Goal: Task Accomplishment & Management: Manage account settings

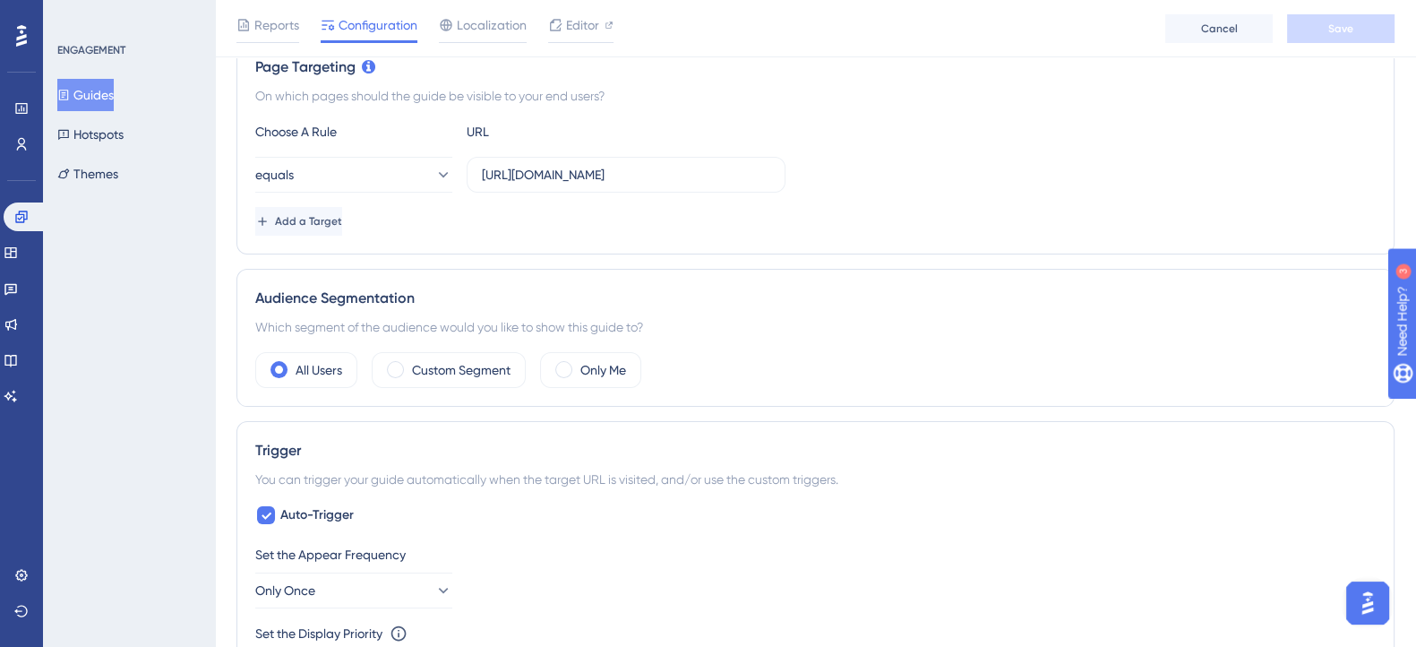
scroll to position [447, 0]
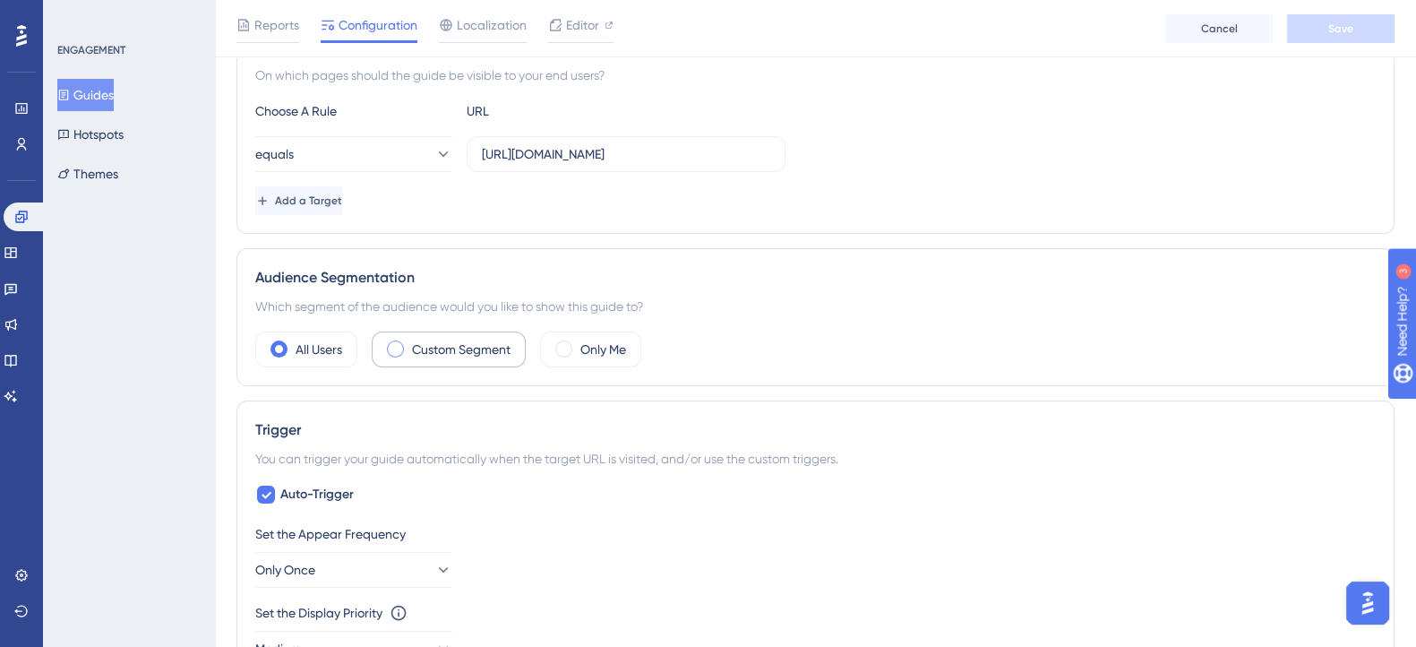
click at [492, 351] on label "Custom Segment" at bounding box center [461, 349] width 99 height 21
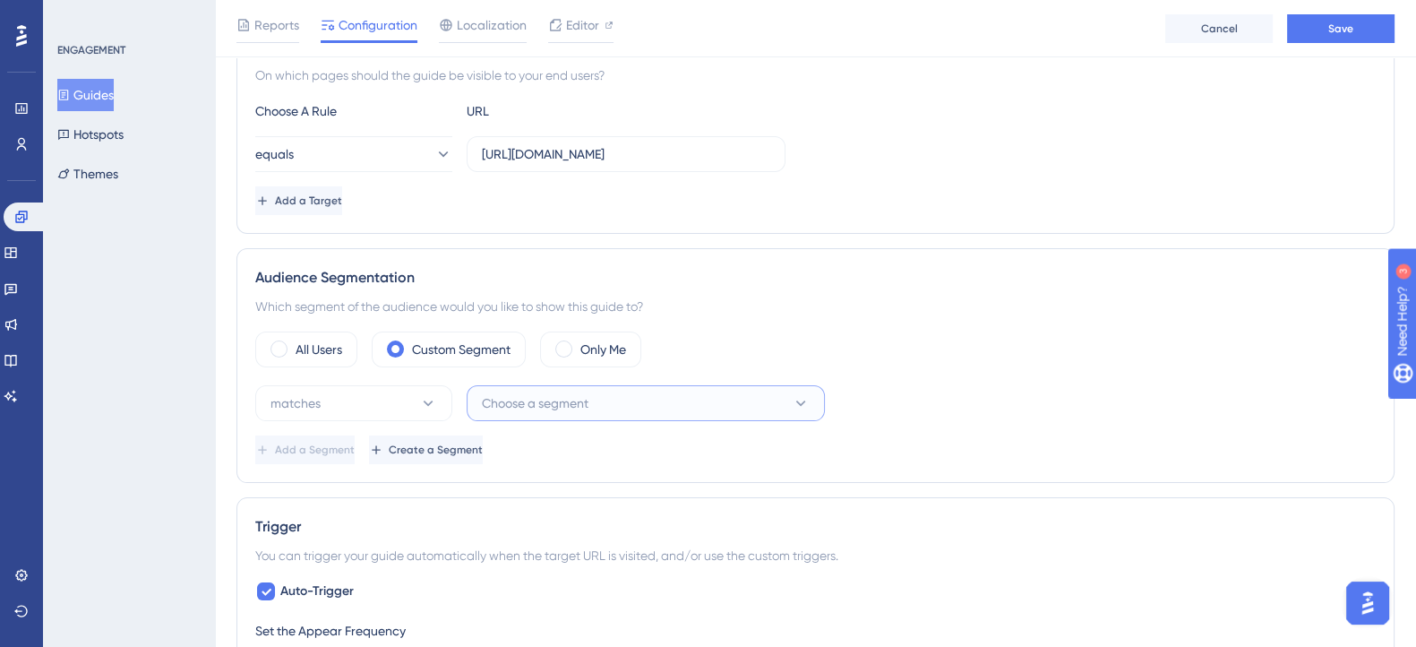
click at [542, 404] on span "Choose a segment" at bounding box center [535, 402] width 107 height 21
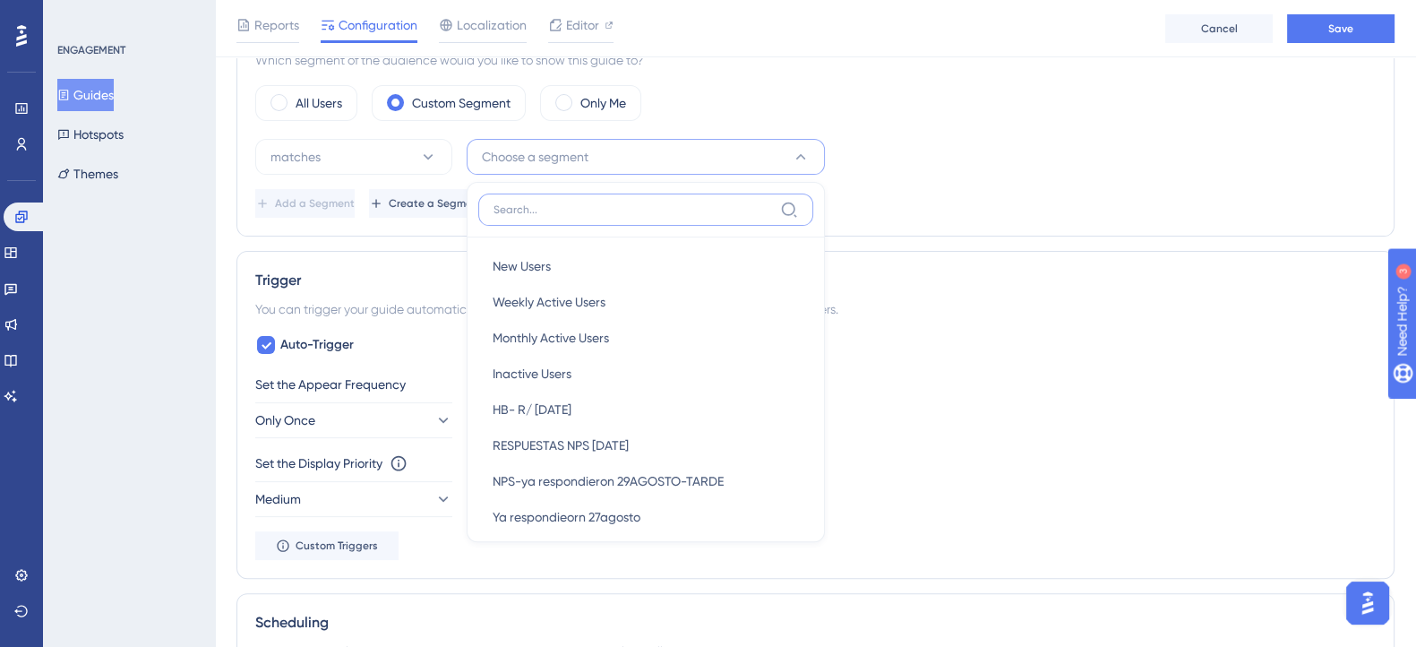
click at [569, 205] on input at bounding box center [633, 209] width 279 height 14
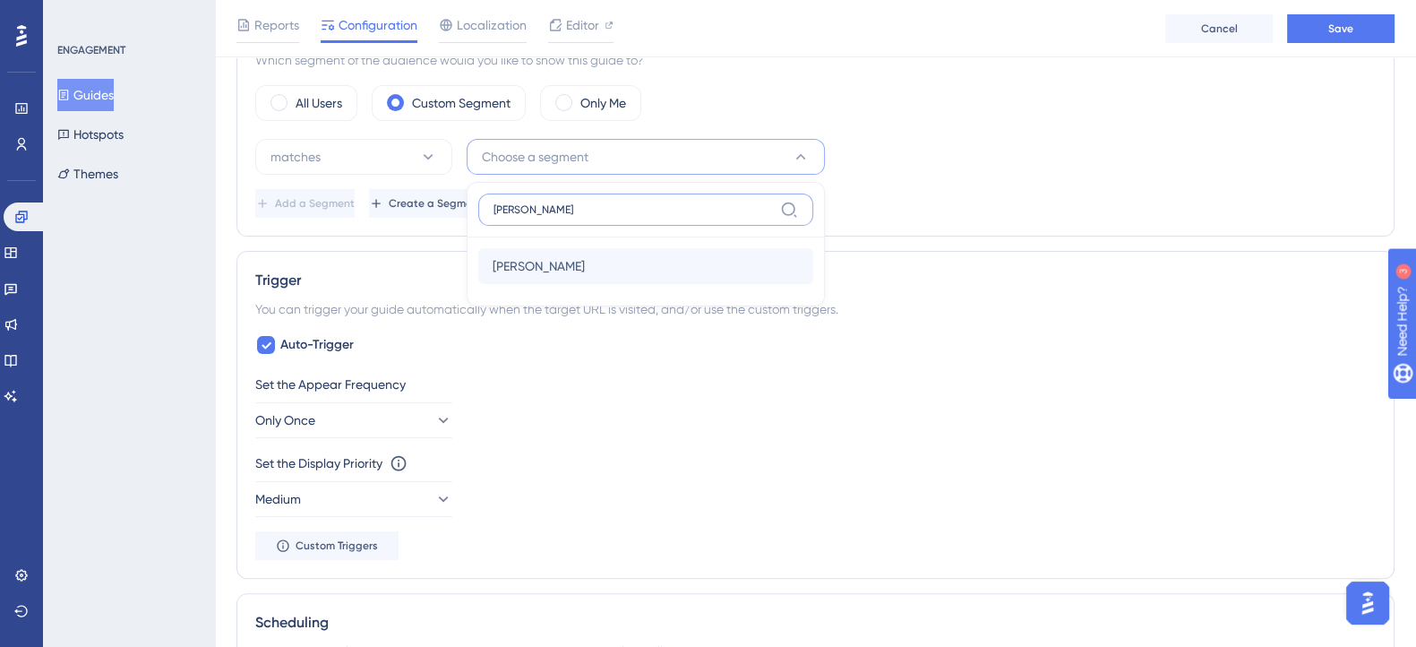
type input "alex"
click at [524, 253] on div "Alex Alex" at bounding box center [646, 266] width 306 height 36
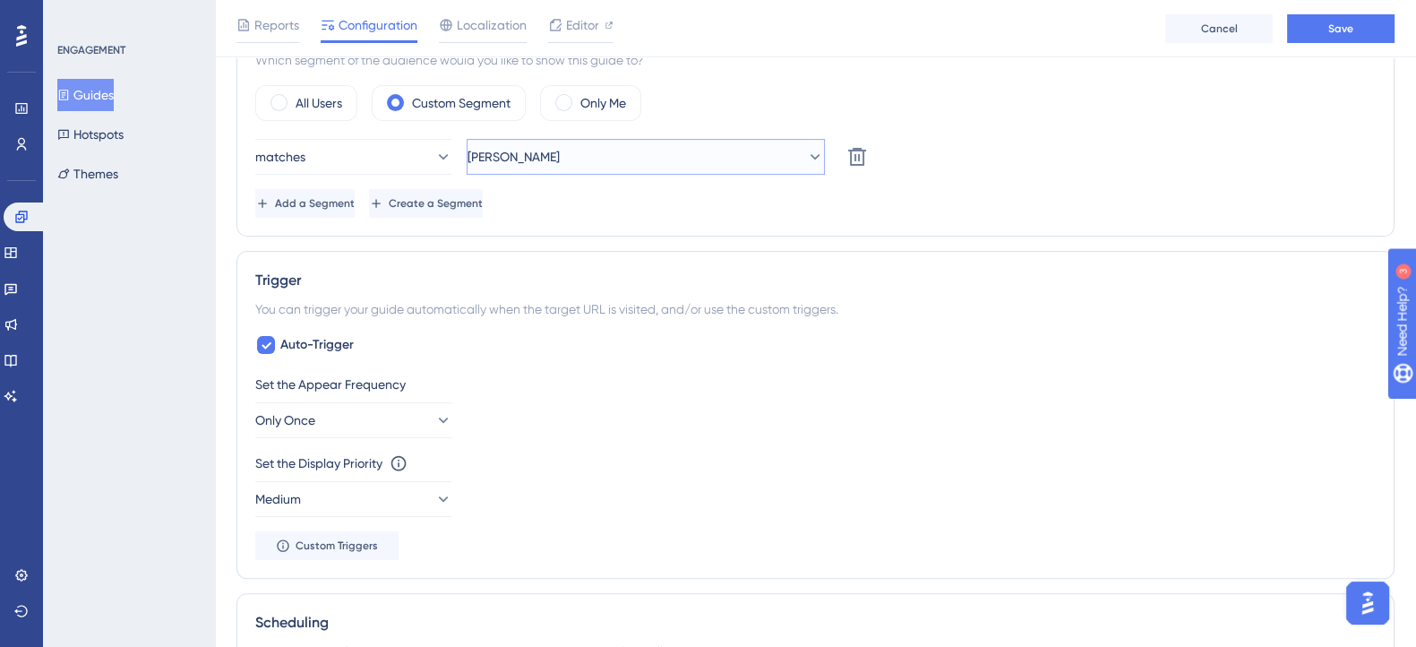
click at [583, 164] on button "Alex" at bounding box center [646, 157] width 358 height 36
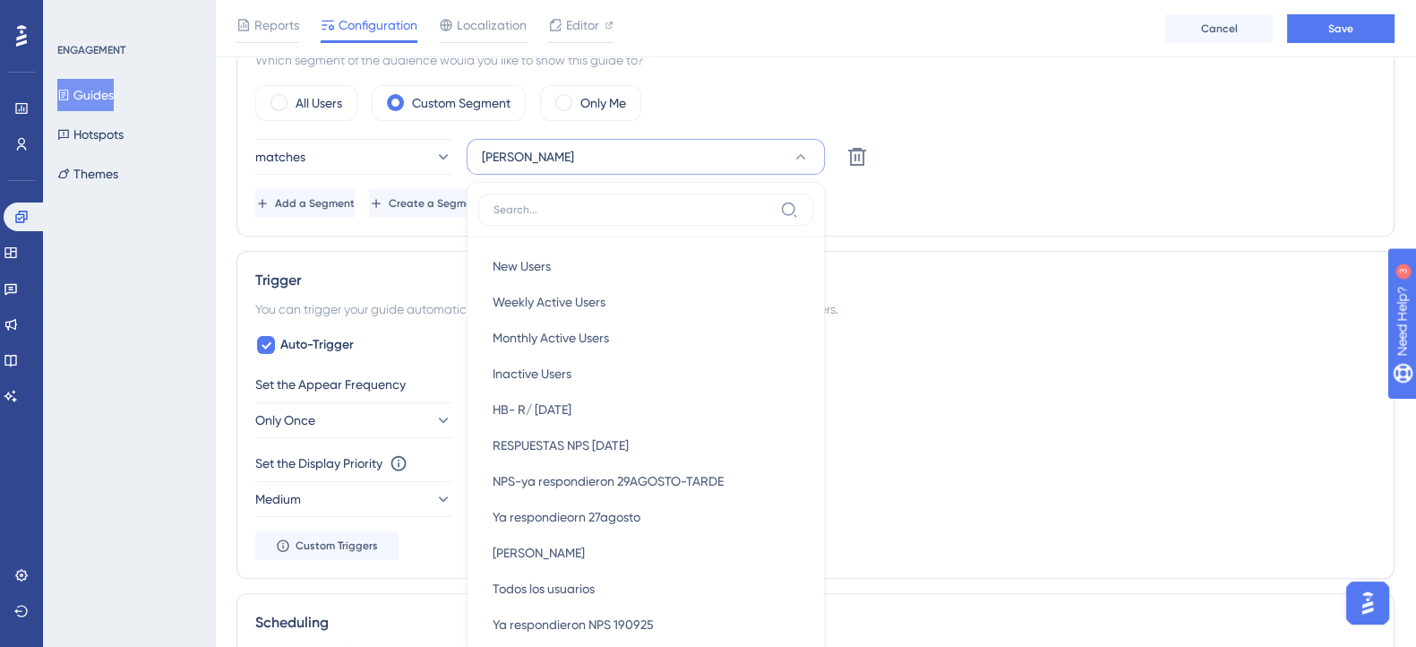
scroll to position [768, 0]
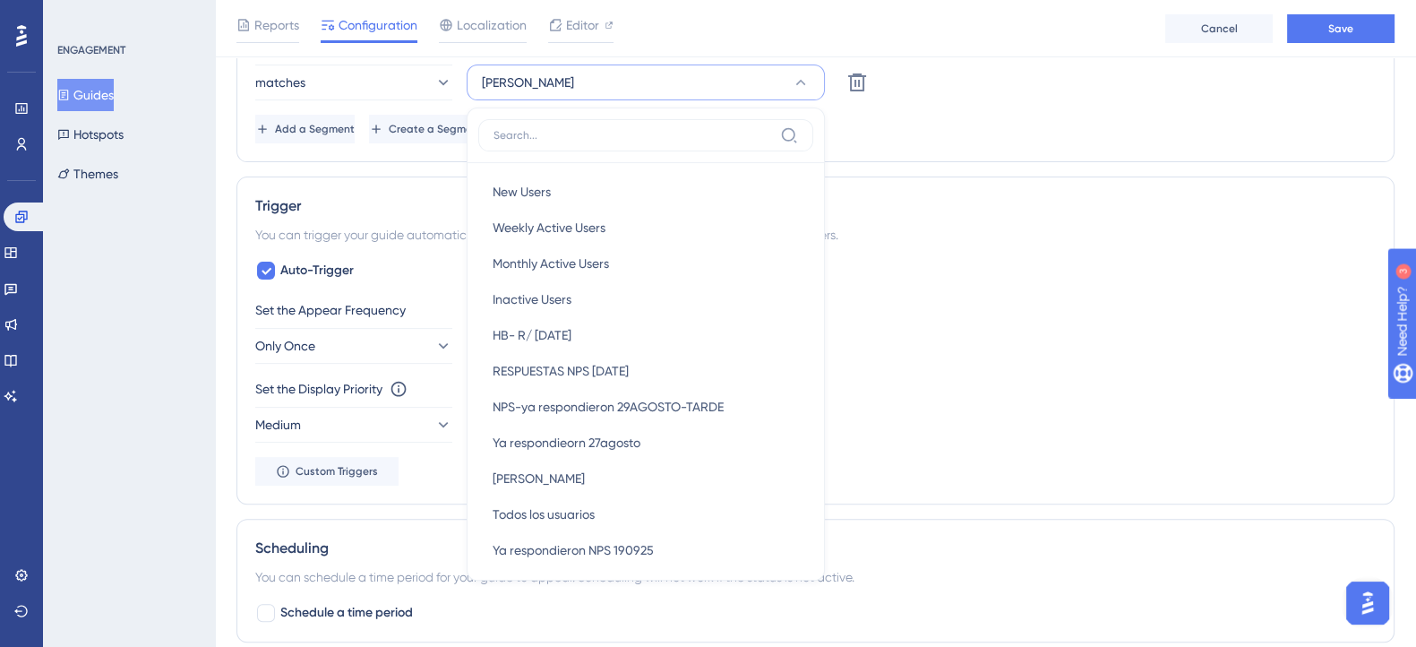
click at [985, 136] on div "Add a Segment Create a Segment" at bounding box center [815, 129] width 1120 height 29
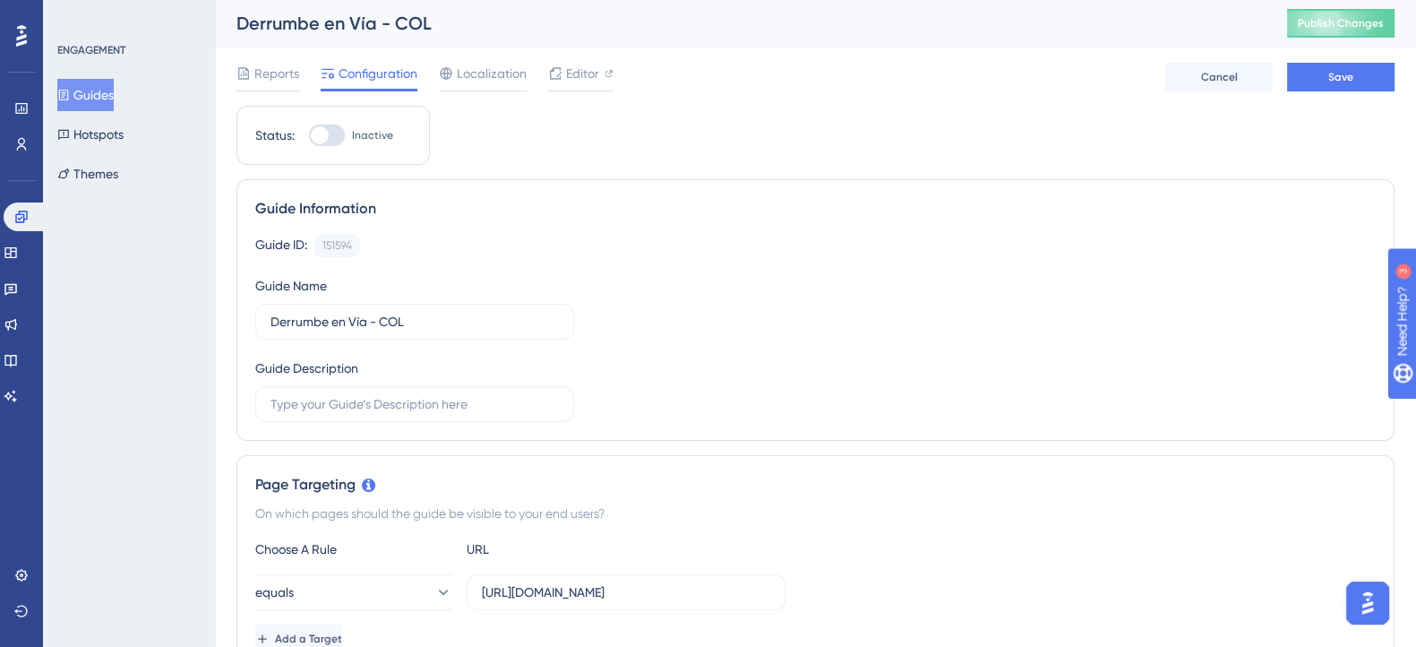
scroll to position [0, 0]
click at [260, 73] on span "Reports" at bounding box center [276, 74] width 45 height 21
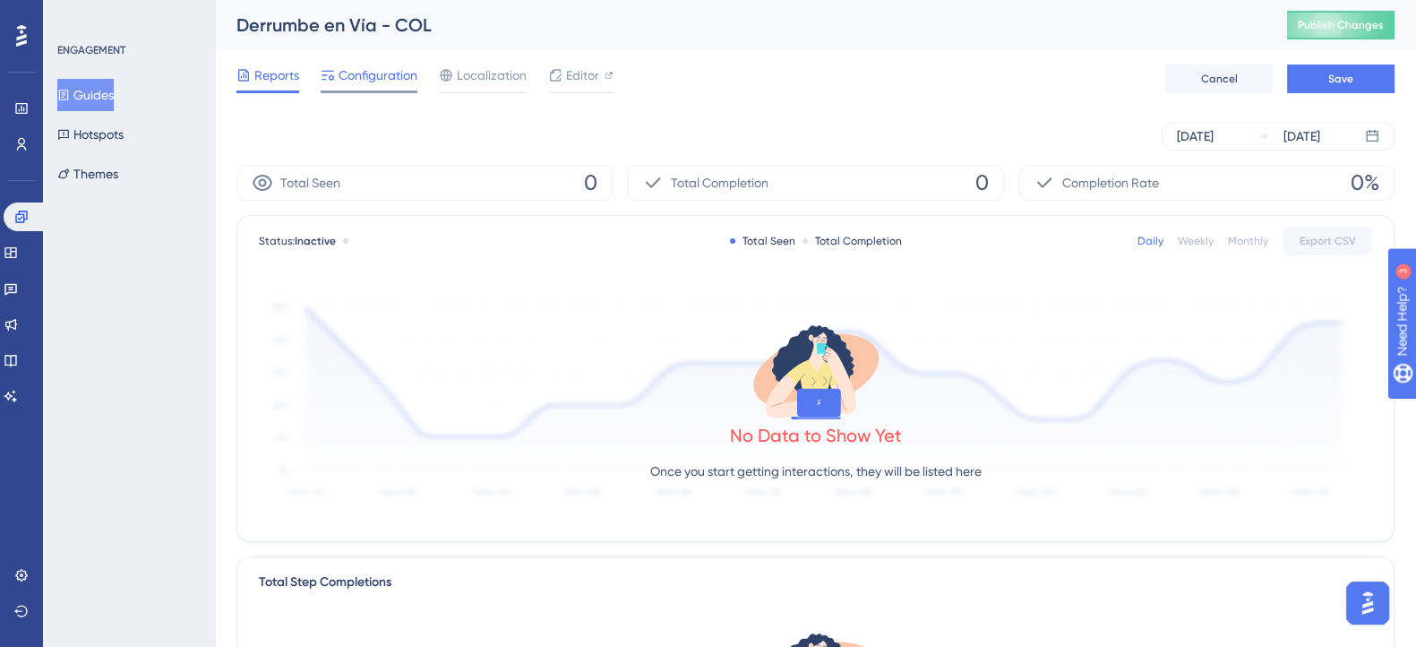
click at [339, 78] on span "Configuration" at bounding box center [378, 74] width 79 height 21
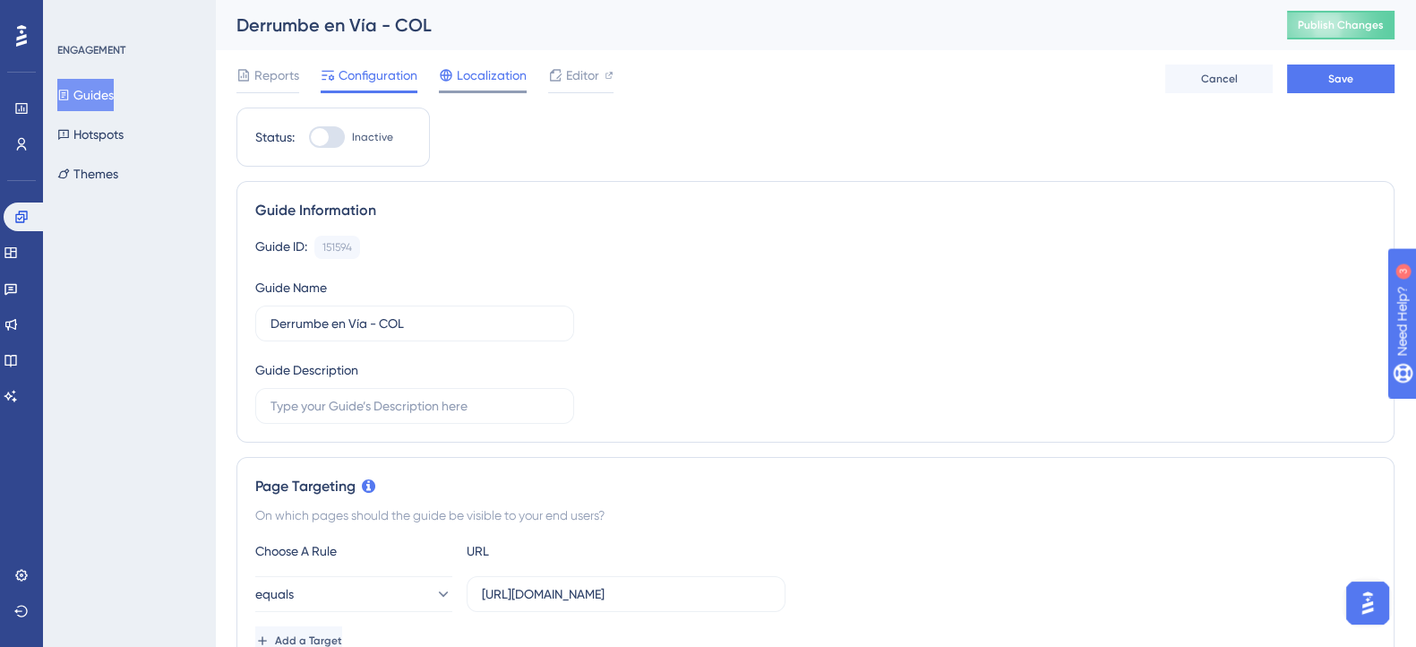
click at [454, 78] on div "Localization" at bounding box center [483, 74] width 88 height 21
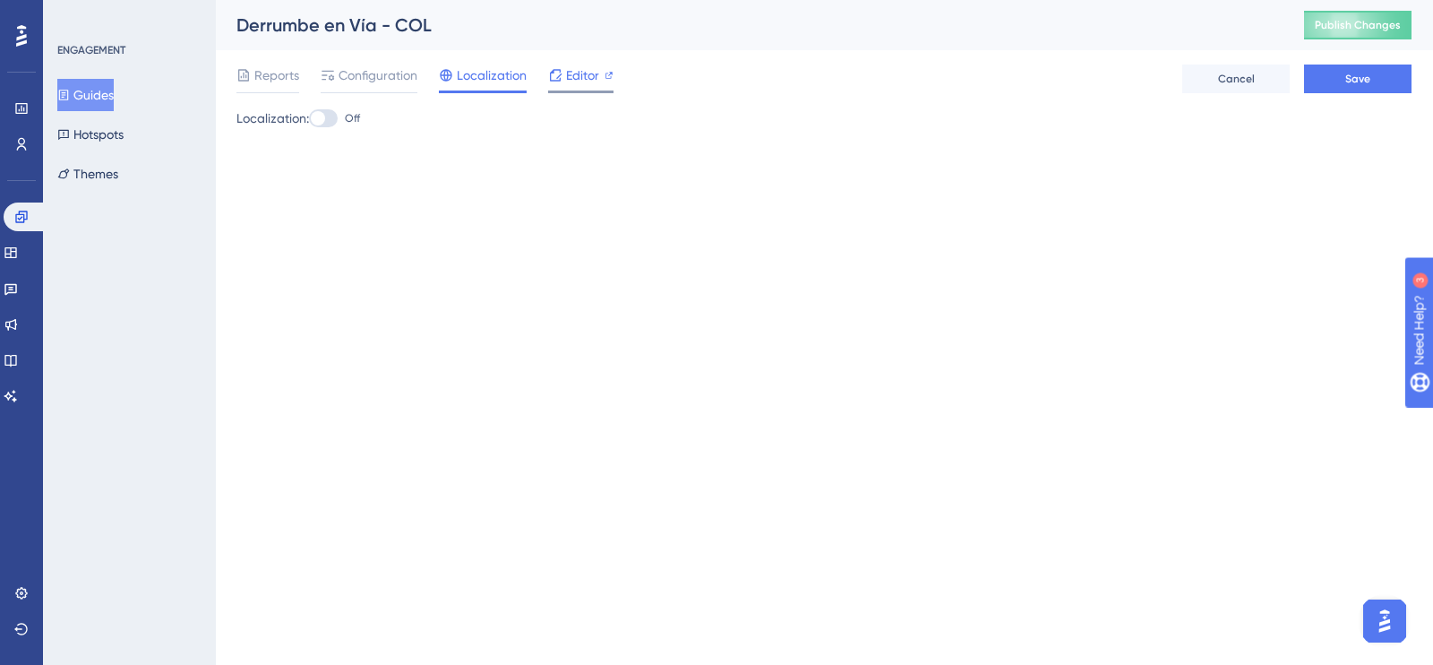
click at [566, 77] on span "Editor" at bounding box center [582, 74] width 33 height 21
click at [288, 75] on span "Reports" at bounding box center [276, 74] width 45 height 21
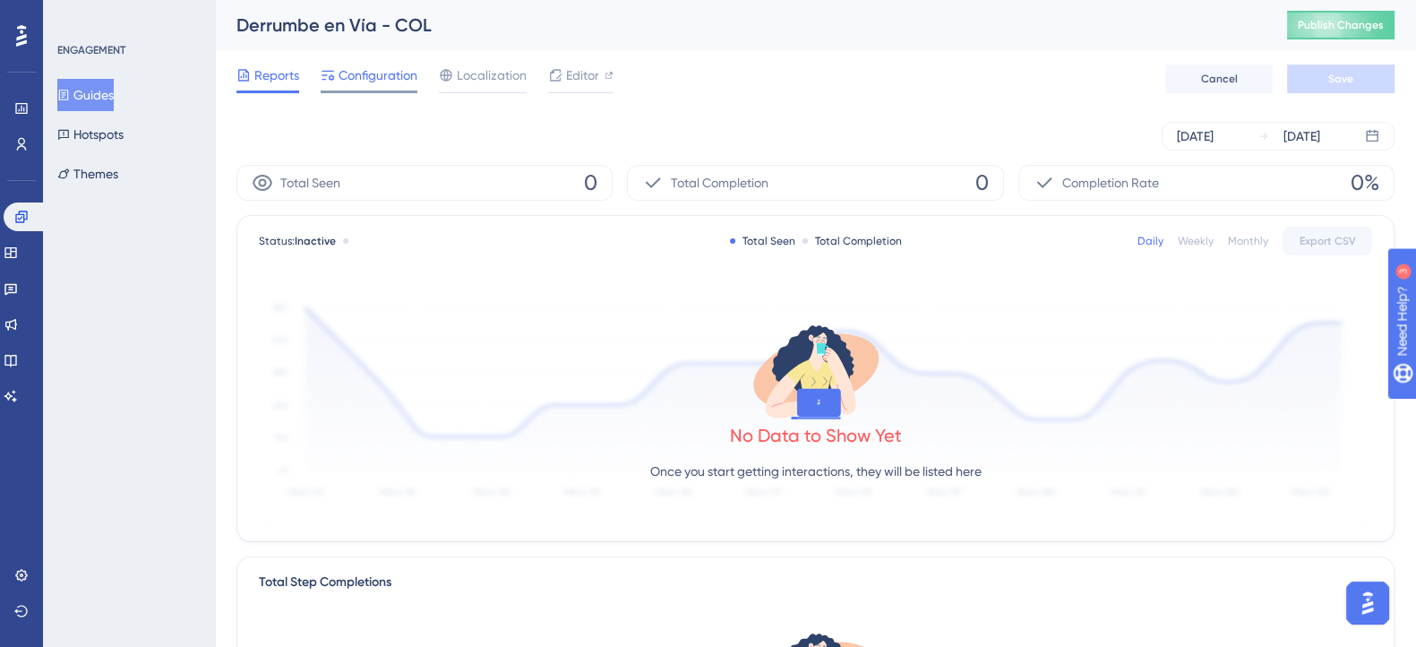
click at [347, 77] on span "Configuration" at bounding box center [378, 74] width 79 height 21
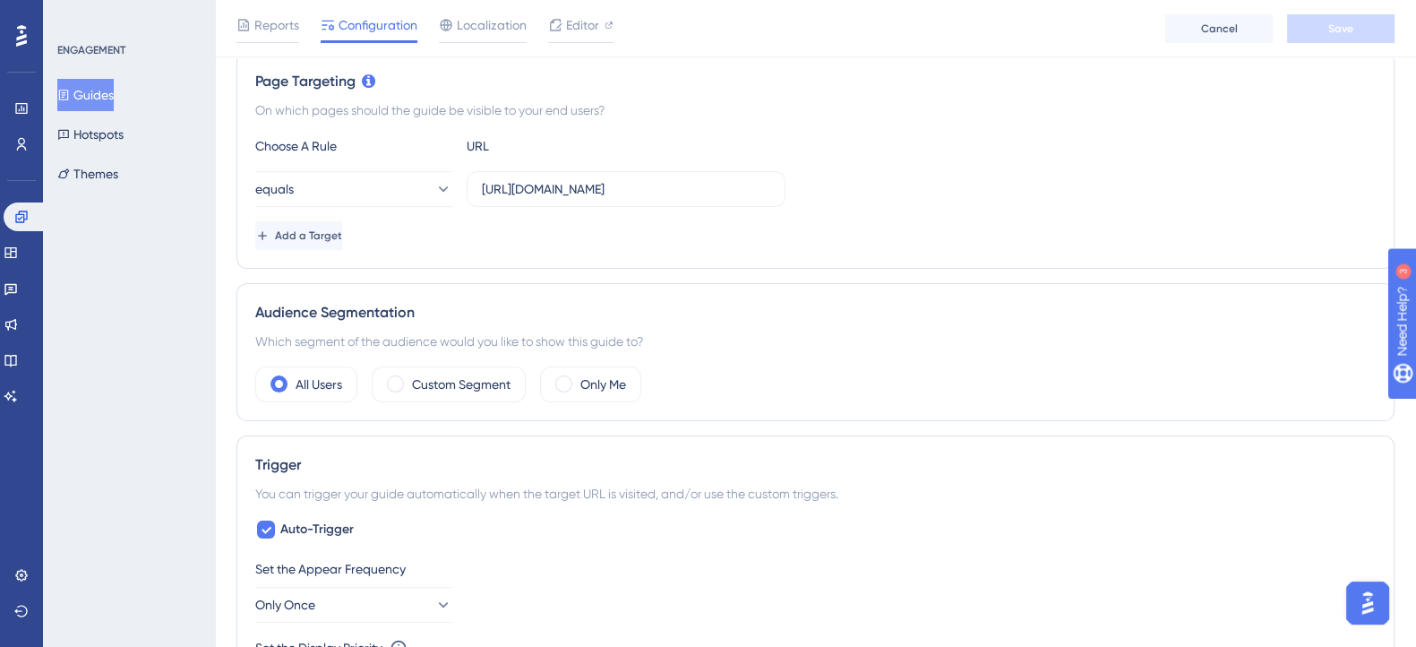
scroll to position [447, 0]
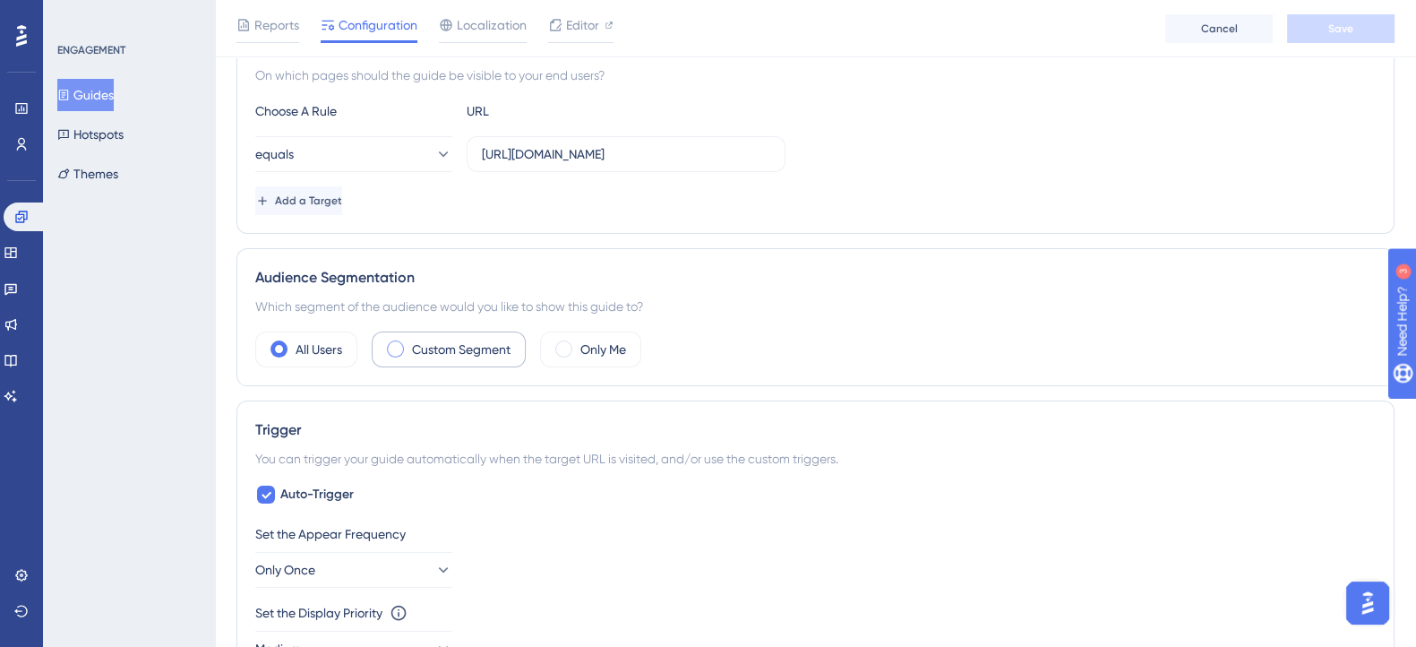
click at [390, 347] on span at bounding box center [395, 348] width 17 height 17
click at [409, 343] on input "radio" at bounding box center [409, 343] width 0 height 0
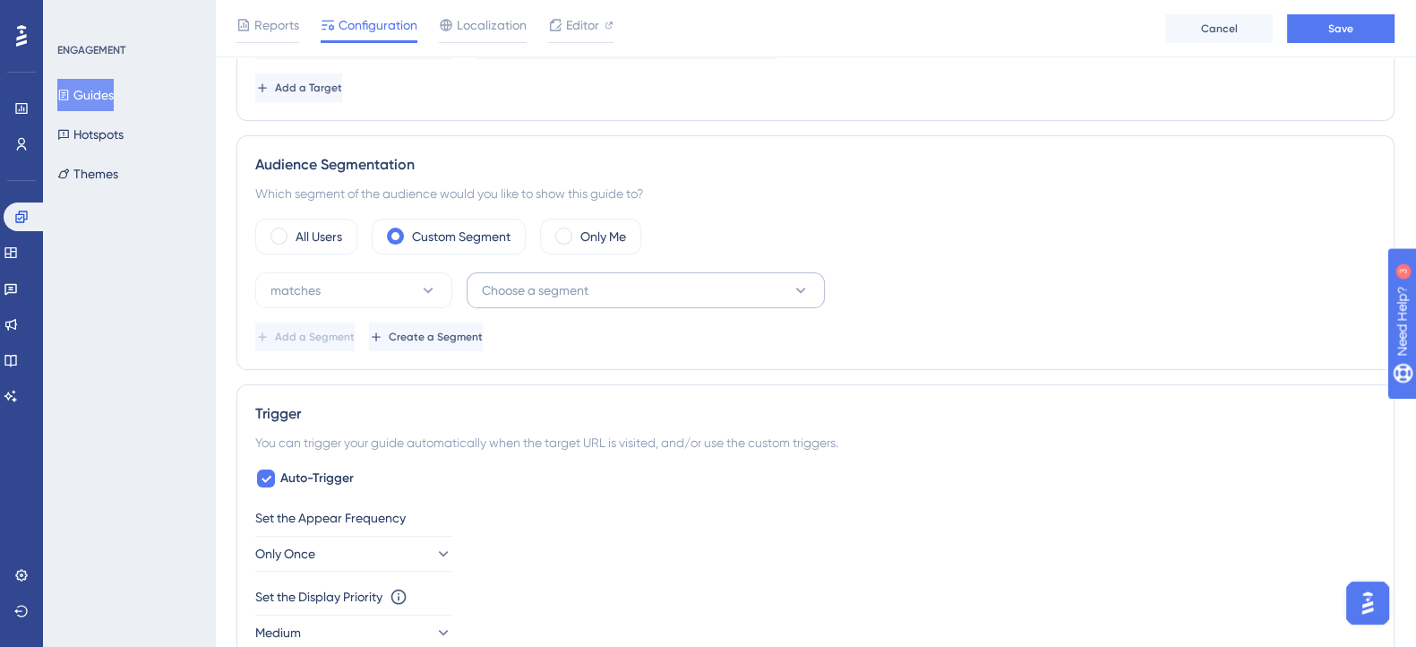
scroll to position [672, 0]
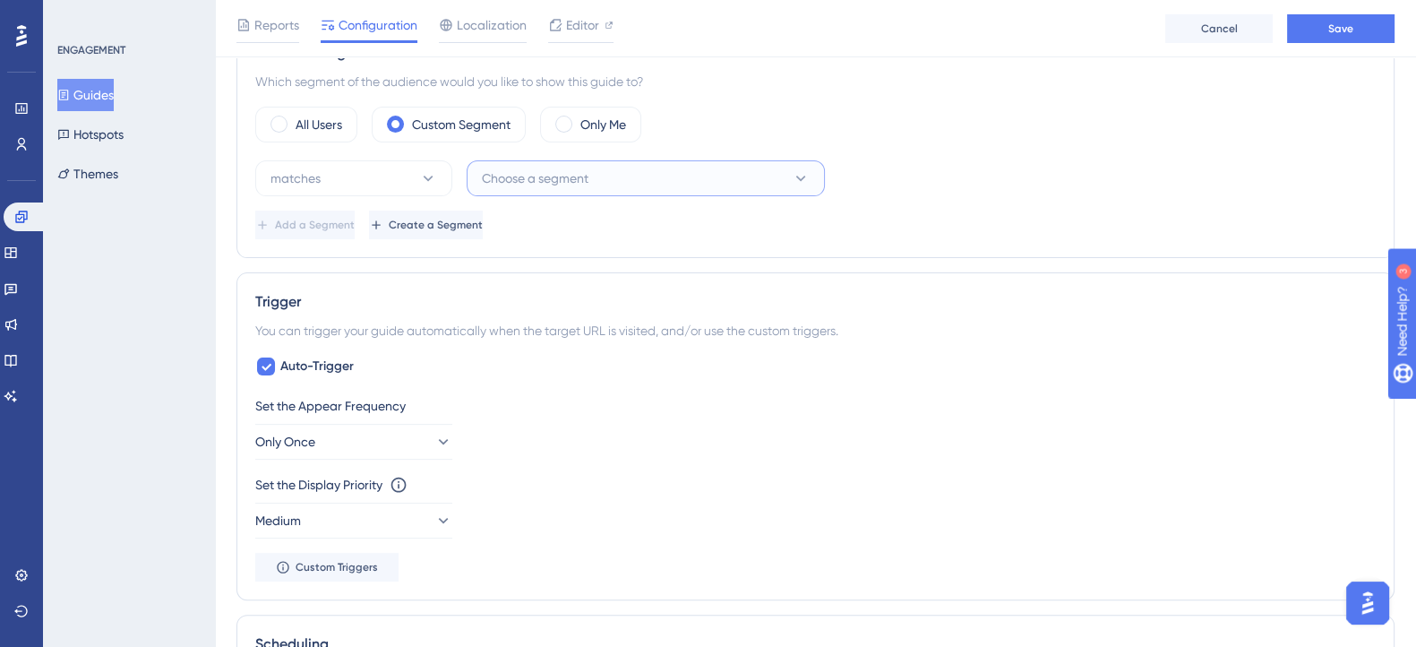
click at [555, 176] on span "Choose a segment" at bounding box center [535, 177] width 107 height 21
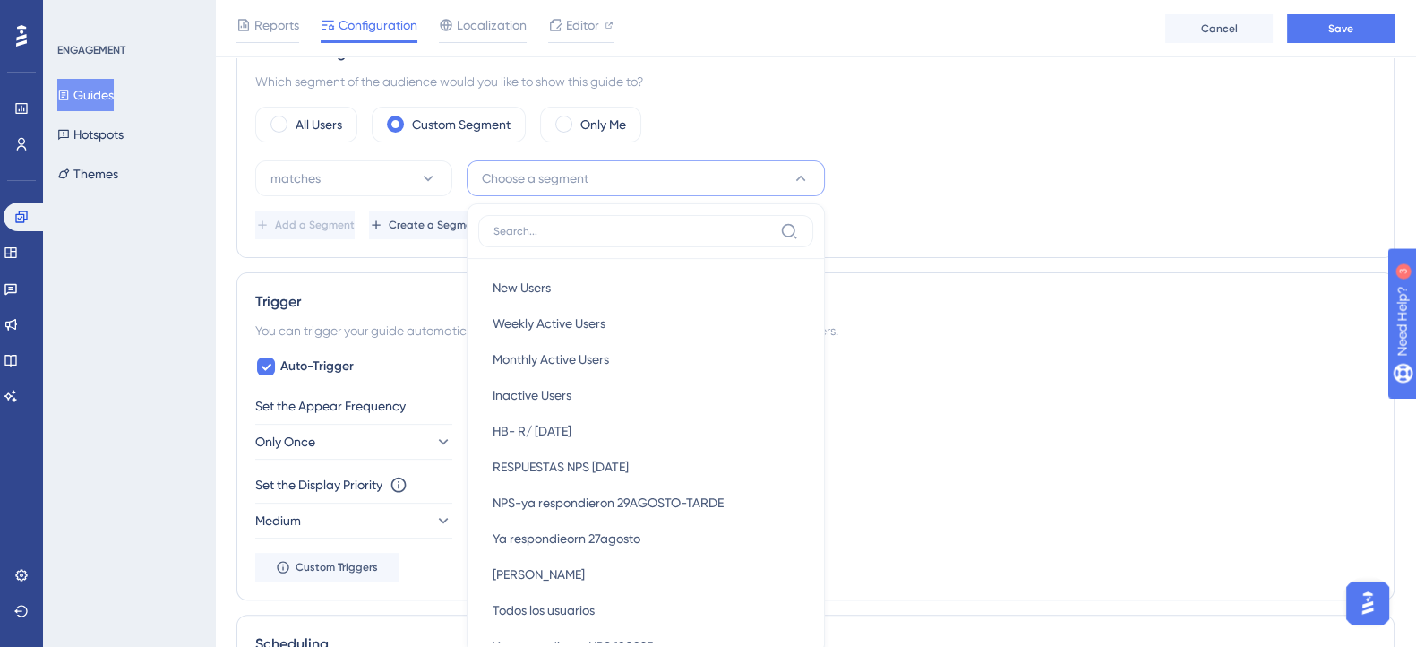
scroll to position [729, 0]
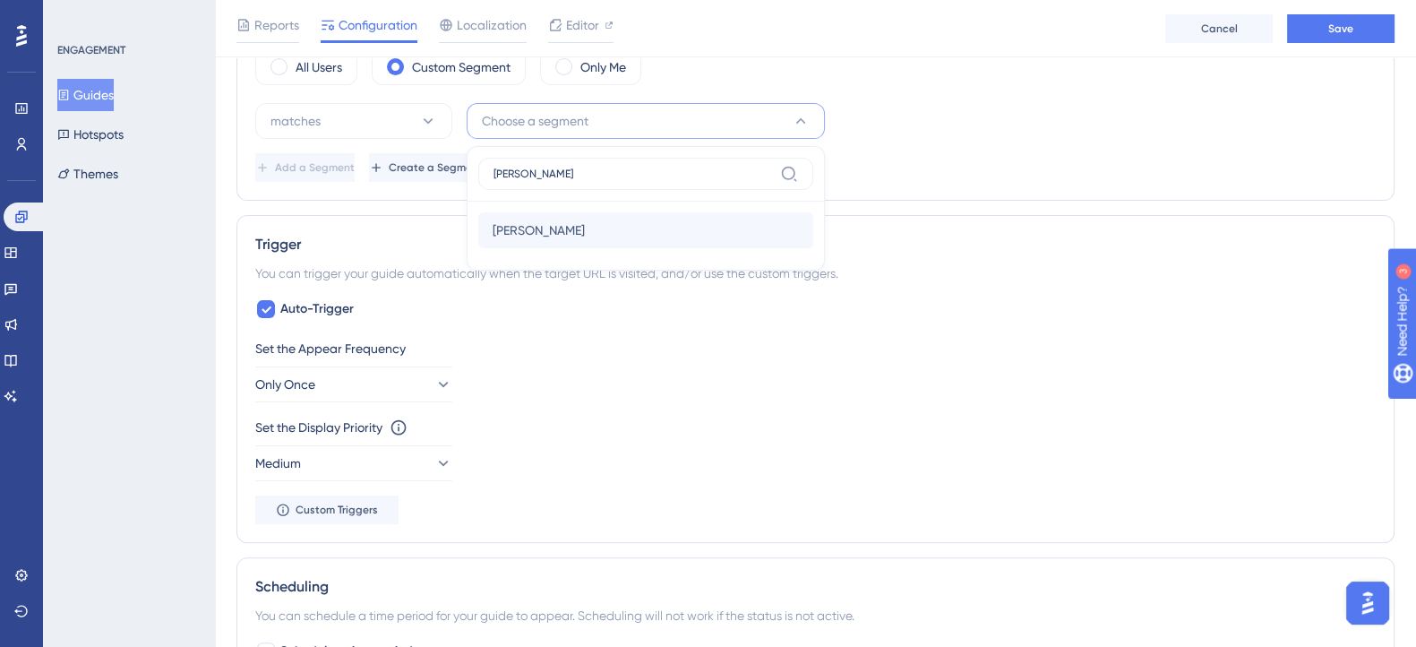
type input "alex"
click at [553, 213] on div "Alex Alex" at bounding box center [646, 230] width 306 height 36
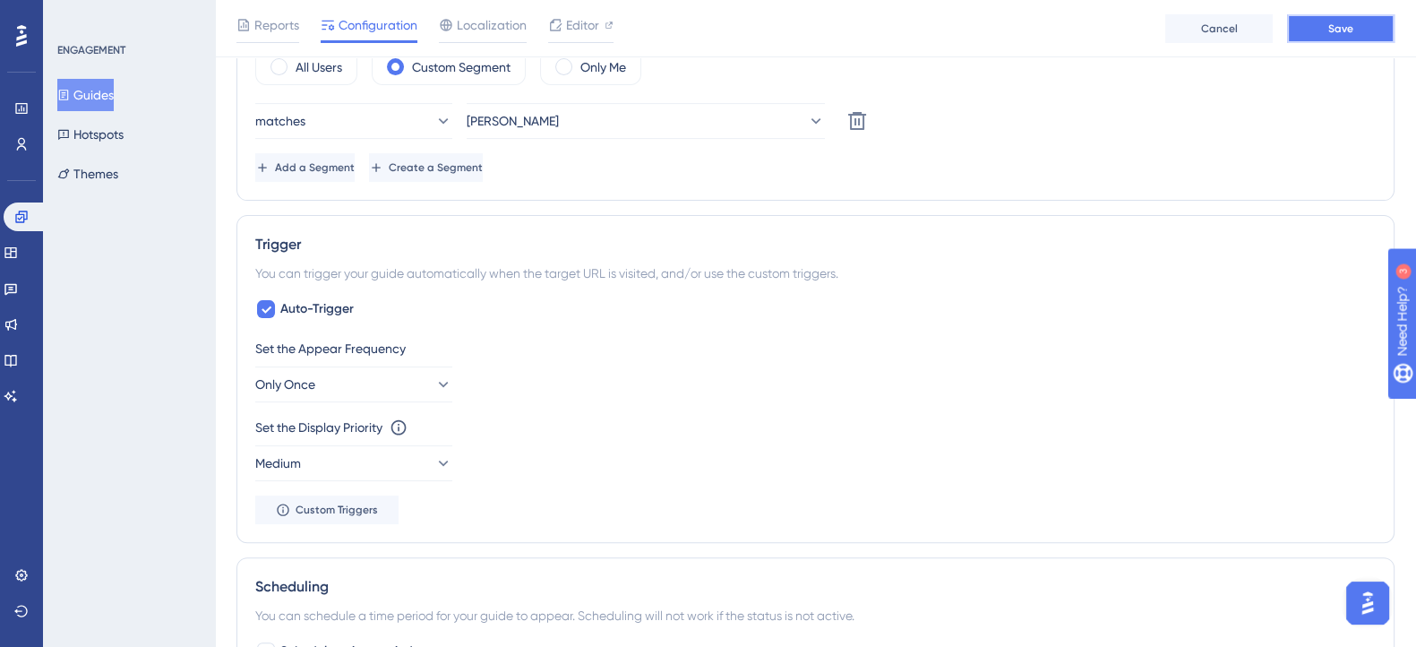
click at [1328, 33] on span "Save" at bounding box center [1340, 28] width 25 height 14
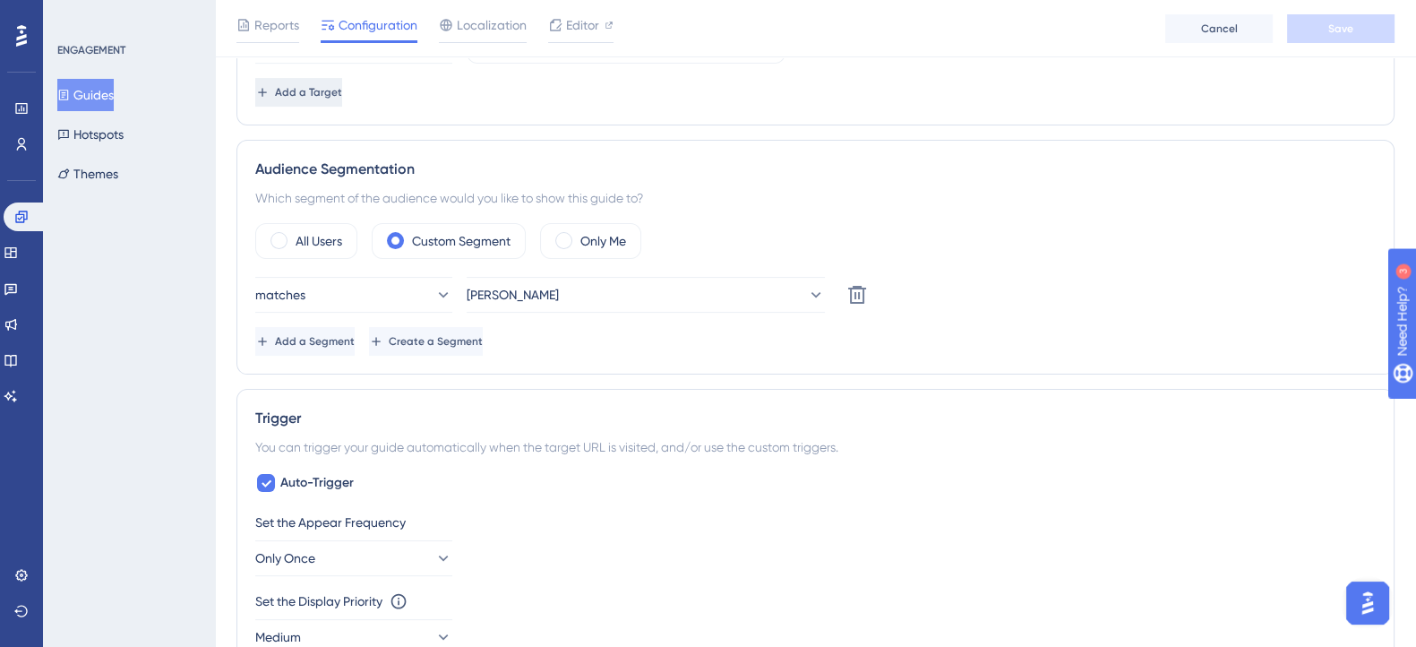
scroll to position [560, 0]
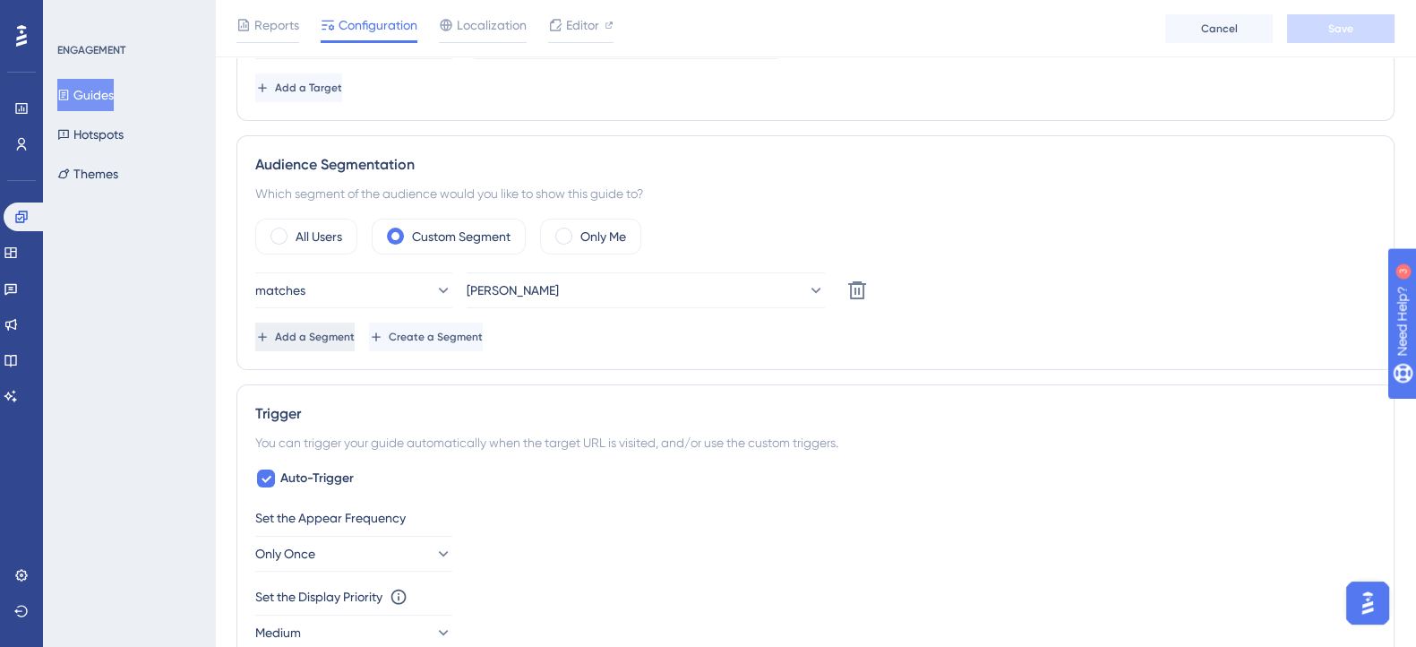
click at [335, 339] on span "Add a Segment" at bounding box center [315, 337] width 80 height 14
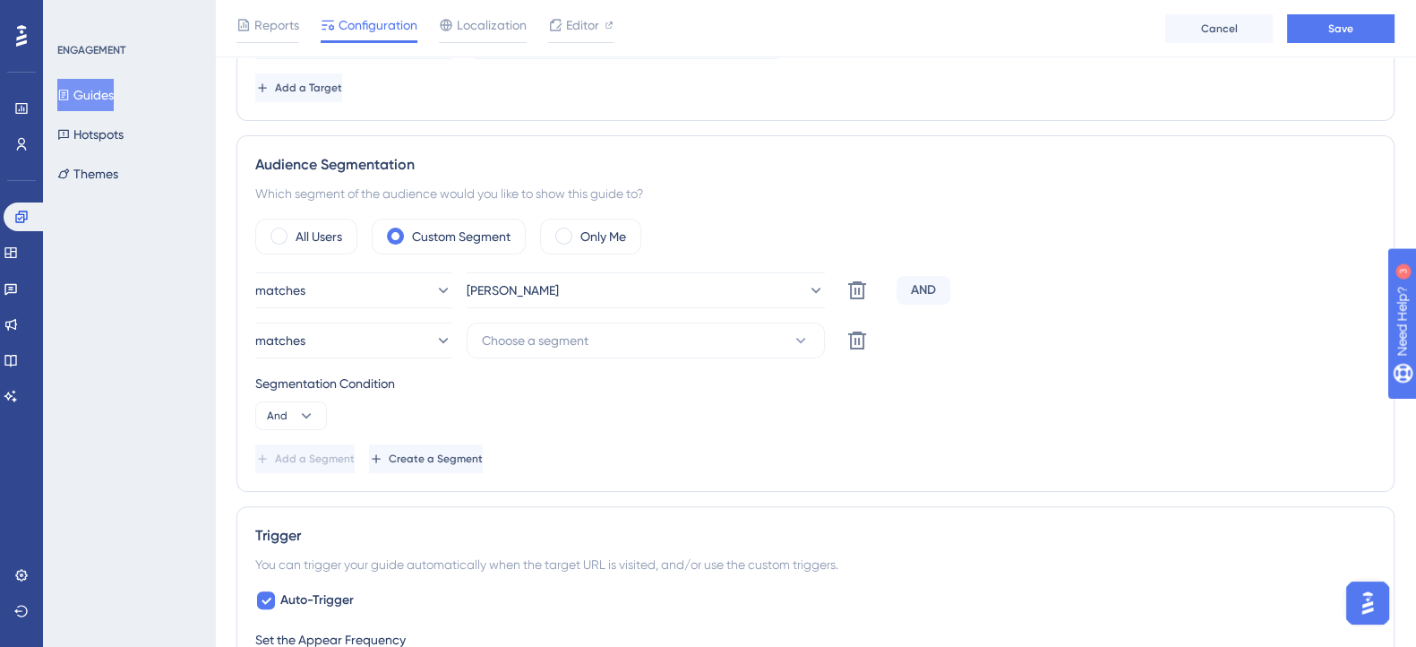
click at [937, 285] on div "AND" at bounding box center [924, 290] width 54 height 29
click at [927, 285] on div "AND" at bounding box center [924, 290] width 54 height 29
click at [851, 343] on icon at bounding box center [856, 340] width 21 height 21
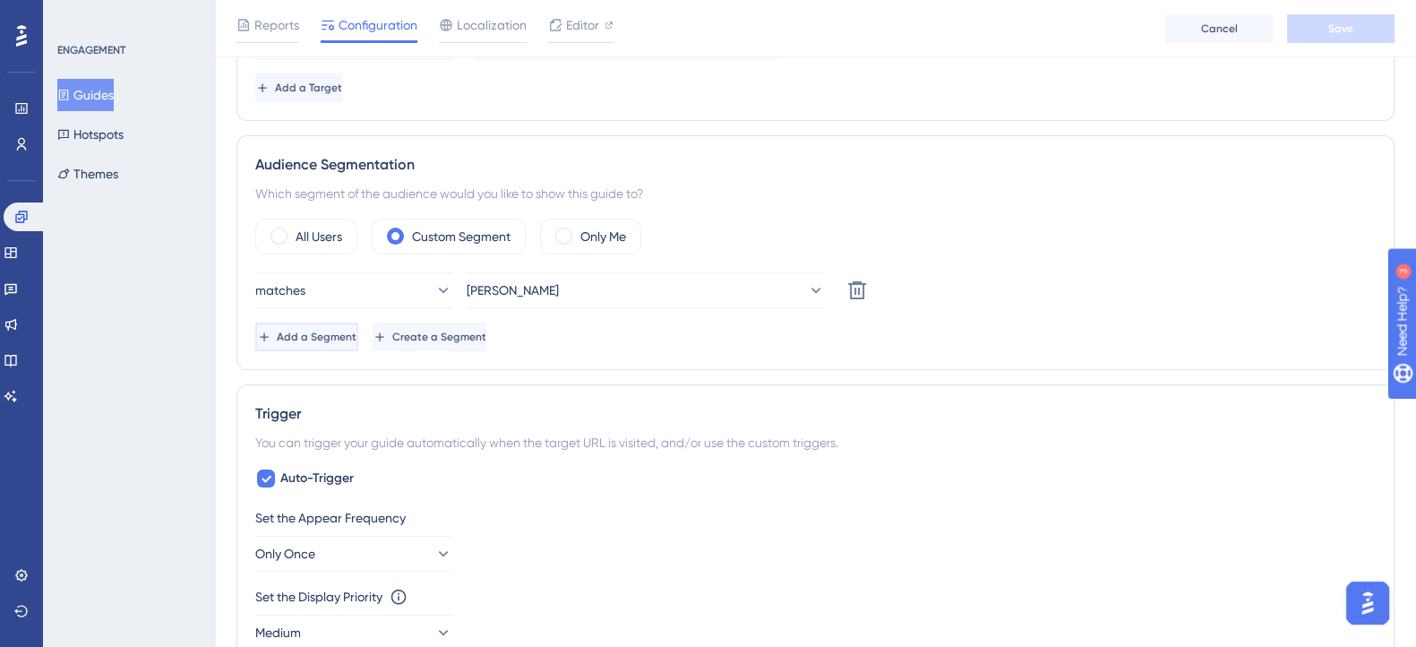
click at [304, 331] on button "Add a Segment" at bounding box center [306, 336] width 103 height 29
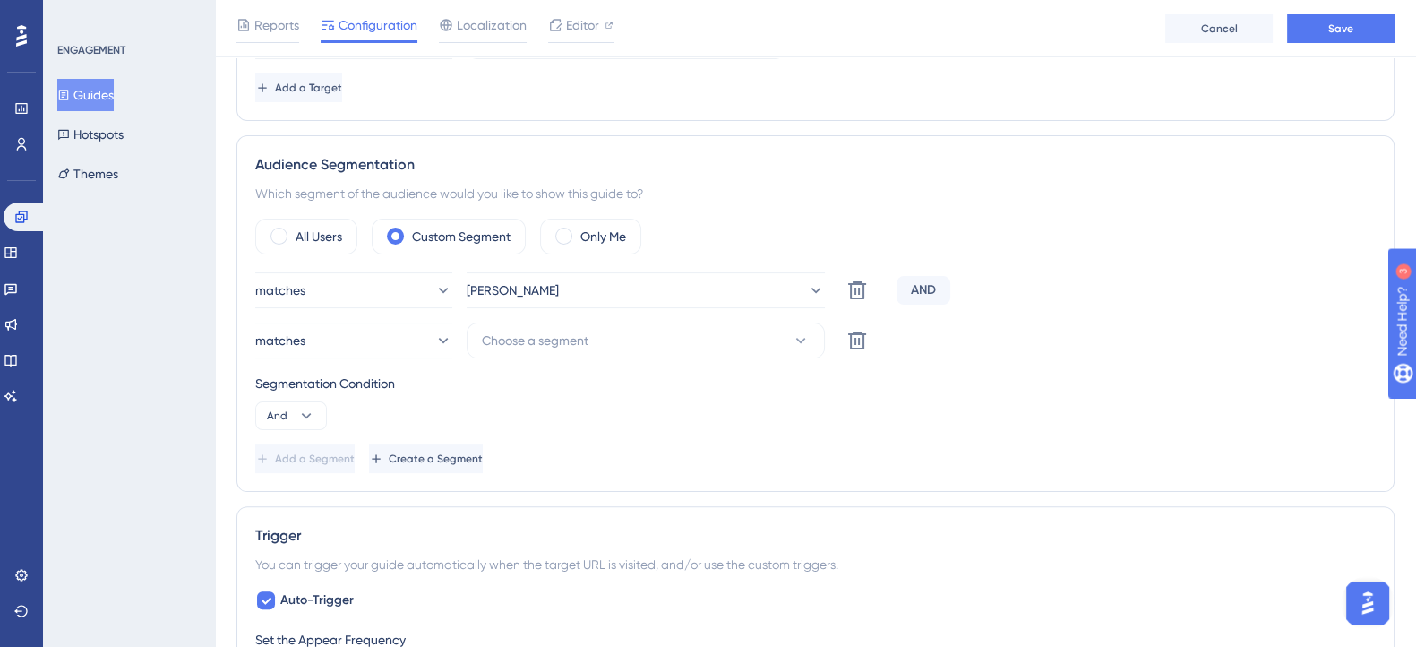
click at [918, 281] on div "AND" at bounding box center [924, 290] width 54 height 29
click at [279, 401] on button "And" at bounding box center [291, 415] width 72 height 29
click at [278, 497] on span "Or" at bounding box center [281, 502] width 14 height 21
click at [849, 348] on icon at bounding box center [856, 340] width 21 height 21
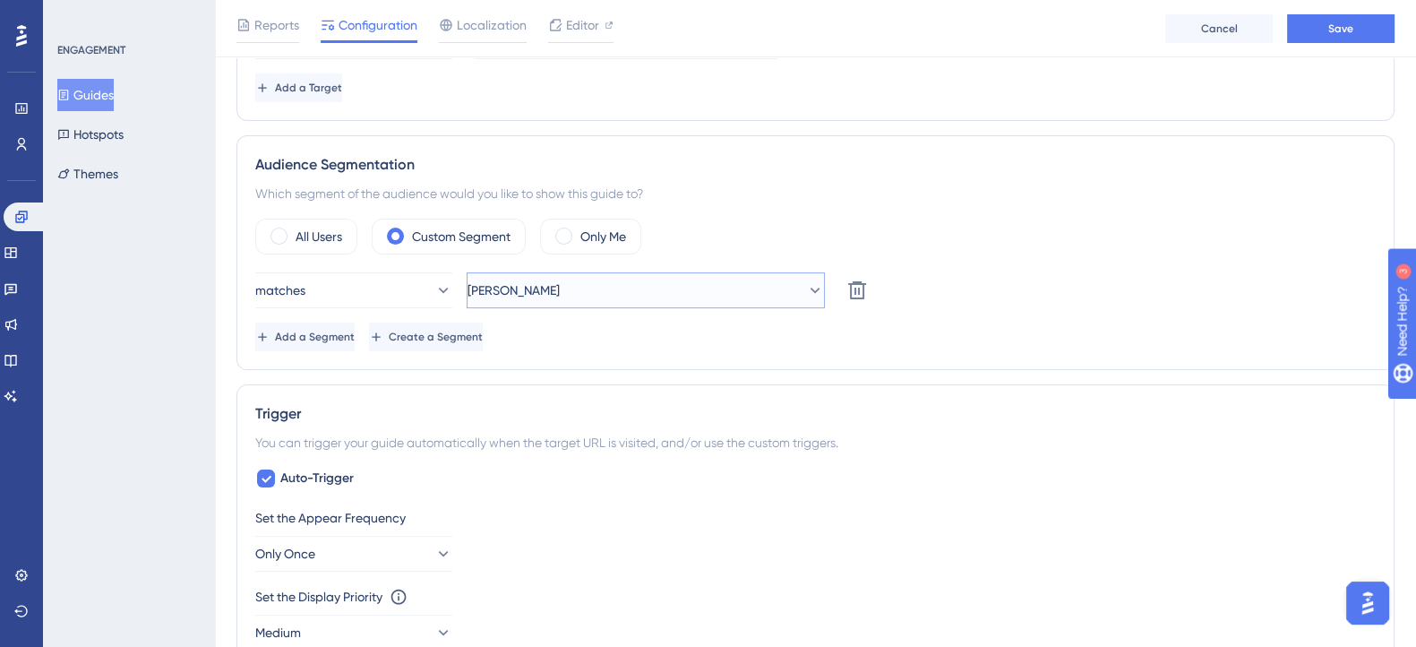
click at [753, 304] on button "Alex" at bounding box center [646, 290] width 358 height 36
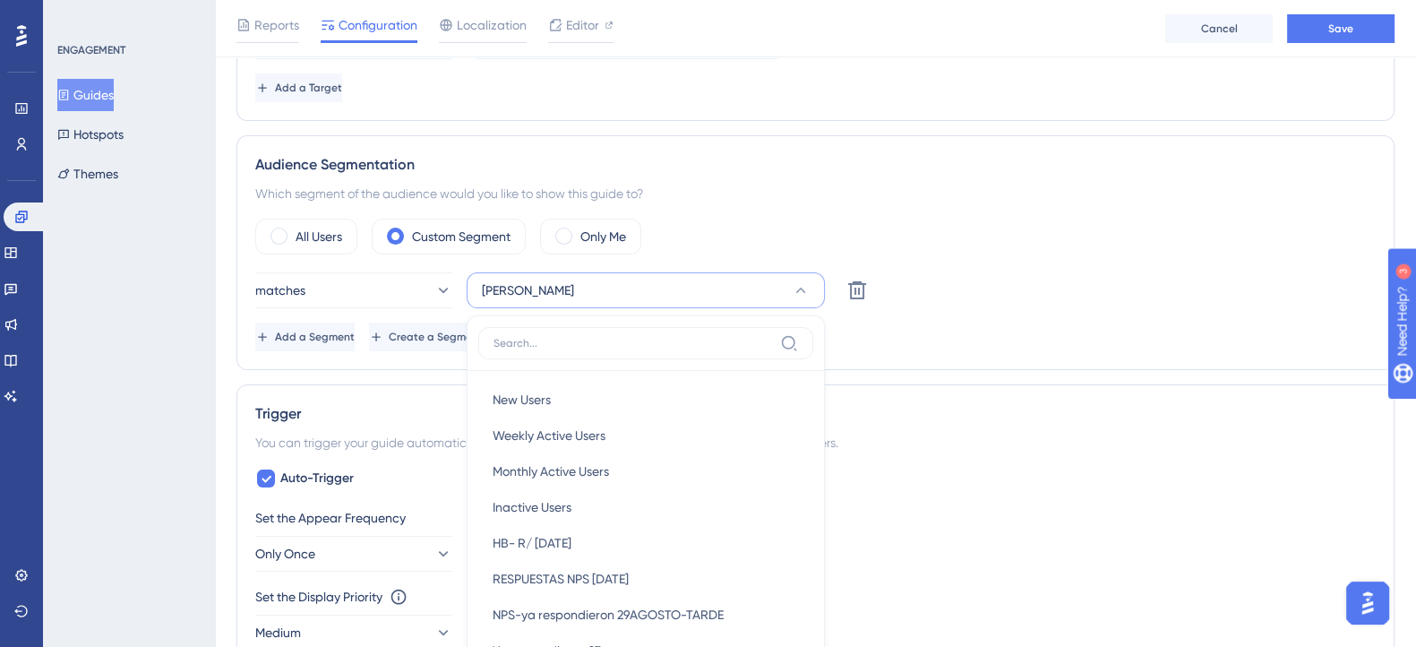
scroll to position [716, 0]
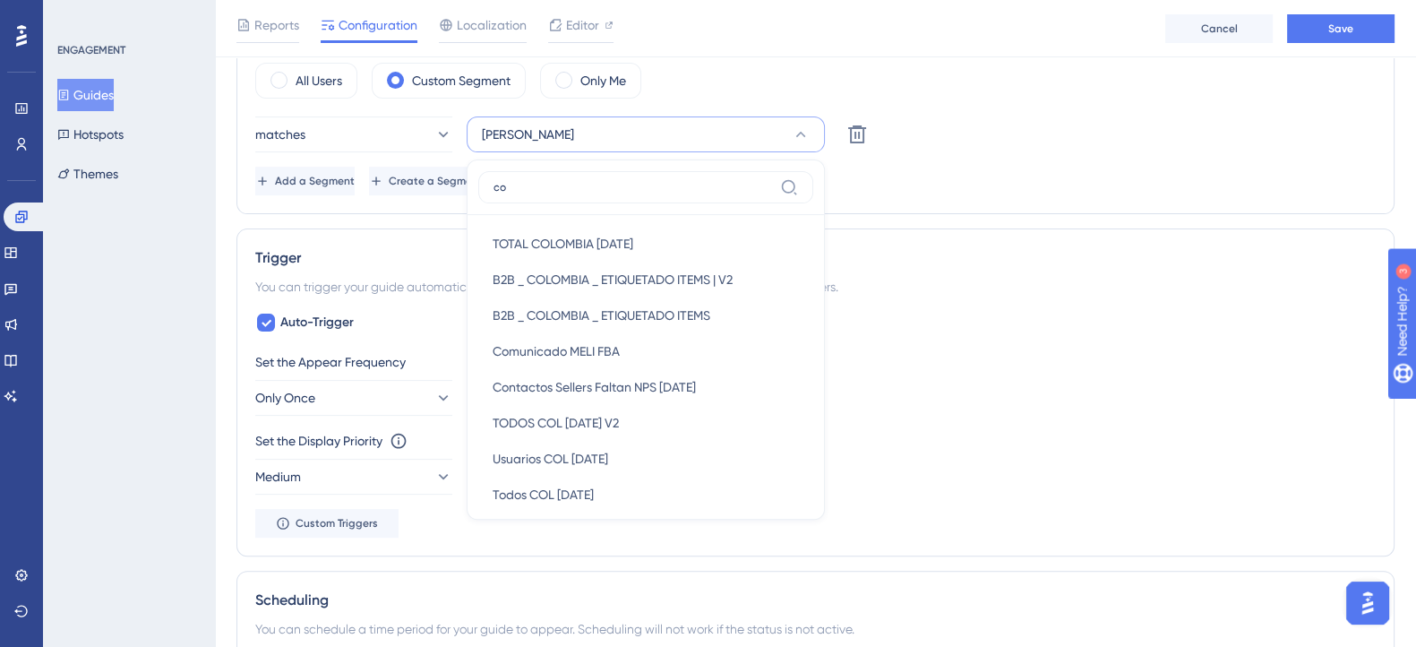
type input "c"
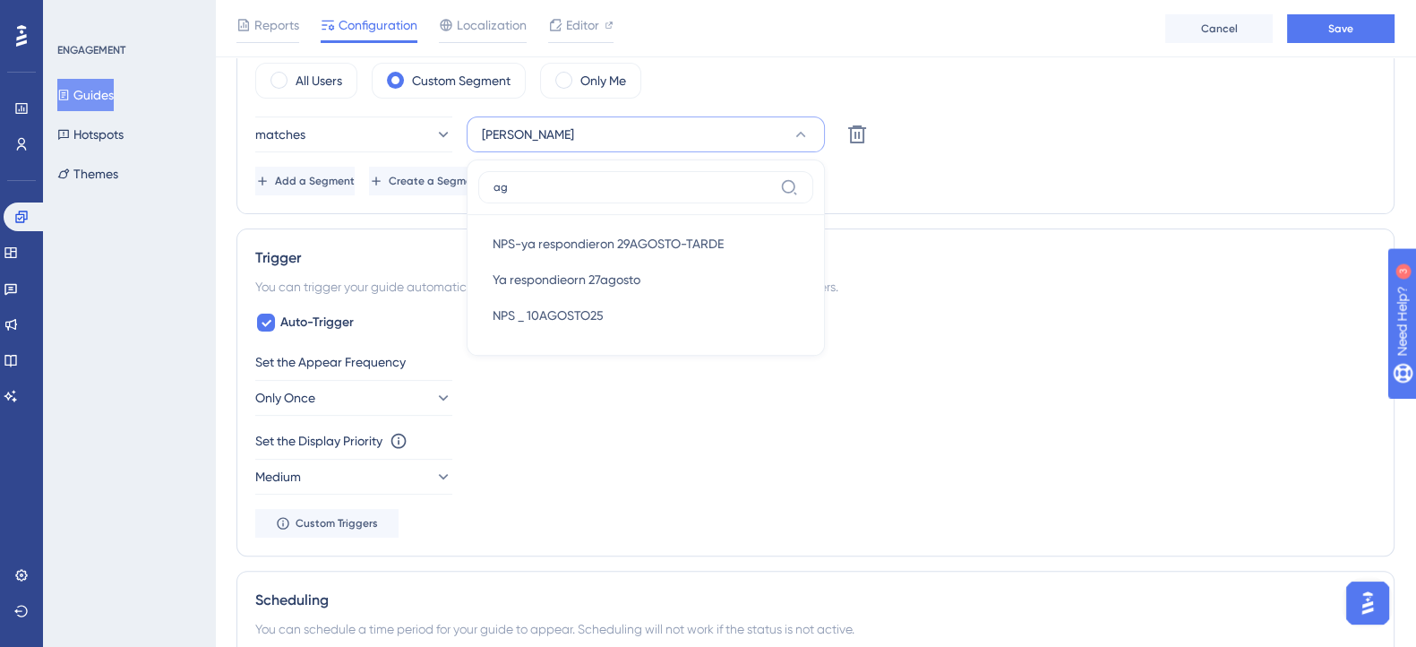
type input "a"
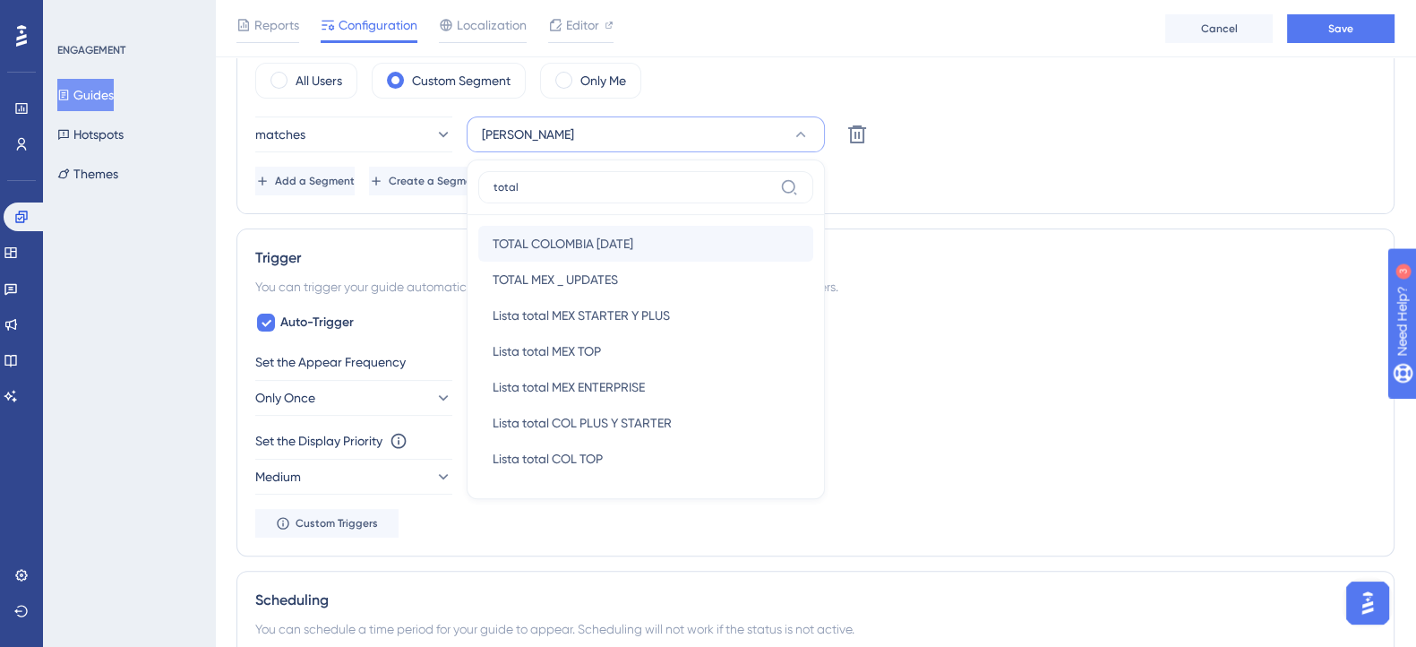
type input "total"
click at [542, 240] on span "TOTAL COLOMBIA 16JUL25" at bounding box center [563, 243] width 141 height 21
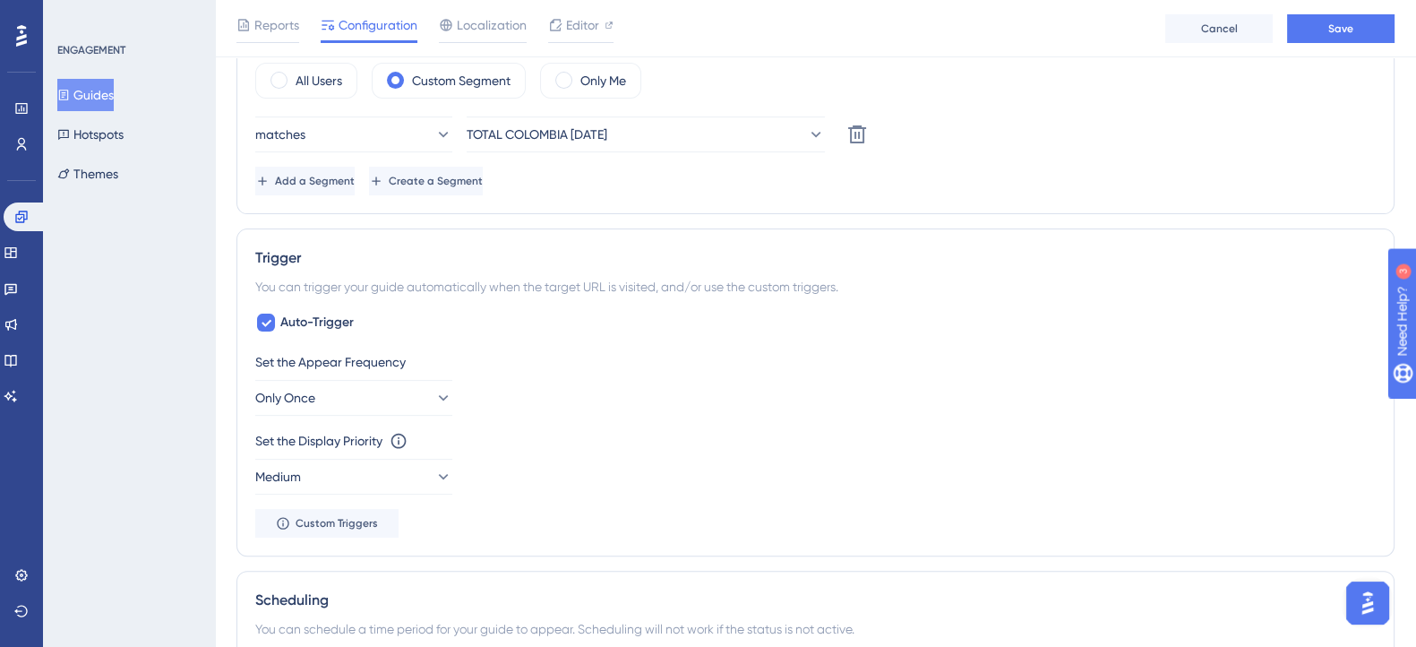
click at [830, 215] on div "Status: Inactive Guide Information Guide ID: 151594 Copy Guide Name Derrumbe en…" at bounding box center [815, 315] width 1158 height 1833
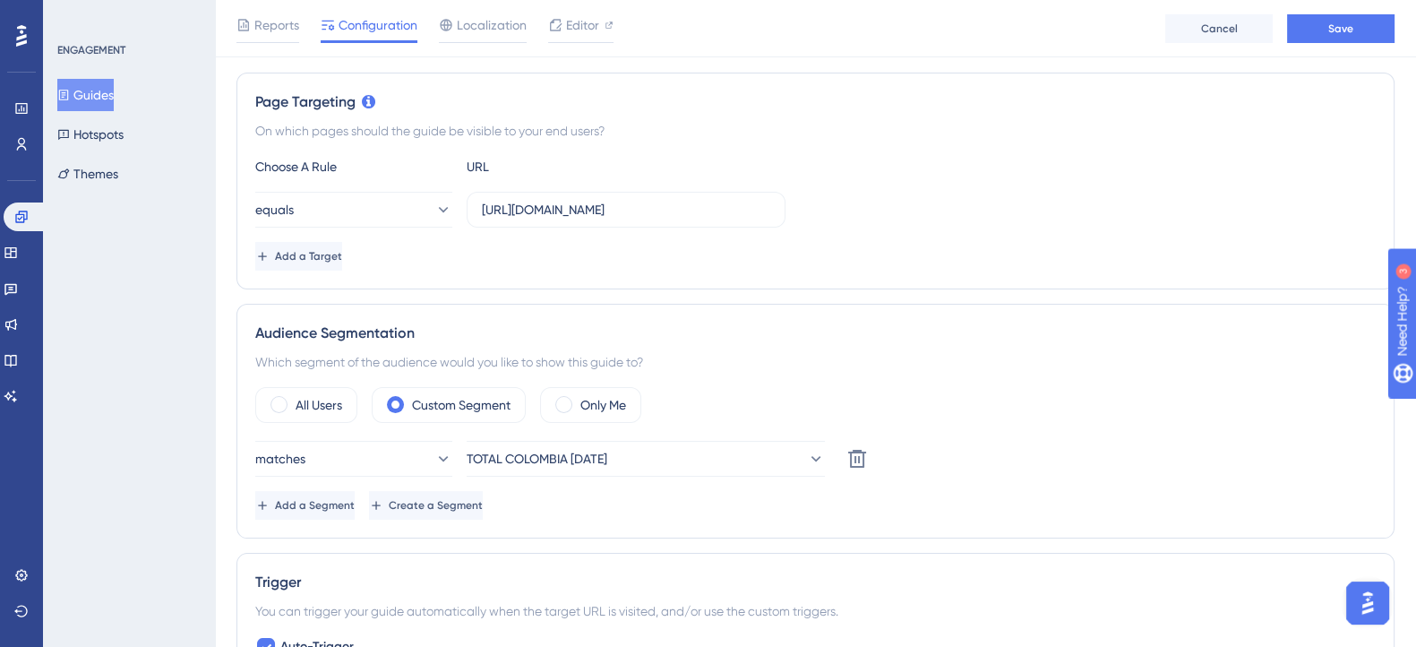
scroll to position [492, 0]
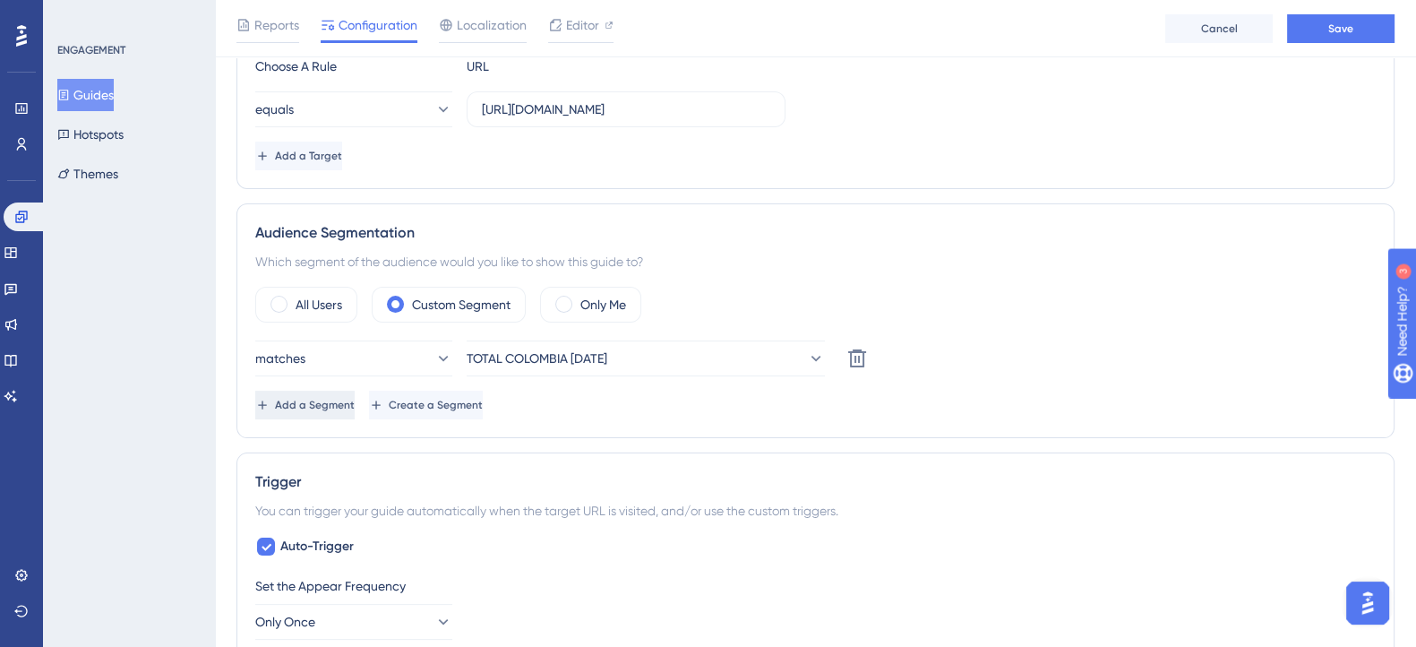
click at [329, 399] on span "Add a Segment" at bounding box center [315, 405] width 80 height 14
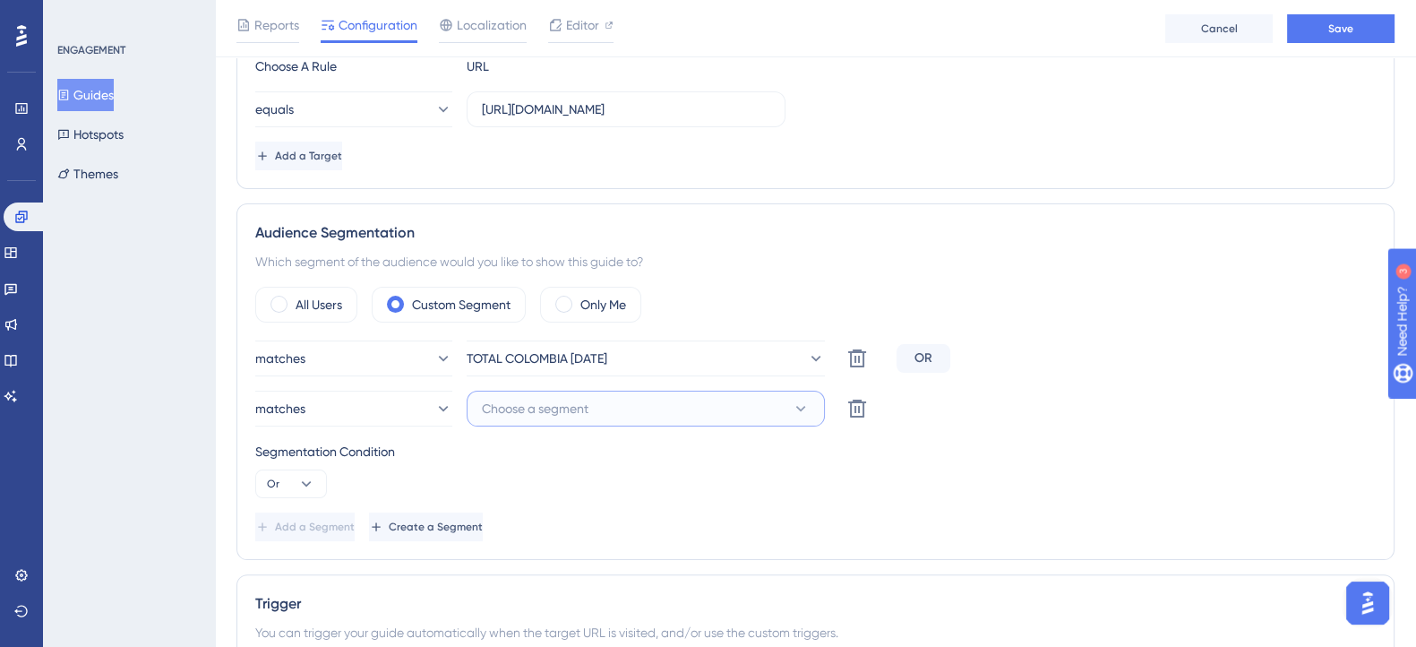
click at [482, 403] on span "Choose a segment" at bounding box center [535, 408] width 107 height 21
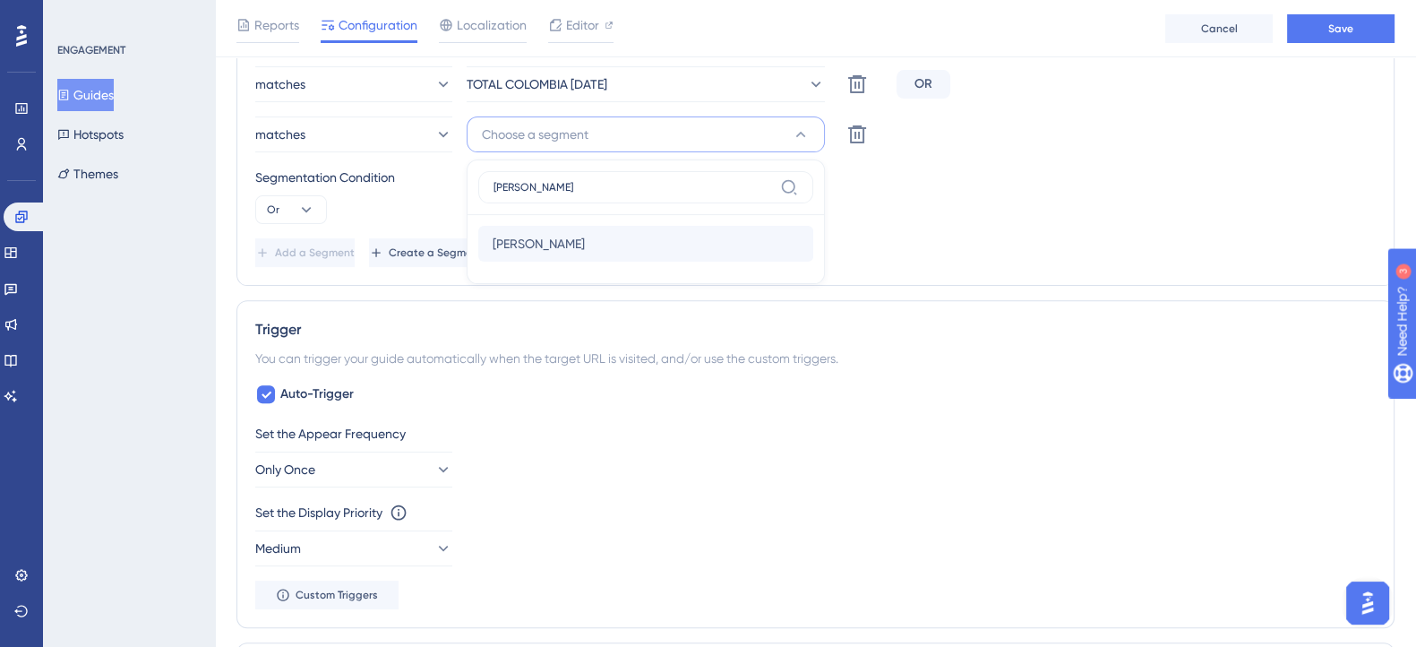
type input "alex"
click at [513, 244] on span "Alex" at bounding box center [539, 243] width 92 height 21
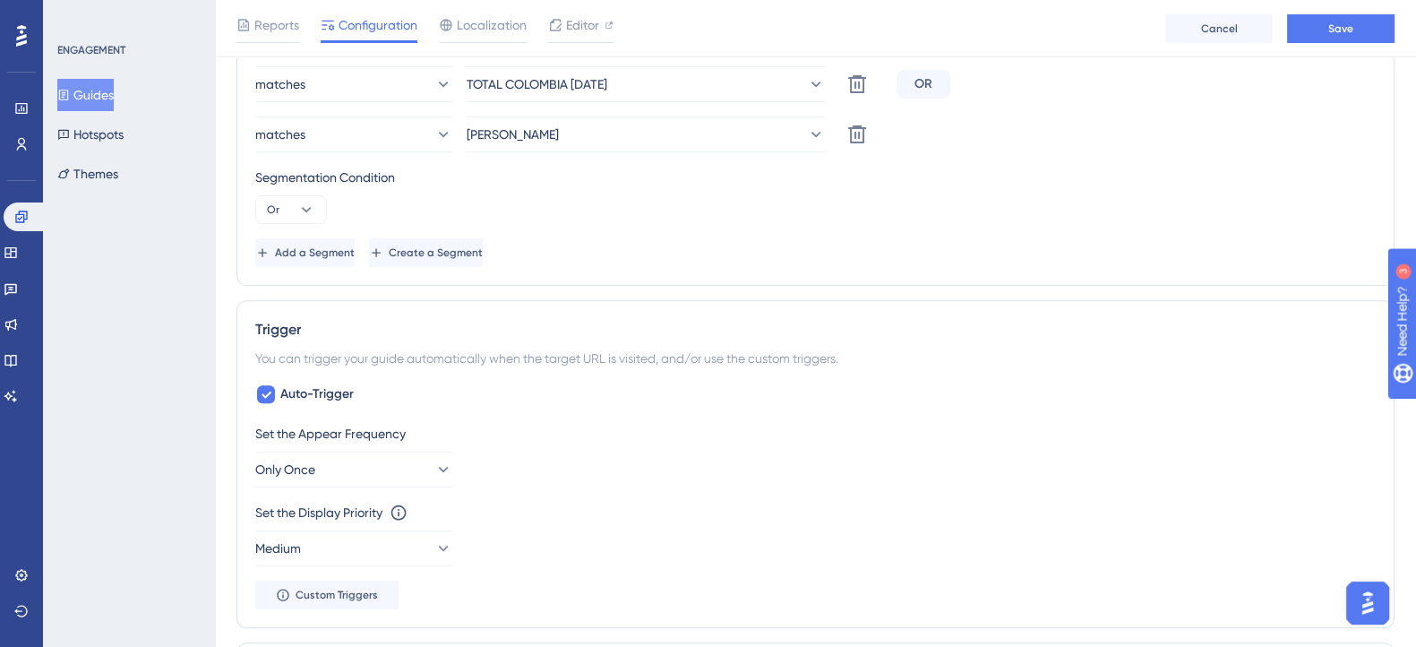
click at [751, 251] on div "Add a Segment Create a Segment" at bounding box center [815, 252] width 1120 height 29
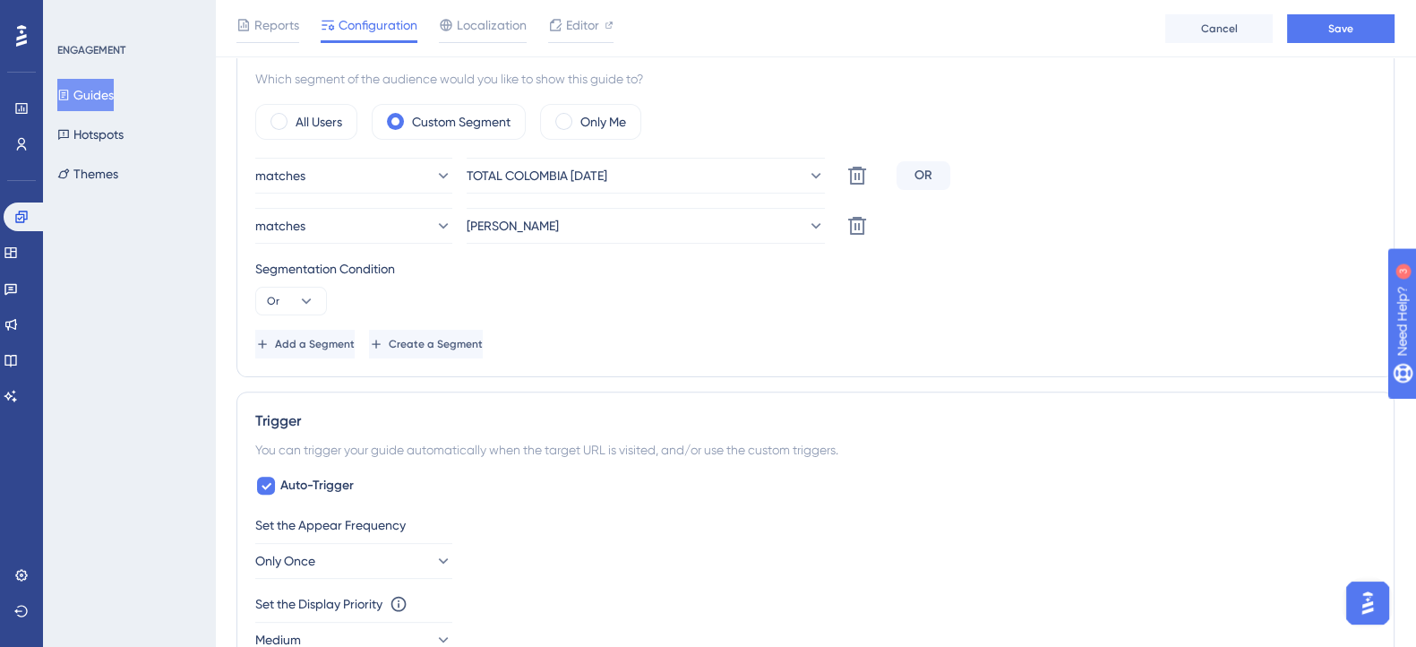
scroll to position [654, 0]
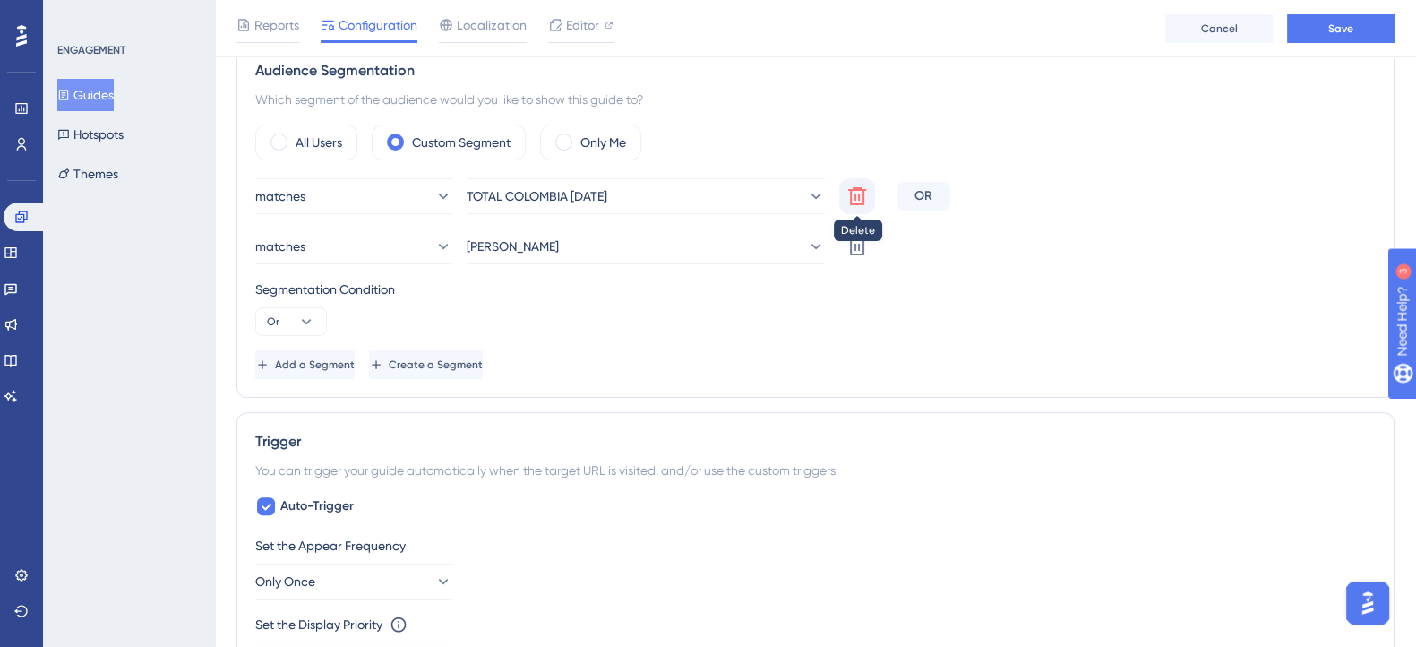
click at [849, 203] on icon at bounding box center [856, 195] width 21 height 21
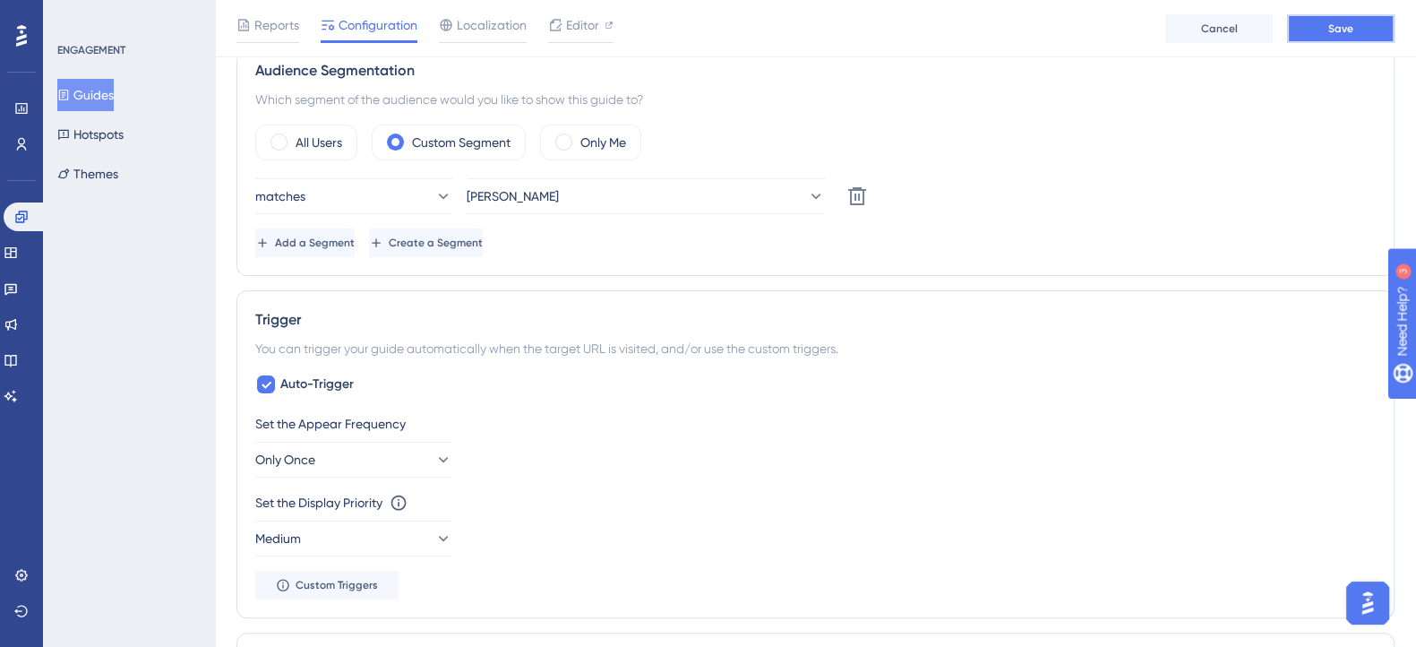
click at [1339, 41] on button "Save" at bounding box center [1340, 28] width 107 height 29
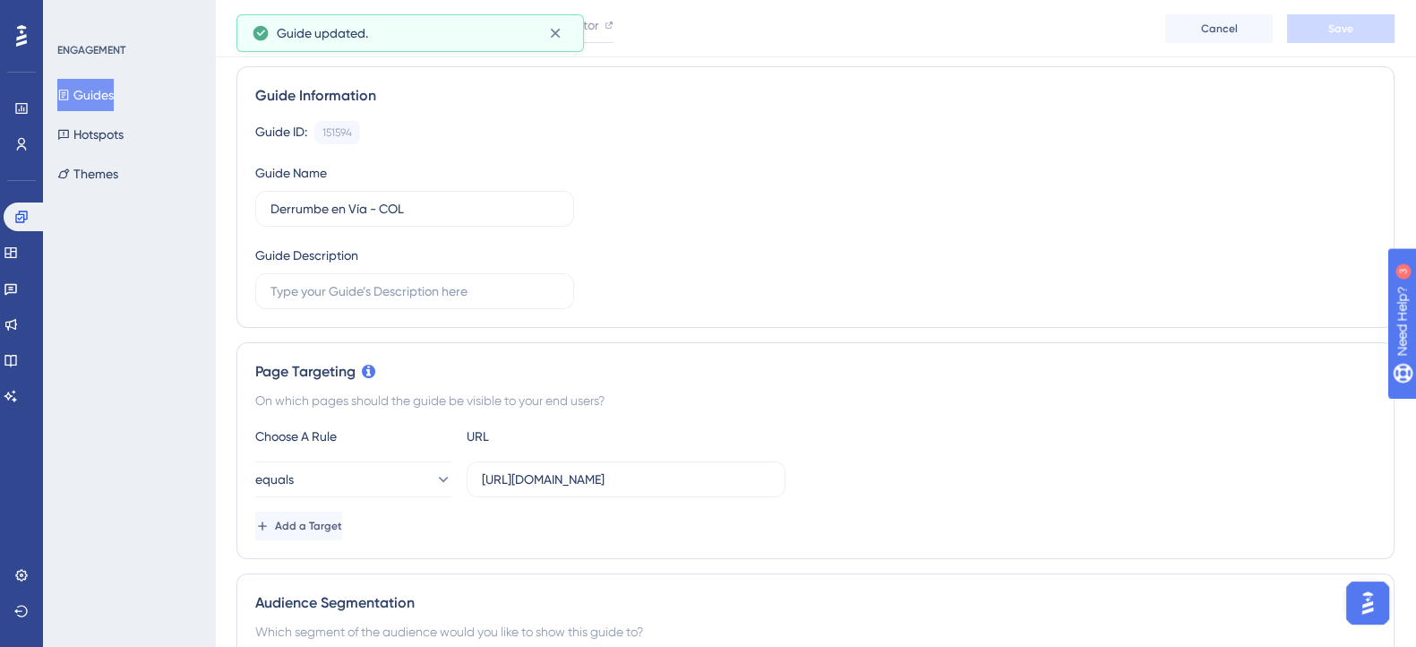
scroll to position [0, 0]
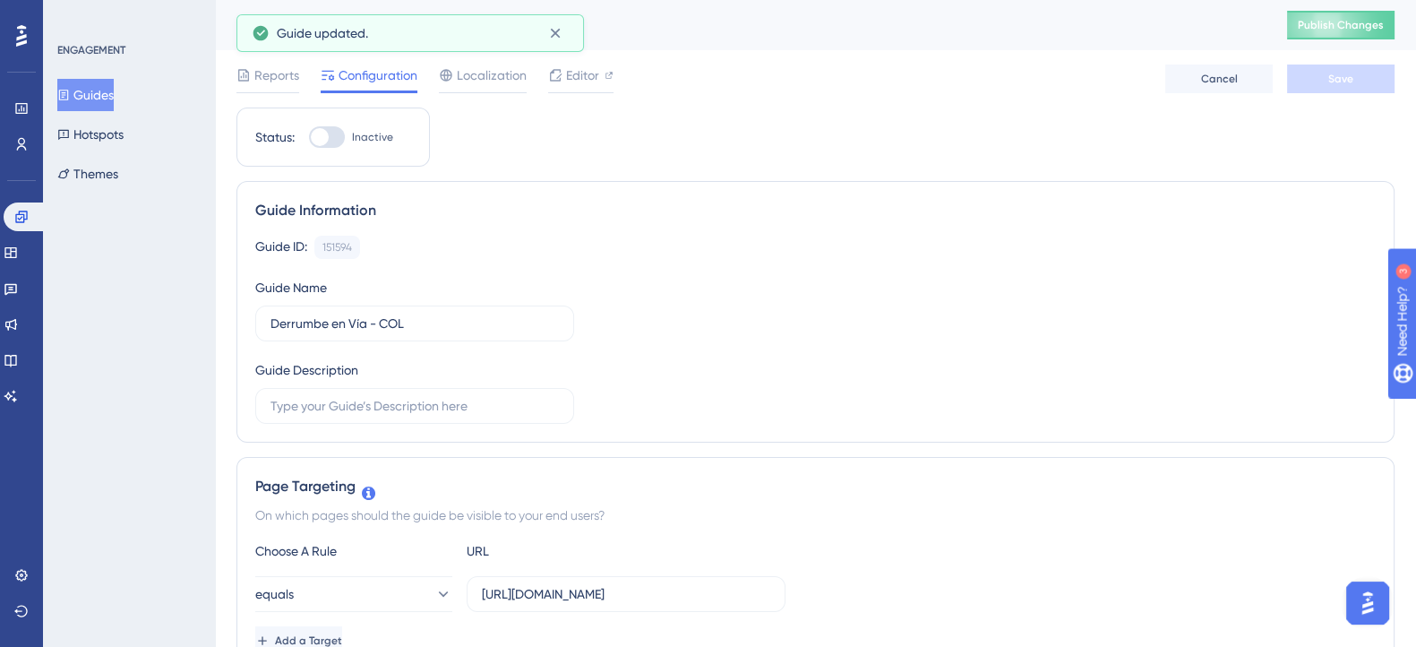
click at [336, 140] on div at bounding box center [327, 136] width 36 height 21
click at [309, 138] on input "Inactive" at bounding box center [308, 137] width 1 height 1
checkbox input "true"
click at [1339, 68] on button "Save" at bounding box center [1340, 78] width 107 height 29
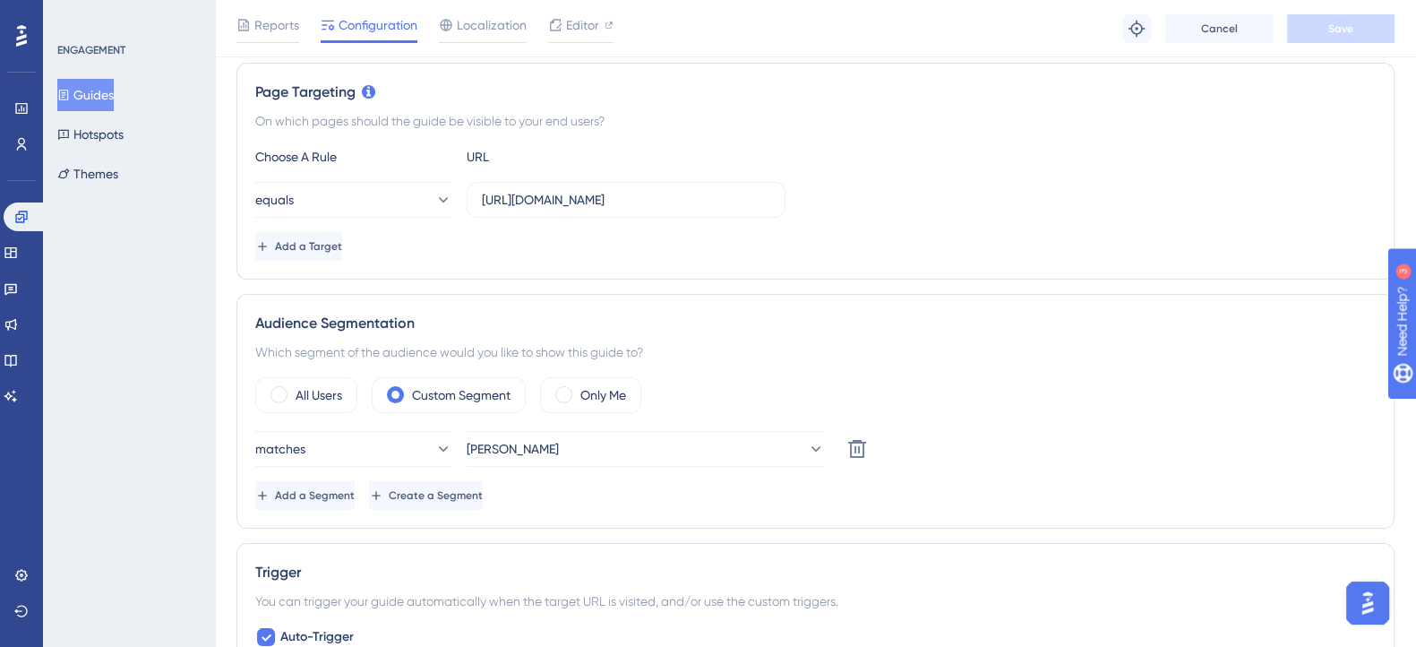
scroll to position [447, 0]
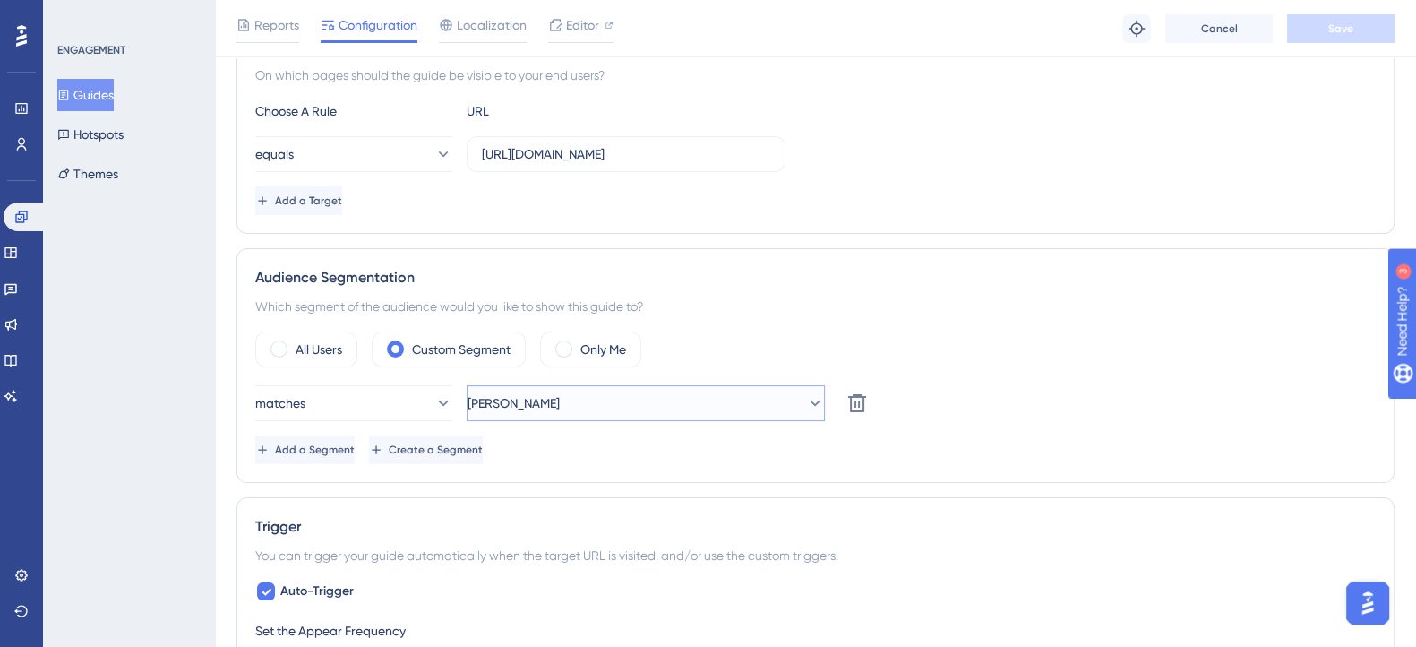
click at [546, 398] on button "Alex" at bounding box center [646, 403] width 358 height 36
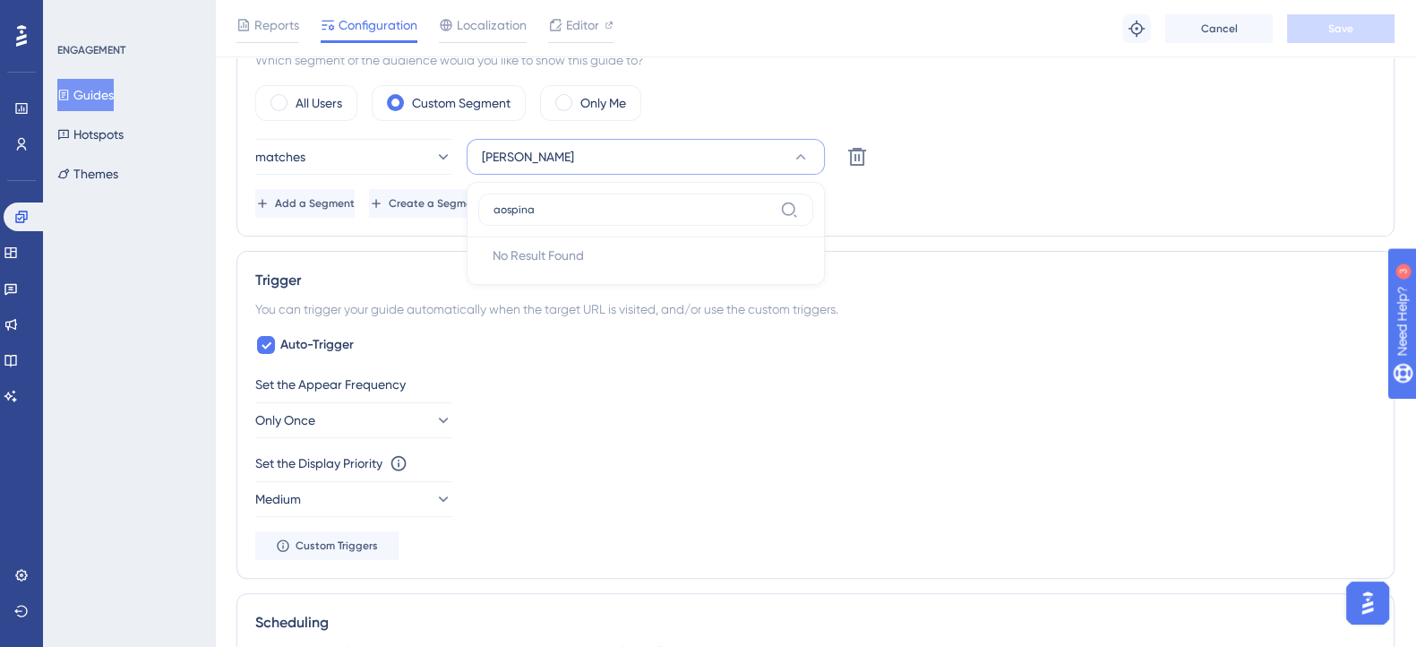
type input "aospina"
click at [931, 280] on div "Trigger" at bounding box center [815, 280] width 1120 height 21
click at [14, 149] on link at bounding box center [21, 144] width 14 height 29
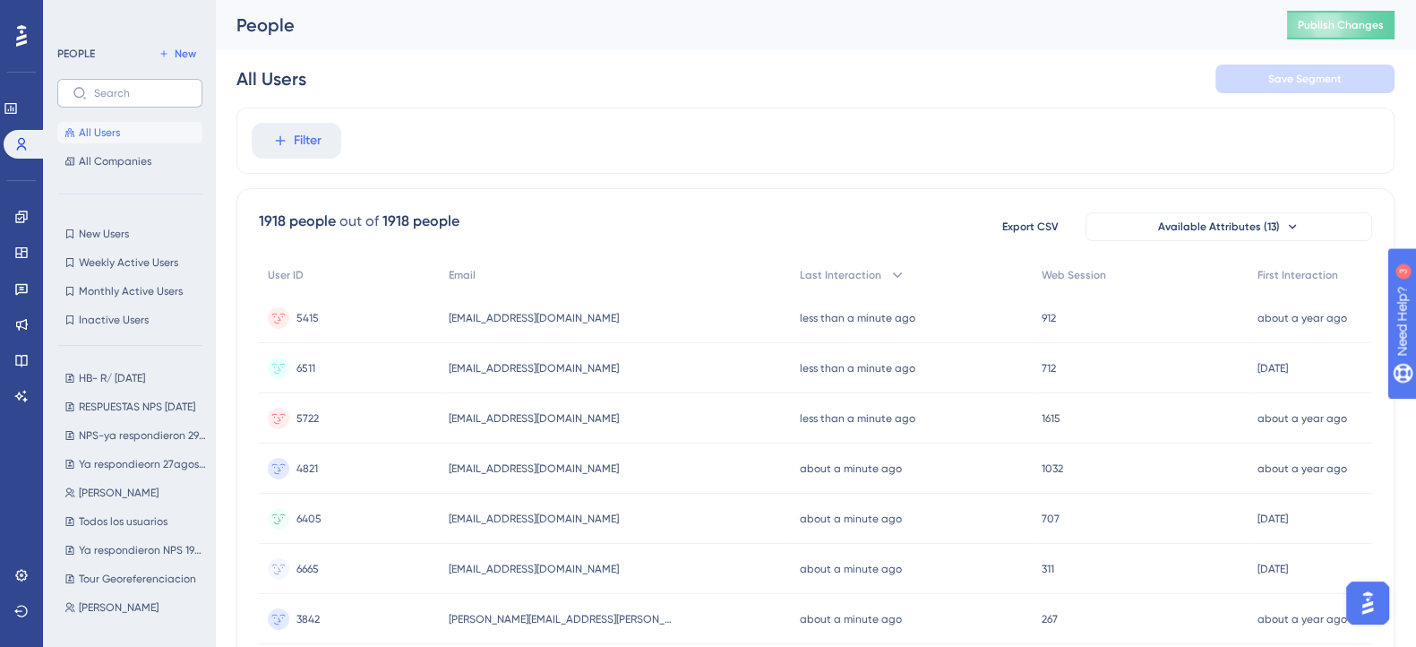
click at [114, 82] on label at bounding box center [129, 93] width 145 height 29
click at [114, 87] on input "text" at bounding box center [140, 93] width 93 height 13
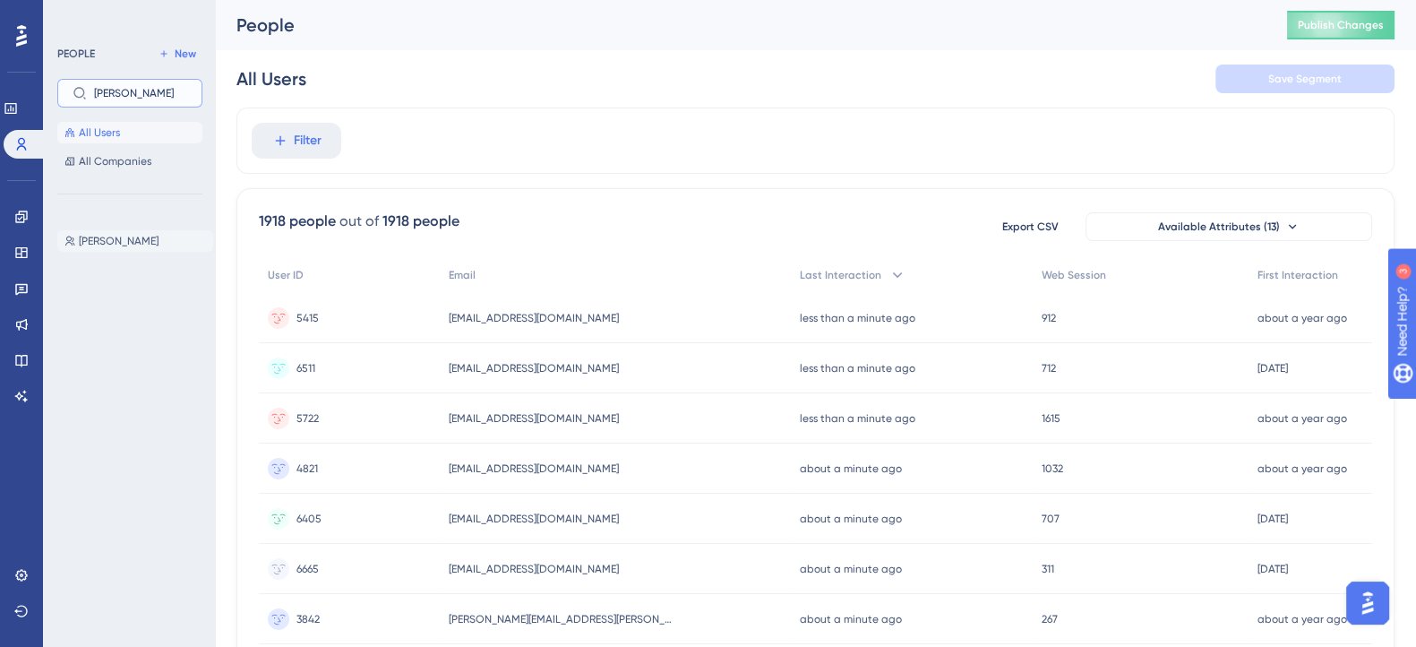
type input "alex"
click at [103, 248] on button "Alex Alex" at bounding box center [135, 240] width 156 height 21
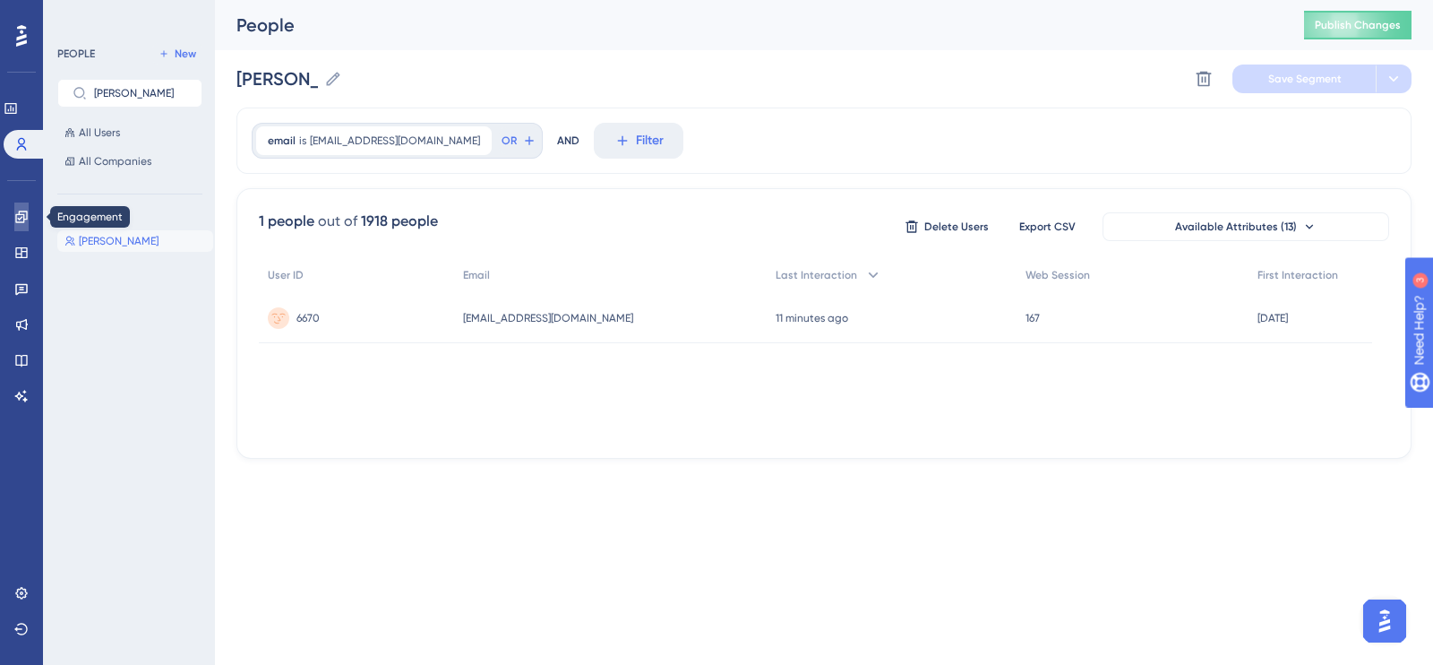
click at [19, 205] on link at bounding box center [21, 216] width 14 height 29
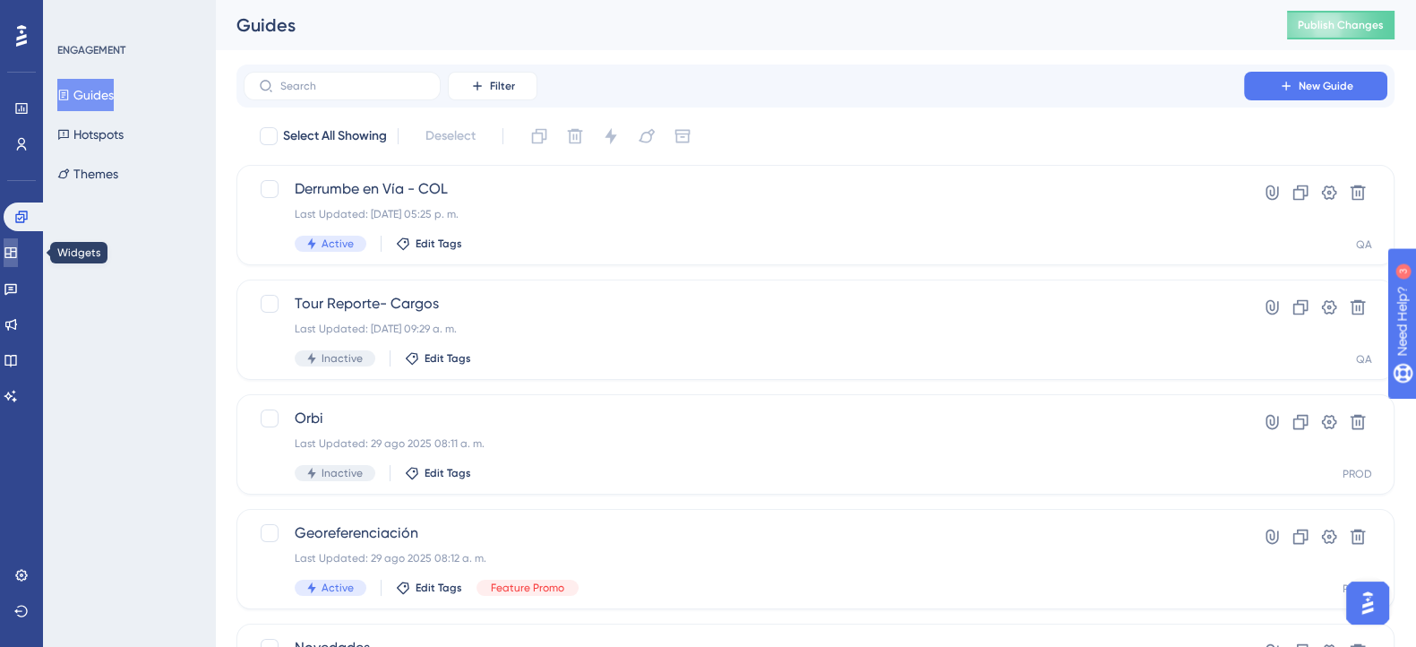
click at [18, 245] on icon at bounding box center [11, 252] width 14 height 14
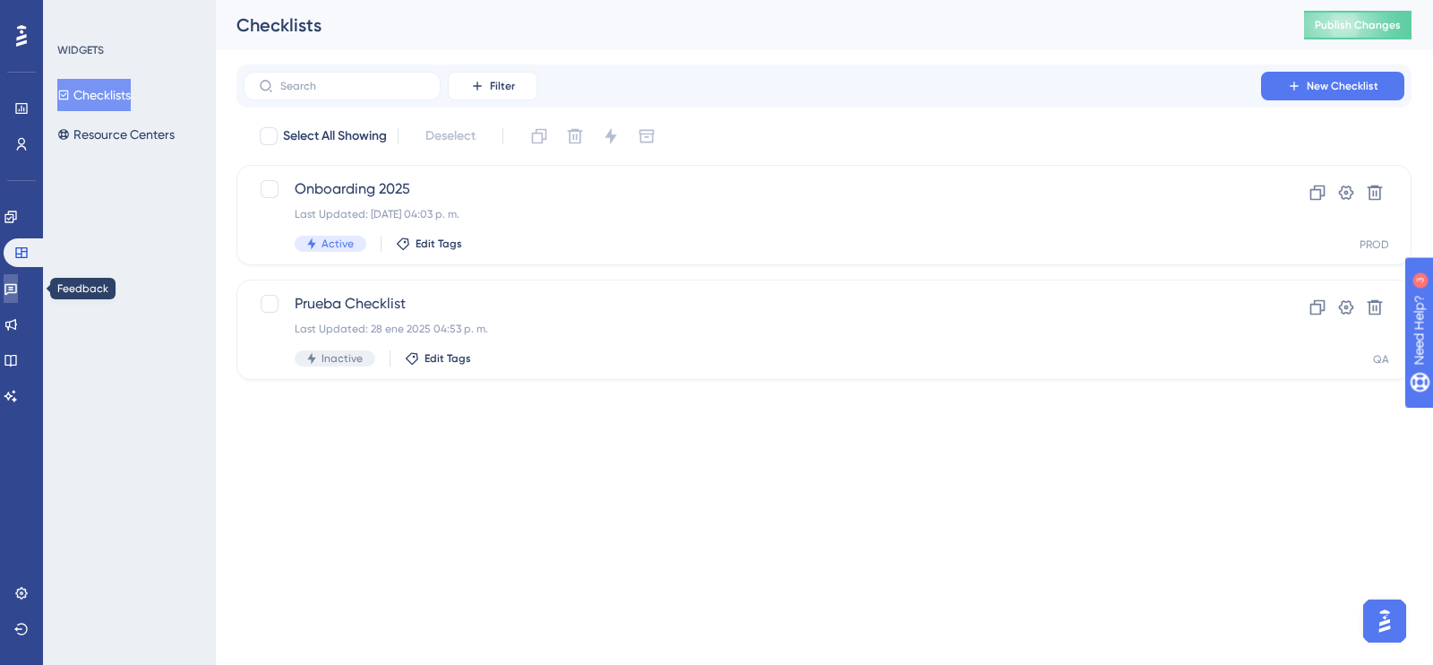
click at [13, 293] on link at bounding box center [11, 288] width 14 height 29
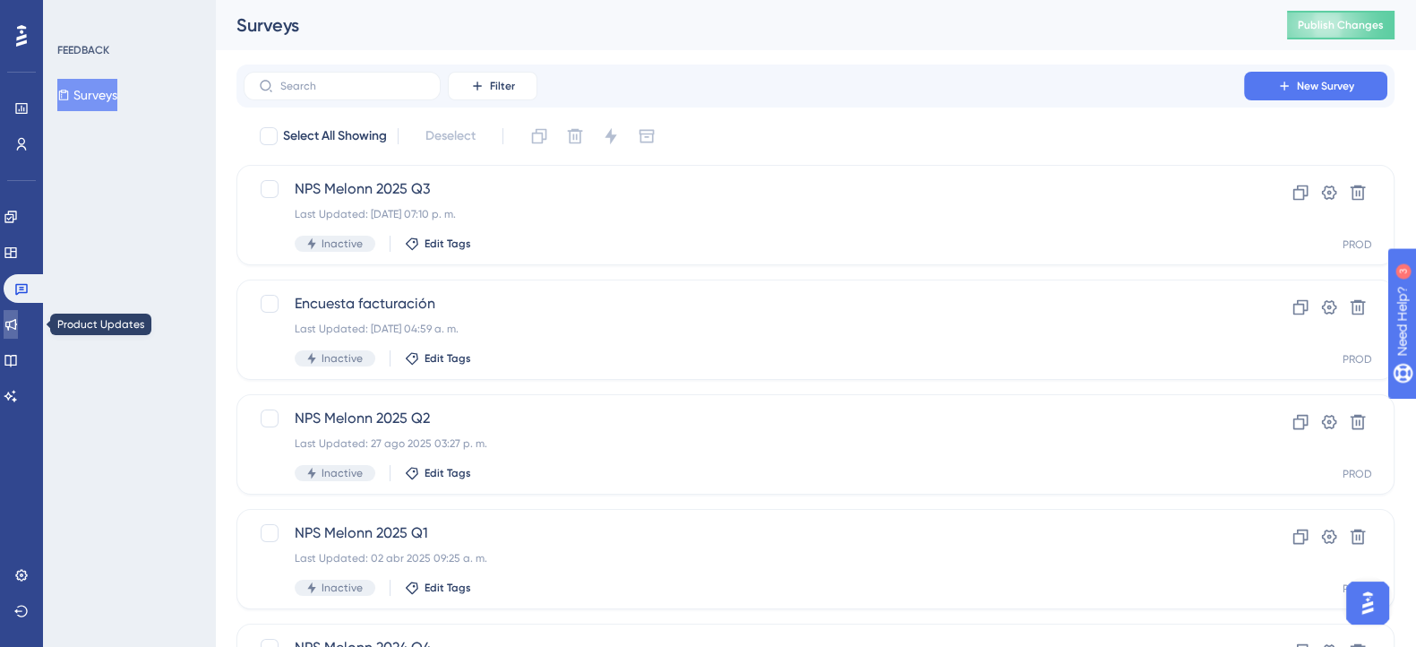
click at [12, 333] on link at bounding box center [11, 324] width 14 height 29
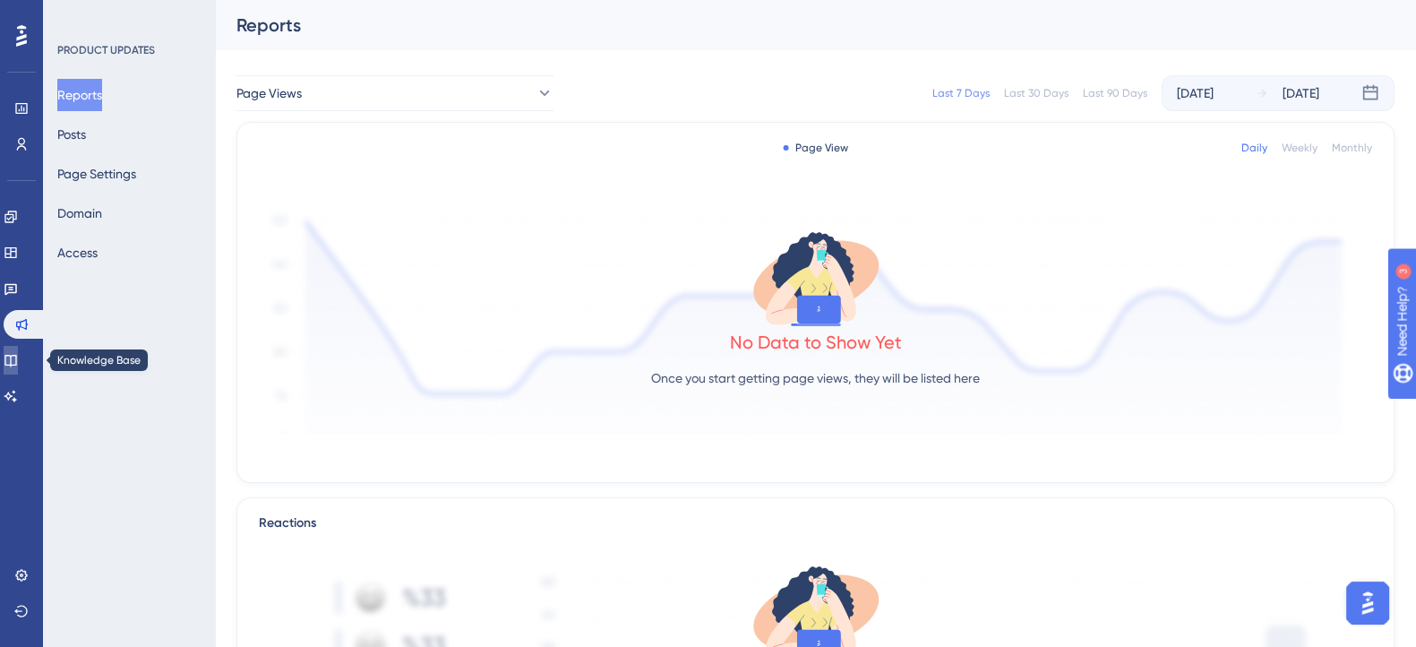
click at [18, 360] on icon at bounding box center [11, 360] width 14 height 14
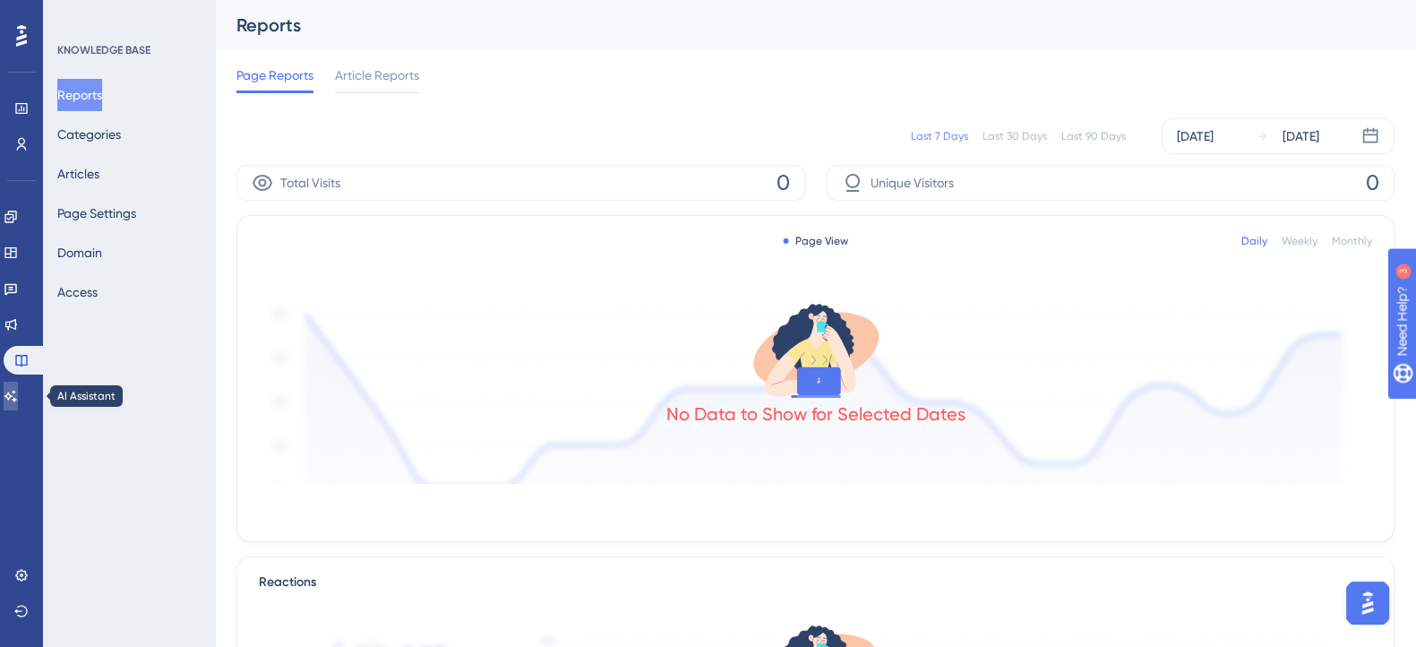
click at [18, 391] on link at bounding box center [11, 396] width 14 height 29
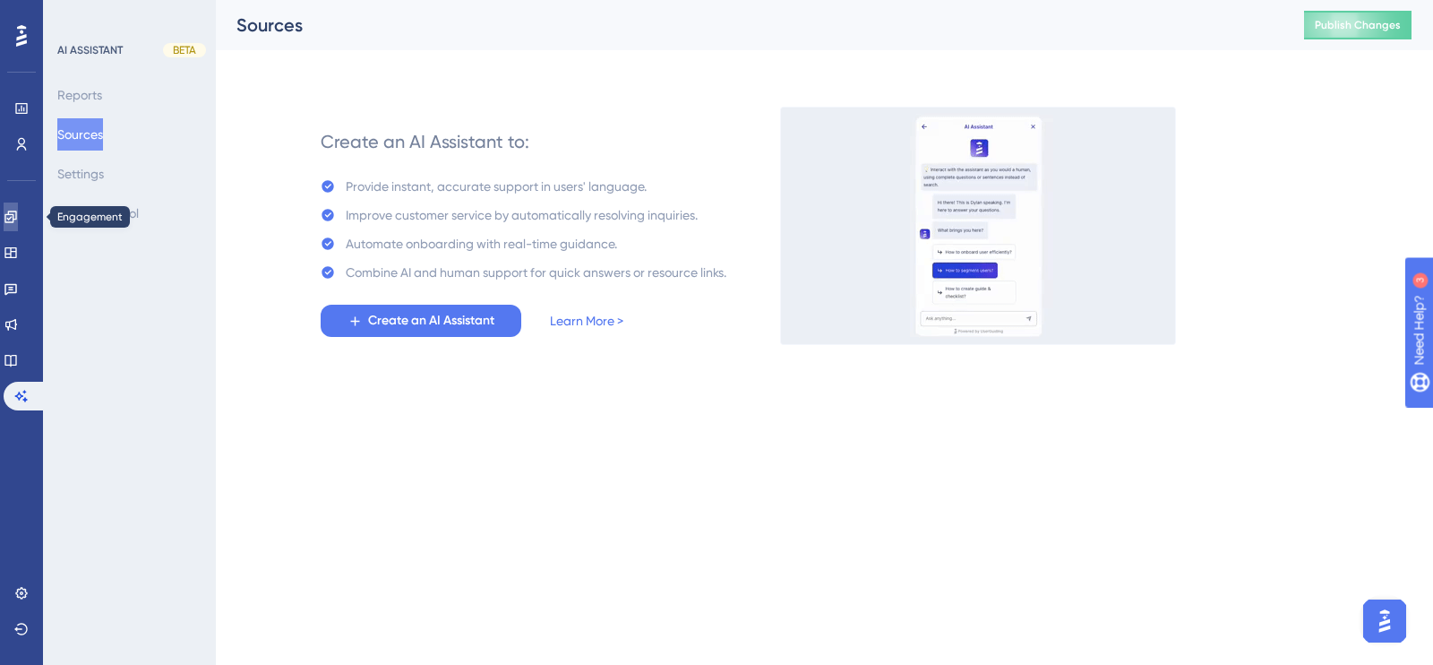
click at [15, 222] on icon at bounding box center [11, 217] width 14 height 14
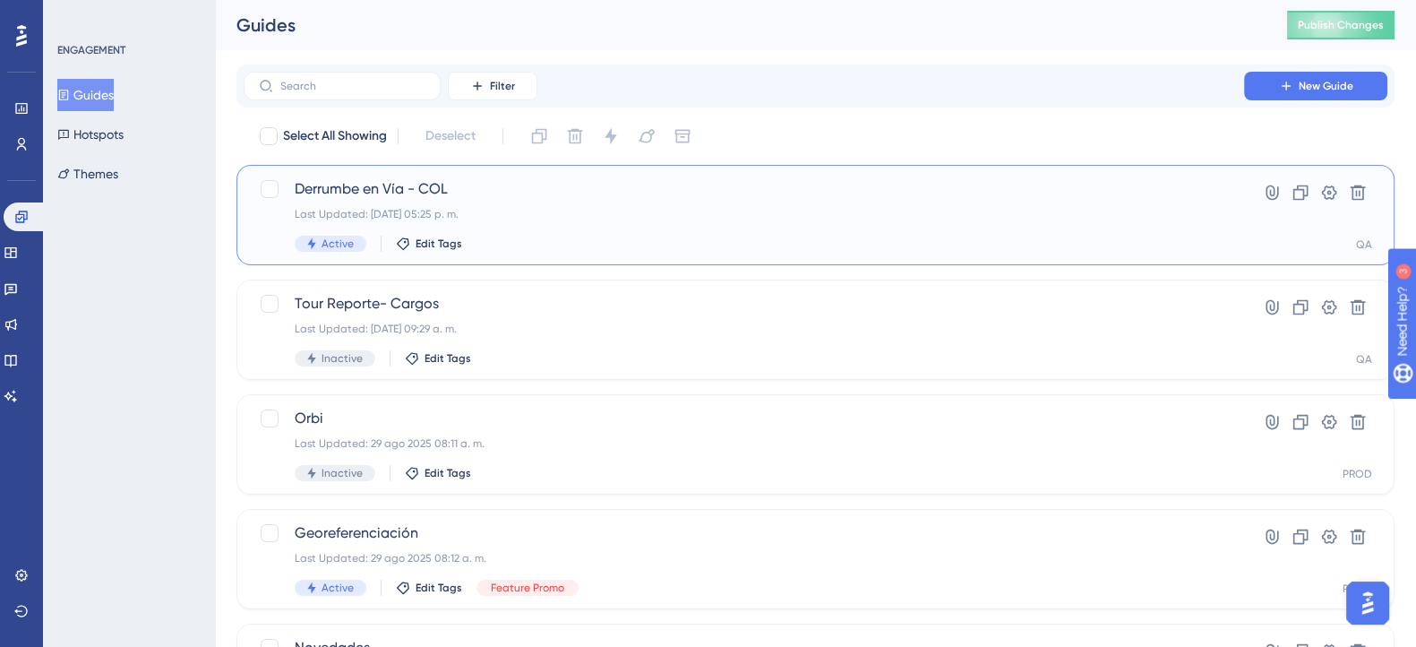
click at [358, 202] on div "Derrumbe en Vía - COL Last Updated: 09 sept 2025 05:25 p. m. Active Edit Tags" at bounding box center [744, 214] width 898 height 73
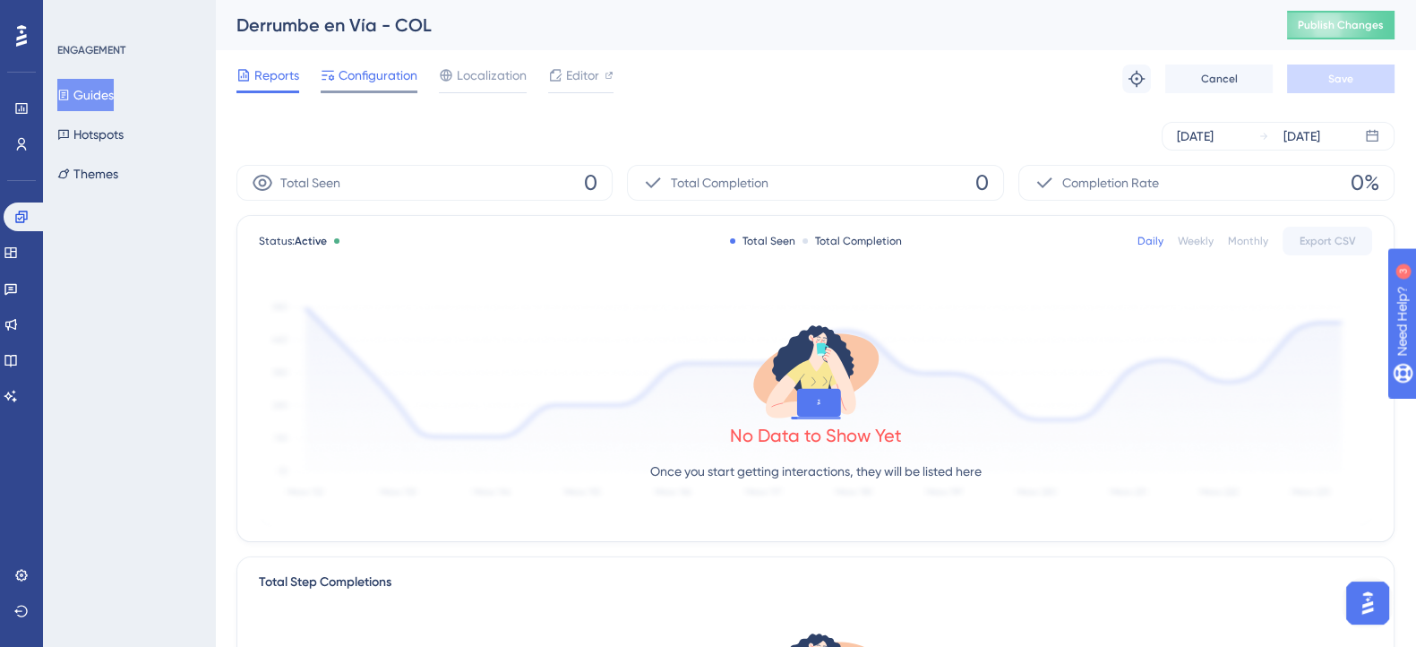
click at [382, 77] on span "Configuration" at bounding box center [378, 74] width 79 height 21
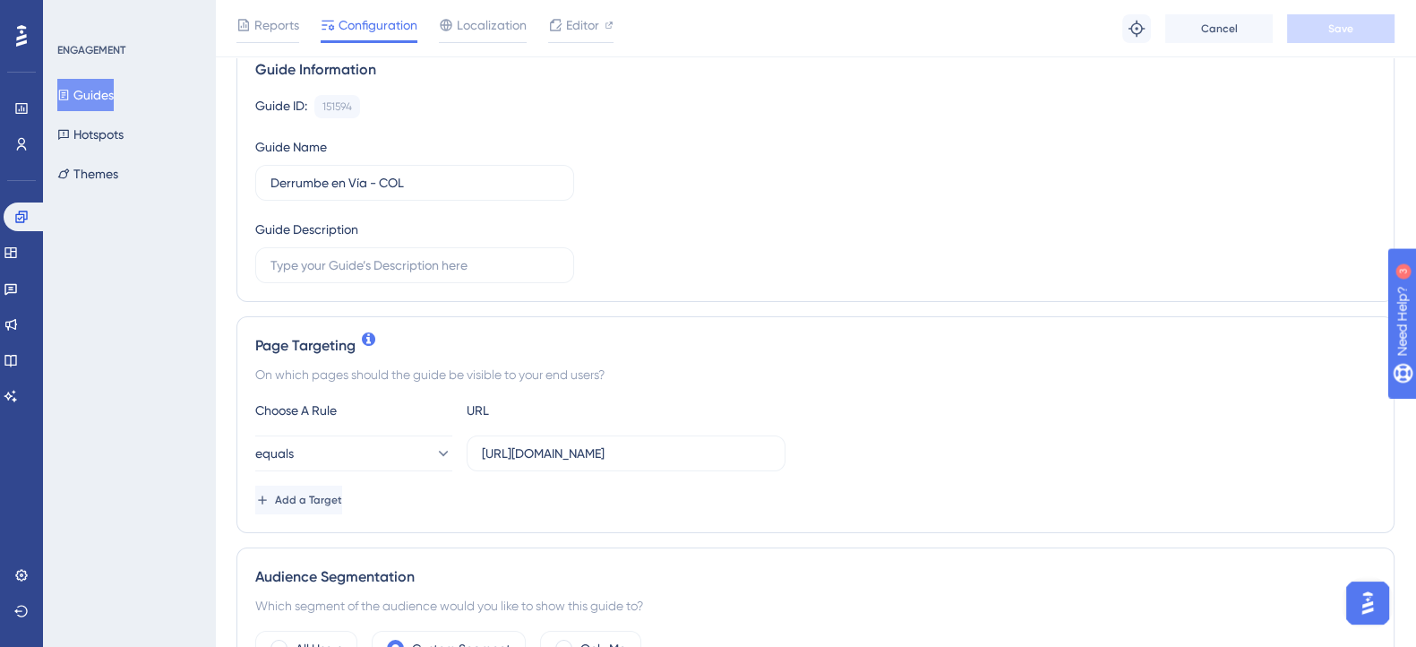
scroll to position [223, 0]
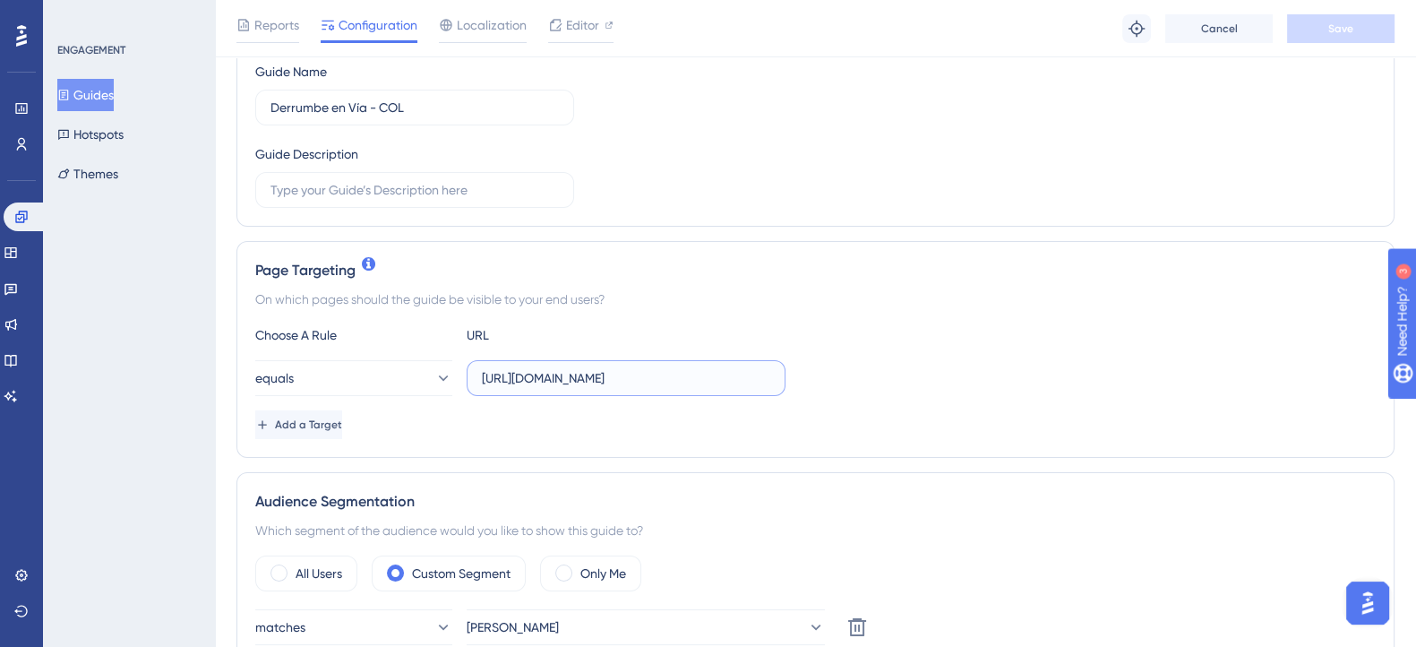
click at [677, 368] on input "https://admin.melonn.com/" at bounding box center [626, 378] width 288 height 20
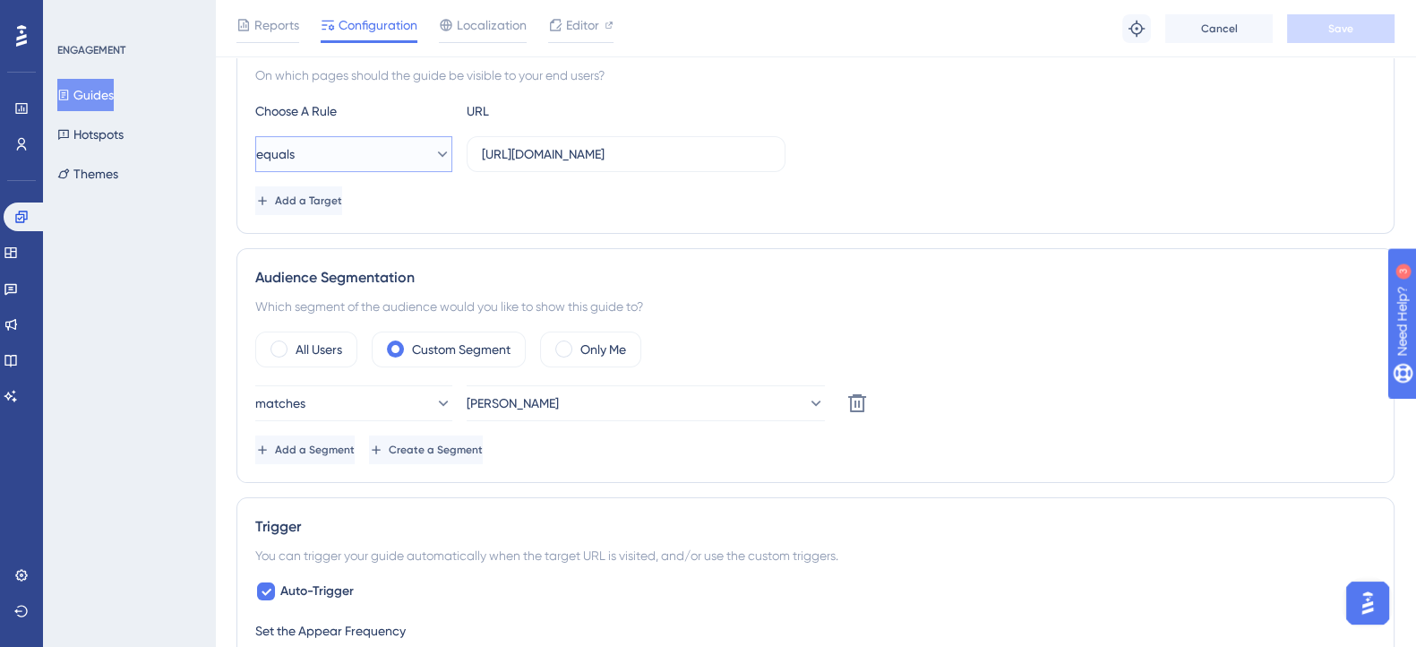
click at [381, 145] on button "equals" at bounding box center [353, 154] width 197 height 36
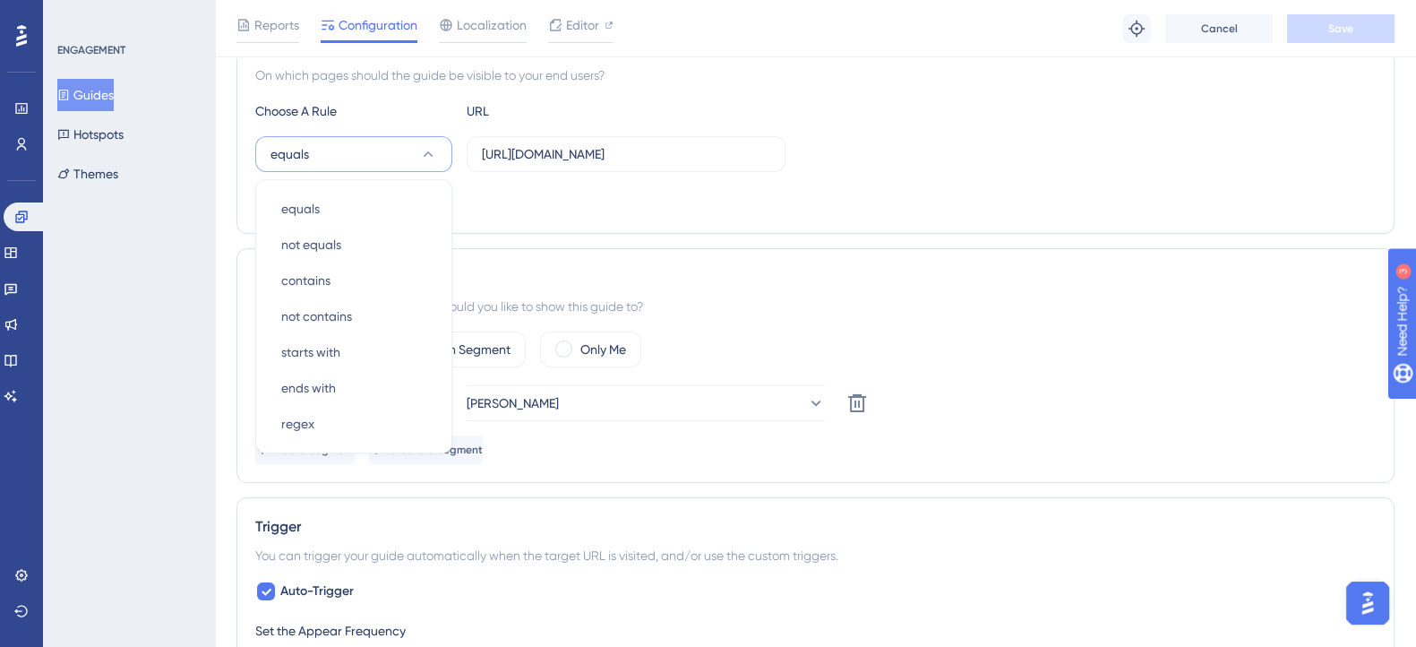
scroll to position [438, 0]
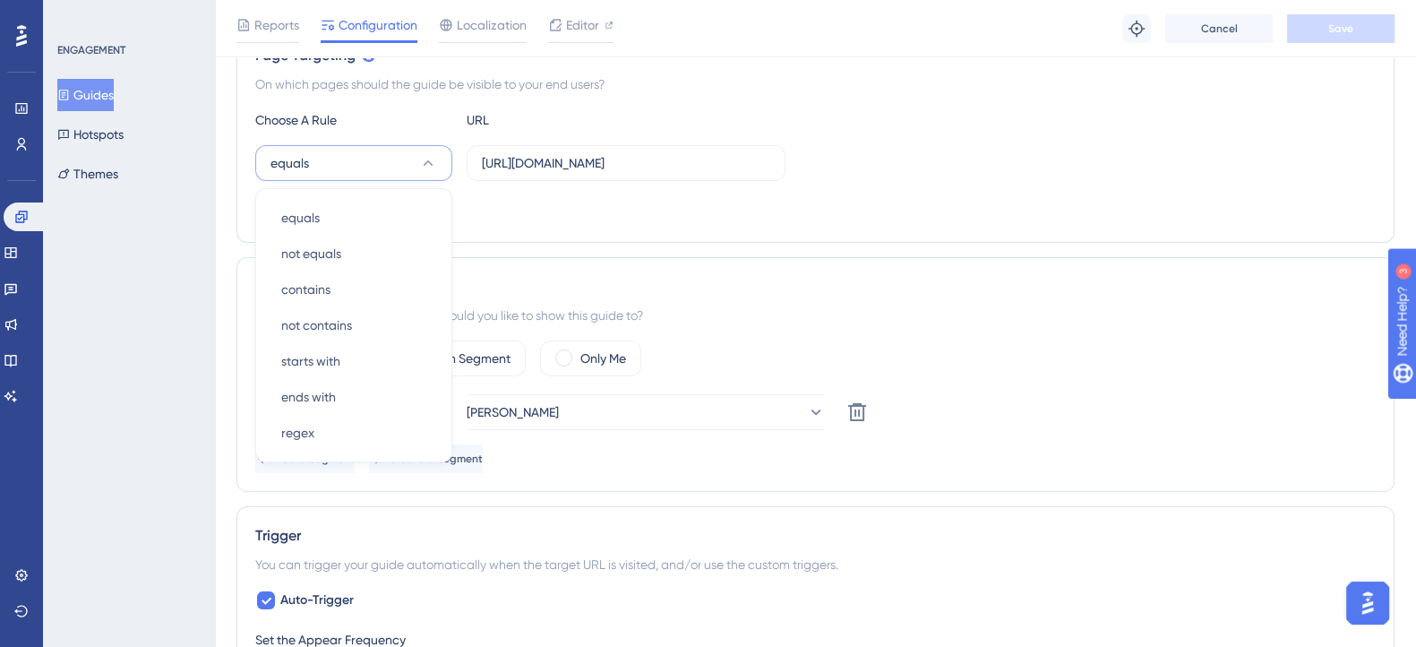
click at [798, 190] on div "Choose A Rule URL equals equals equals not equals not equals contains contains …" at bounding box center [815, 166] width 1120 height 115
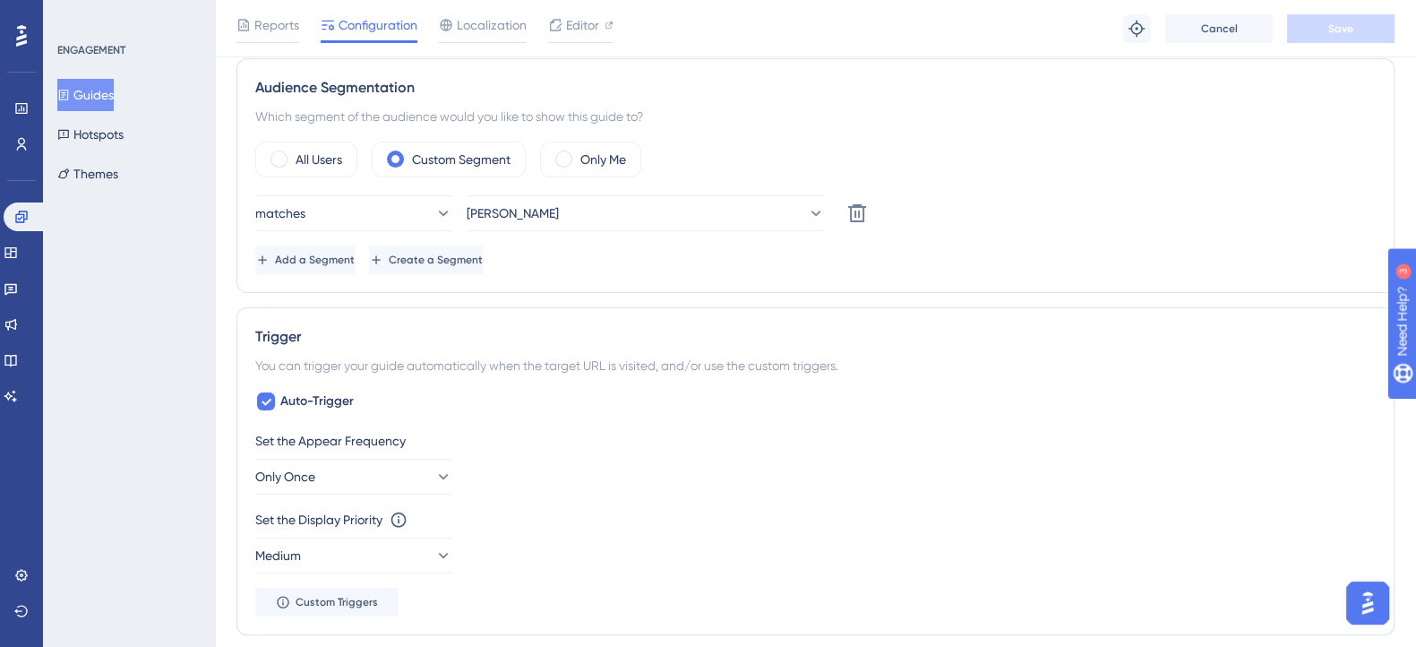
scroll to position [774, 0]
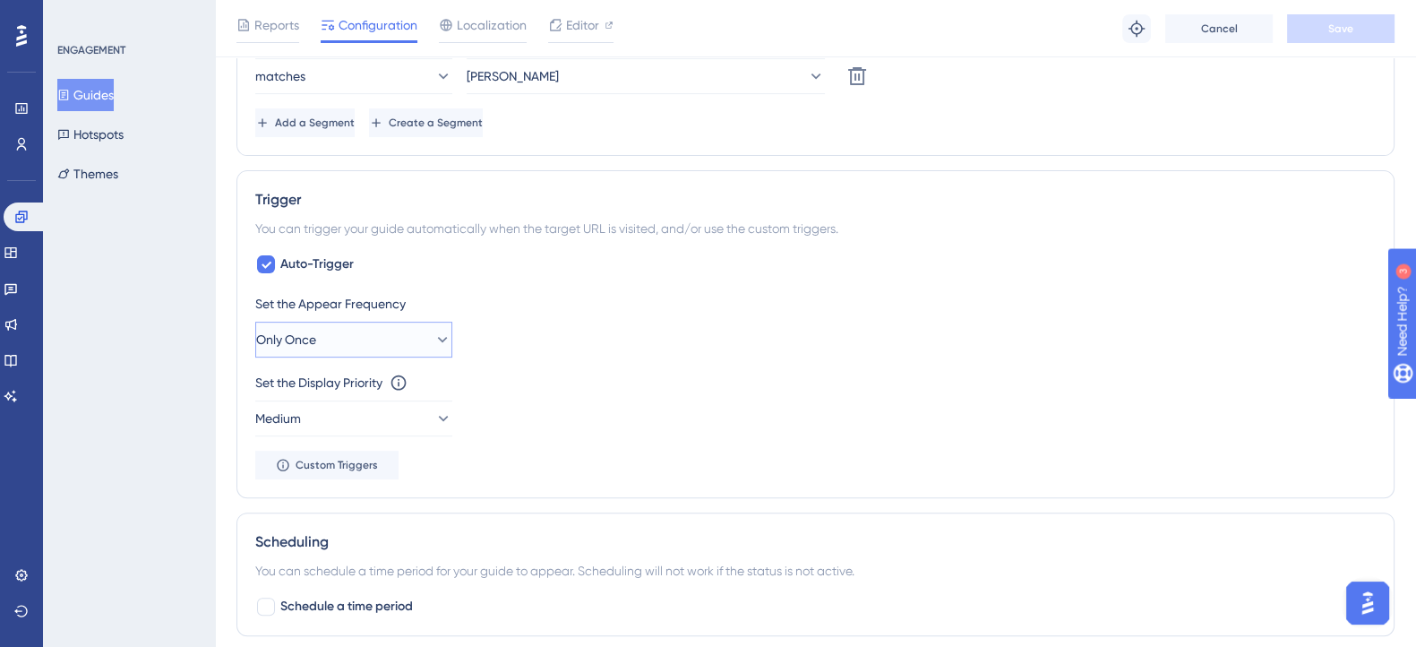
click at [433, 331] on icon at bounding box center [442, 339] width 18 height 18
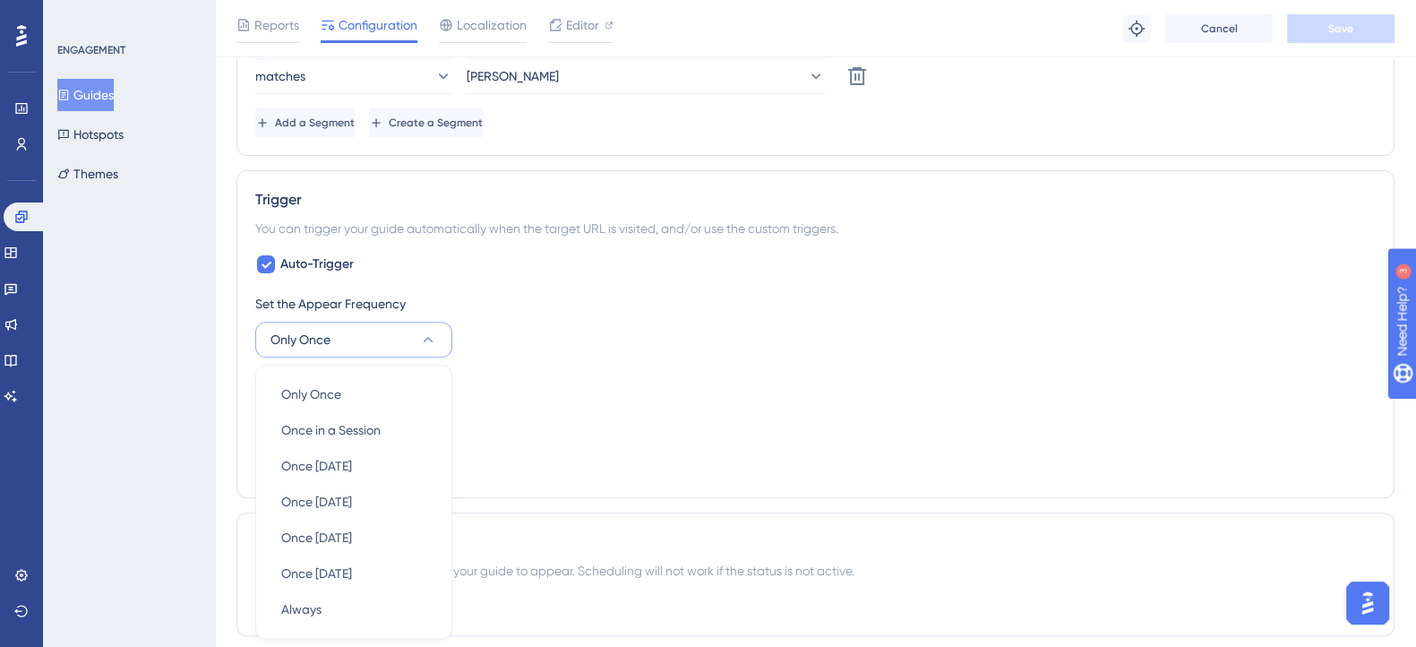
scroll to position [949, 0]
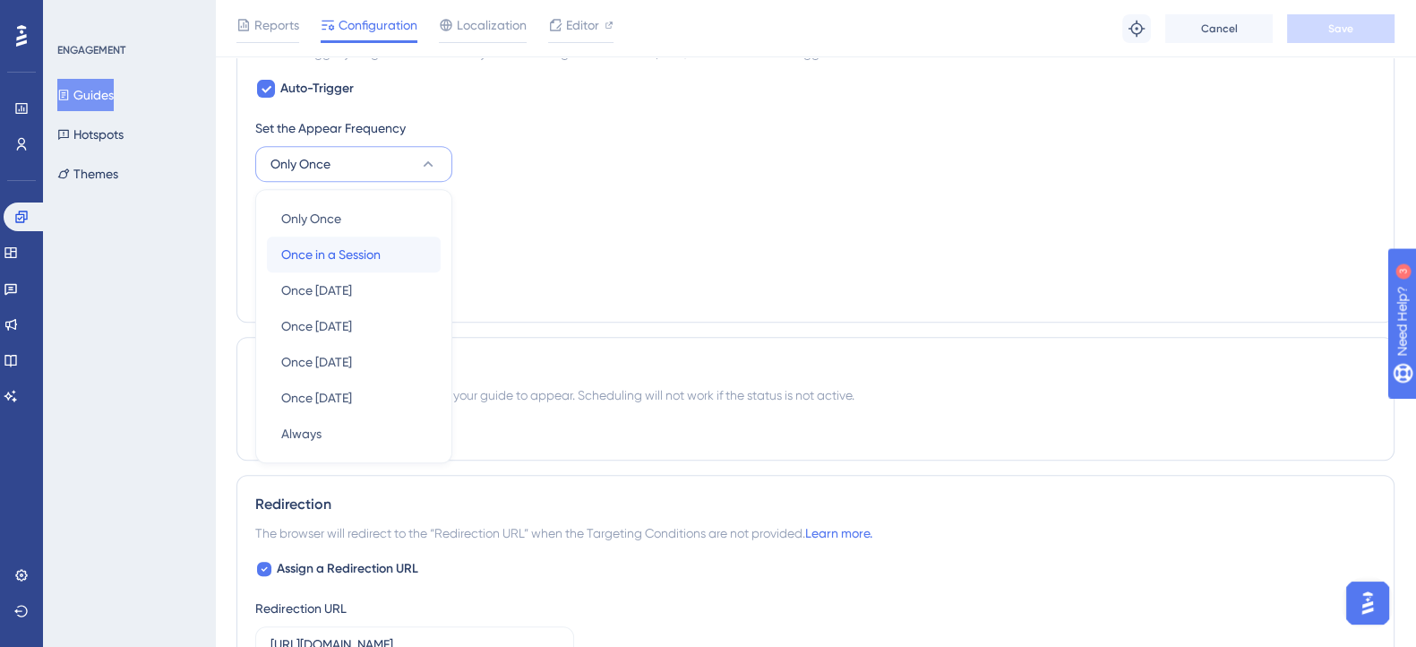
click at [396, 244] on div "Once in a Session Once in a Session" at bounding box center [353, 254] width 145 height 36
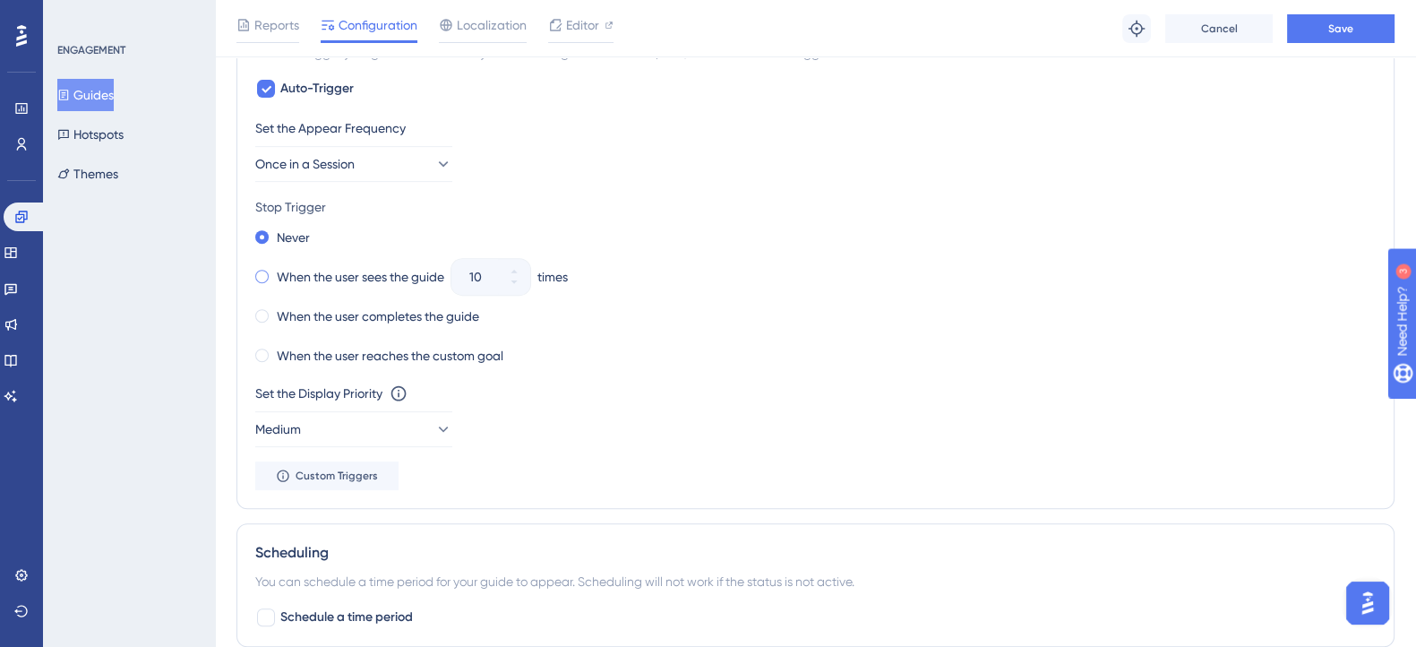
click at [272, 266] on div "When the user sees the guide" at bounding box center [349, 276] width 189 height 25
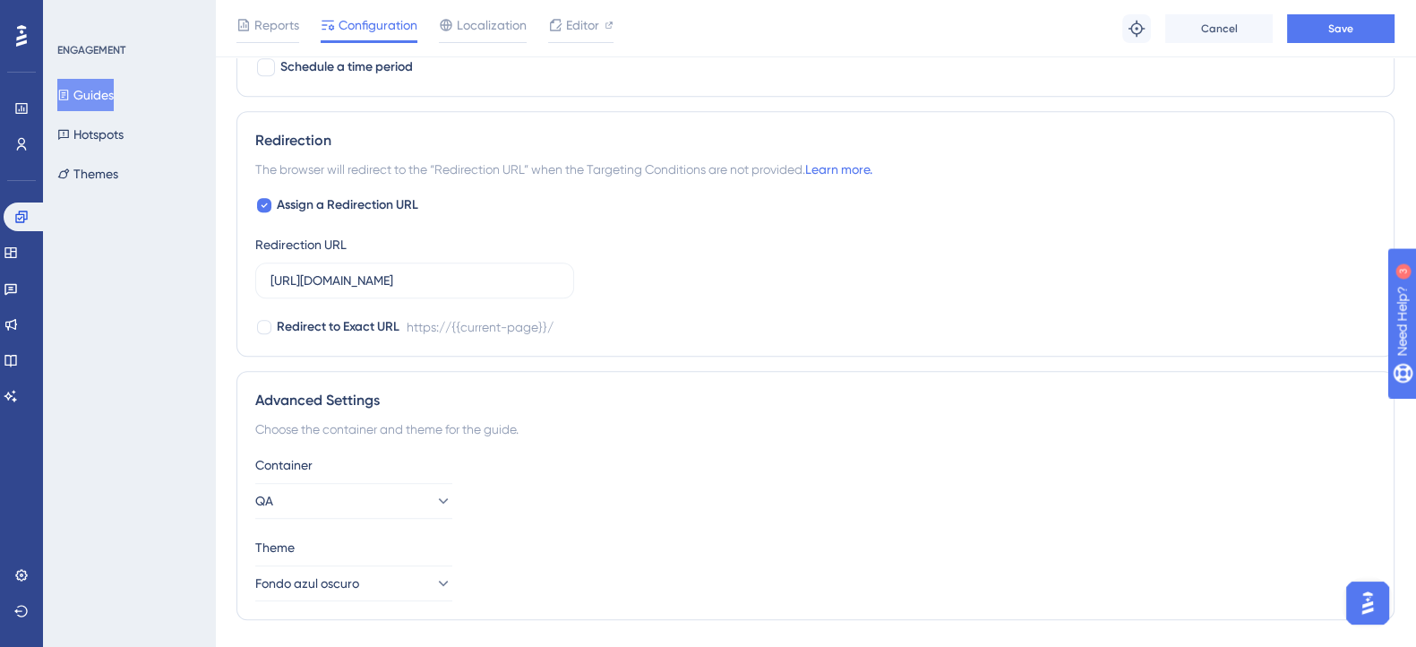
scroll to position [1508, 0]
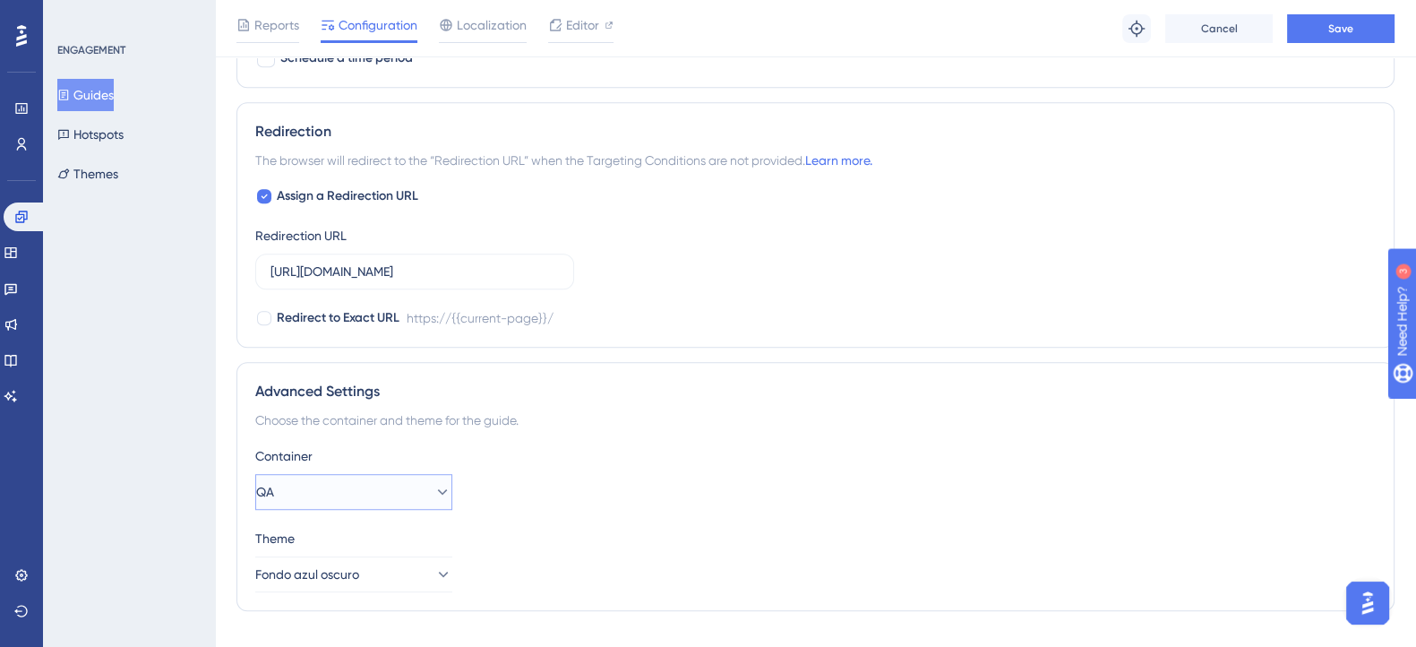
click at [433, 483] on icon at bounding box center [442, 492] width 18 height 18
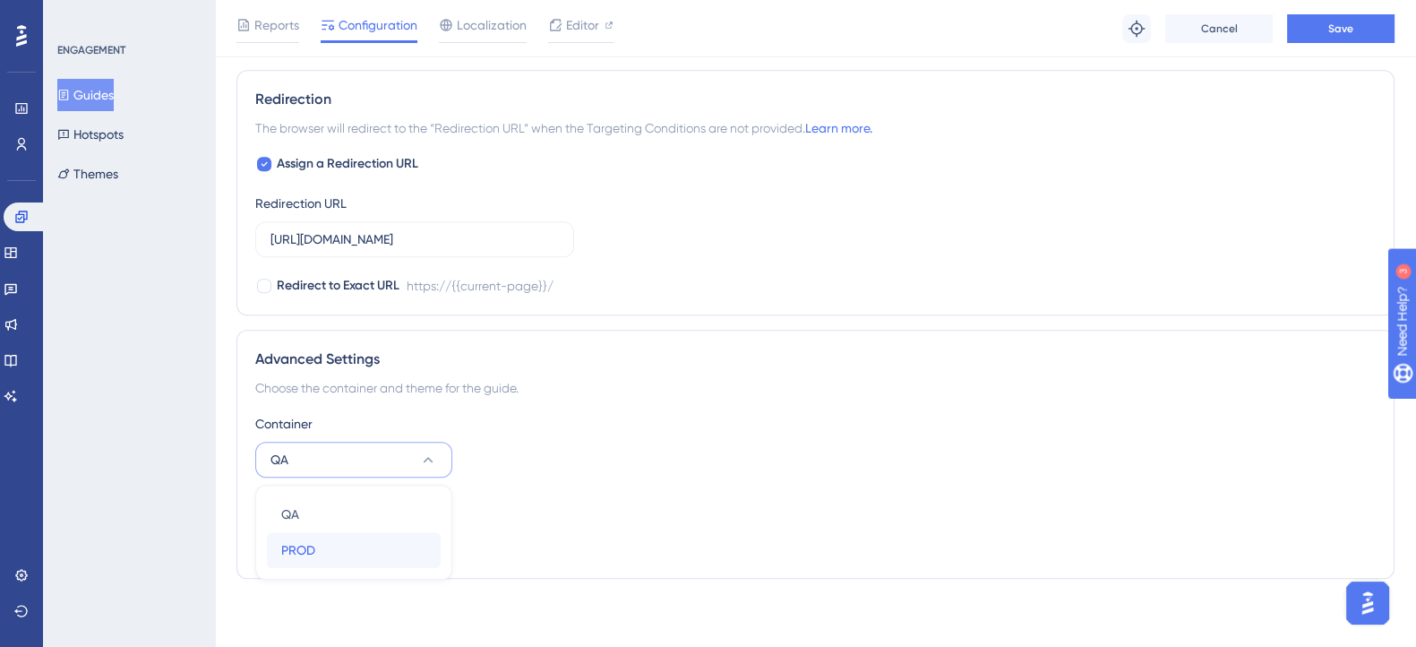
click at [390, 540] on div "PROD PROD" at bounding box center [353, 550] width 145 height 36
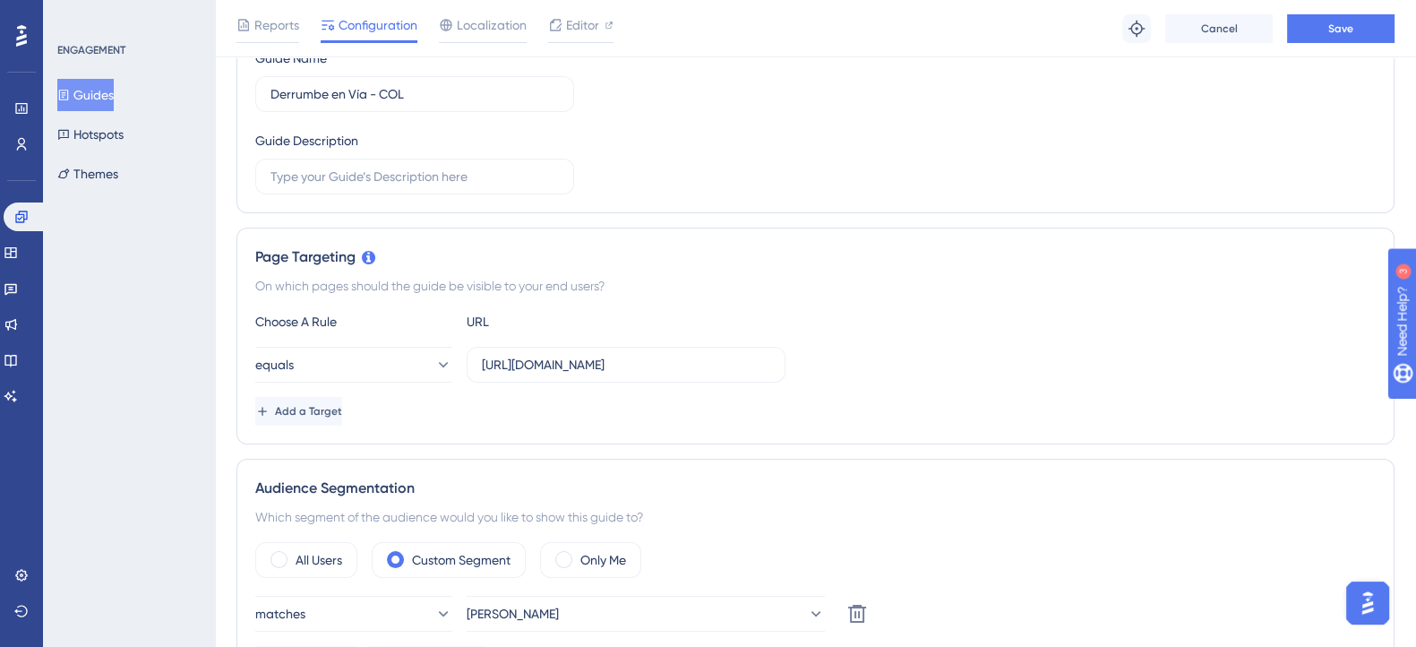
scroll to position [0, 0]
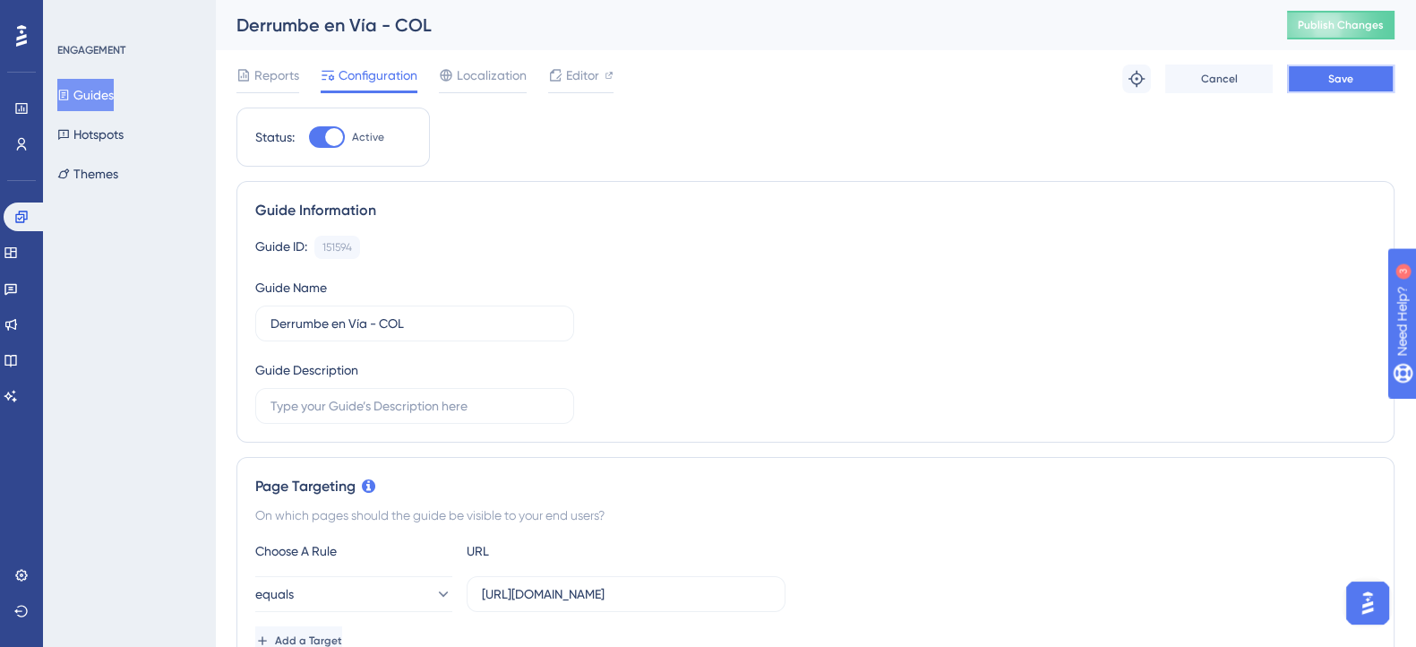
click at [1312, 73] on button "Save" at bounding box center [1340, 78] width 107 height 29
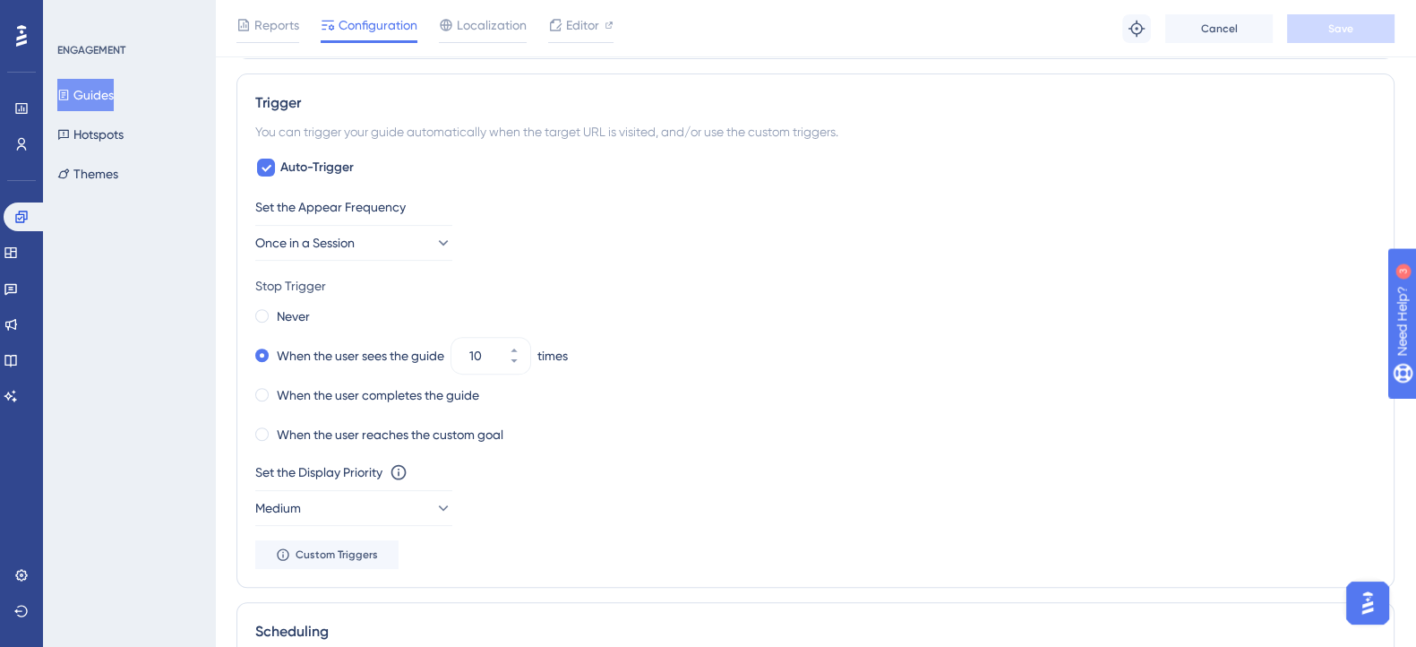
scroll to position [869, 0]
click at [370, 512] on button "Medium" at bounding box center [353, 510] width 197 height 36
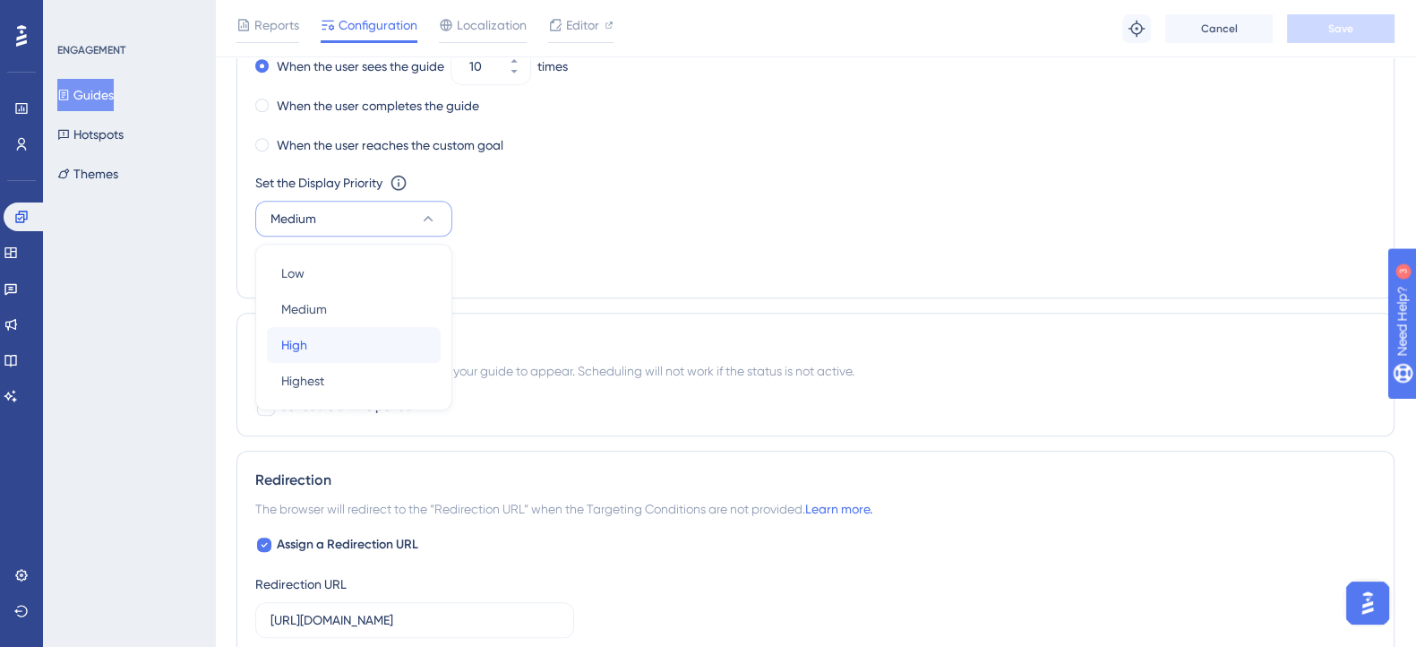
click at [333, 337] on div "High High" at bounding box center [353, 345] width 145 height 36
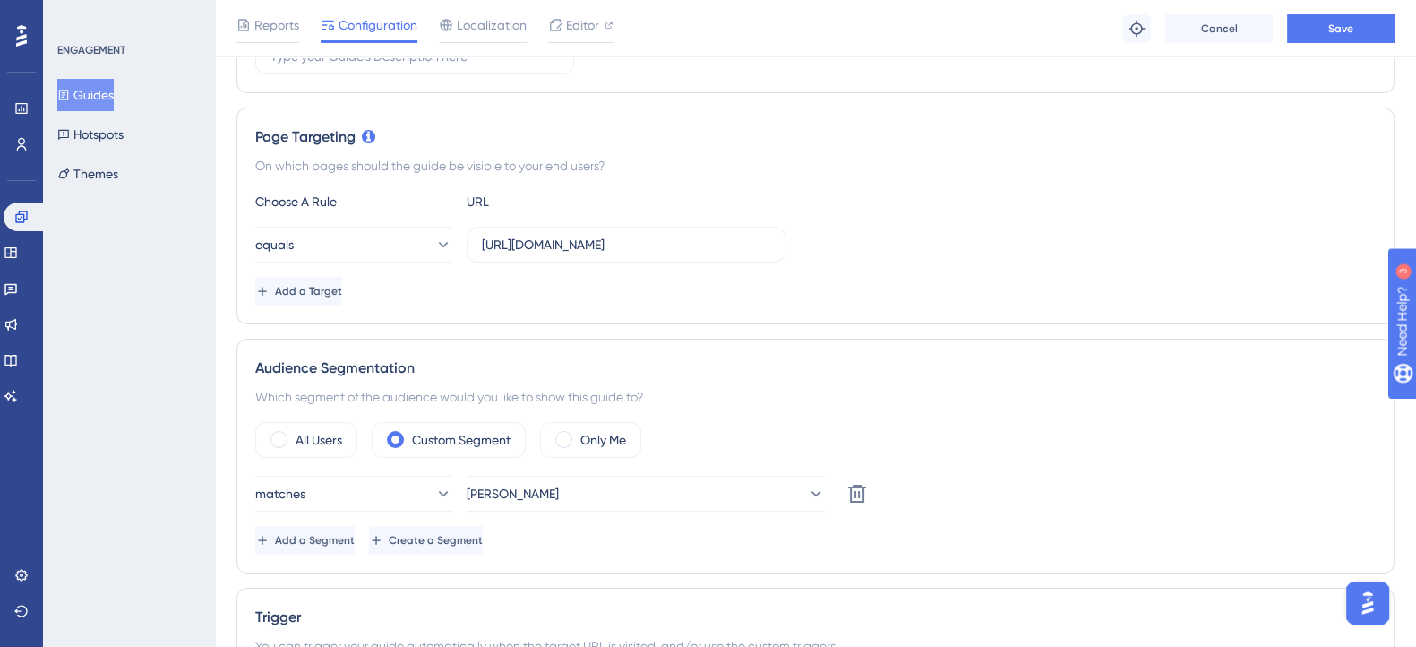
scroll to position [376, 0]
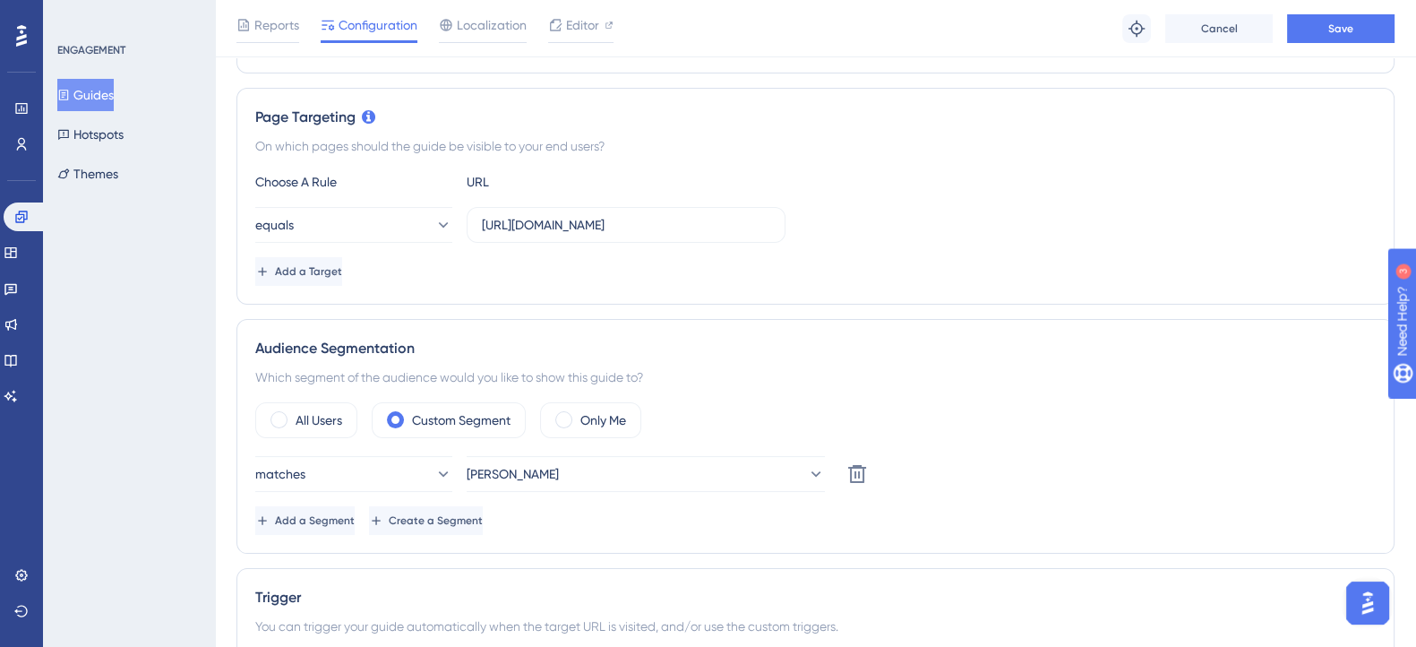
click at [889, 433] on div "All Users Custom Segment Only Me" at bounding box center [815, 420] width 1120 height 36
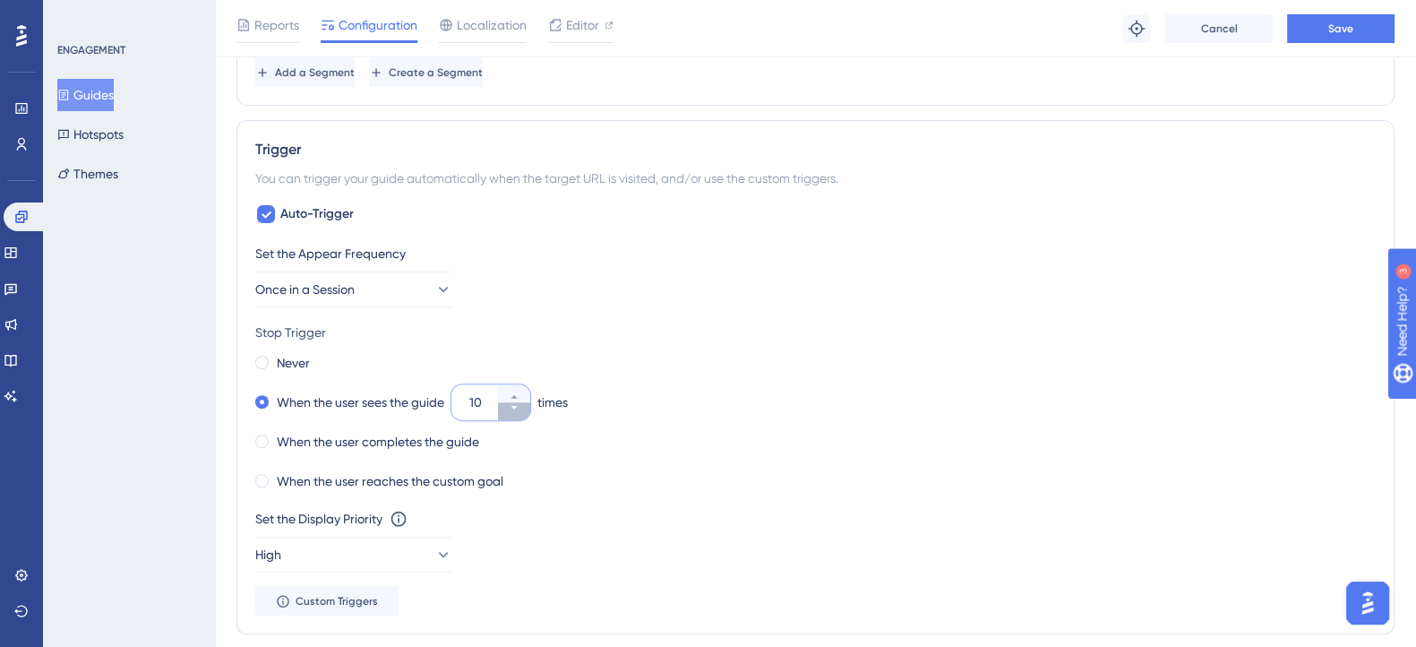
click at [522, 402] on button "10" at bounding box center [514, 411] width 32 height 18
click at [522, 404] on button "9" at bounding box center [514, 411] width 32 height 18
click at [522, 404] on button "8" at bounding box center [514, 411] width 32 height 18
click at [522, 404] on button "7" at bounding box center [514, 411] width 32 height 18
click at [522, 404] on button "6" at bounding box center [514, 411] width 32 height 18
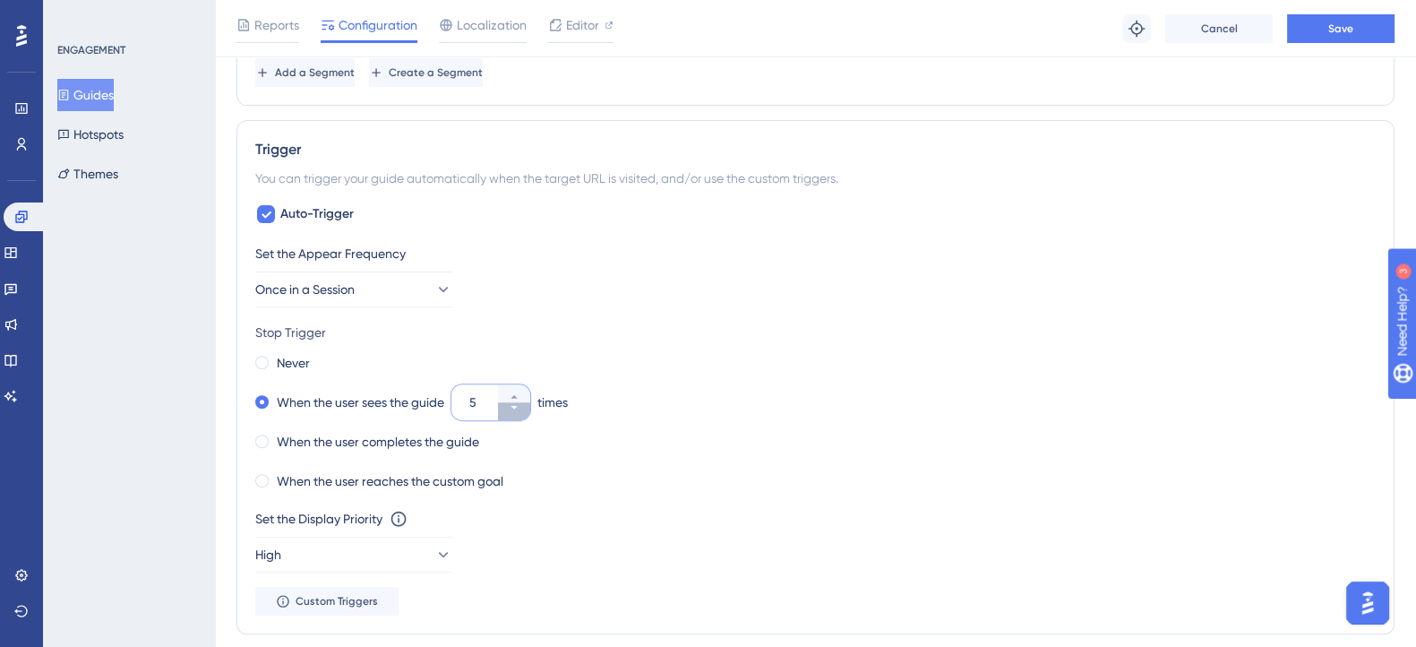
click at [522, 404] on button "5" at bounding box center [514, 411] width 32 height 18
click at [522, 404] on button "4" at bounding box center [514, 411] width 32 height 18
click at [522, 404] on button "3" at bounding box center [514, 411] width 32 height 18
click at [522, 393] on button "2" at bounding box center [514, 393] width 32 height 18
type input "3"
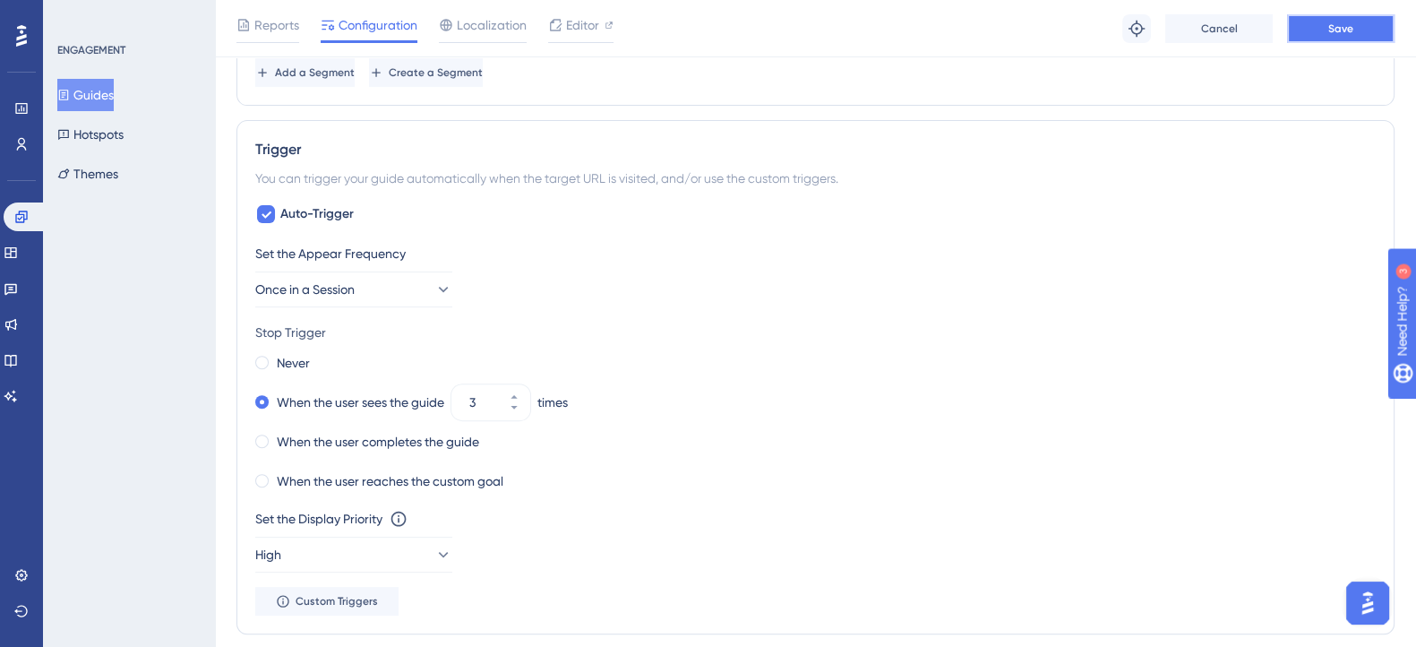
click at [1318, 30] on button "Save" at bounding box center [1340, 28] width 107 height 29
click at [426, 273] on button "Once in a Session" at bounding box center [353, 289] width 197 height 36
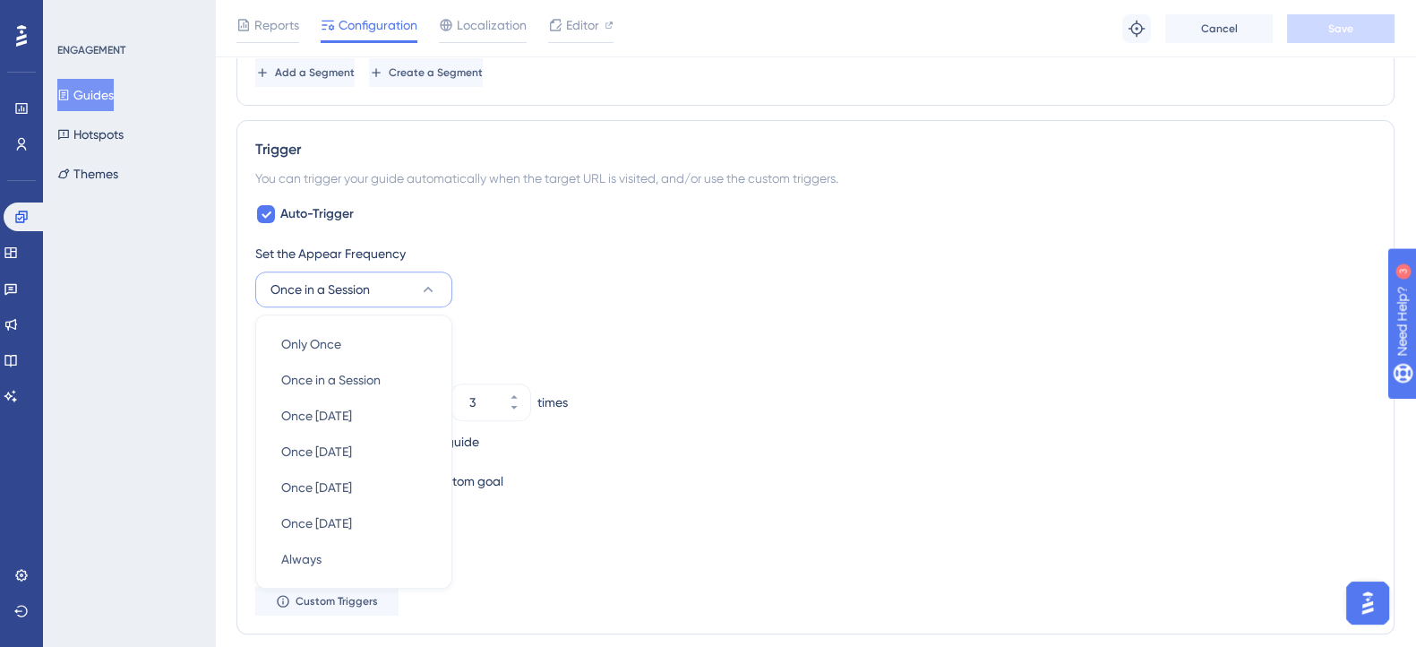
scroll to position [949, 0]
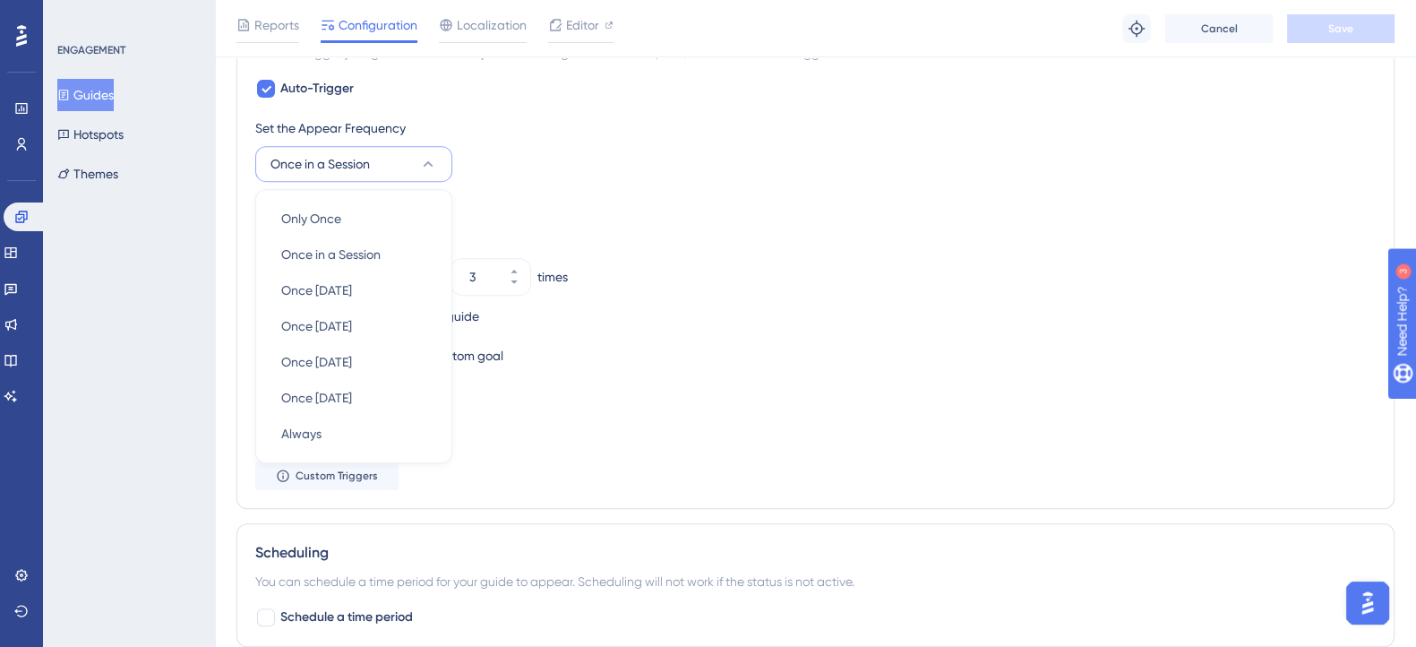
click at [580, 212] on div "Stop Trigger" at bounding box center [815, 206] width 1120 height 21
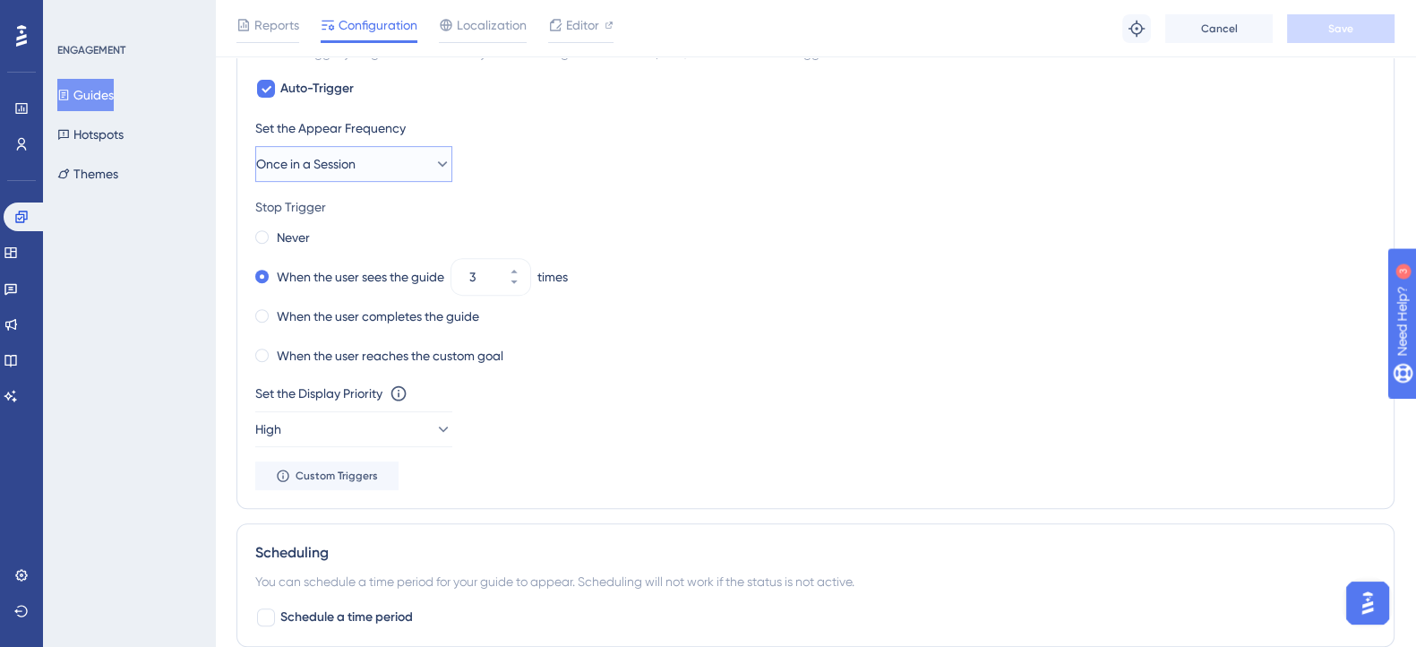
click at [433, 155] on icon at bounding box center [442, 164] width 18 height 18
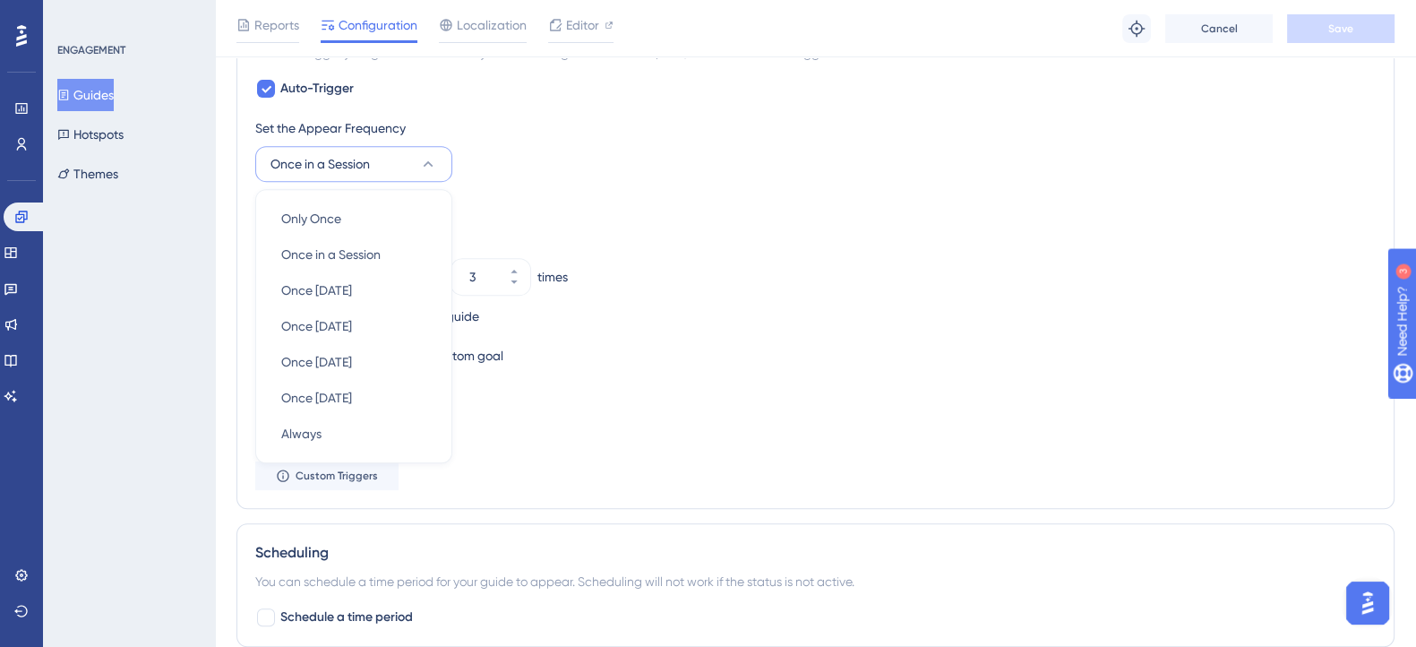
click at [585, 167] on div "Set the Appear Frequency Once in a Session Only Once Only Once Once in a Sessio…" at bounding box center [815, 149] width 1120 height 64
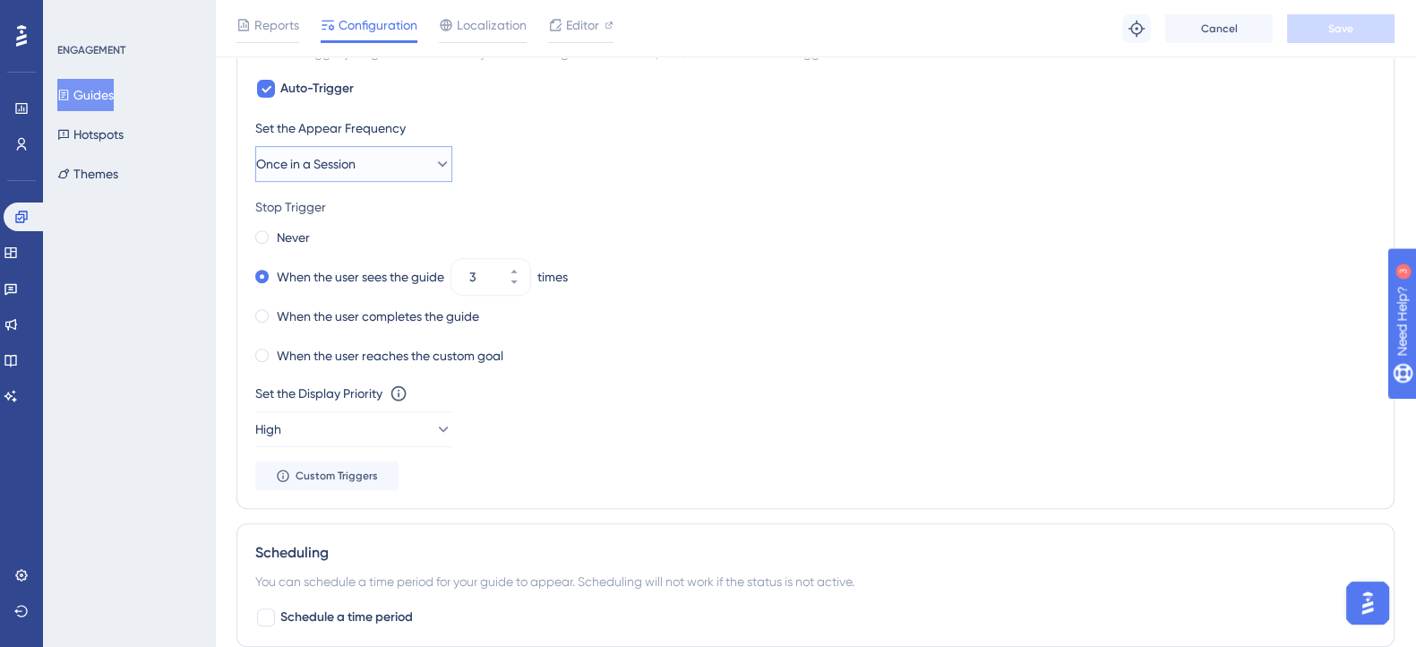
click at [415, 167] on button "Once in a Session" at bounding box center [353, 164] width 197 height 36
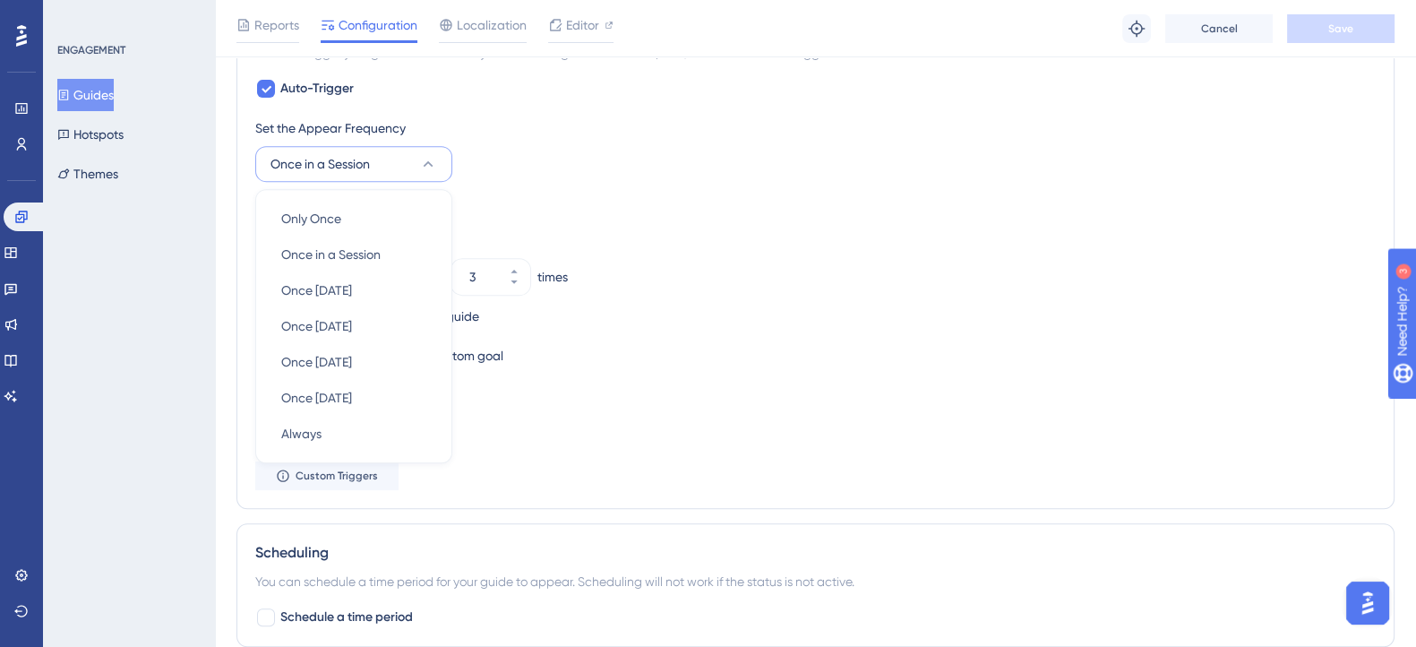
click at [543, 167] on div "Set the Appear Frequency Once in a Session Only Once Only Once Once in a Sessio…" at bounding box center [815, 149] width 1120 height 64
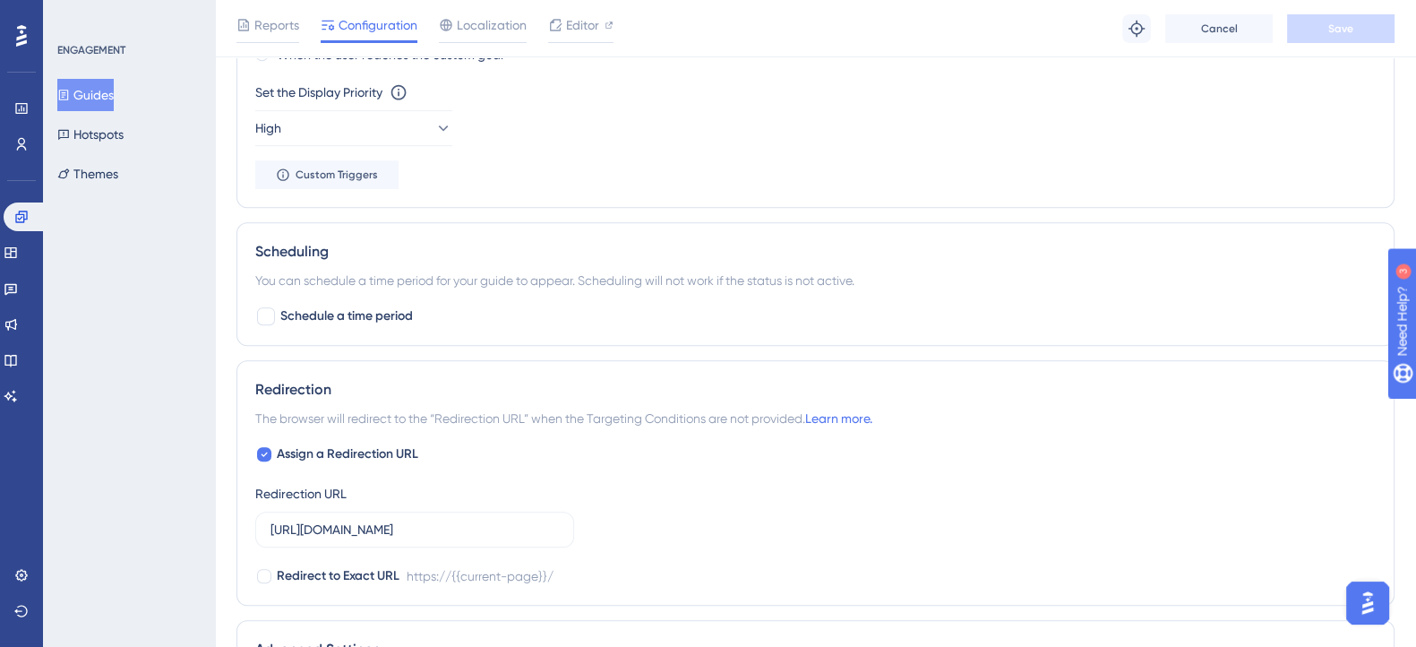
scroll to position [1285, 0]
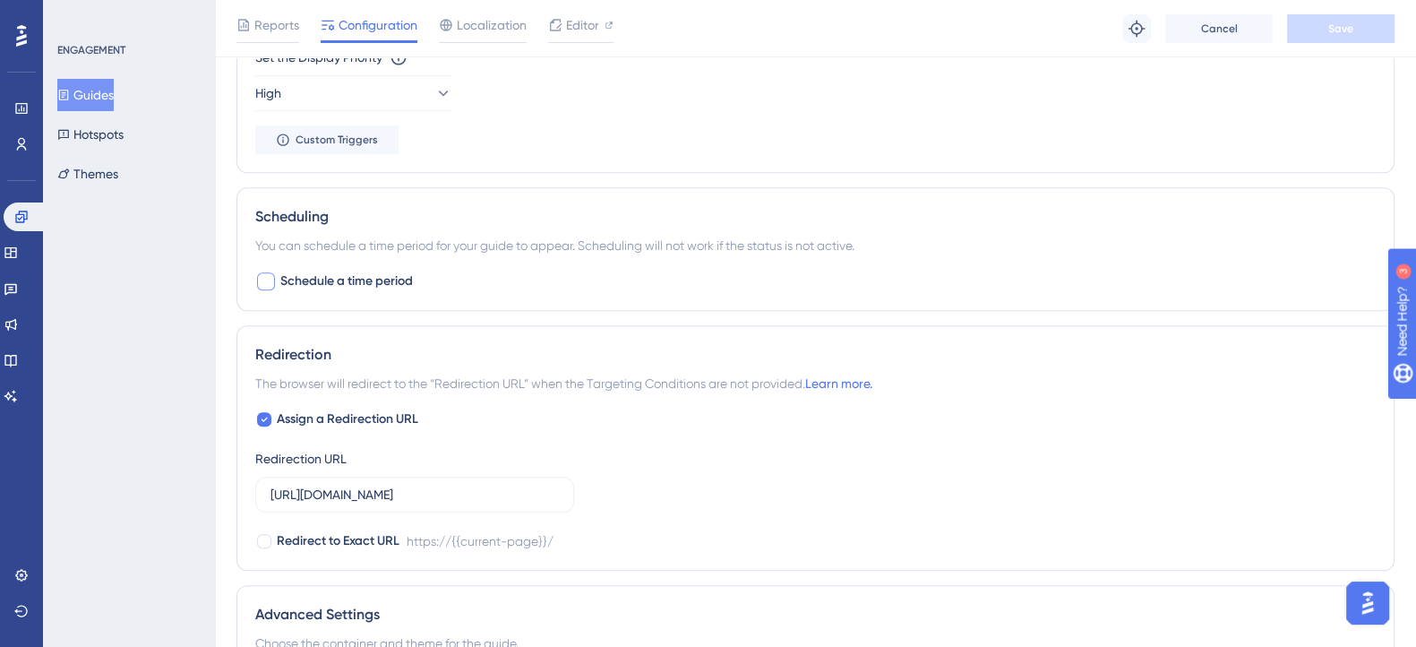
click at [264, 280] on div at bounding box center [266, 281] width 18 height 18
checkbox input "true"
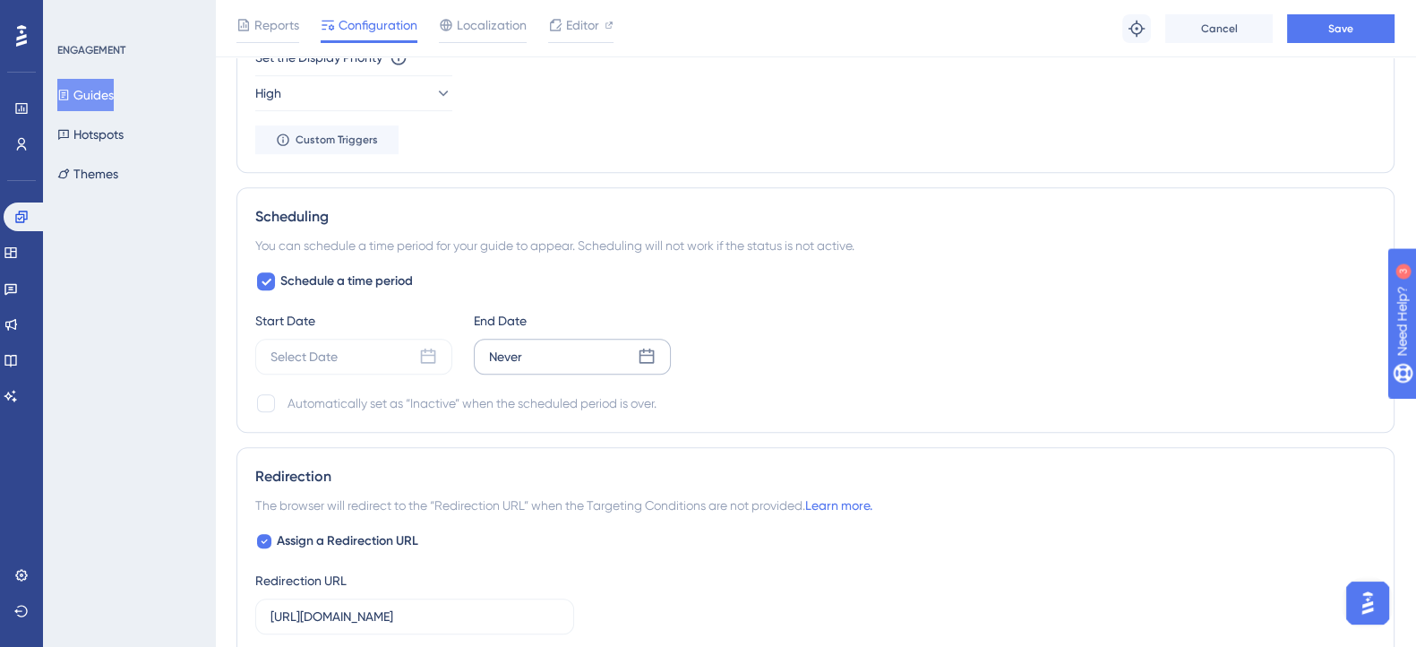
click at [639, 356] on icon at bounding box center [646, 355] width 15 height 15
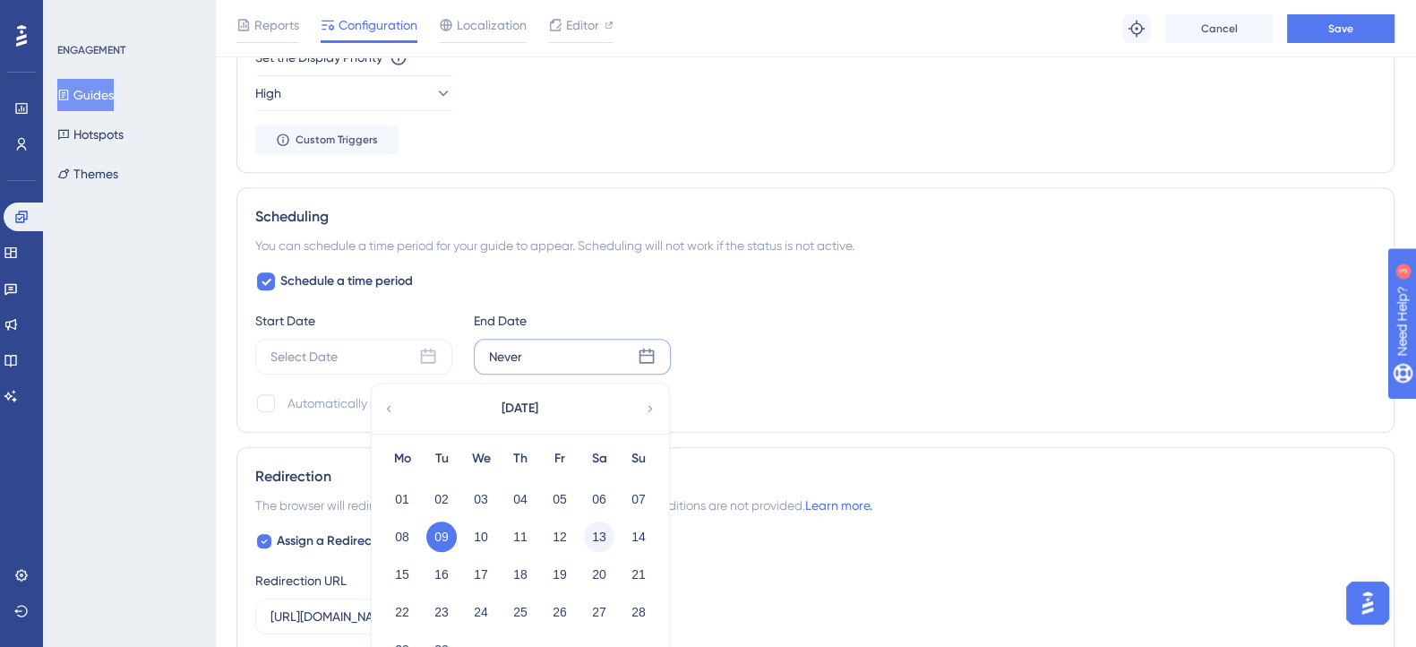
click at [590, 528] on button "13" at bounding box center [599, 536] width 30 height 30
click at [717, 392] on div "Automatically set as “Inactive” when the scheduled period is over." at bounding box center [815, 402] width 1120 height 21
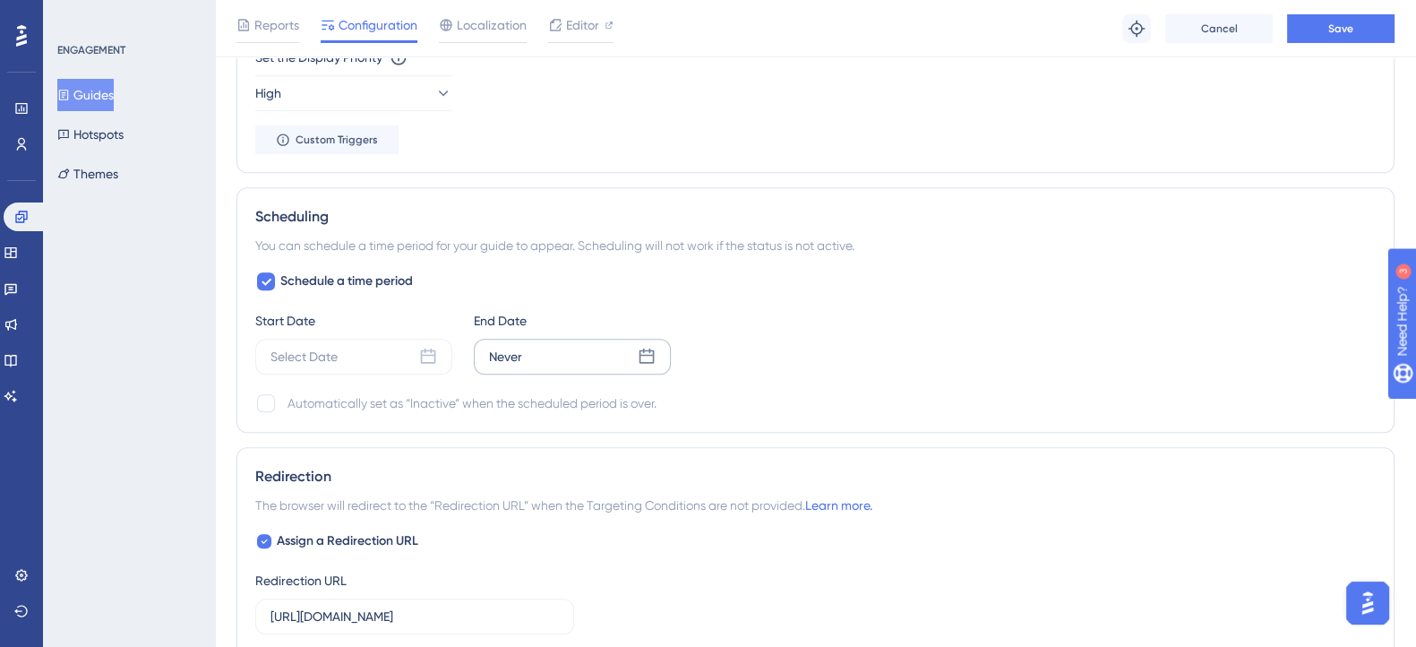
click at [620, 351] on div "Never" at bounding box center [572, 357] width 197 height 36
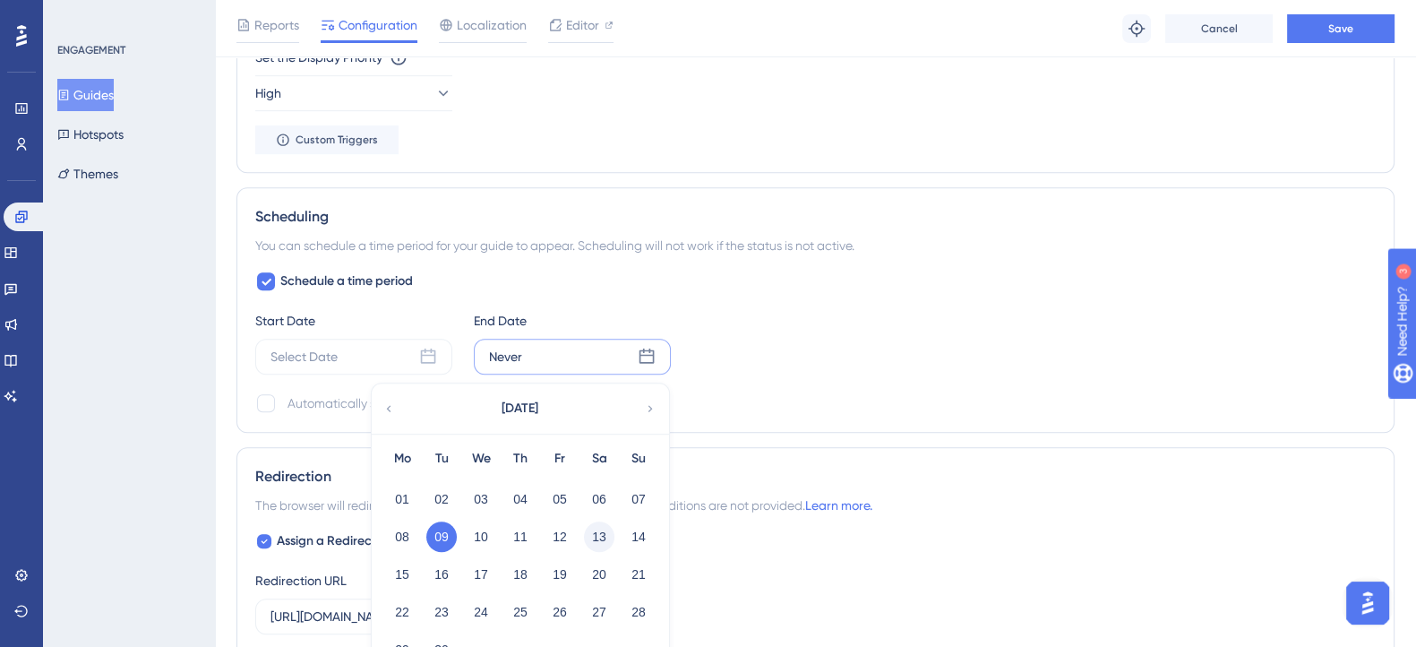
click at [596, 532] on button "13" at bounding box center [599, 536] width 30 height 30
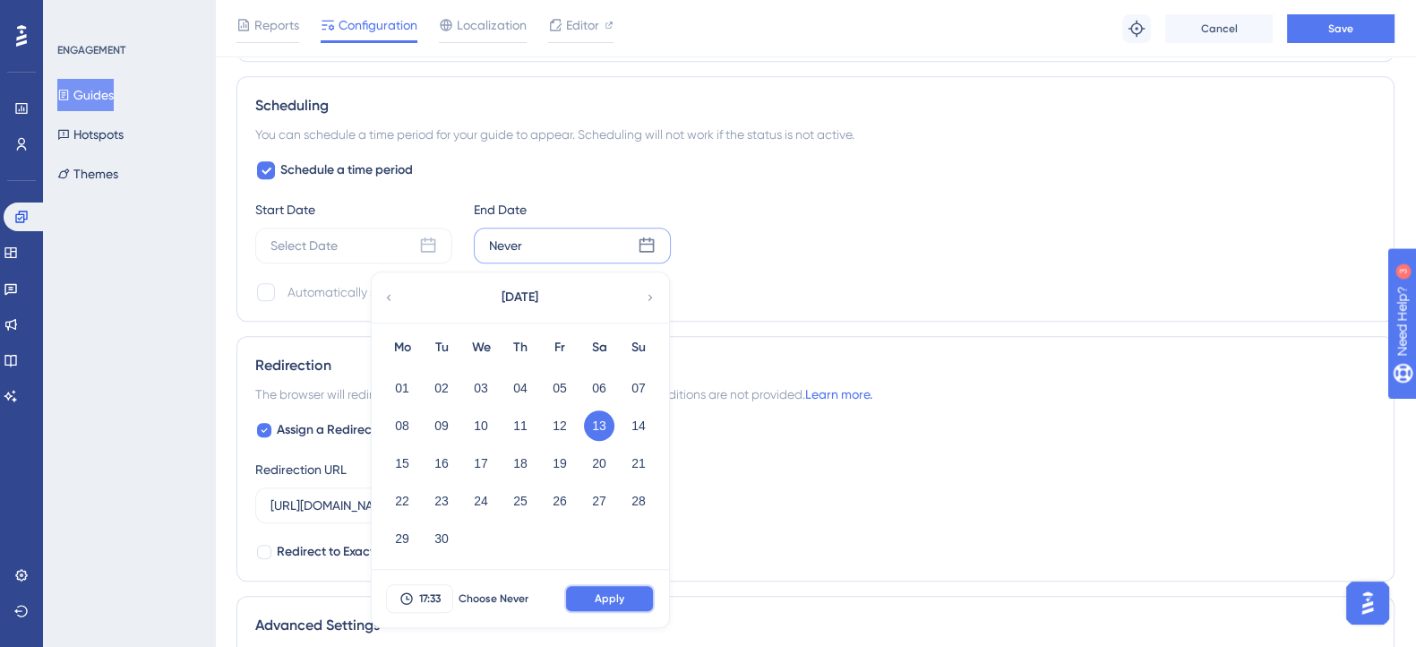
click at [600, 597] on span "Apply" at bounding box center [610, 598] width 30 height 14
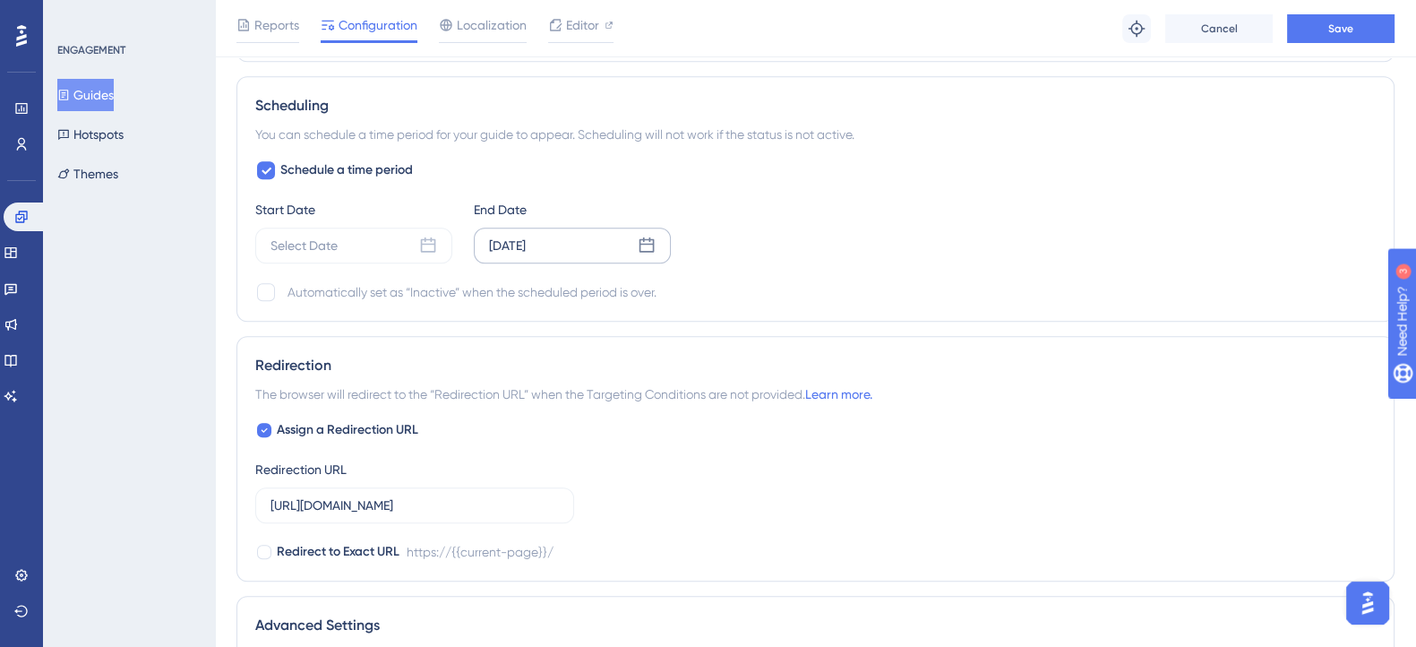
click at [663, 342] on div "Redirection The browser will redirect to the “Redirection URL” when the Targeti…" at bounding box center [815, 458] width 1158 height 245
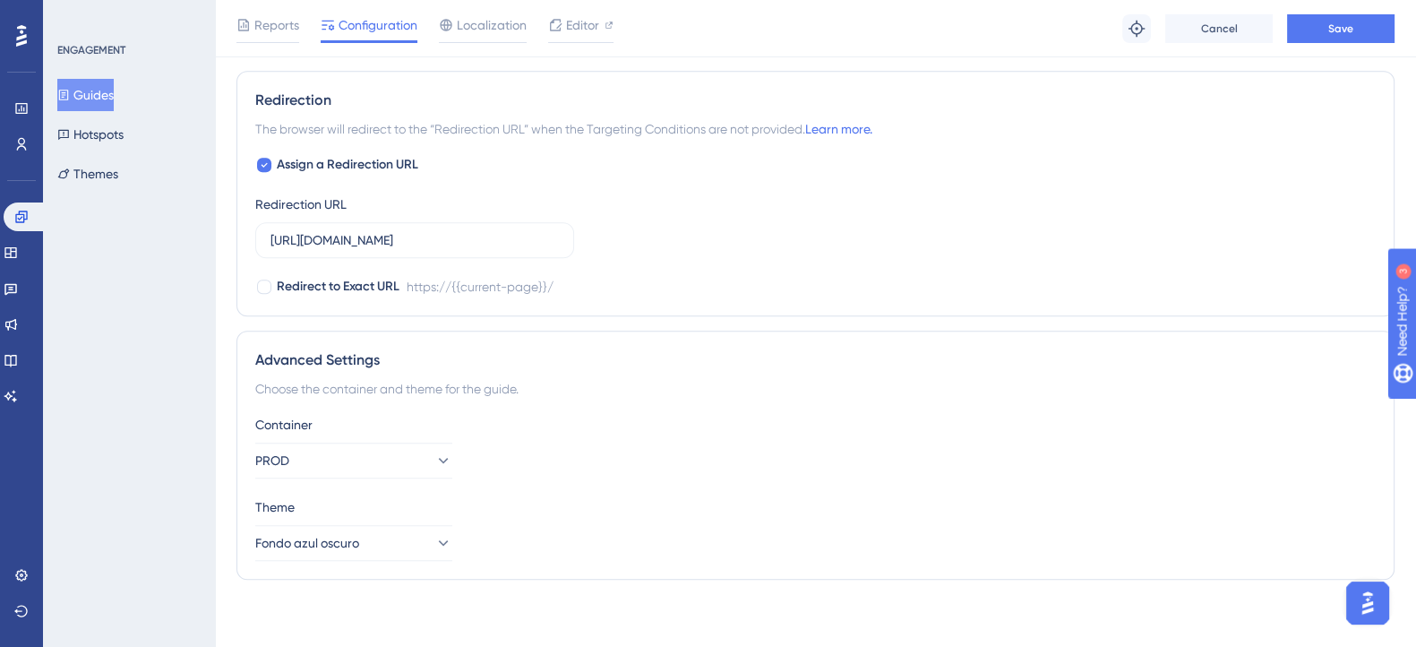
scroll to position [1662, 0]
click at [1298, 20] on button "Save" at bounding box center [1340, 28] width 107 height 29
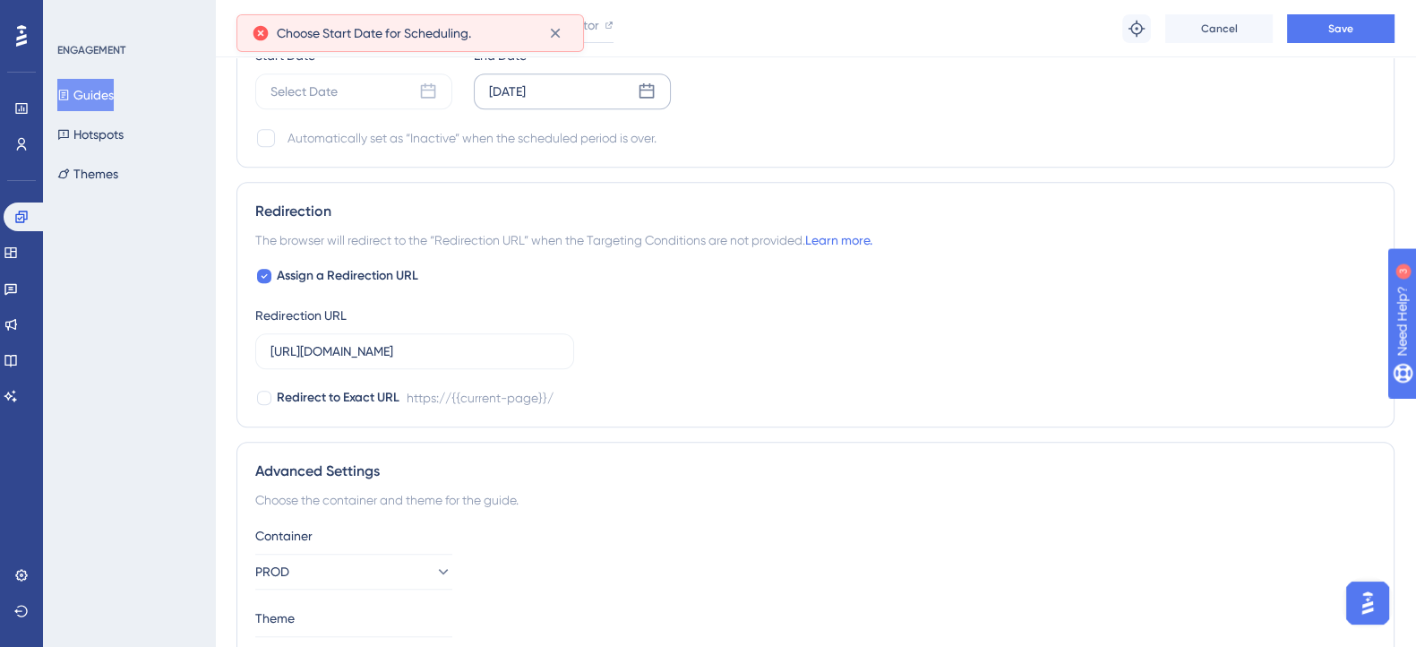
scroll to position [1438, 0]
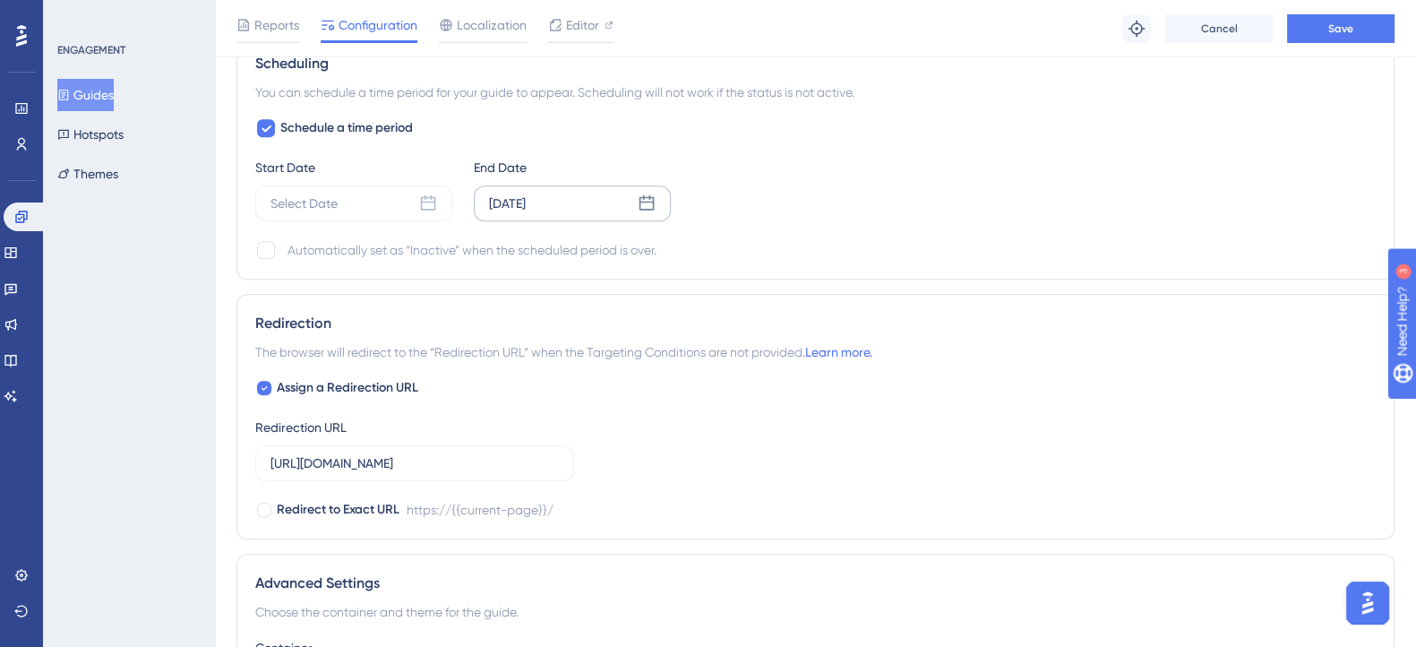
click at [596, 207] on div "Sep 13 2025" at bounding box center [572, 203] width 197 height 36
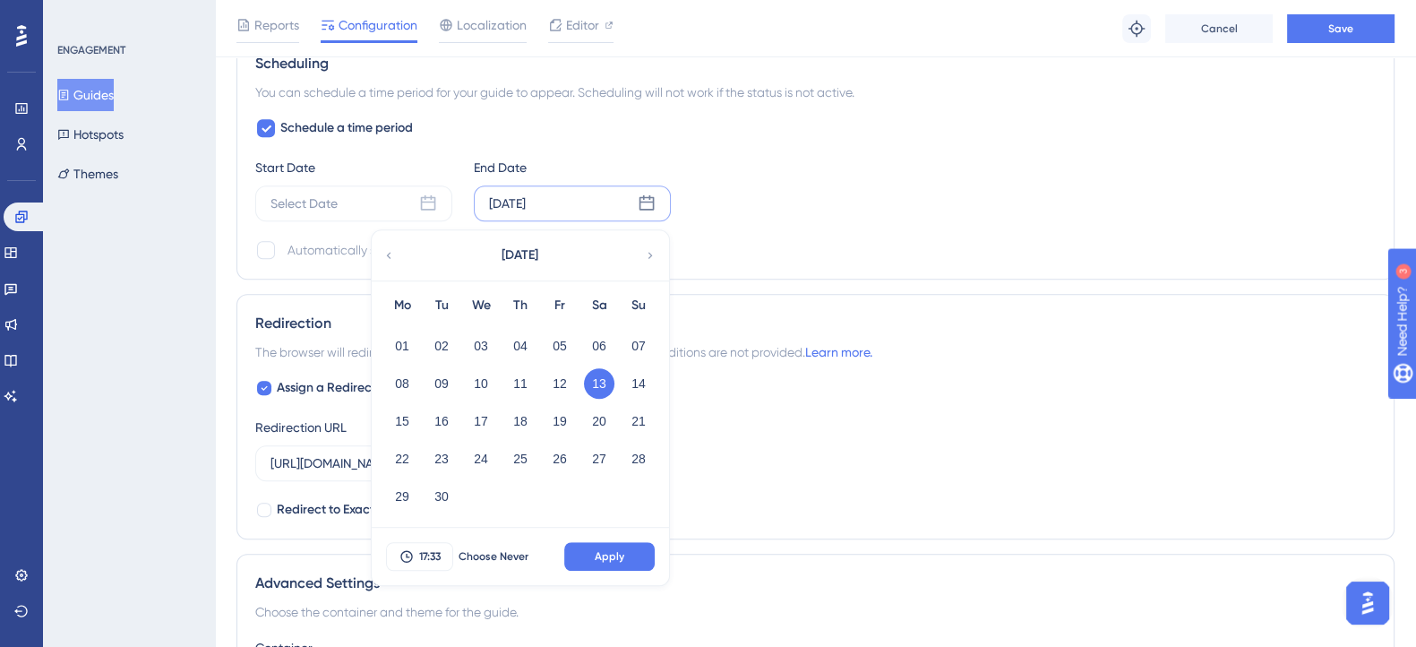
click at [596, 207] on div "Sep 13 2025 September 2025 Mo Tu We Th Fr Sa Su 01 02 03 04 05 06 07 08 09 10 1…" at bounding box center [572, 203] width 197 height 36
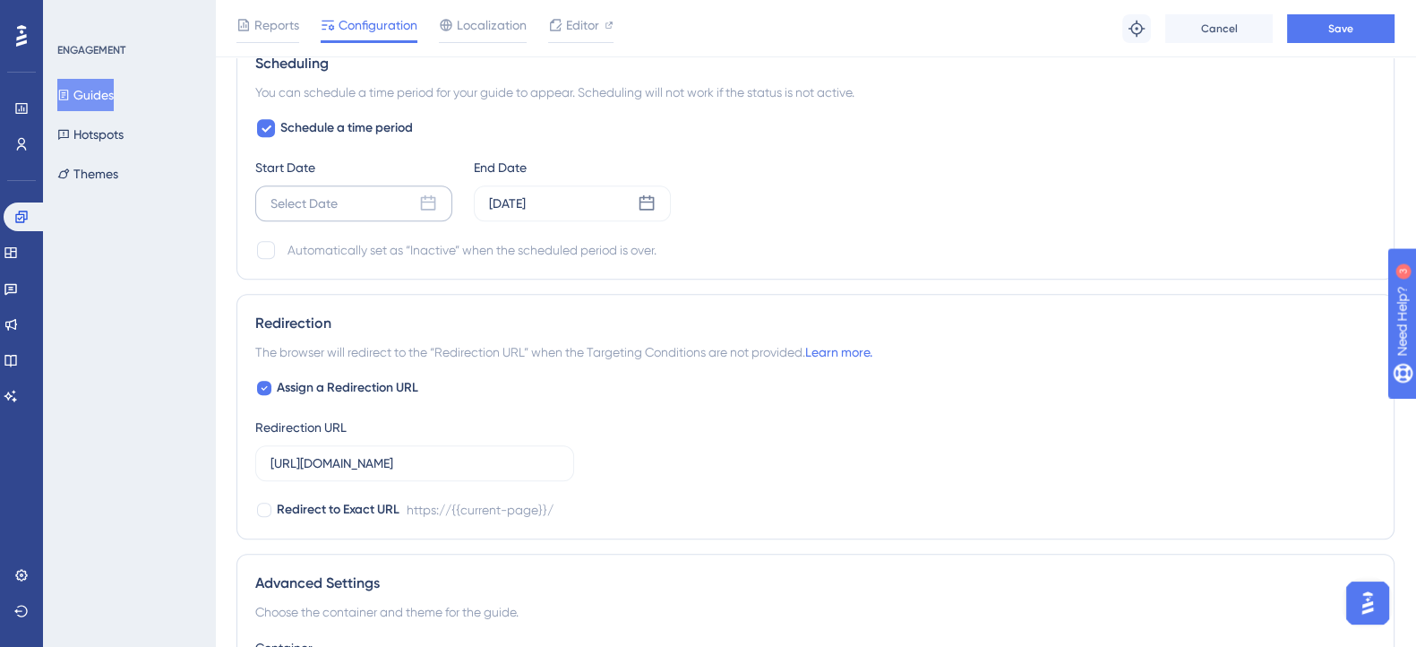
click at [382, 204] on div "Select Date" at bounding box center [353, 203] width 197 height 36
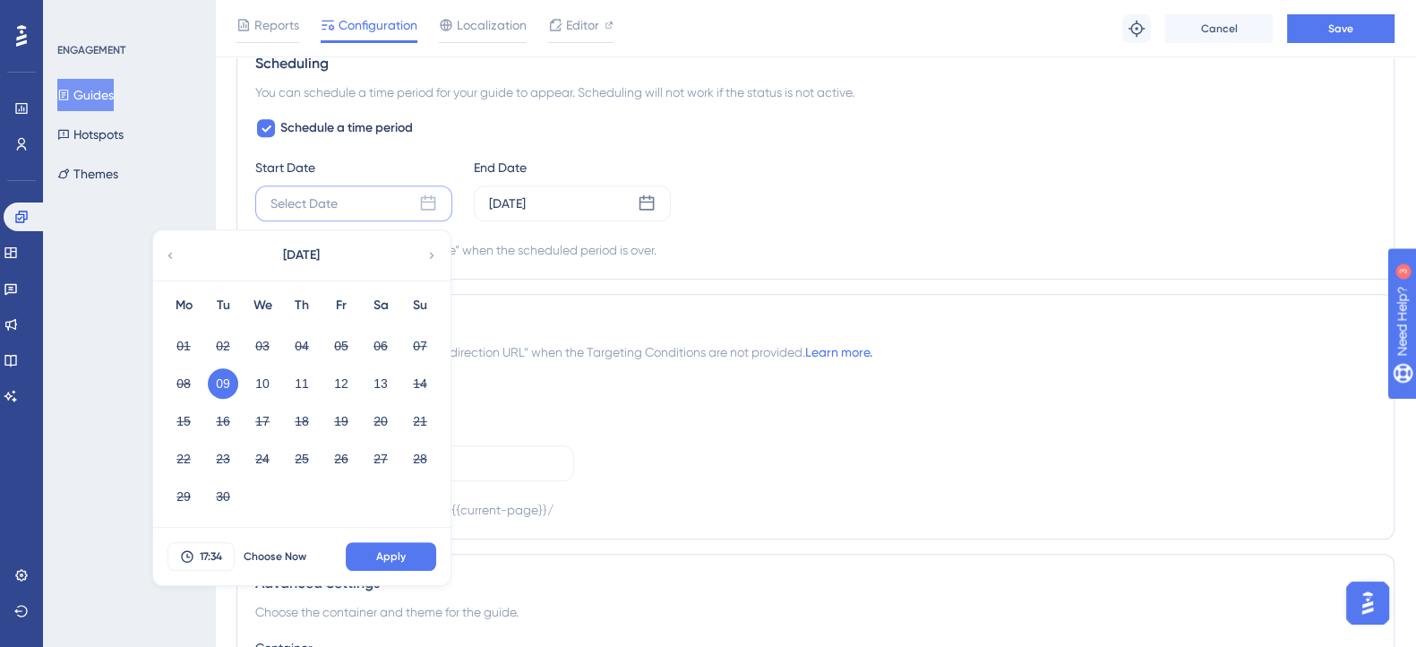
click at [219, 385] on button "09" at bounding box center [223, 383] width 30 height 30
click at [390, 561] on button "Apply" at bounding box center [391, 556] width 90 height 29
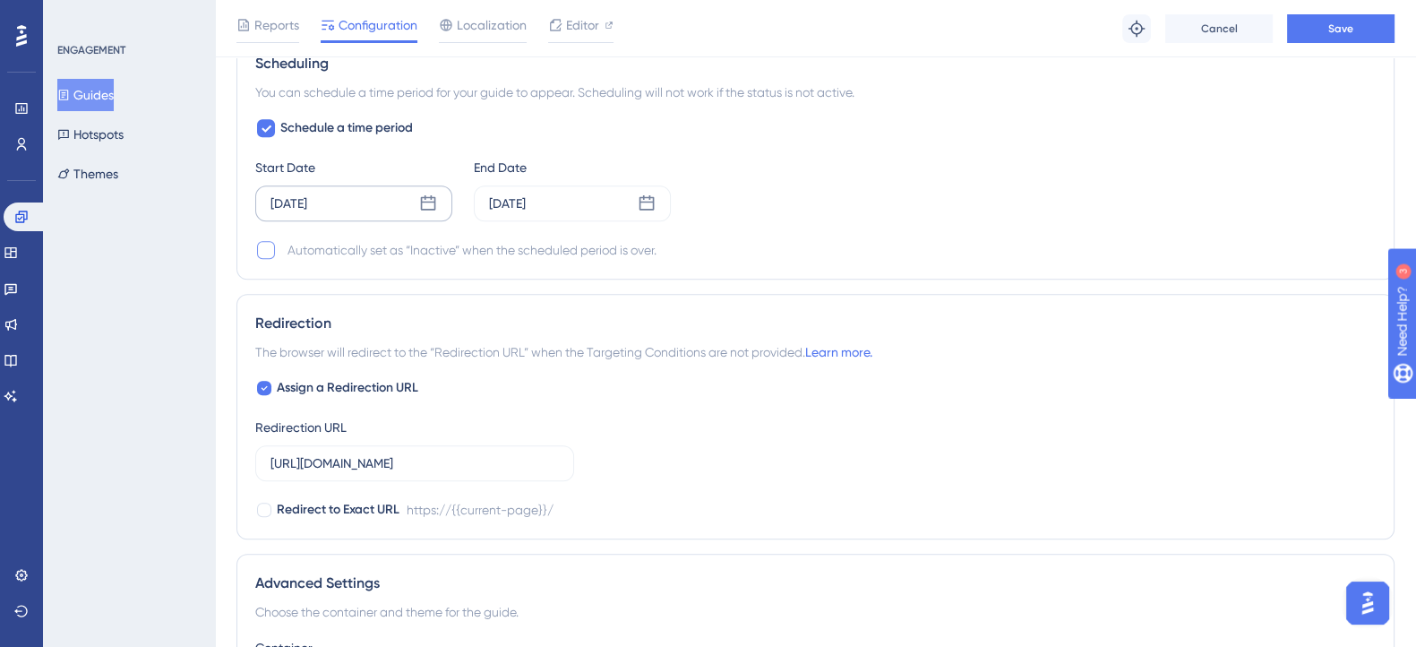
click at [269, 249] on div at bounding box center [266, 250] width 18 height 18
checkbox input "true"
click at [1303, 39] on button "Save" at bounding box center [1340, 28] width 107 height 29
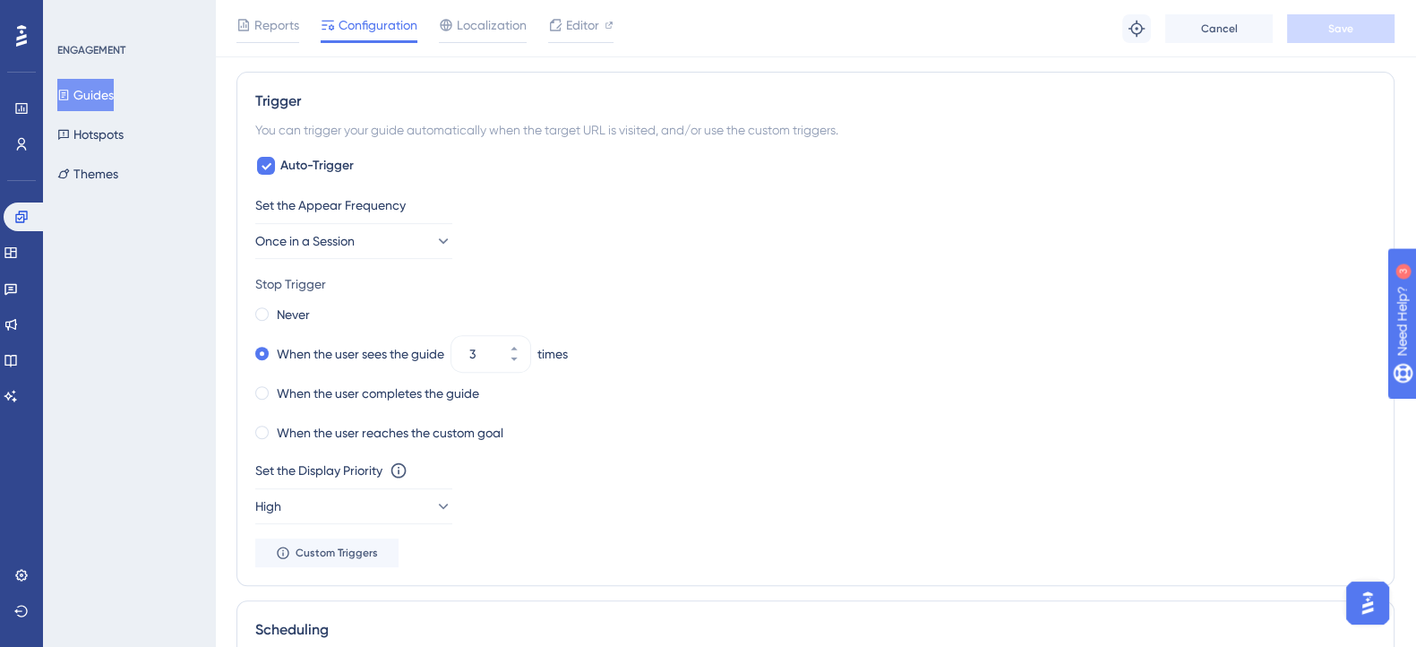
scroll to position [767, 0]
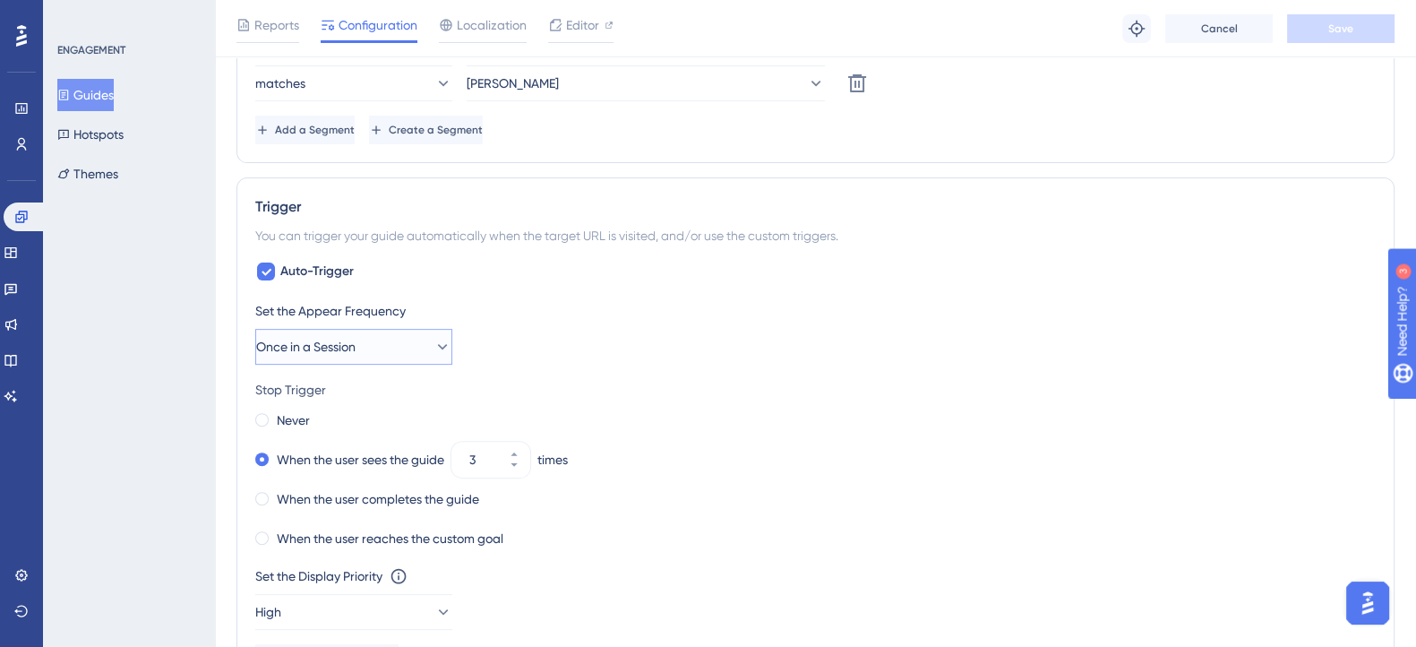
click at [354, 349] on span "Once in a Session" at bounding box center [305, 346] width 99 height 21
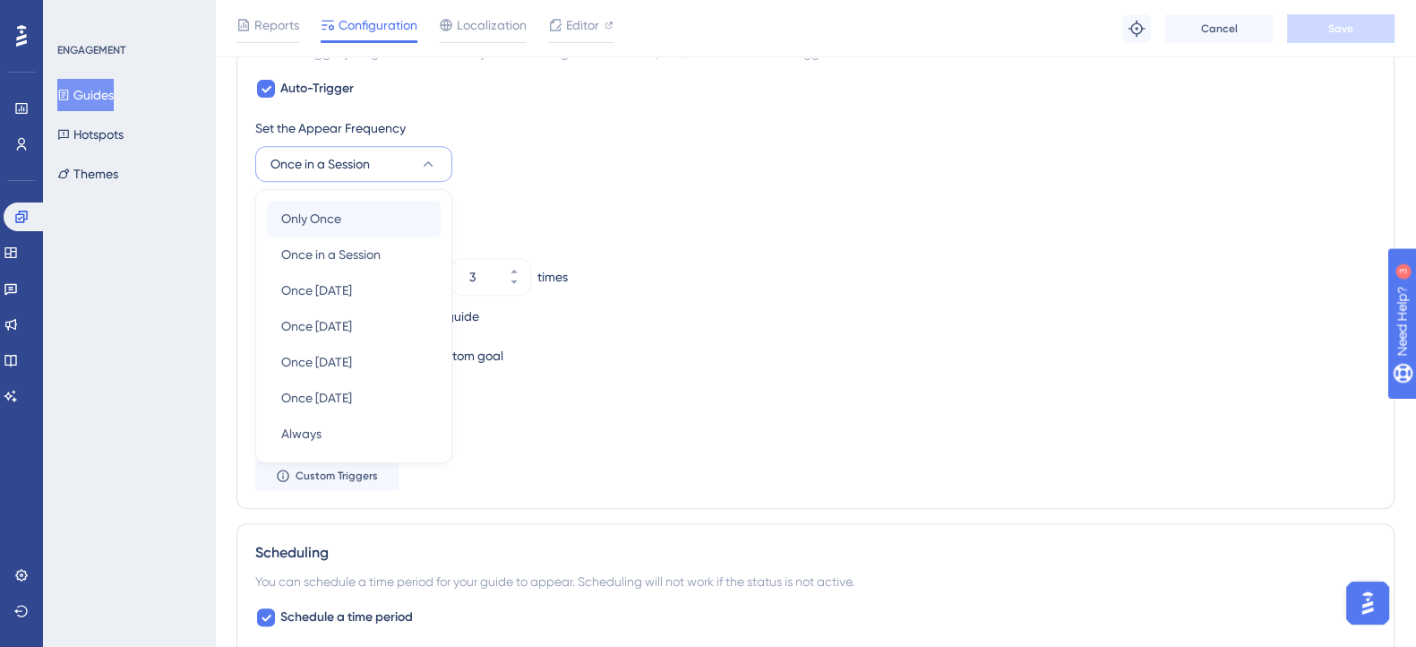
scroll to position [837, 0]
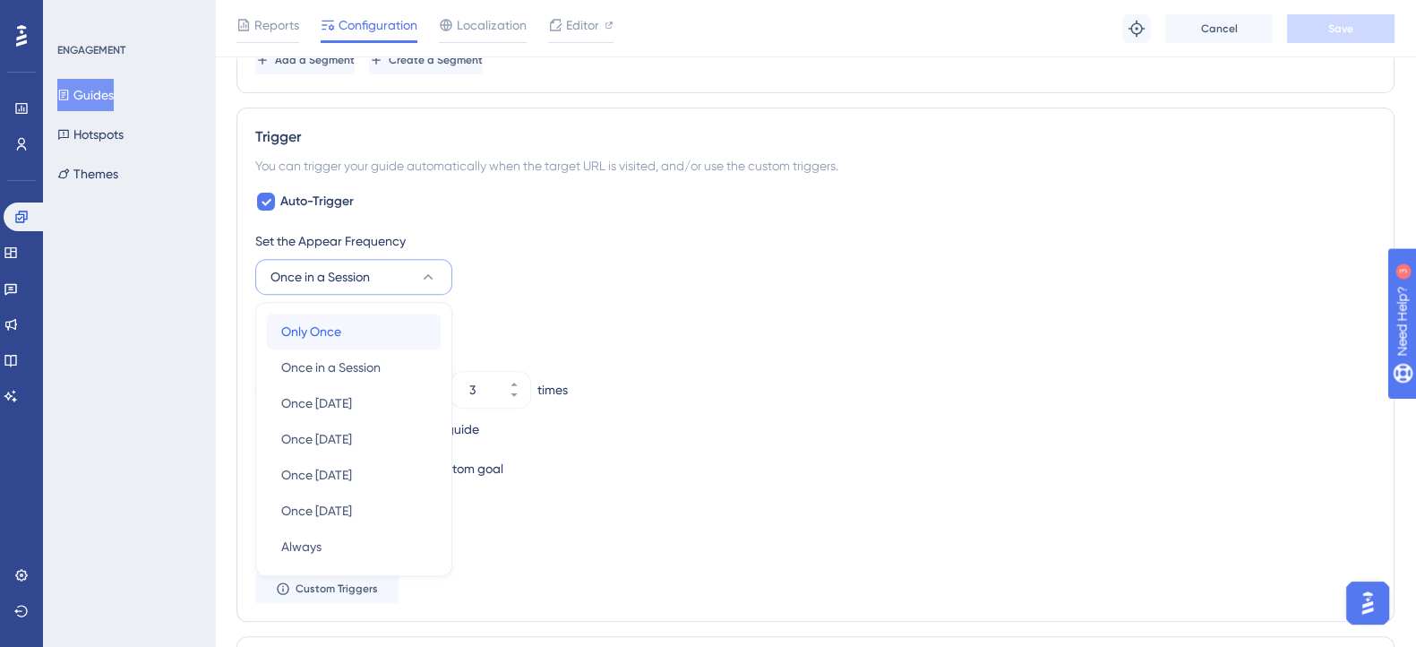
click at [385, 324] on div "Only Once Only Once" at bounding box center [353, 331] width 145 height 36
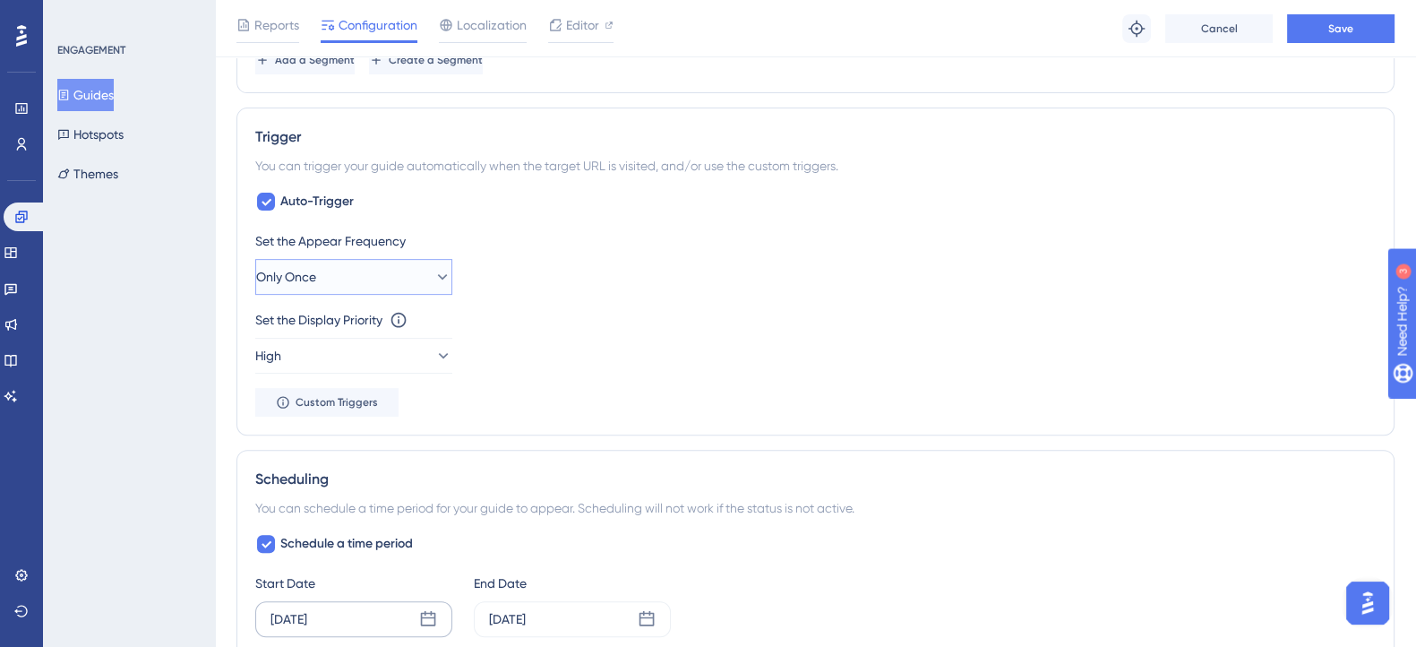
click at [385, 290] on button "Only Once" at bounding box center [353, 277] width 197 height 36
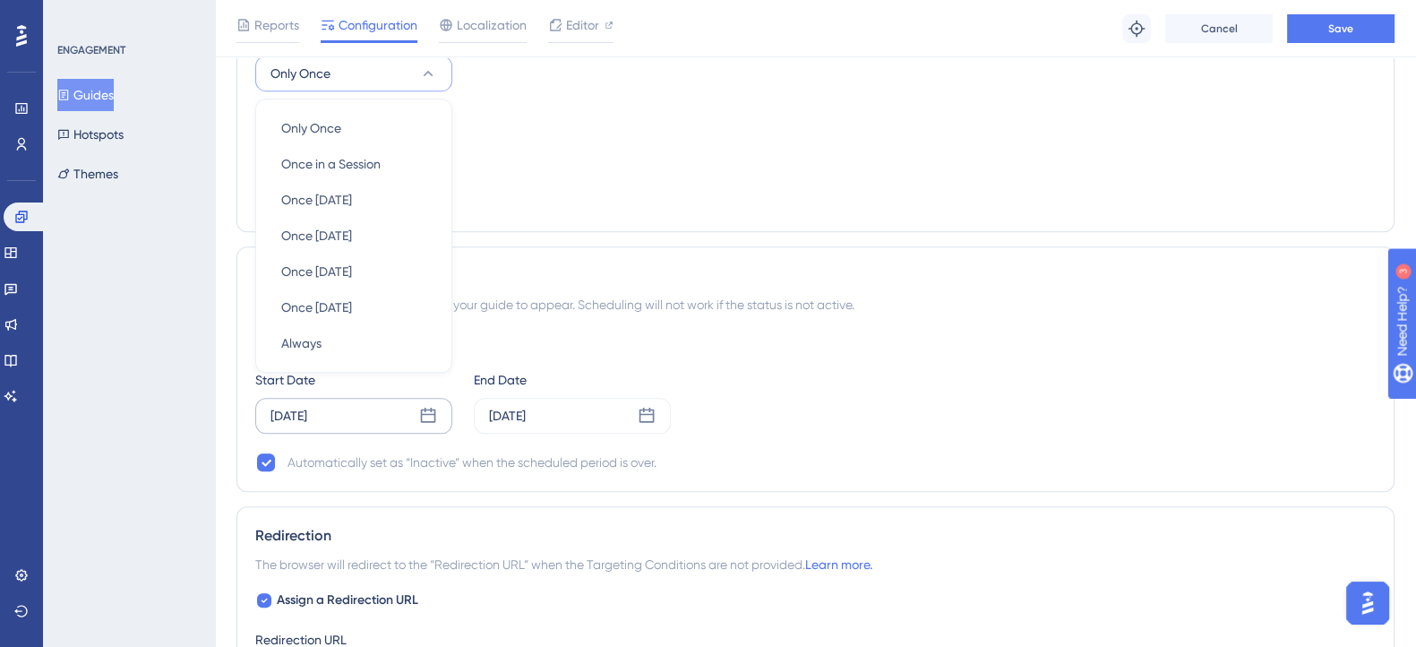
scroll to position [1061, 0]
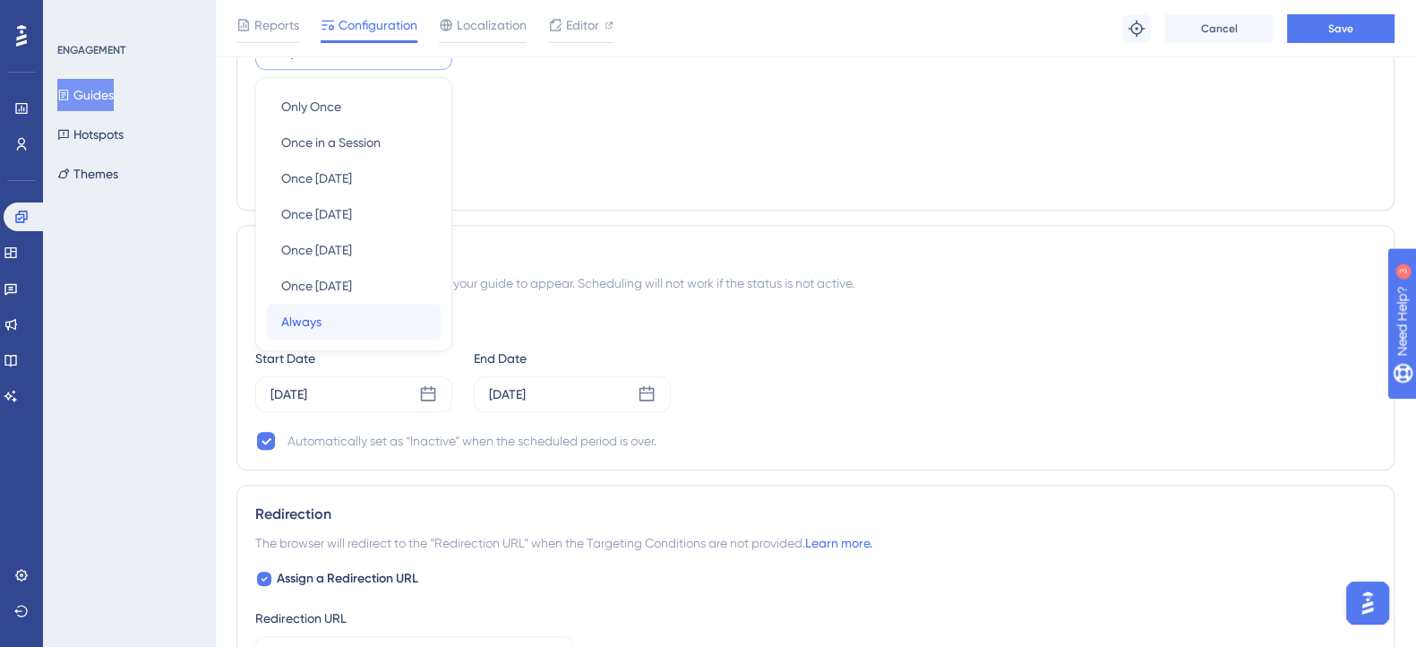
click at [327, 322] on div "Always Always" at bounding box center [353, 322] width 145 height 36
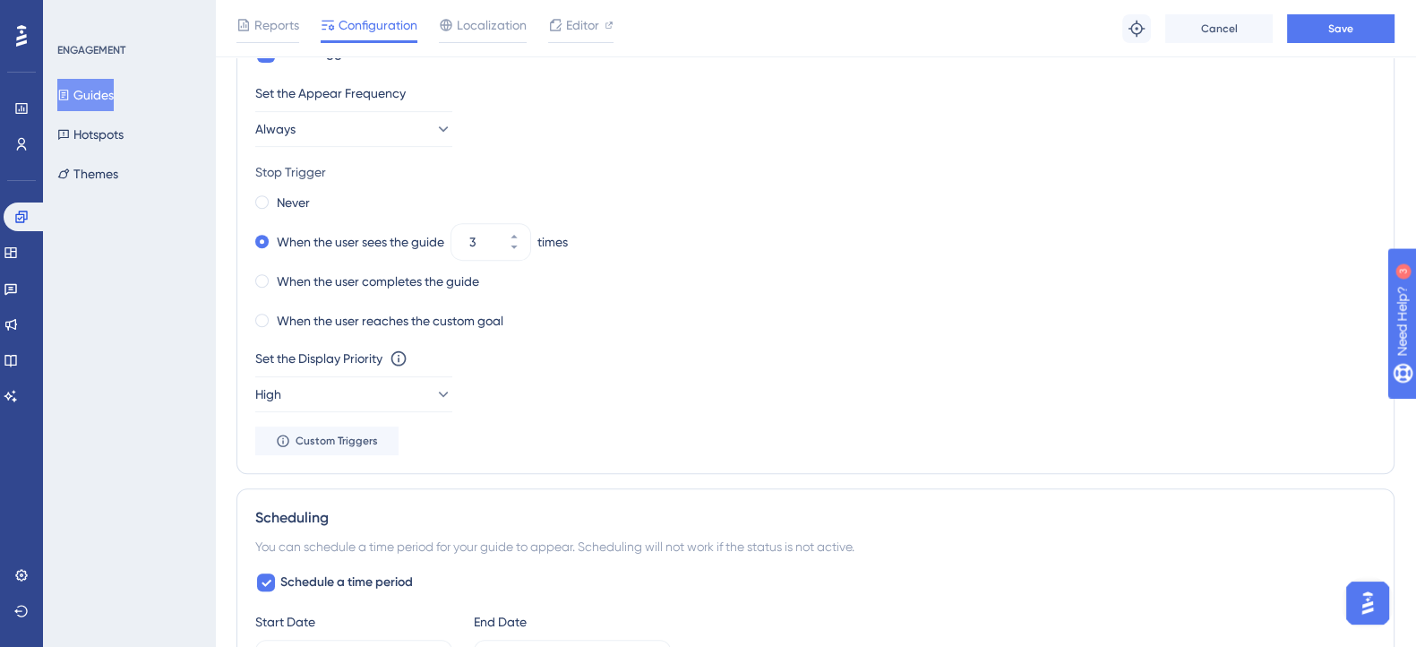
scroll to position [949, 0]
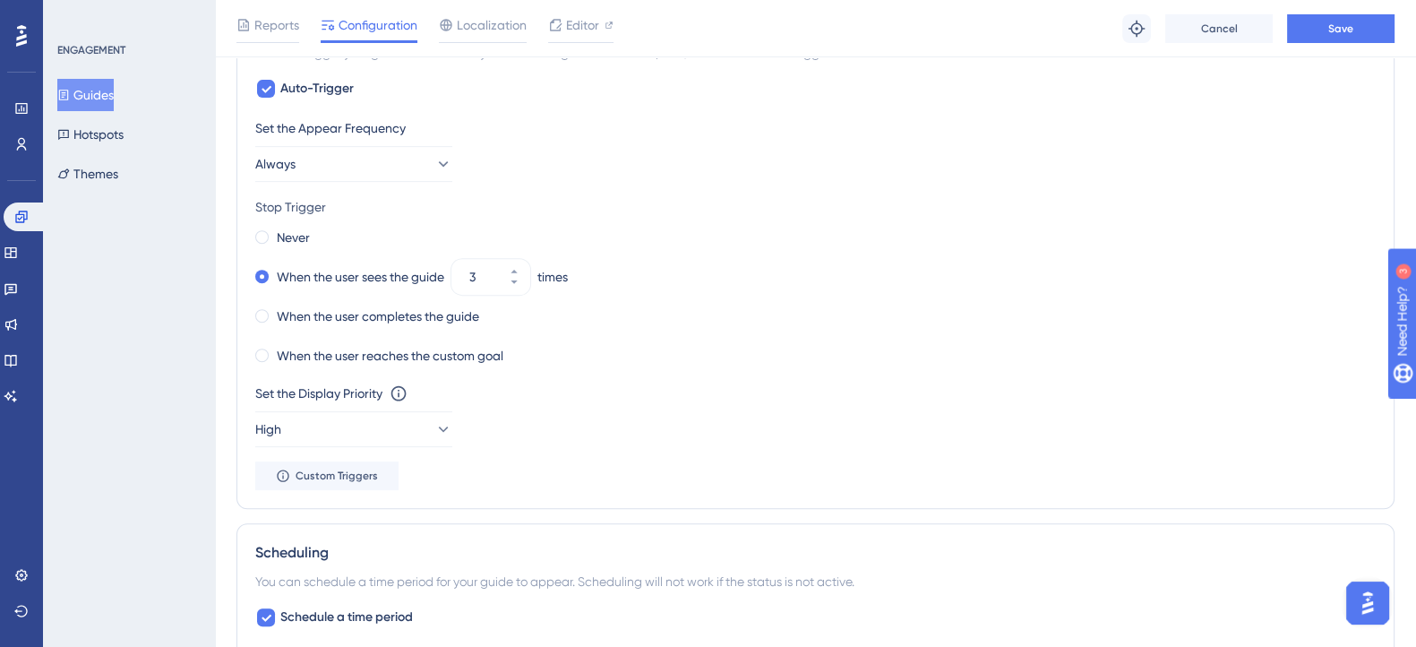
click at [597, 196] on div "Stop Trigger" at bounding box center [815, 206] width 1120 height 21
click at [1315, 22] on button "Save" at bounding box center [1340, 28] width 107 height 29
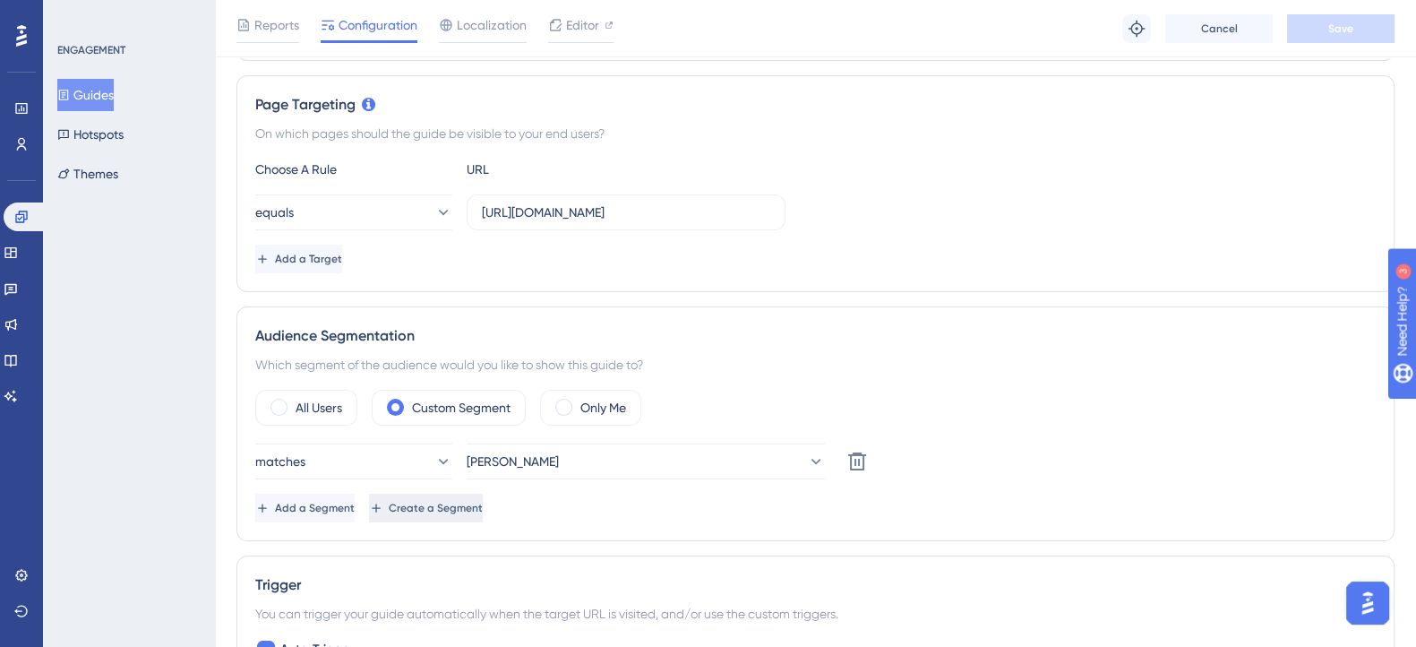
scroll to position [0, 0]
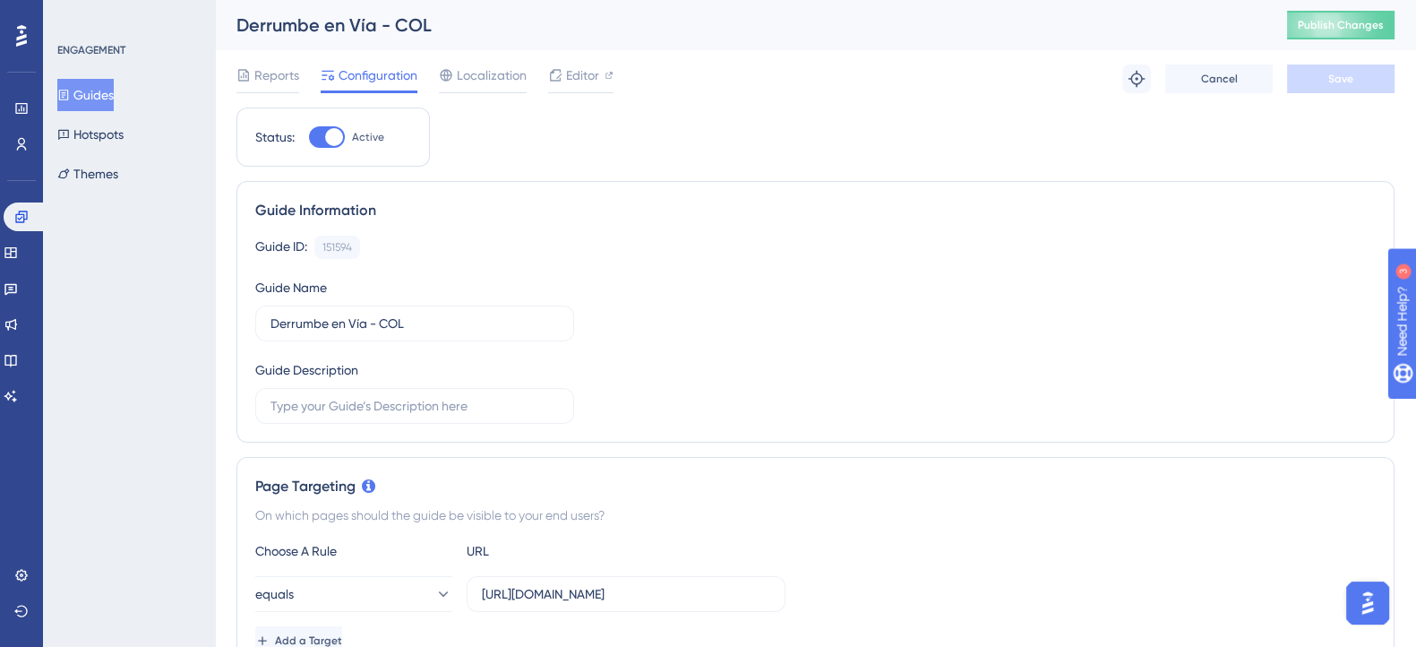
click at [310, 137] on div at bounding box center [327, 136] width 36 height 21
click at [309, 137] on input "Active" at bounding box center [308, 137] width 1 height 1
checkbox input "false"
click at [116, 257] on div "ENGAGEMENT Guides Hotspots Themes" at bounding box center [129, 323] width 172 height 647
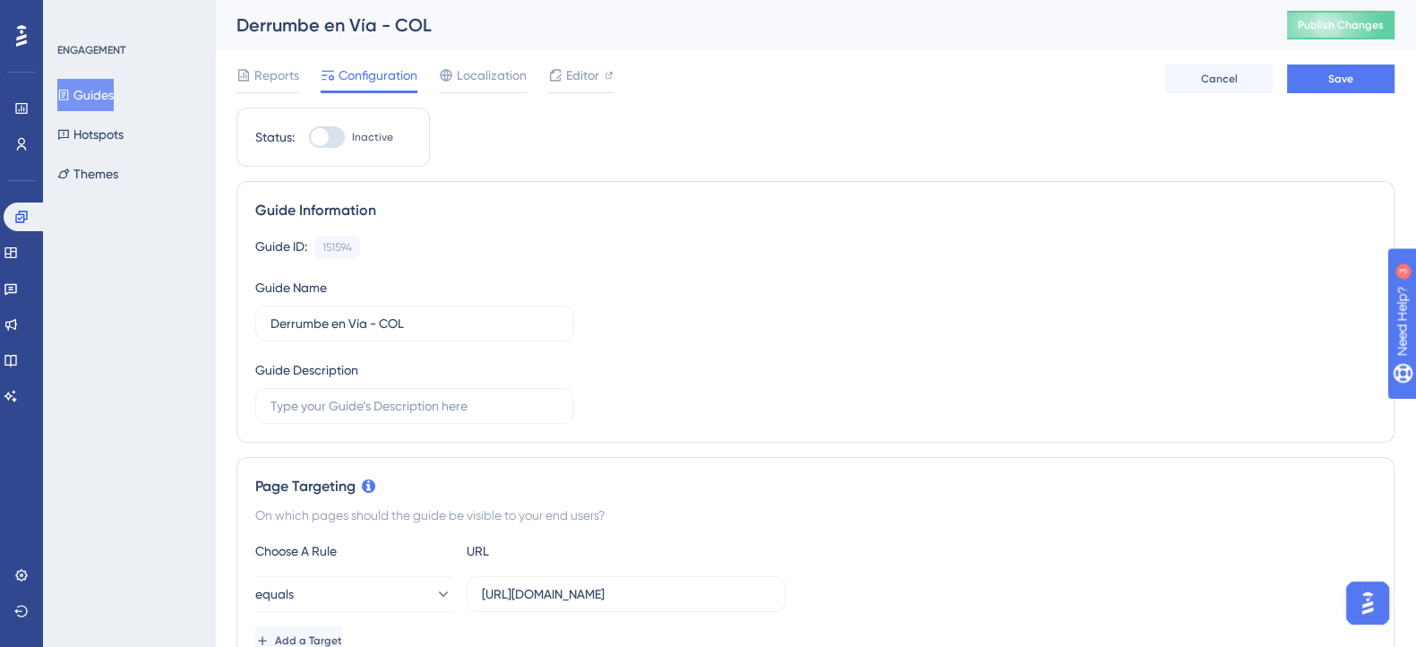
click at [153, 253] on div "ENGAGEMENT Guides Hotspots Themes" at bounding box center [129, 323] width 172 height 647
click at [97, 108] on button "Guides" at bounding box center [85, 95] width 56 height 32
click at [1352, 77] on span "Save" at bounding box center [1340, 79] width 25 height 14
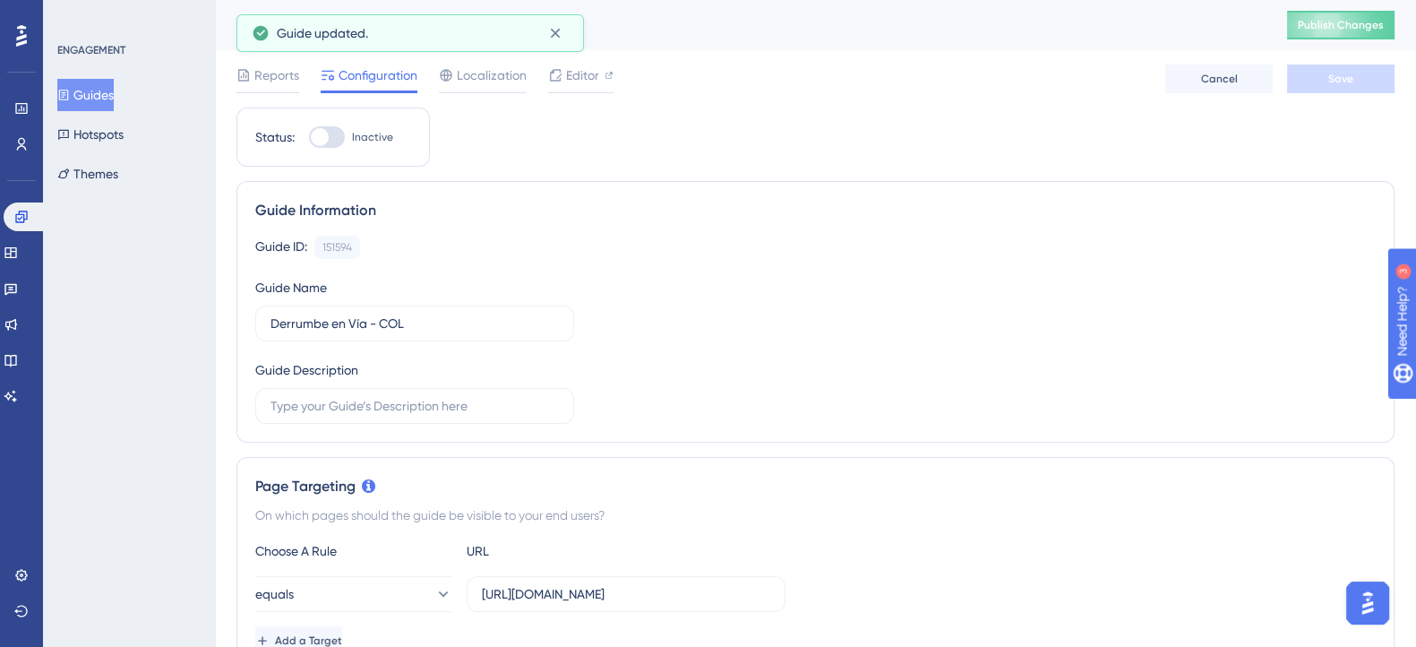
click at [112, 95] on button "Guides" at bounding box center [85, 95] width 56 height 32
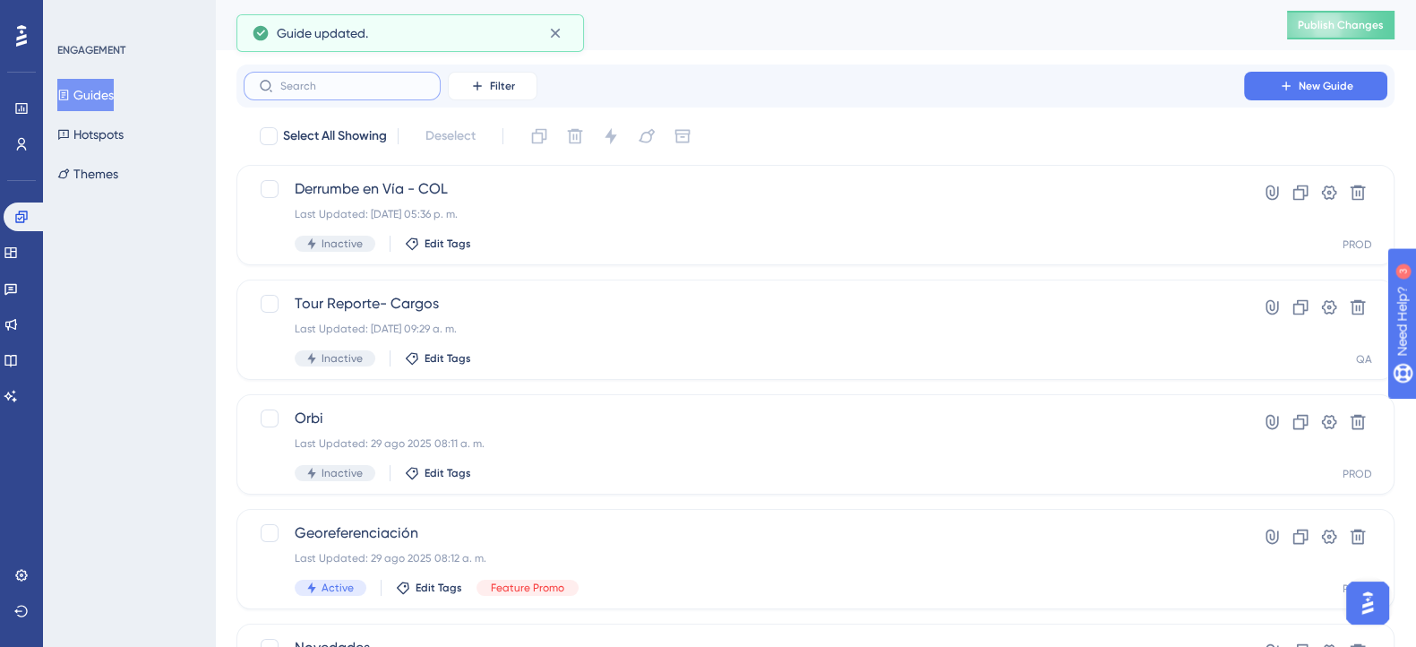
click at [380, 87] on input "text" at bounding box center [352, 86] width 145 height 13
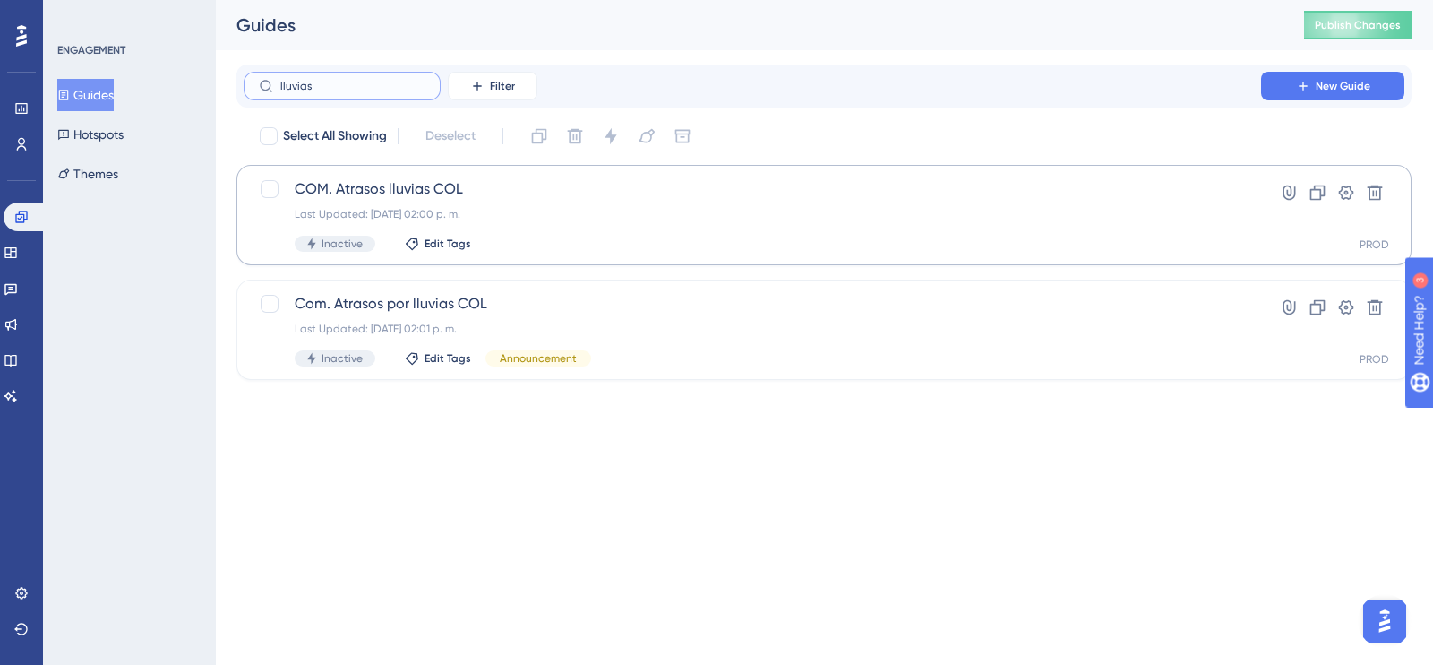
type input "lluvias"
click at [356, 189] on span "COM. Atrasos lluvias COL" at bounding box center [752, 188] width 915 height 21
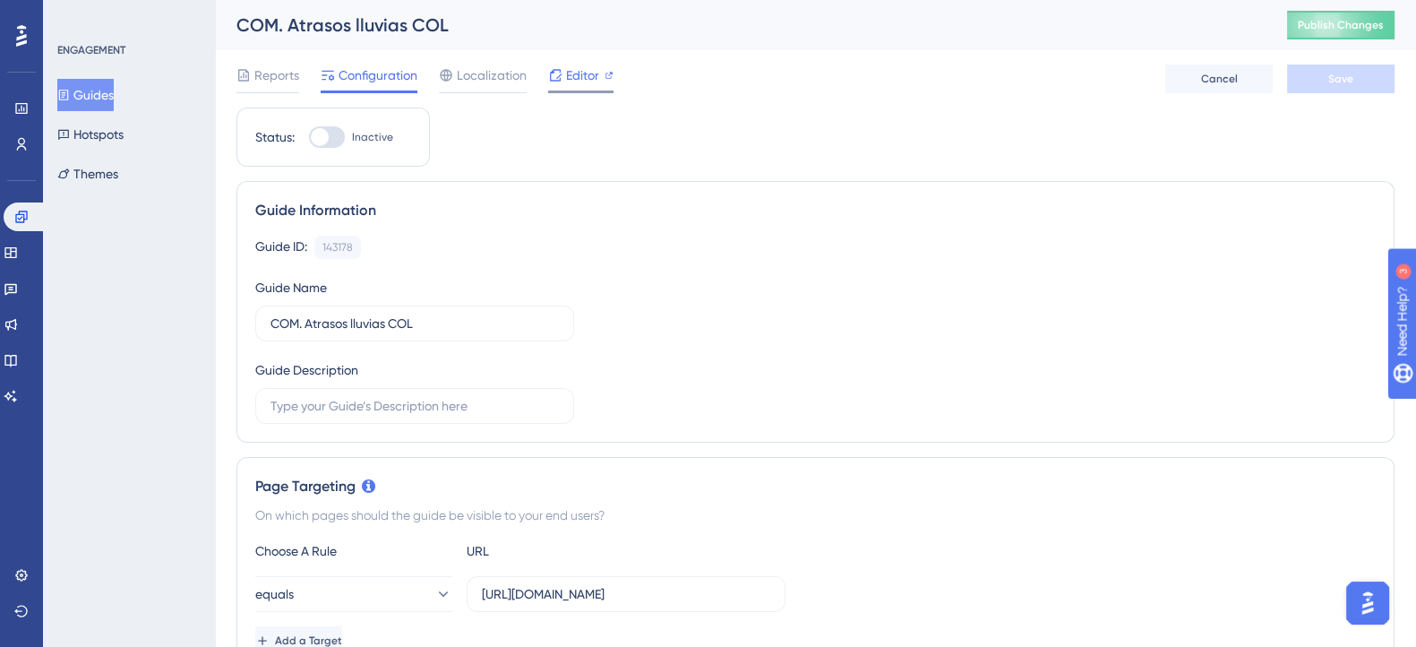
click at [571, 65] on span "Editor" at bounding box center [582, 74] width 33 height 21
click at [29, 211] on link at bounding box center [25, 216] width 43 height 29
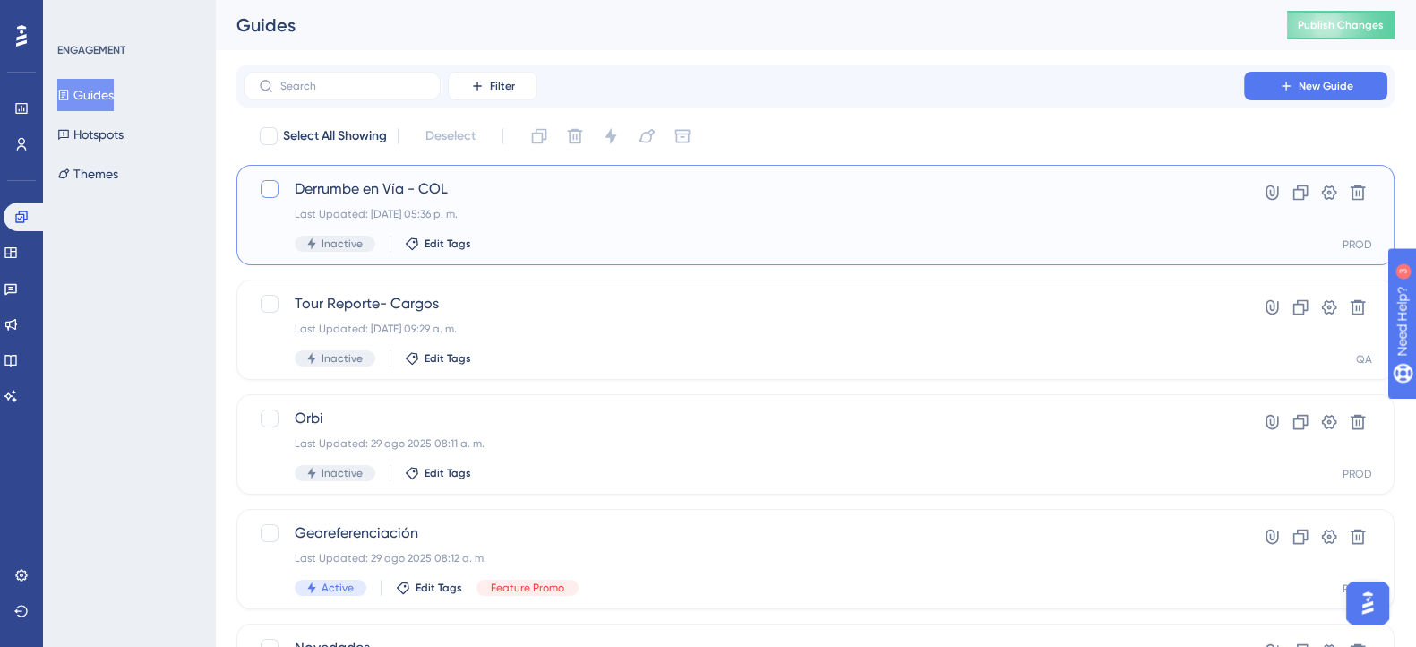
click at [263, 193] on div at bounding box center [270, 189] width 18 height 18
checkbox input "true"
click at [643, 201] on div "Derrumbe en Vía - COL Last Updated: 09 sept 2025 05:36 p. m. Inactive Edit Tags" at bounding box center [744, 214] width 898 height 73
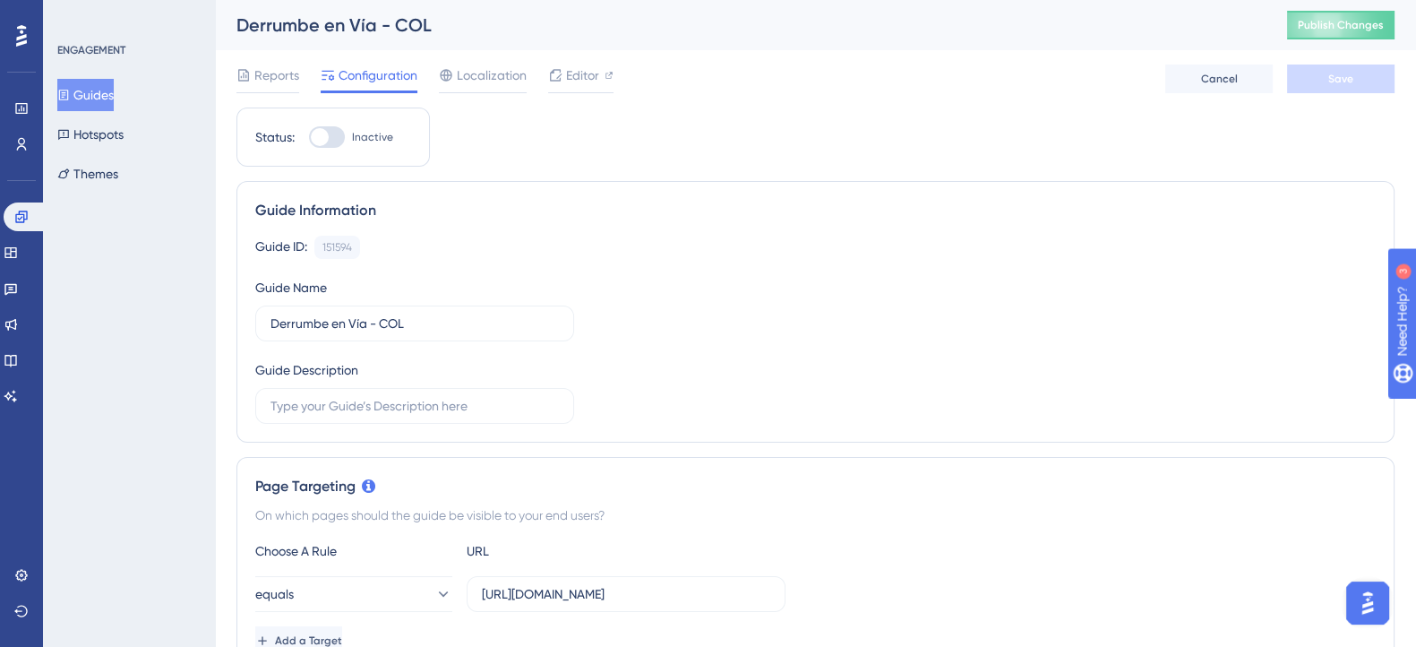
click at [331, 132] on div at bounding box center [327, 136] width 36 height 21
click at [309, 137] on input "Inactive" at bounding box center [308, 137] width 1 height 1
checkbox input "true"
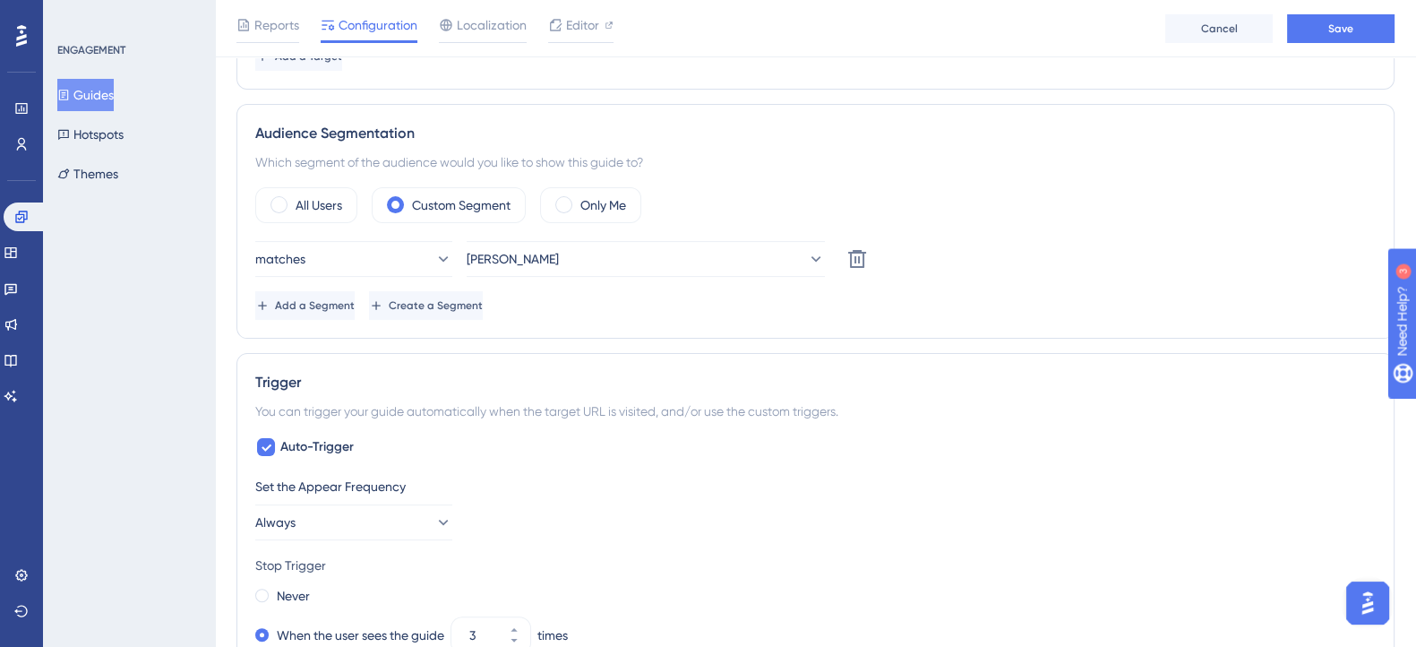
scroll to position [319, 0]
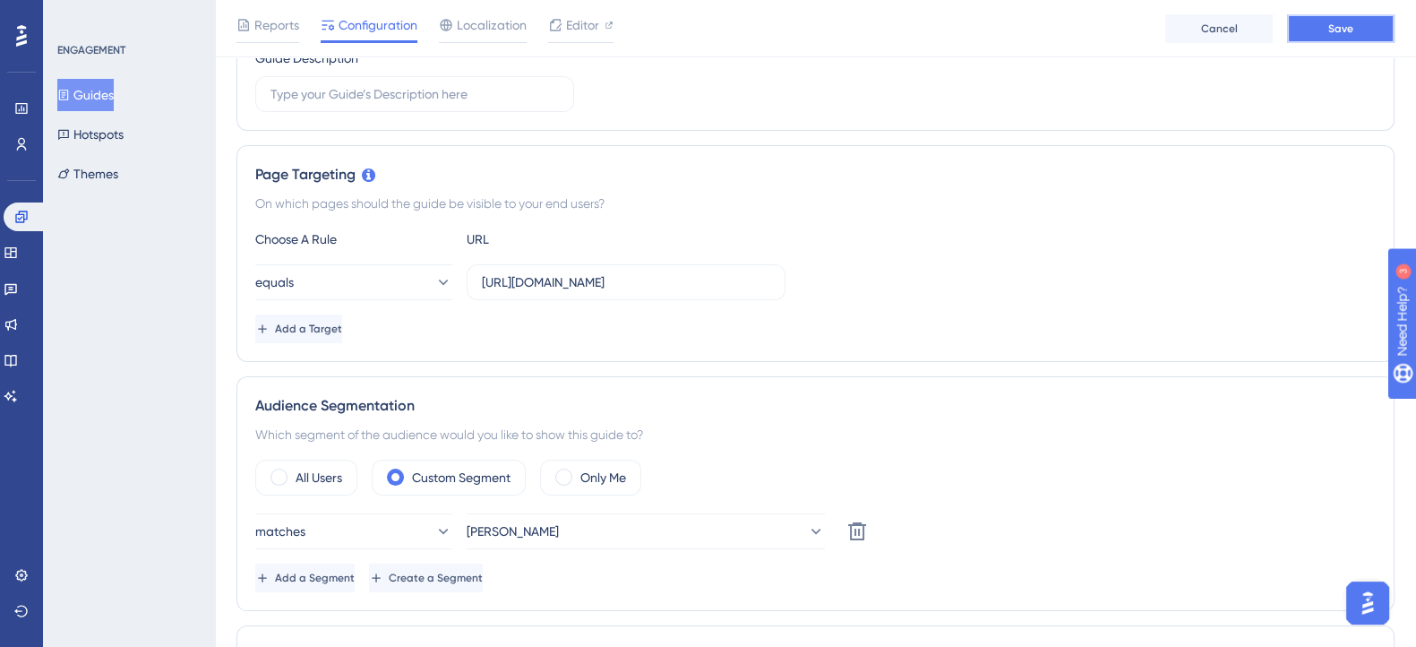
click at [1325, 20] on button "Save" at bounding box center [1340, 28] width 107 height 29
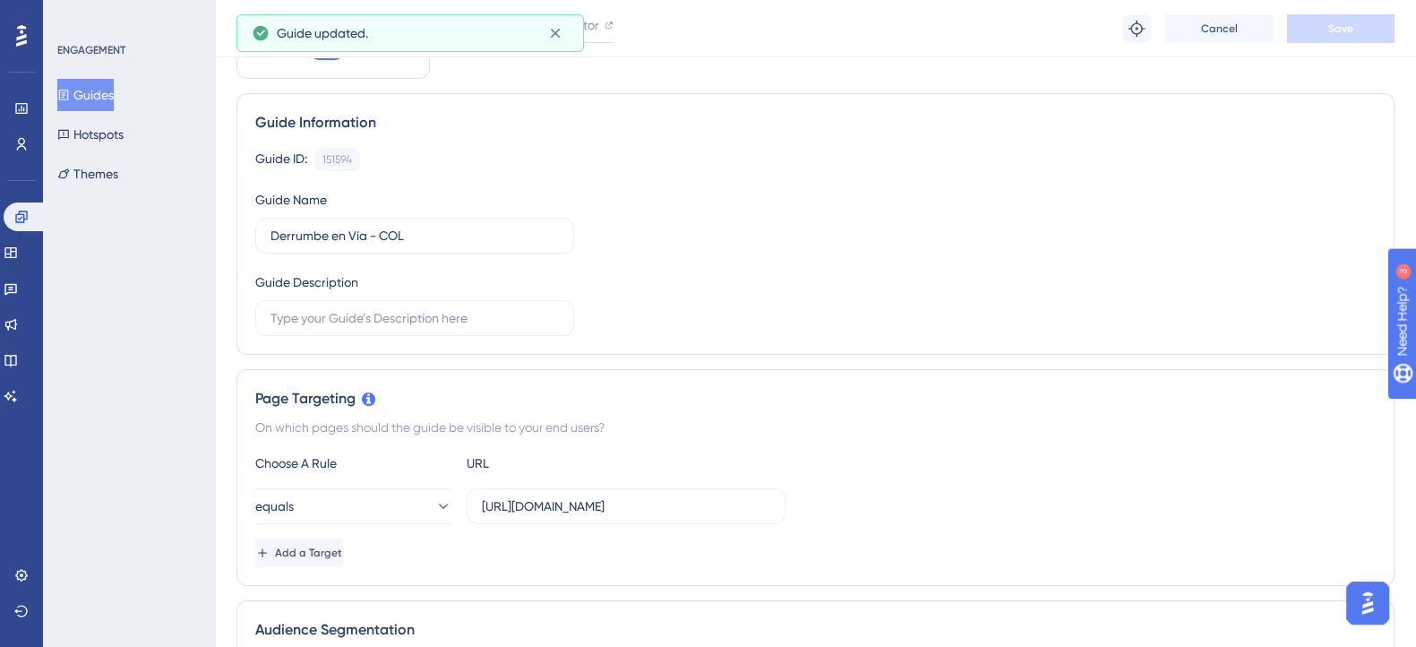
scroll to position [0, 0]
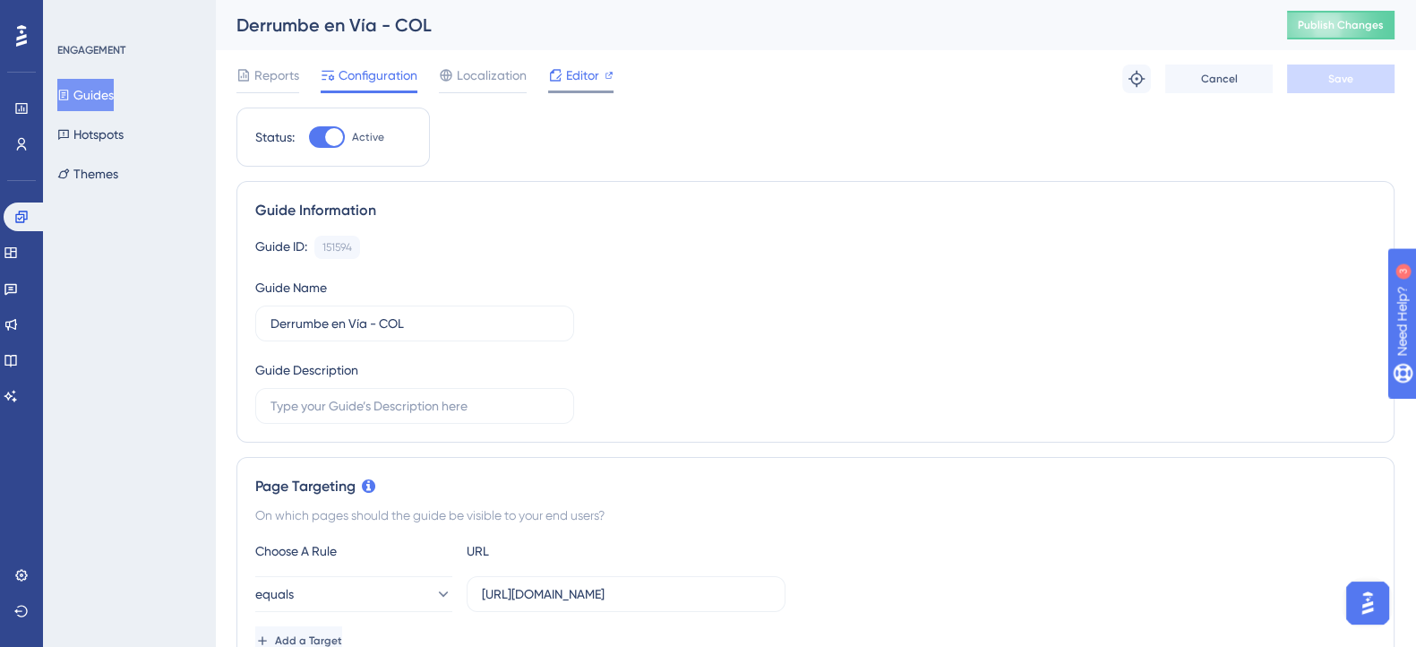
click at [569, 73] on span "Editor" at bounding box center [582, 74] width 33 height 21
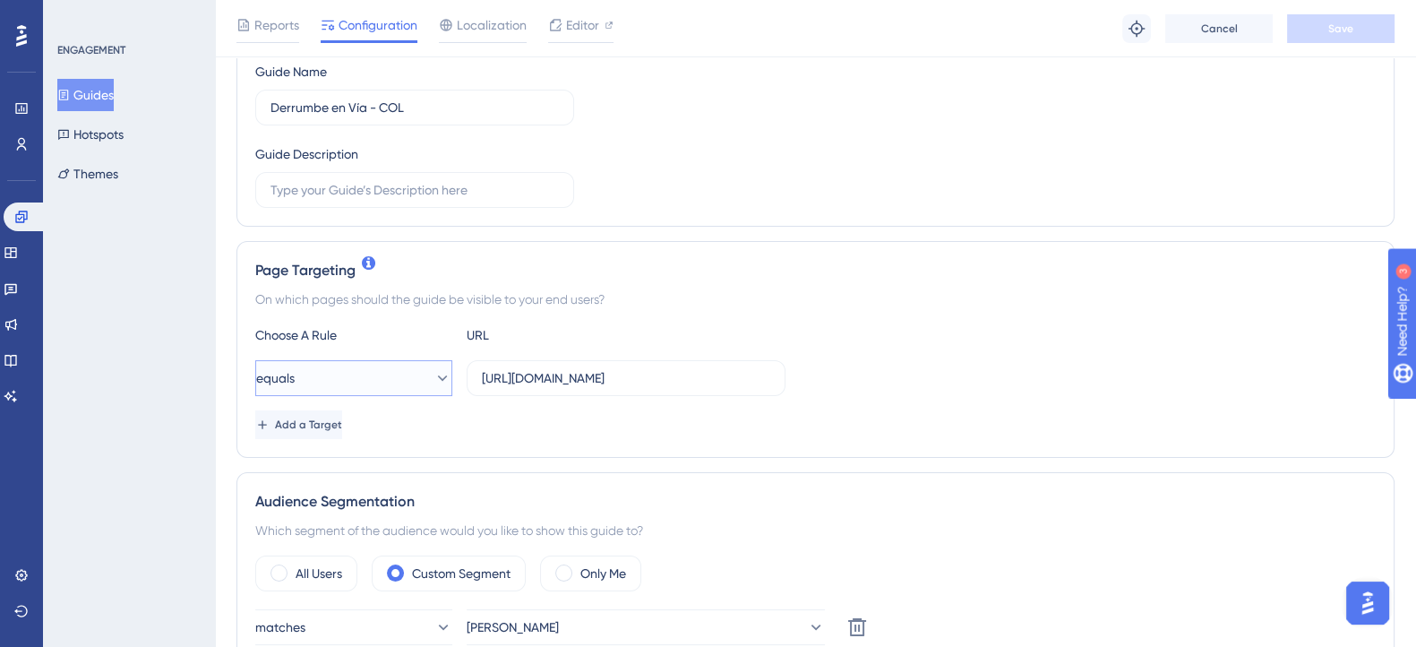
click at [433, 365] on button "equals" at bounding box center [353, 378] width 197 height 36
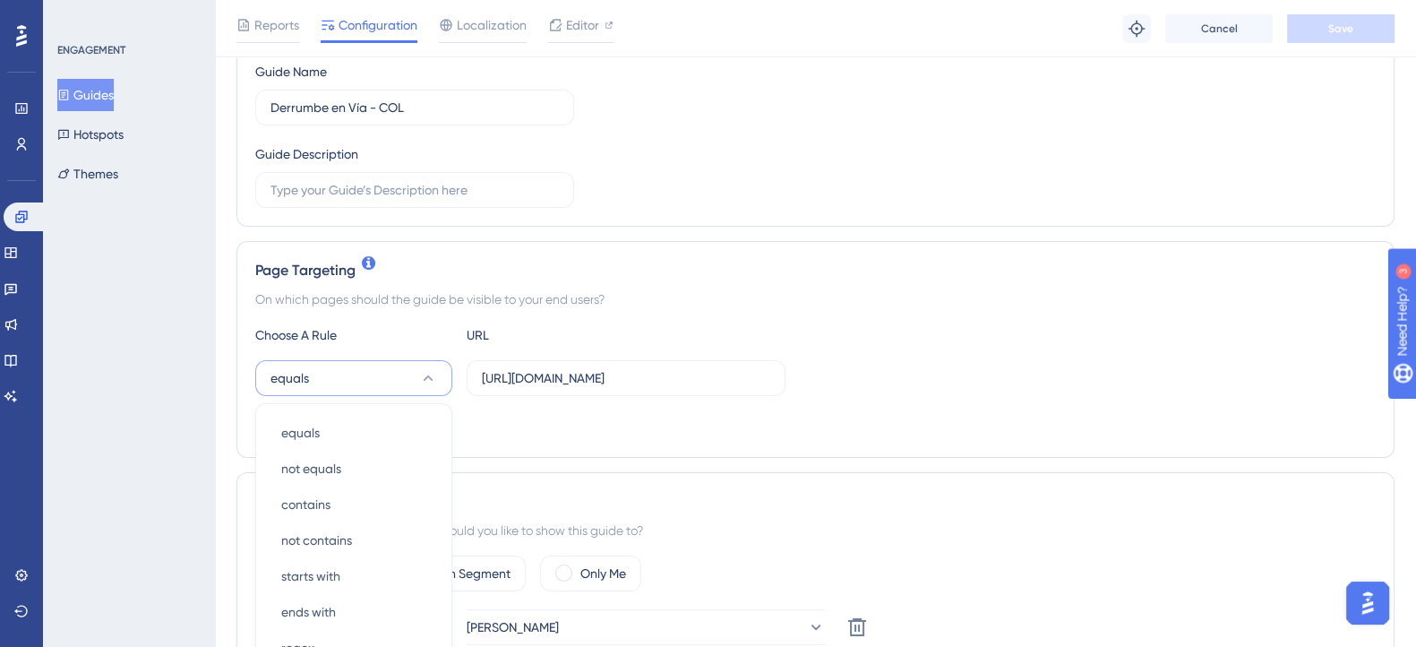
scroll to position [438, 0]
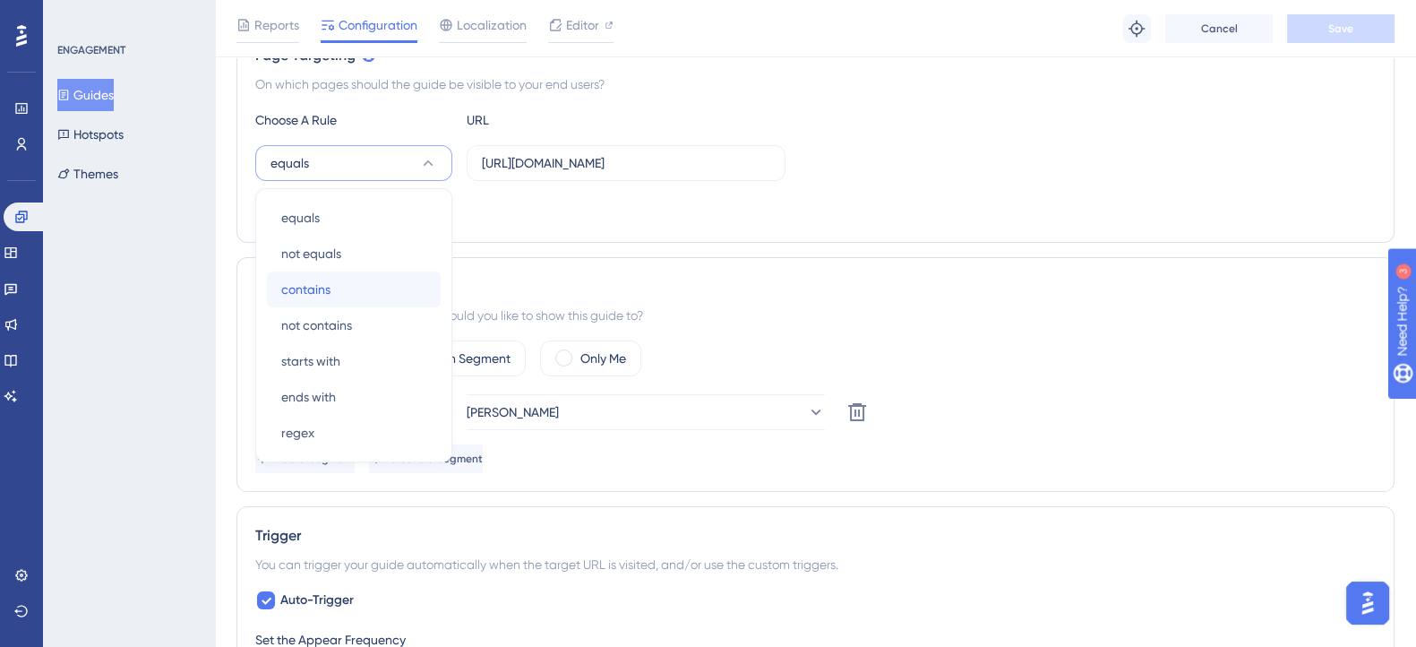
click at [374, 288] on div "contains contains" at bounding box center [353, 289] width 145 height 36
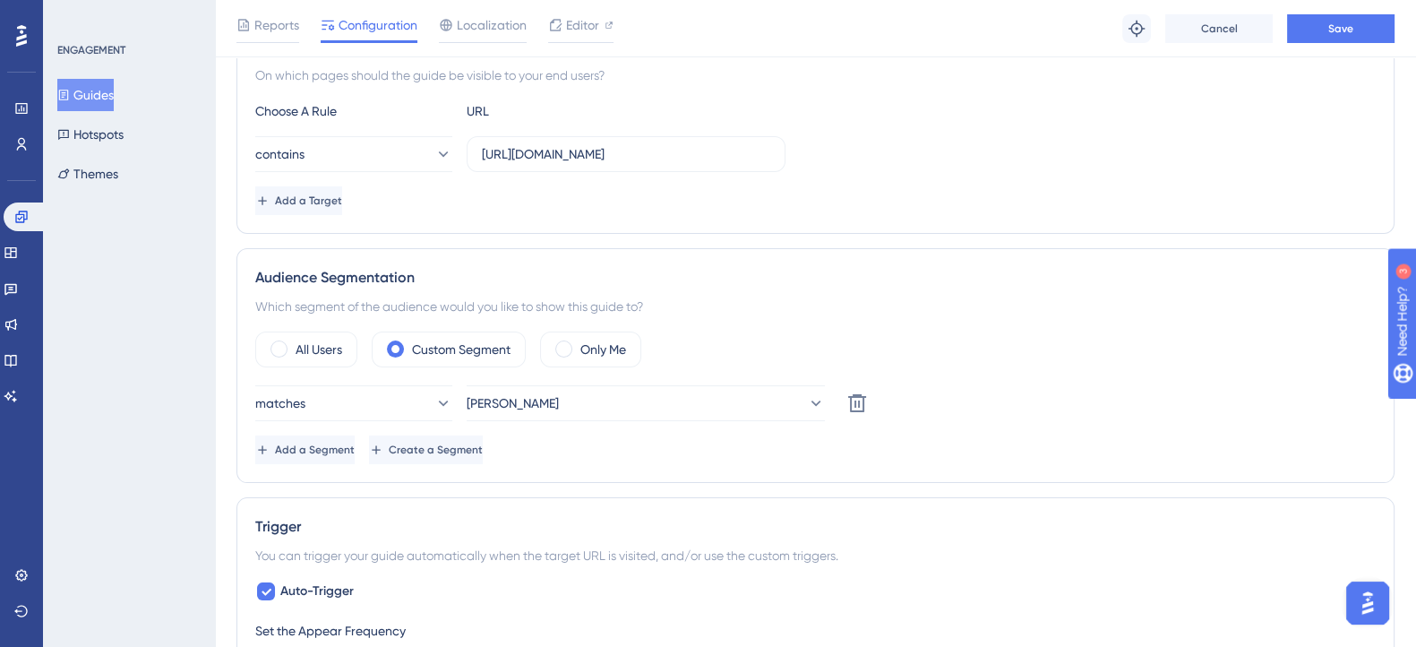
scroll to position [223, 0]
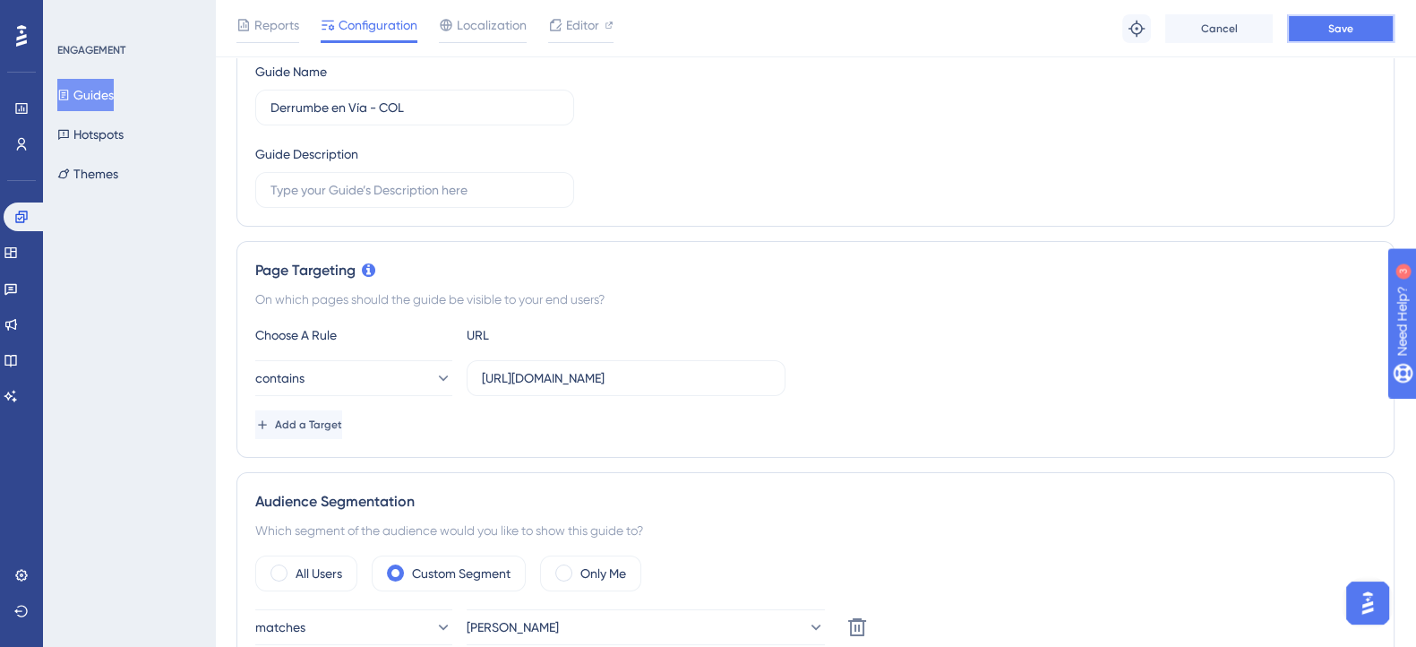
click at [1326, 33] on button "Save" at bounding box center [1340, 28] width 107 height 29
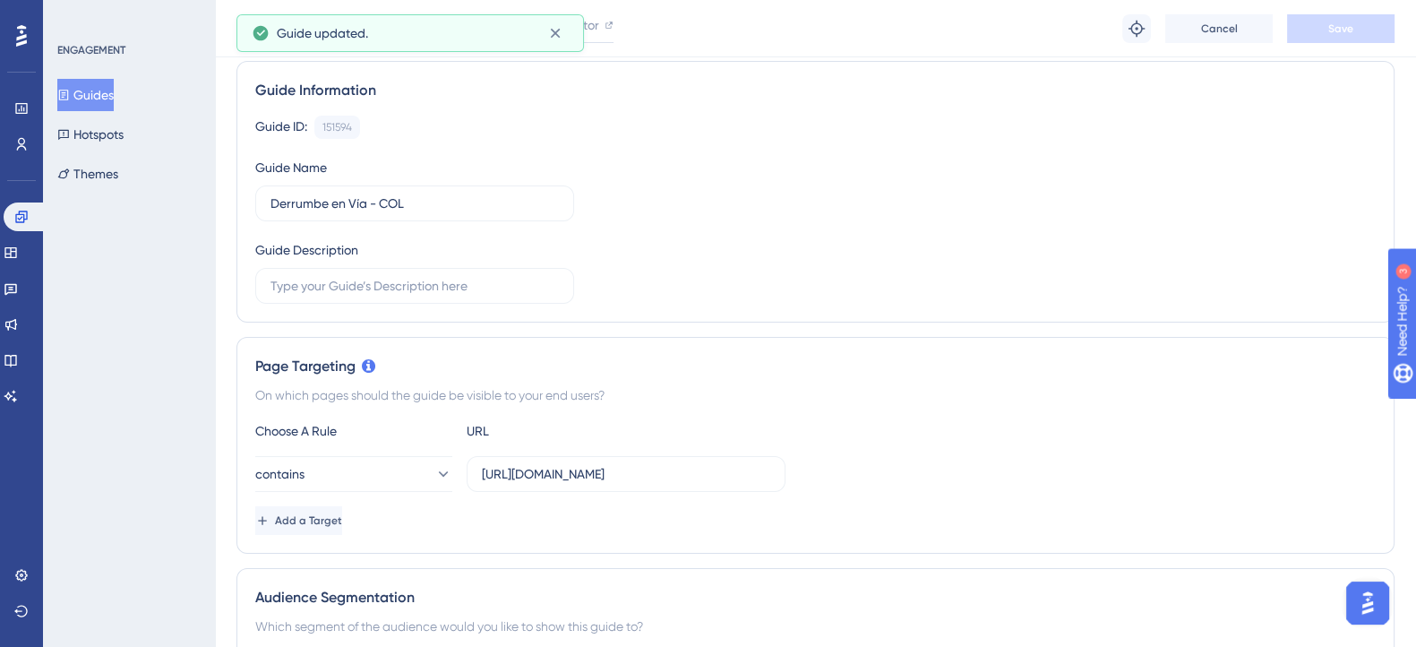
scroll to position [0, 0]
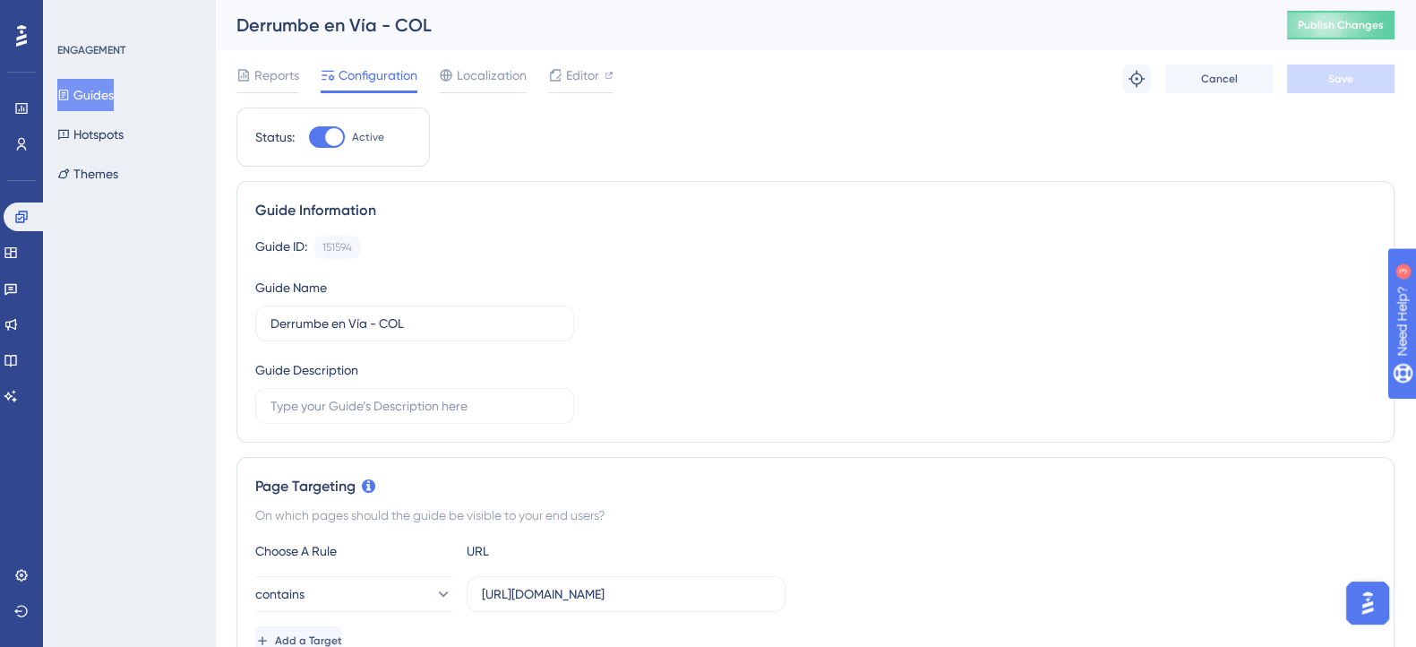
click at [331, 132] on div at bounding box center [334, 137] width 18 height 18
click at [309, 137] on input "Active" at bounding box center [308, 137] width 1 height 1
checkbox input "false"
click at [1304, 79] on button "Save" at bounding box center [1340, 78] width 107 height 29
click at [98, 91] on button "Guides" at bounding box center [85, 95] width 56 height 32
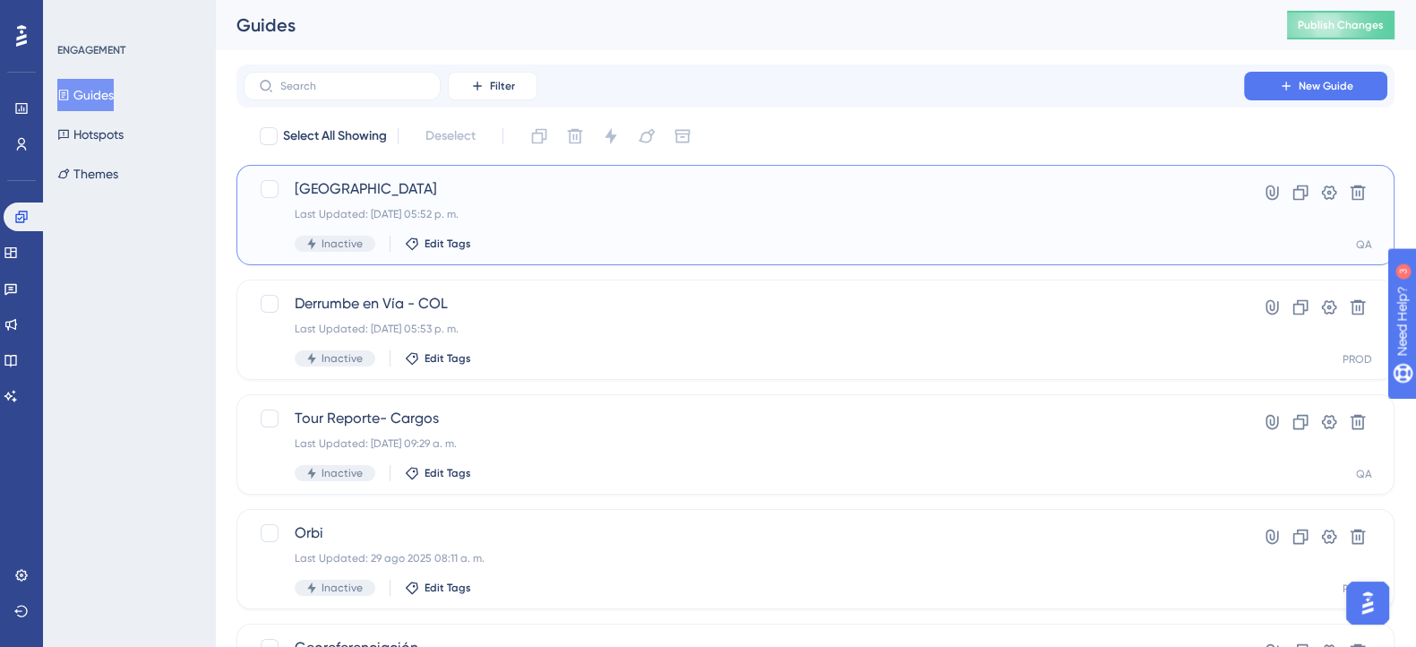
click at [309, 193] on span "[GEOGRAPHIC_DATA]" at bounding box center [744, 188] width 898 height 21
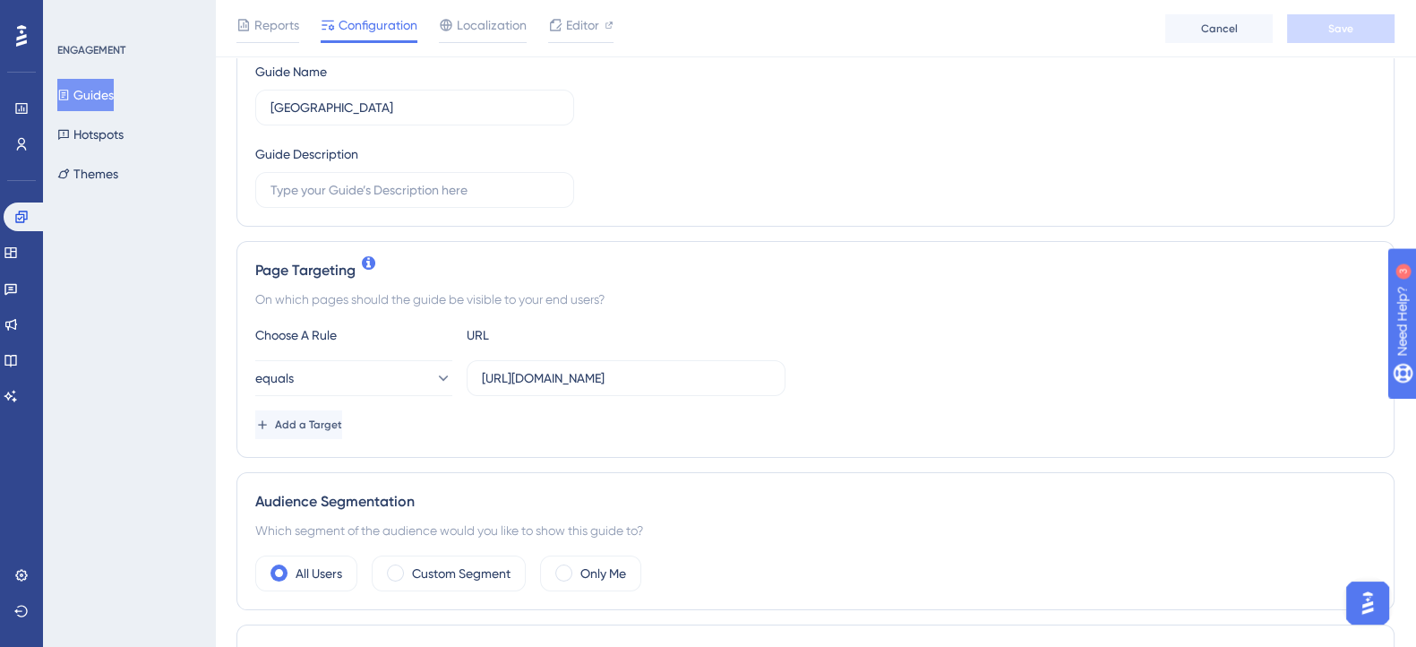
scroll to position [223, 0]
click at [401, 378] on button "equals" at bounding box center [353, 378] width 197 height 36
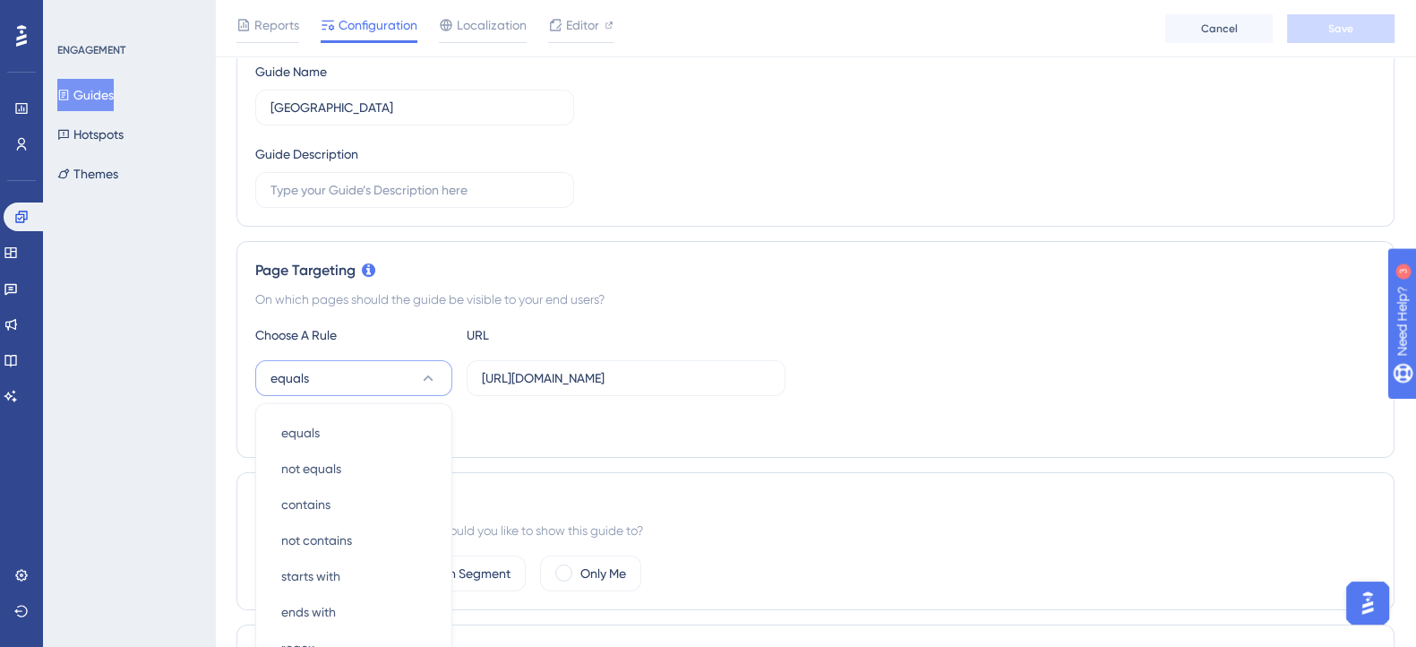
scroll to position [438, 0]
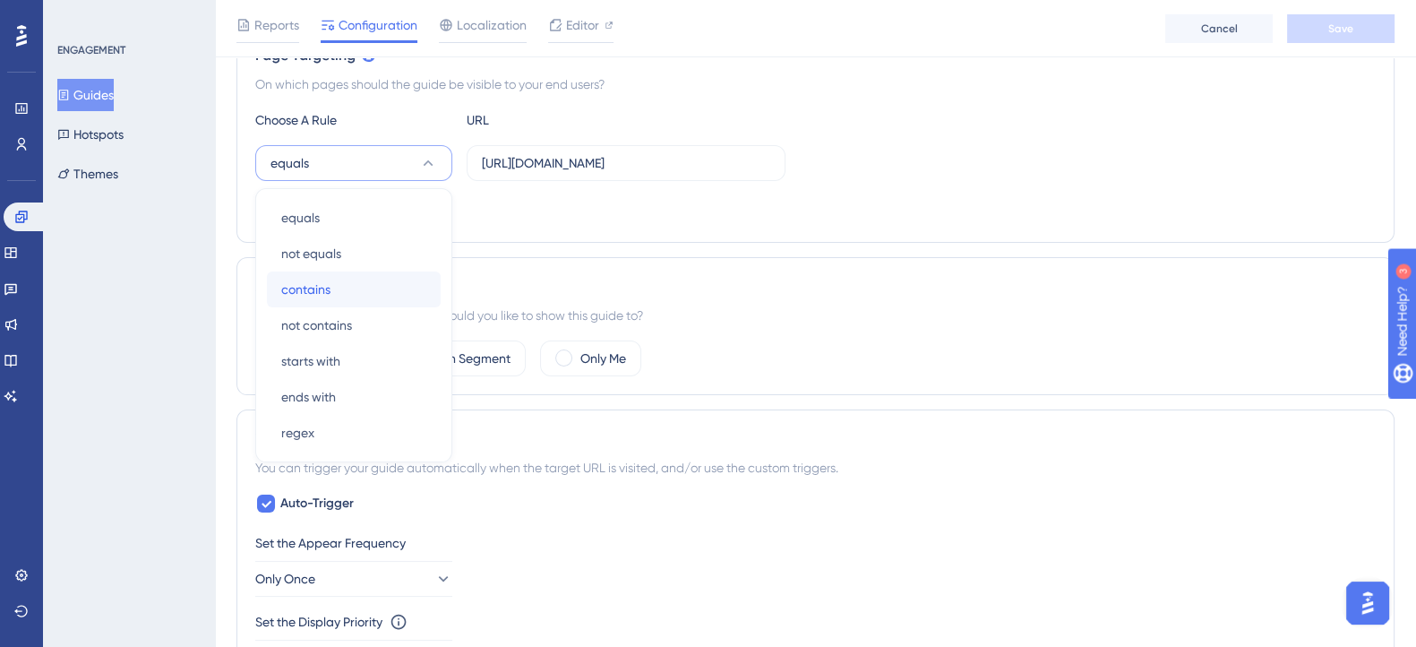
click at [358, 284] on div "contains contains" at bounding box center [353, 289] width 145 height 36
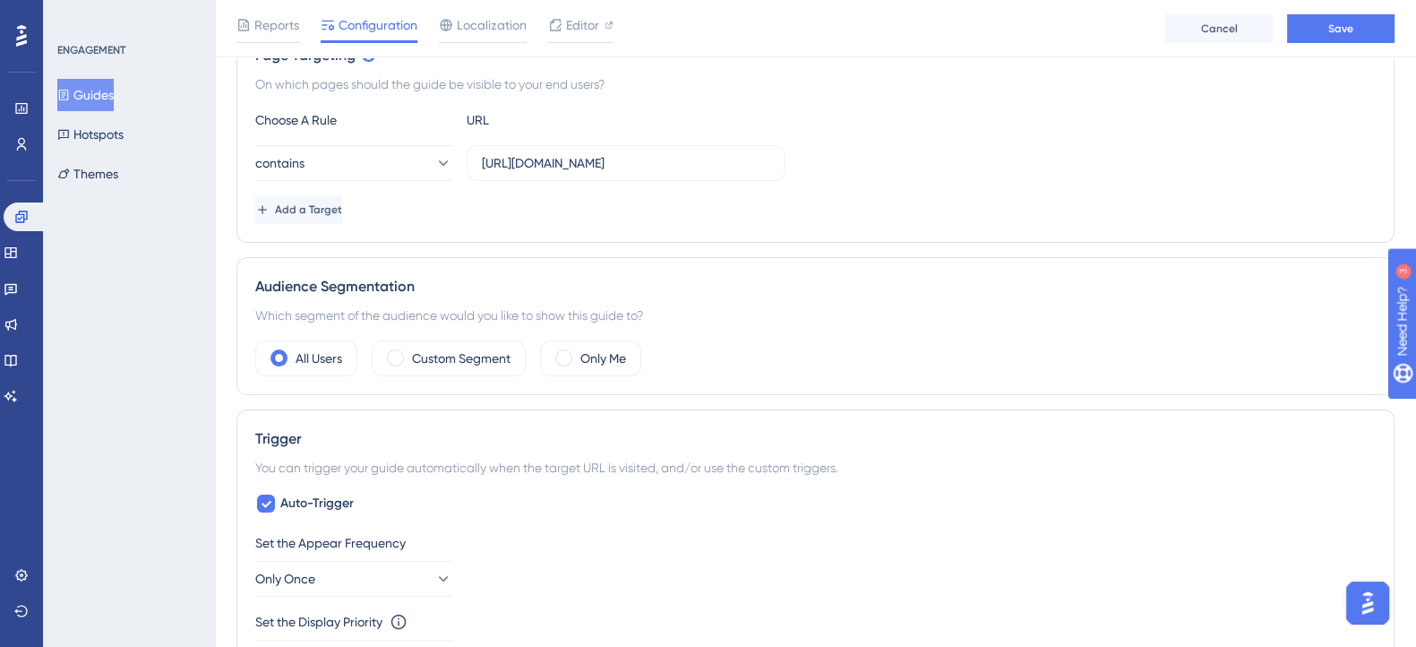
click at [637, 230] on div "Page Targeting On which pages should the guide be visible to your end users? Ch…" at bounding box center [815, 134] width 1158 height 217
click at [486, 351] on label "Custom Segment" at bounding box center [461, 358] width 99 height 21
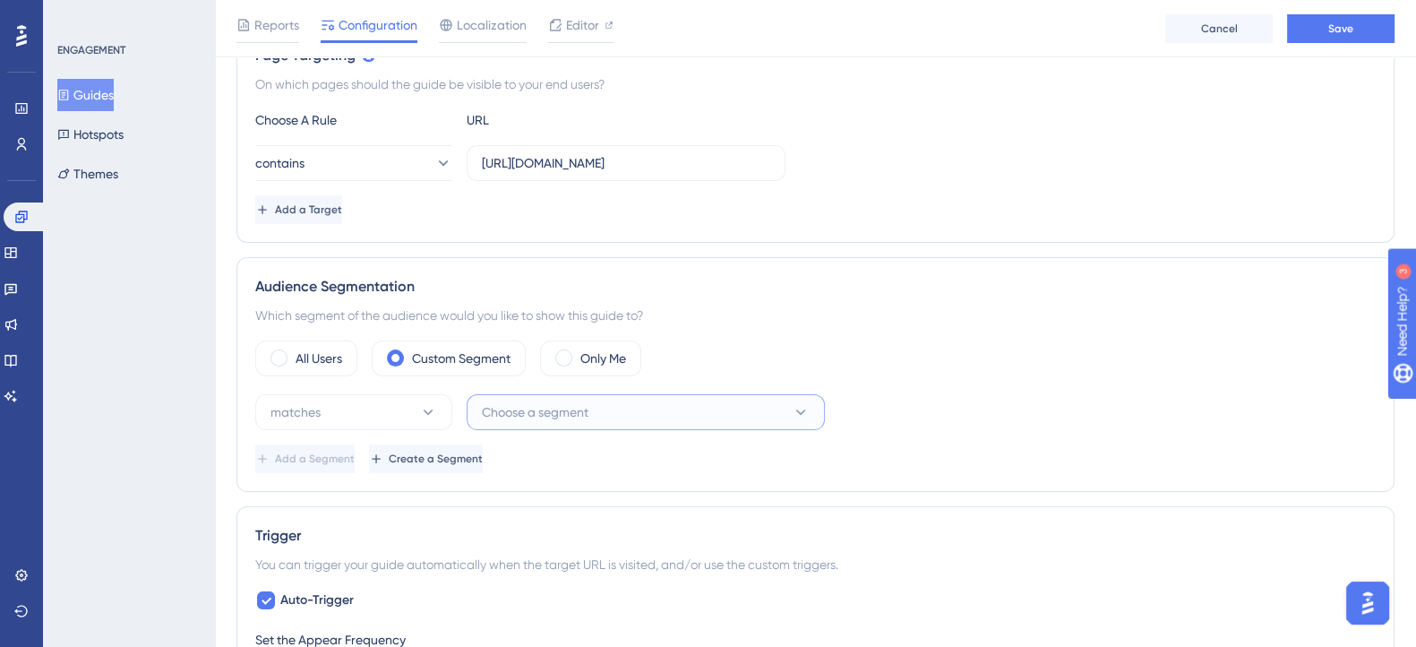
click at [515, 410] on span "Choose a segment" at bounding box center [535, 411] width 107 height 21
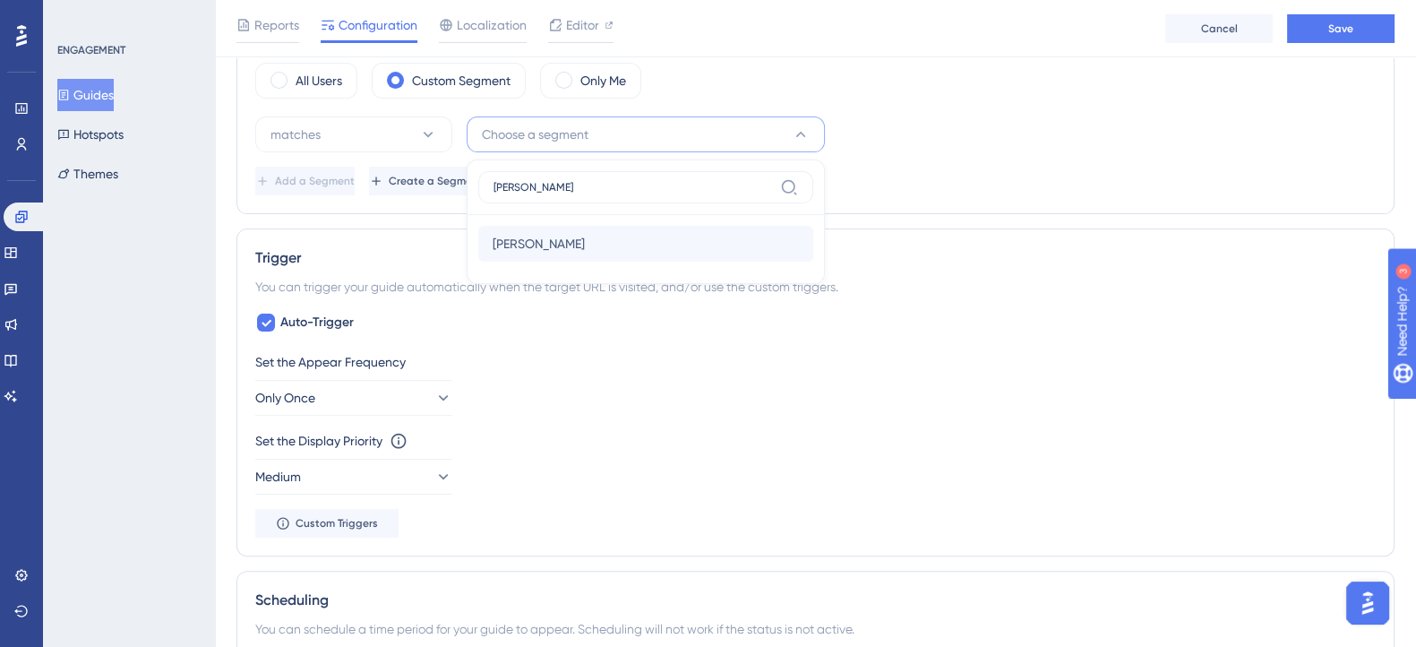
type input "alex"
click at [526, 236] on div "Alex Alex" at bounding box center [646, 244] width 306 height 36
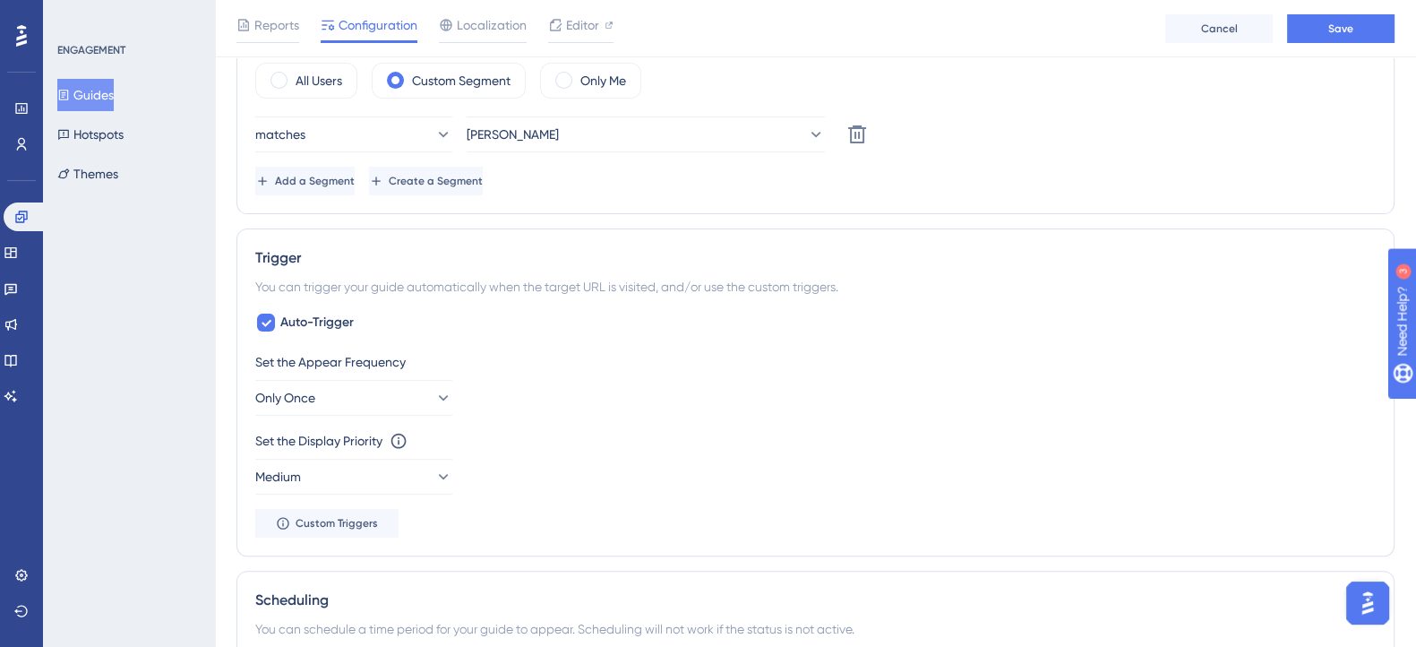
click at [540, 396] on div "Set the Appear Frequency Only Once" at bounding box center [815, 383] width 1120 height 64
click at [428, 404] on button "Only Once" at bounding box center [353, 398] width 197 height 36
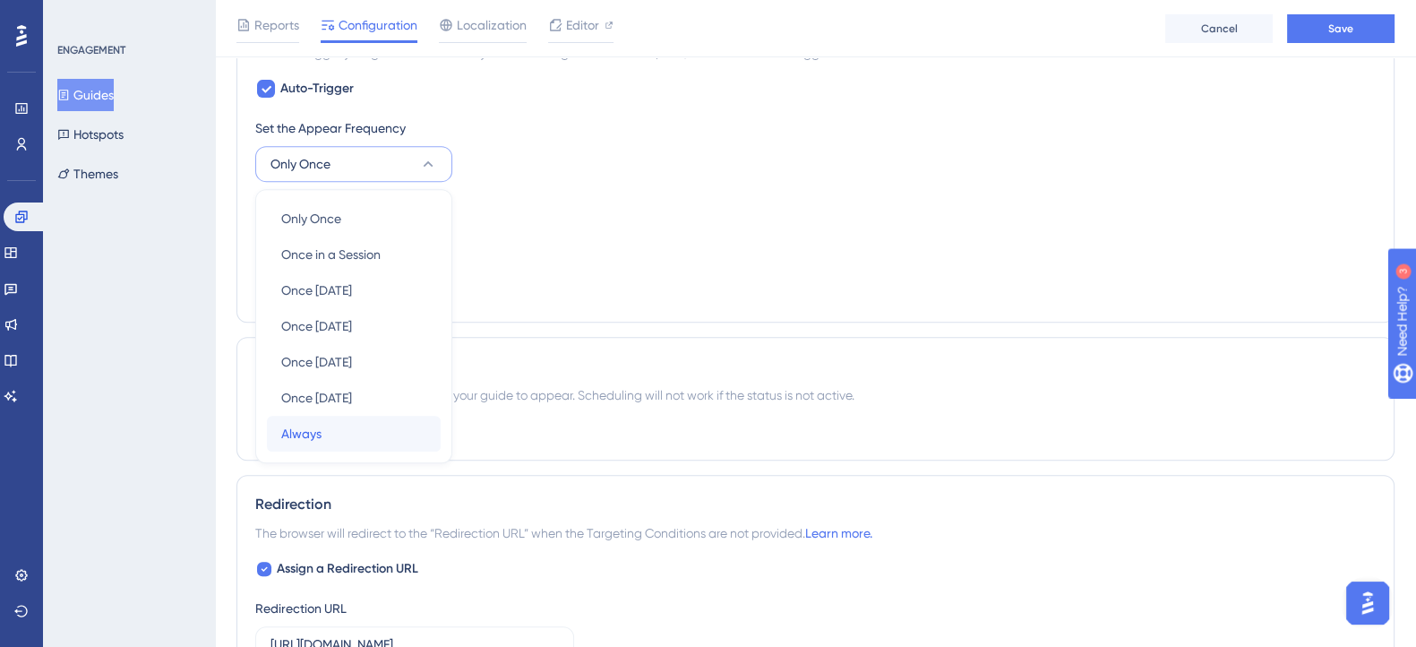
click at [342, 427] on div "Always Always" at bounding box center [353, 434] width 145 height 36
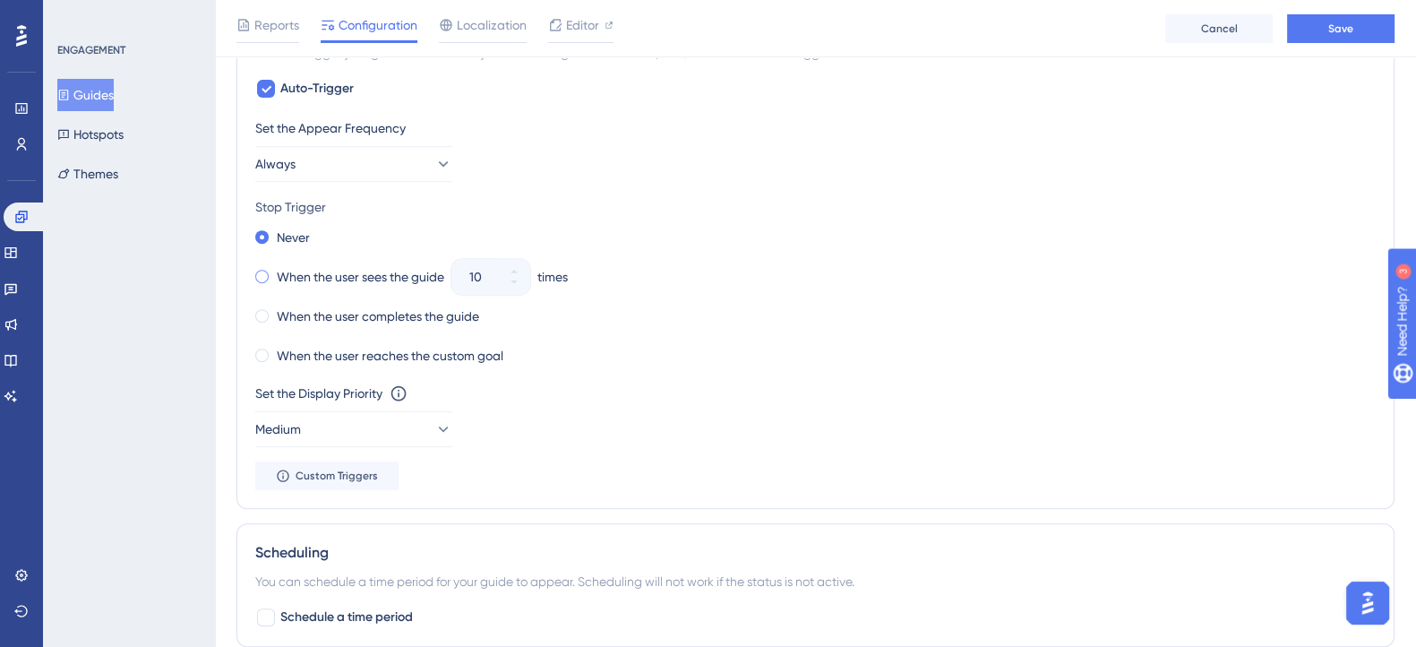
click at [260, 279] on span at bounding box center [261, 276] width 13 height 13
click at [274, 272] on input "radio" at bounding box center [274, 272] width 0 height 0
click at [490, 271] on input "10" at bounding box center [481, 276] width 25 height 21
click at [507, 262] on button "0" at bounding box center [514, 268] width 32 height 18
click at [509, 262] on button "1" at bounding box center [514, 268] width 32 height 18
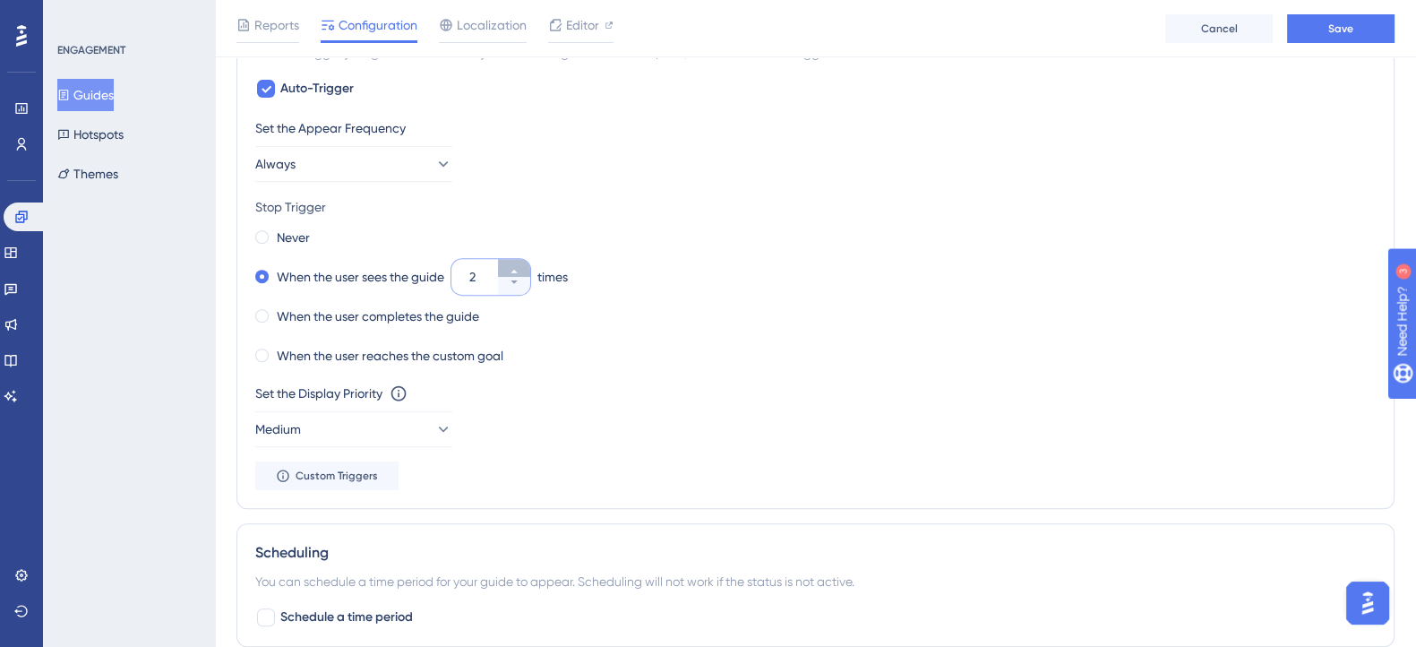
click at [509, 262] on button "2" at bounding box center [514, 268] width 32 height 18
type input "3"
click at [627, 279] on div "When the user sees the guide 3 times" at bounding box center [815, 276] width 1120 height 25
click at [435, 432] on icon at bounding box center [442, 429] width 18 height 18
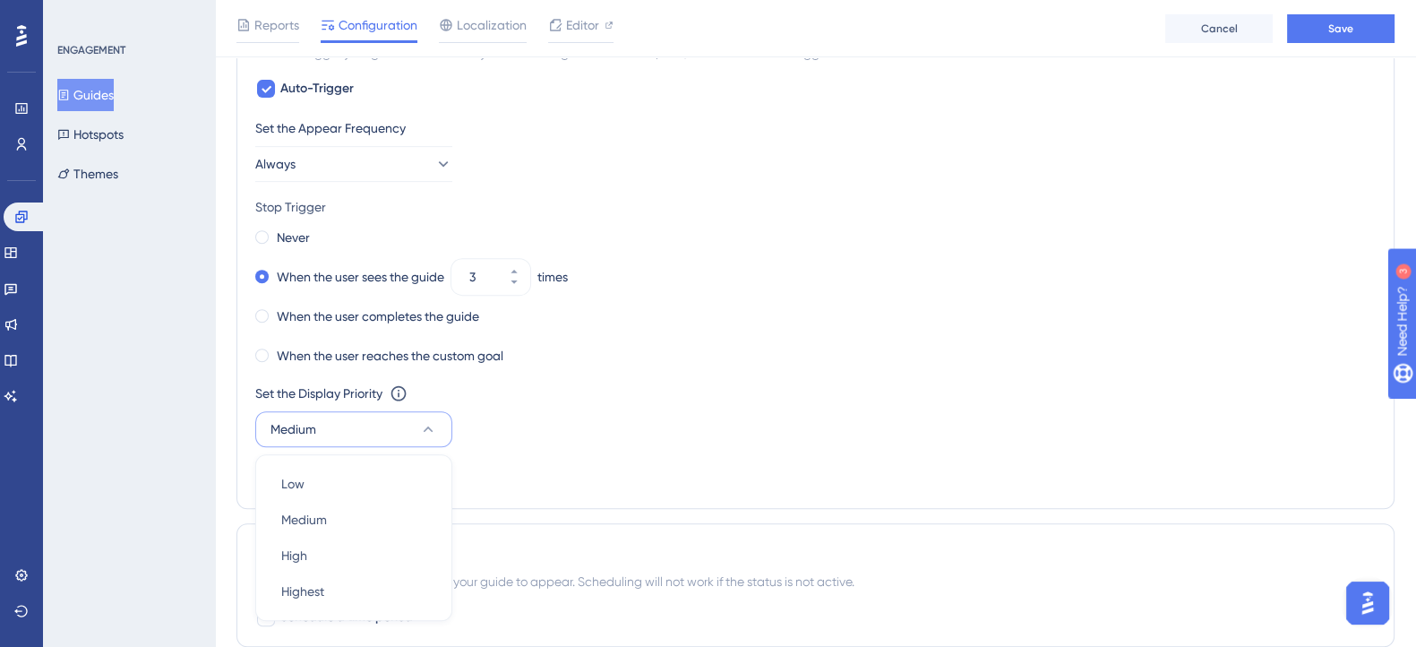
scroll to position [1160, 0]
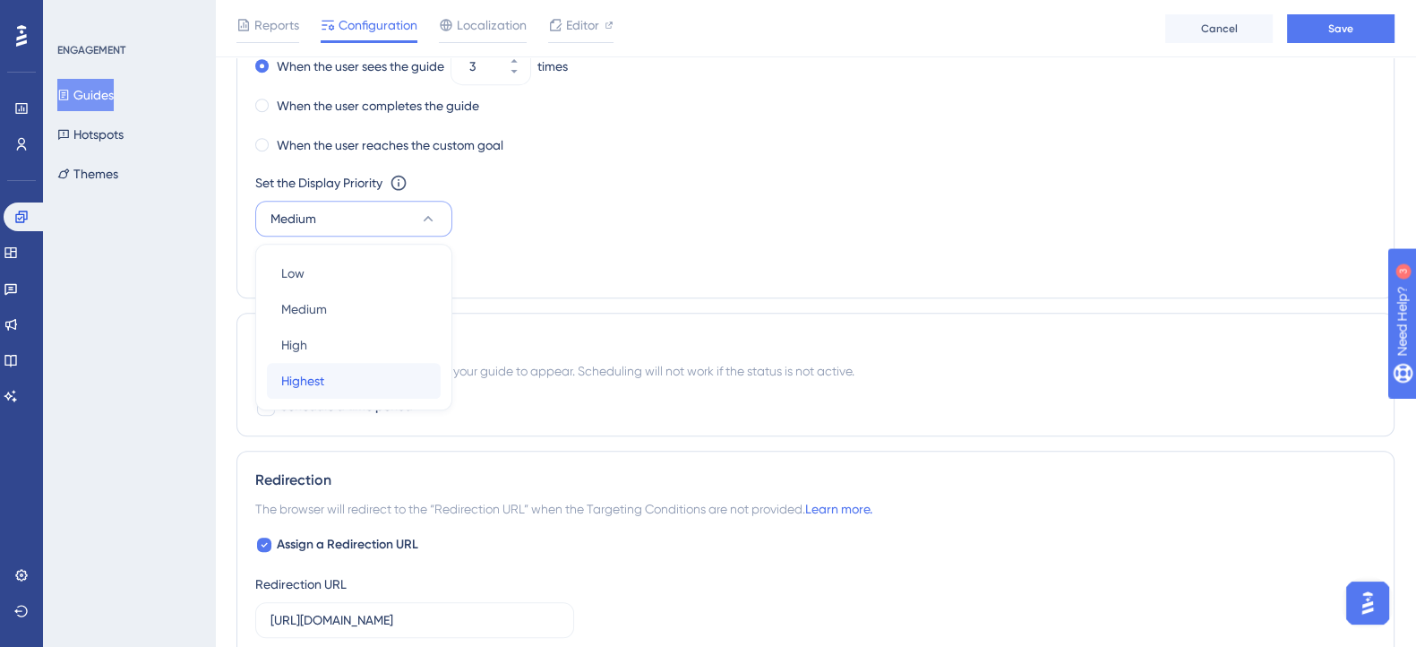
click at [310, 386] on span "Highest" at bounding box center [302, 380] width 43 height 21
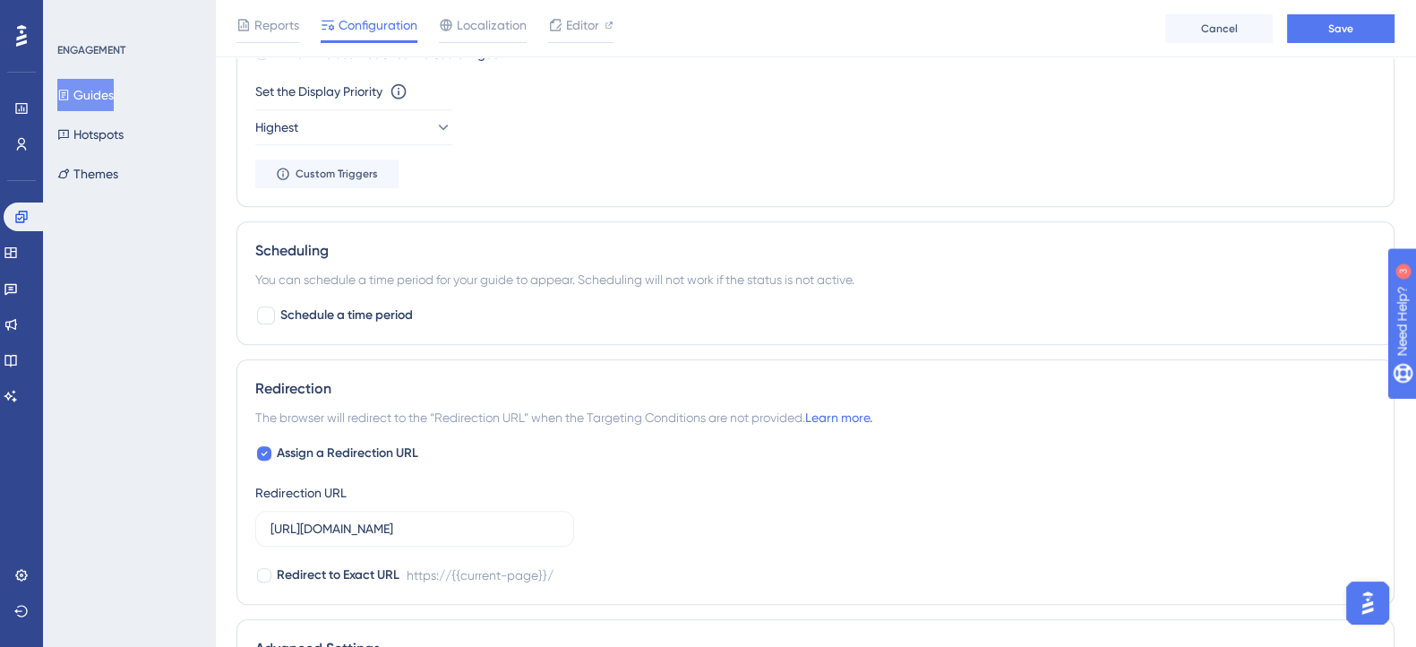
scroll to position [1272, 0]
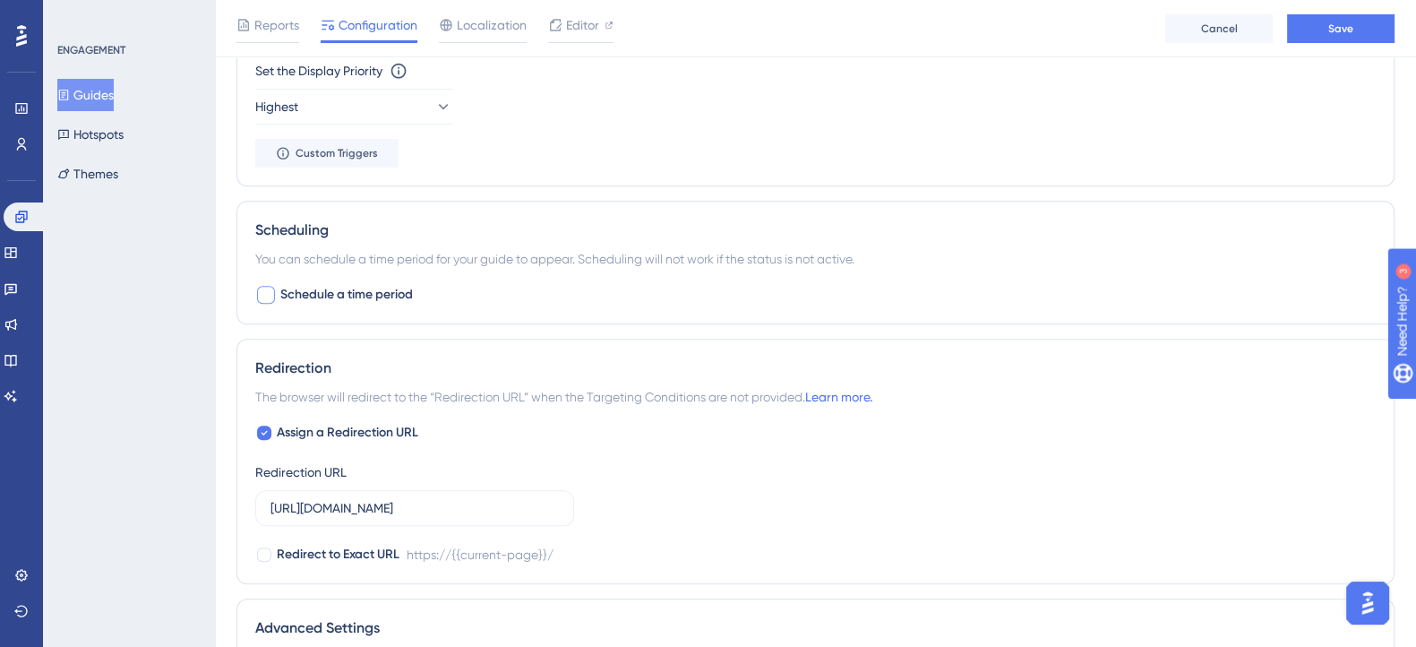
click at [259, 295] on div at bounding box center [266, 295] width 18 height 18
checkbox input "true"
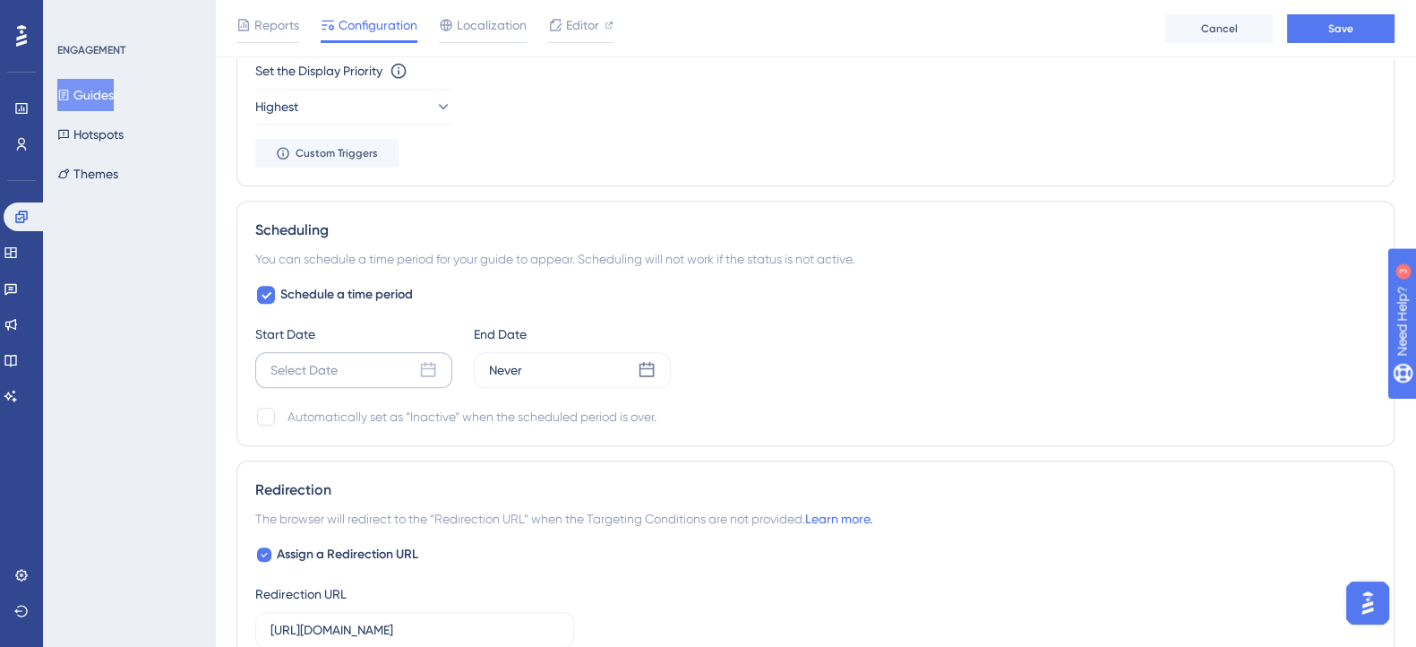
click at [282, 359] on div "Select Date" at bounding box center [303, 369] width 67 height 21
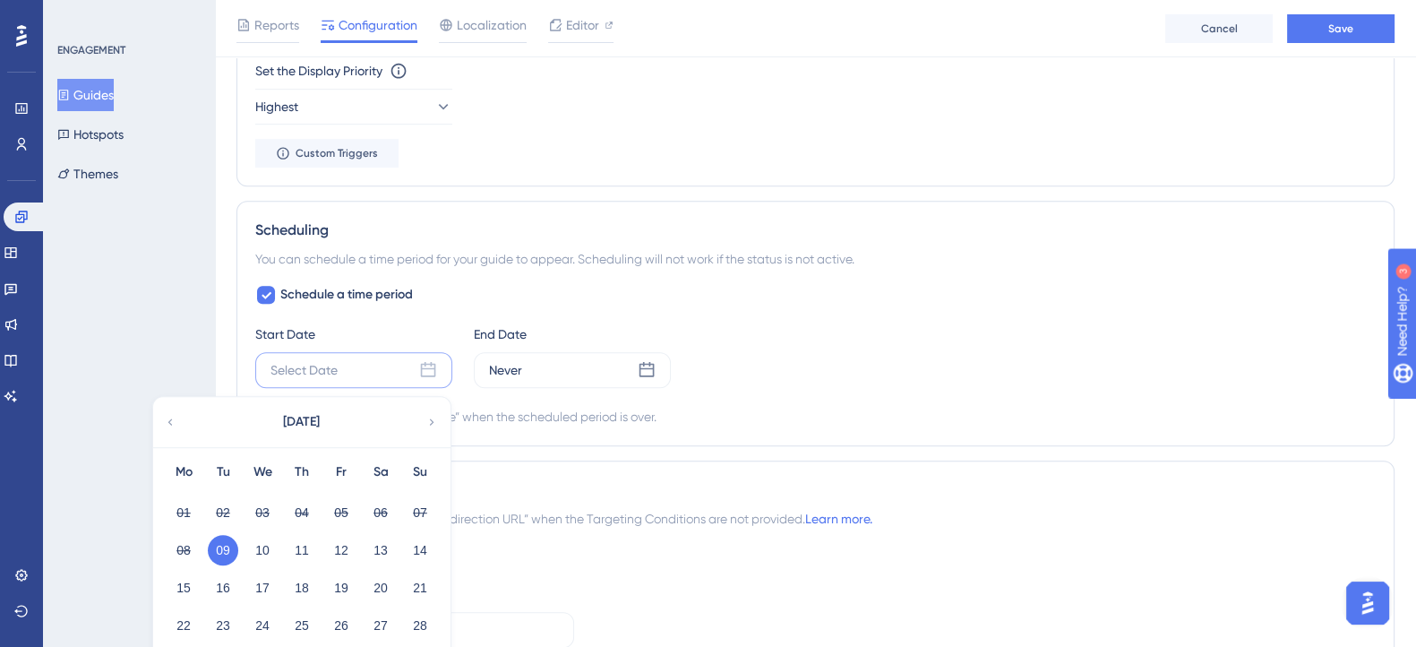
click at [226, 541] on button "09" at bounding box center [223, 550] width 30 height 30
click at [266, 542] on button "10" at bounding box center [262, 550] width 30 height 30
click at [231, 545] on button "09" at bounding box center [223, 550] width 30 height 30
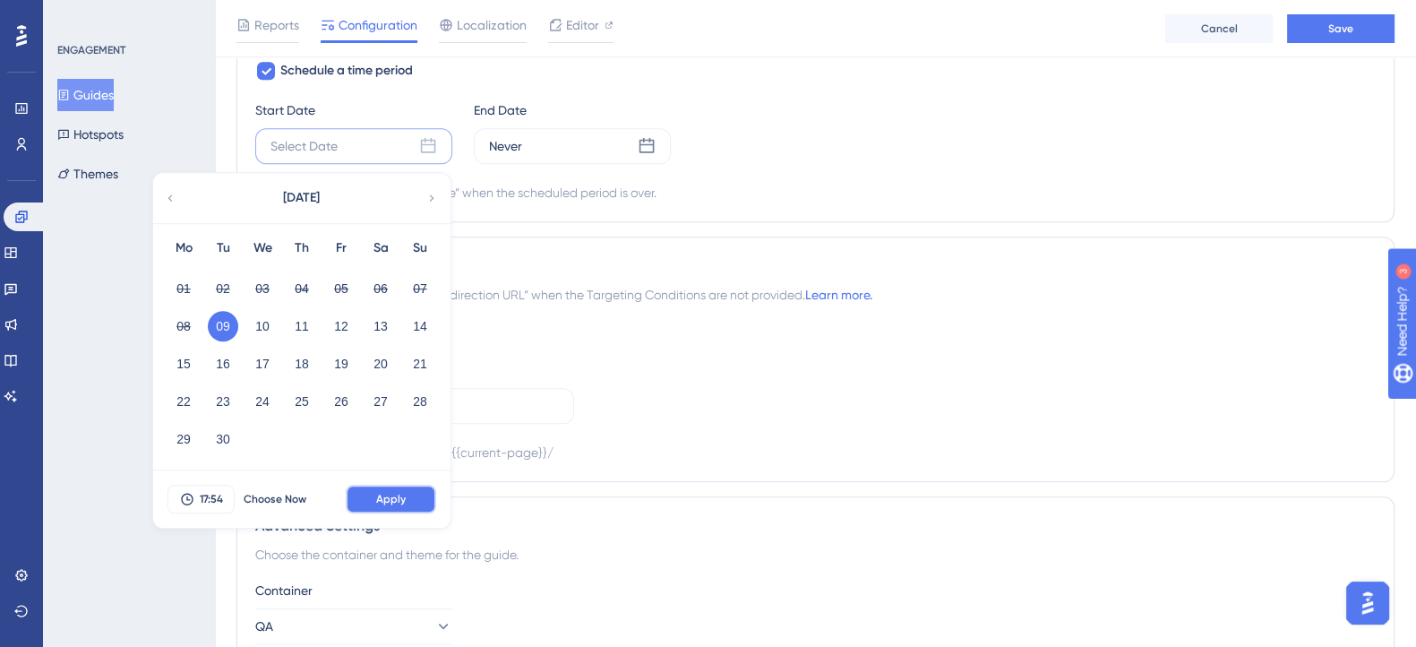
click at [398, 497] on span "Apply" at bounding box center [391, 499] width 30 height 14
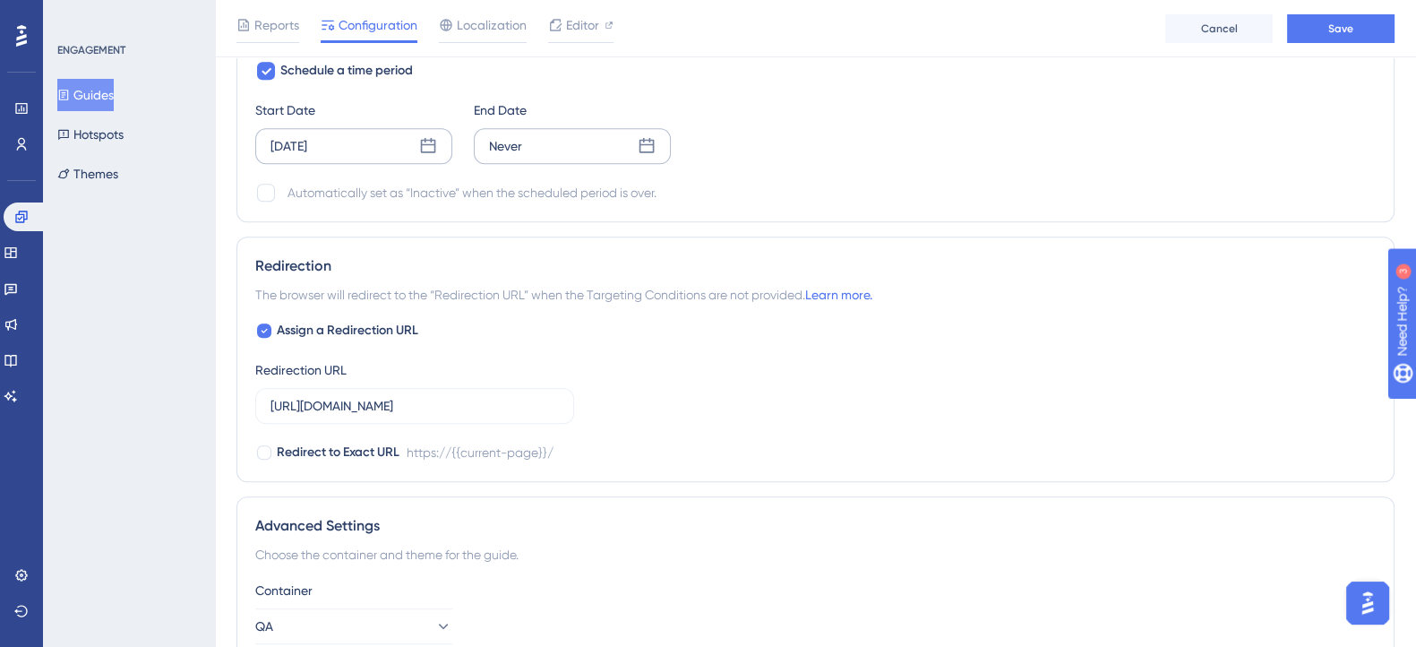
click at [562, 128] on div "Never" at bounding box center [572, 146] width 197 height 36
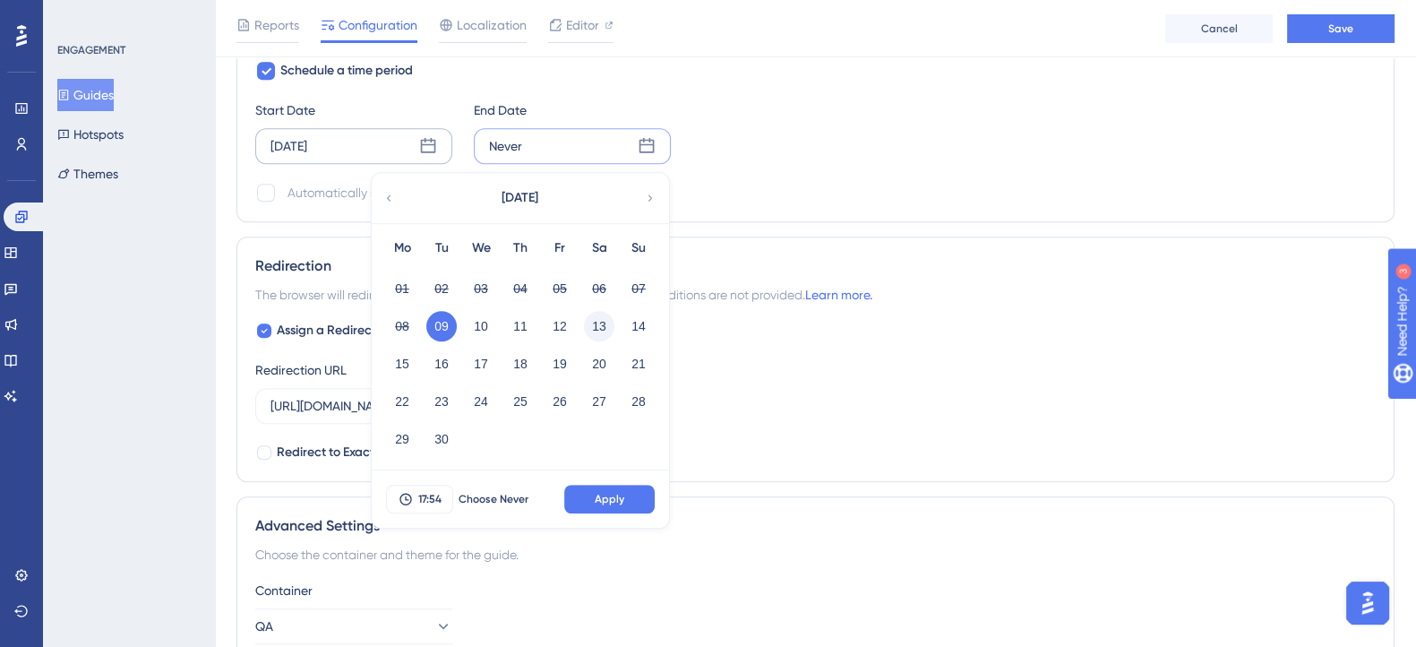
click at [592, 318] on button "13" at bounding box center [599, 326] width 30 height 30
click at [606, 492] on span "Apply" at bounding box center [610, 499] width 30 height 14
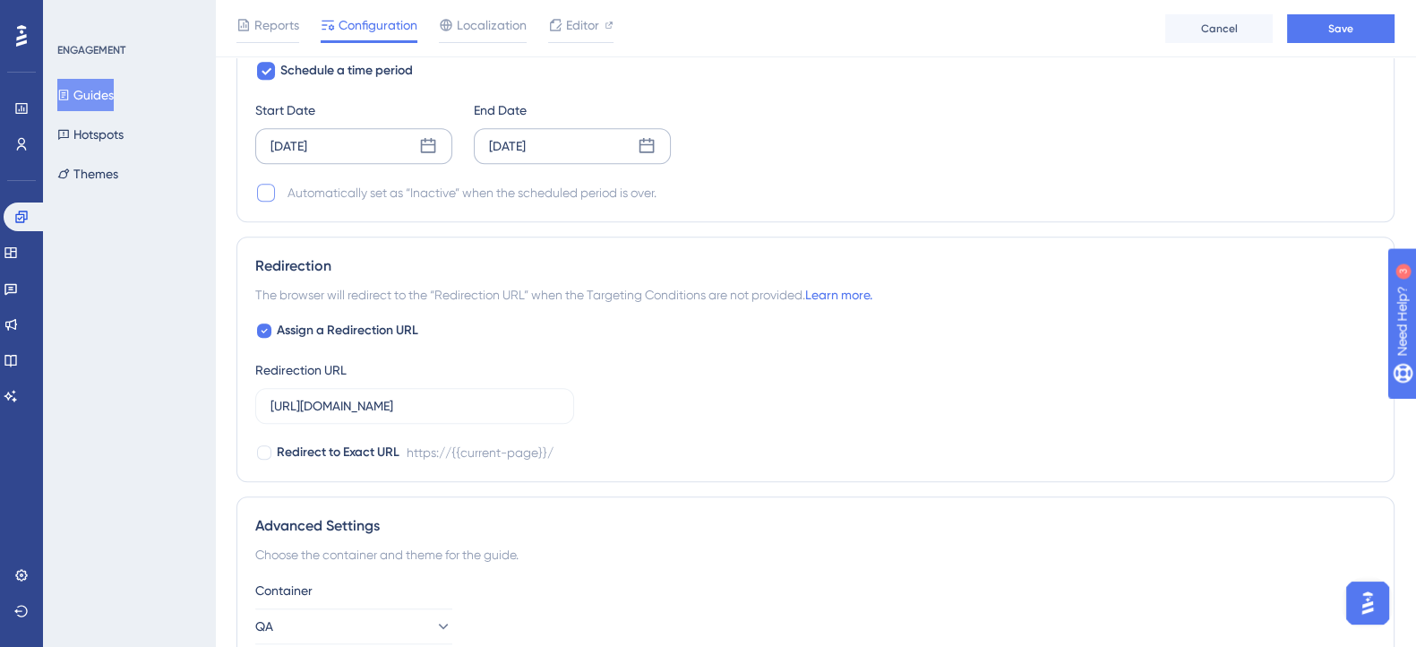
click at [269, 189] on div at bounding box center [266, 193] width 18 height 18
checkbox input "true"
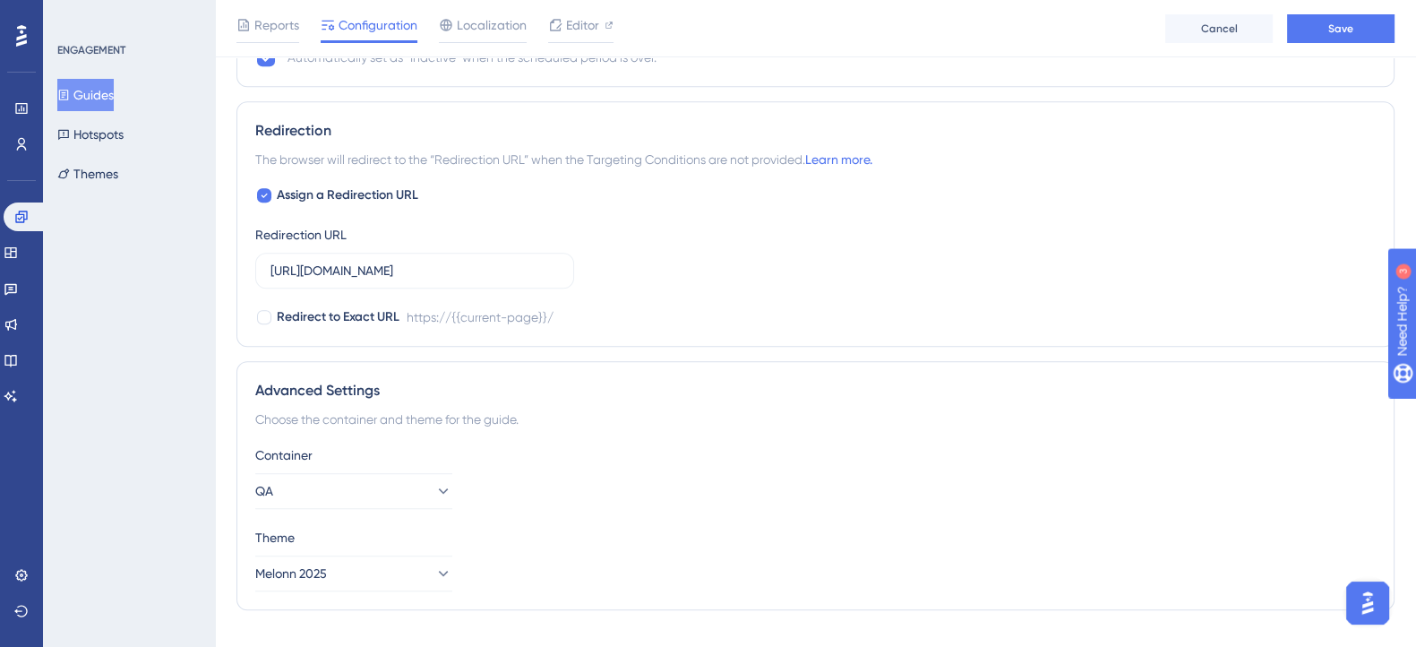
scroll to position [1662, 0]
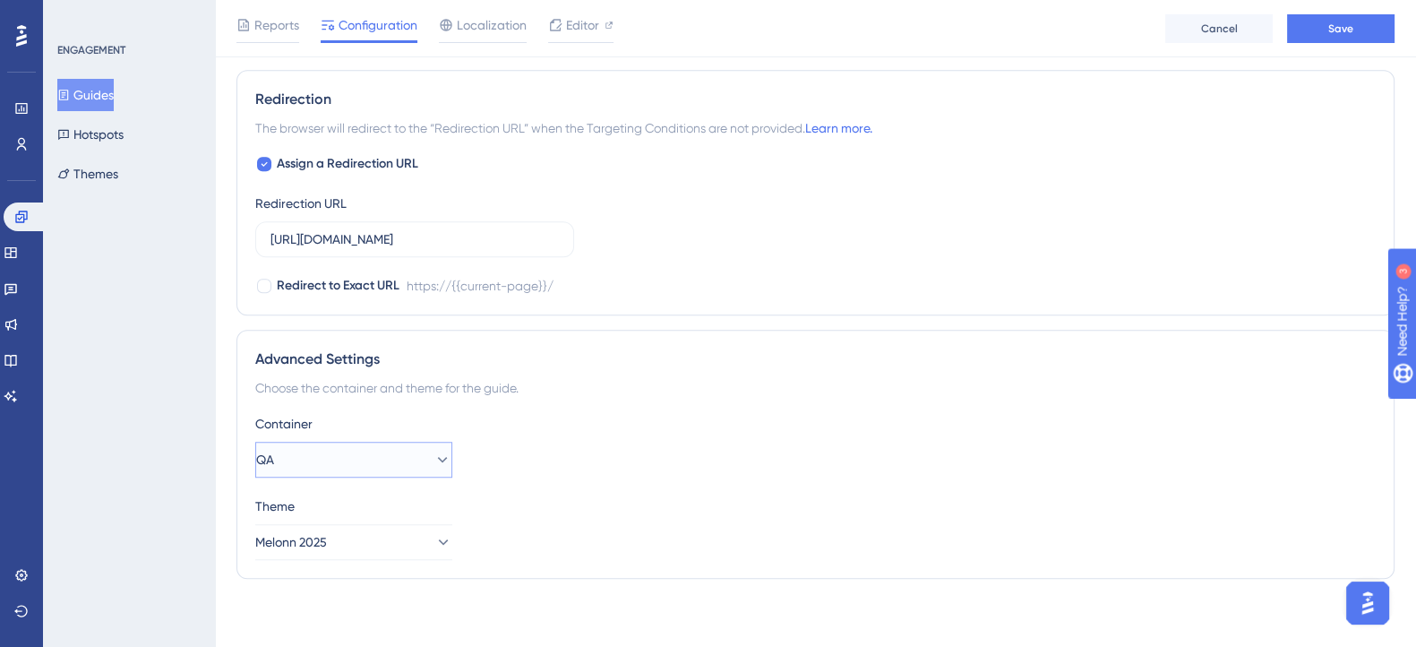
click at [400, 458] on button "QA" at bounding box center [353, 460] width 197 height 36
click at [371, 534] on div "PROD PROD" at bounding box center [353, 550] width 145 height 36
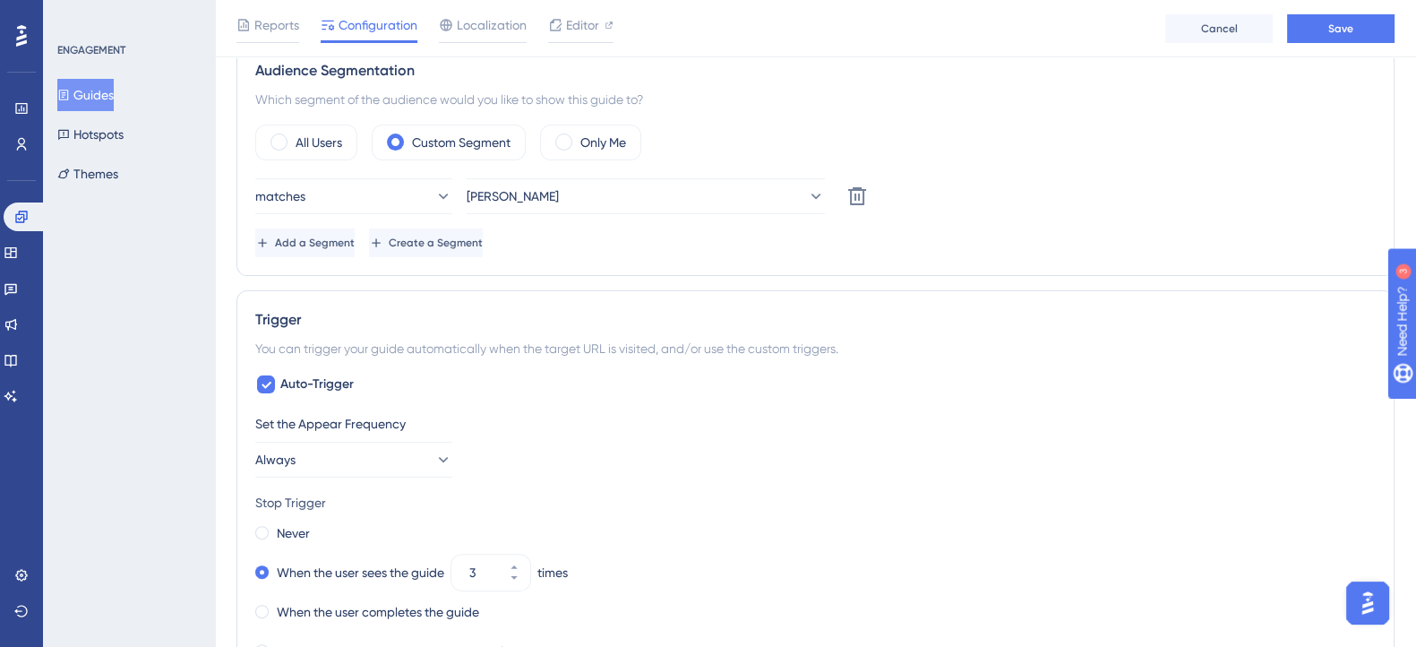
scroll to position [543, 0]
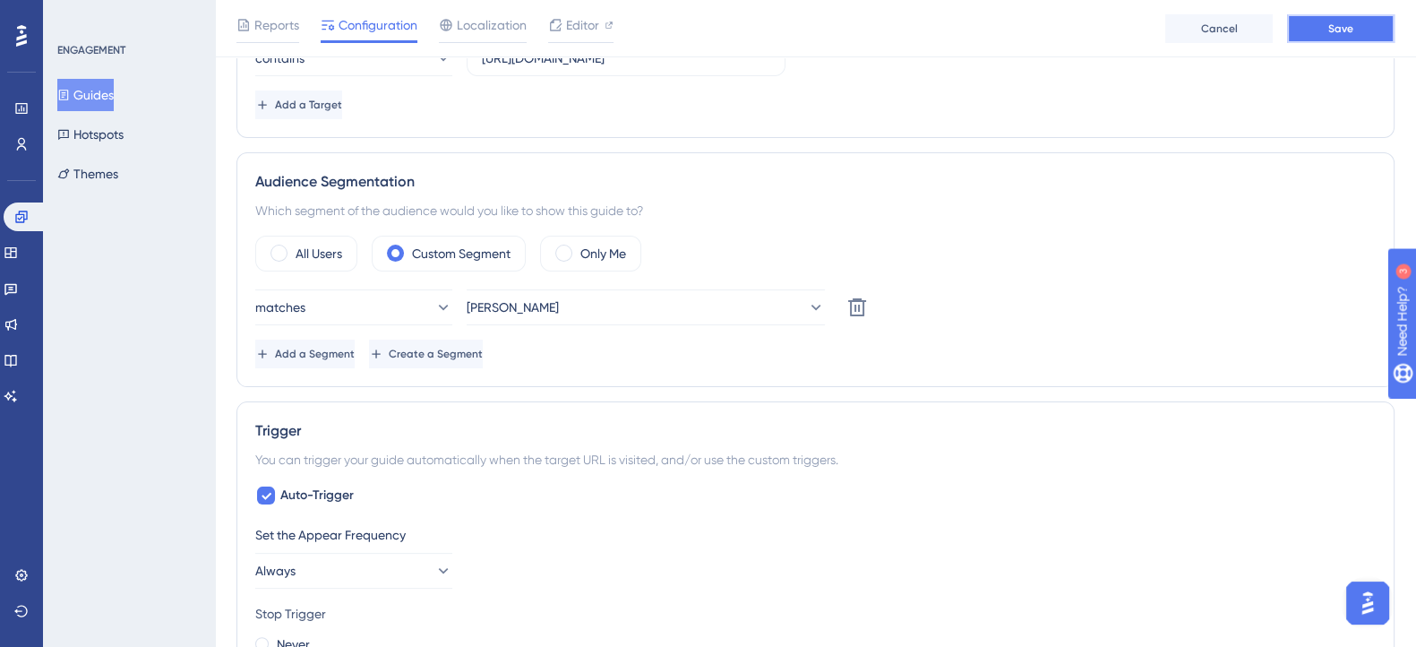
click at [1352, 29] on span "Save" at bounding box center [1340, 28] width 25 height 14
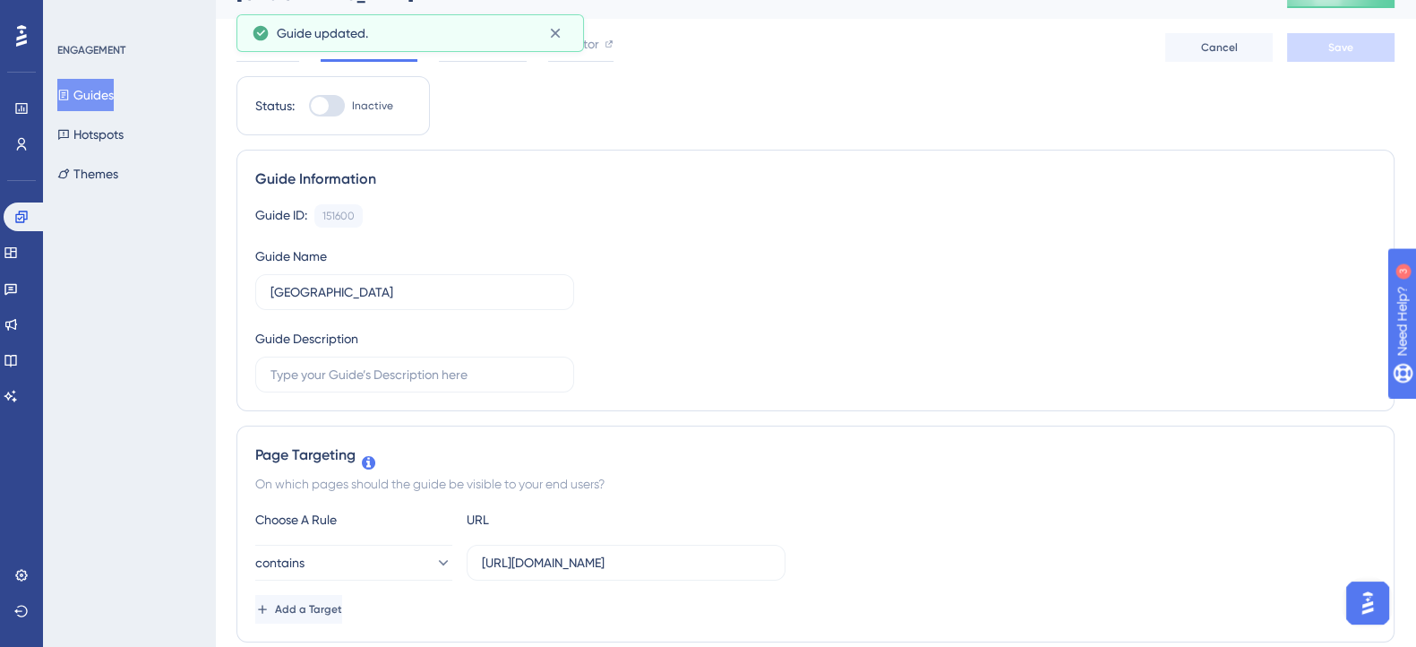
scroll to position [0, 0]
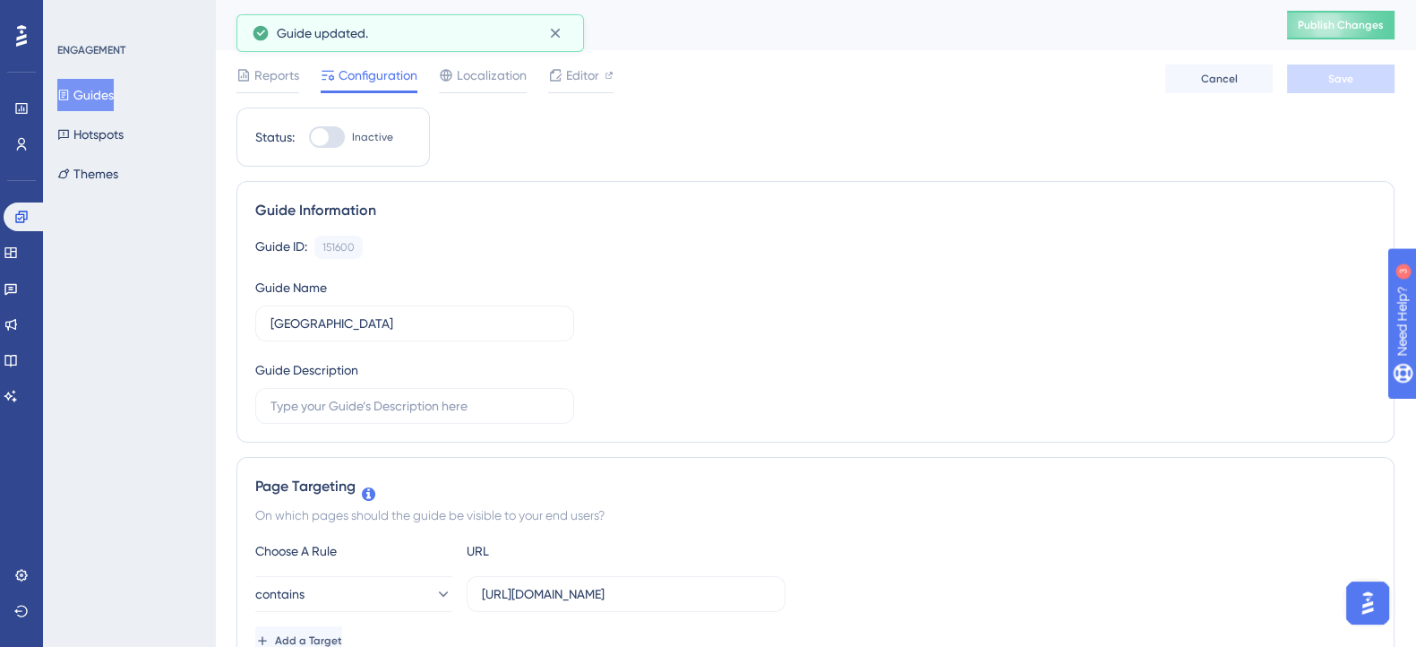
click at [338, 138] on div at bounding box center [327, 136] width 36 height 21
click at [309, 138] on input "Inactive" at bounding box center [308, 137] width 1 height 1
checkbox input "true"
click at [1326, 78] on button "Save" at bounding box center [1340, 78] width 107 height 29
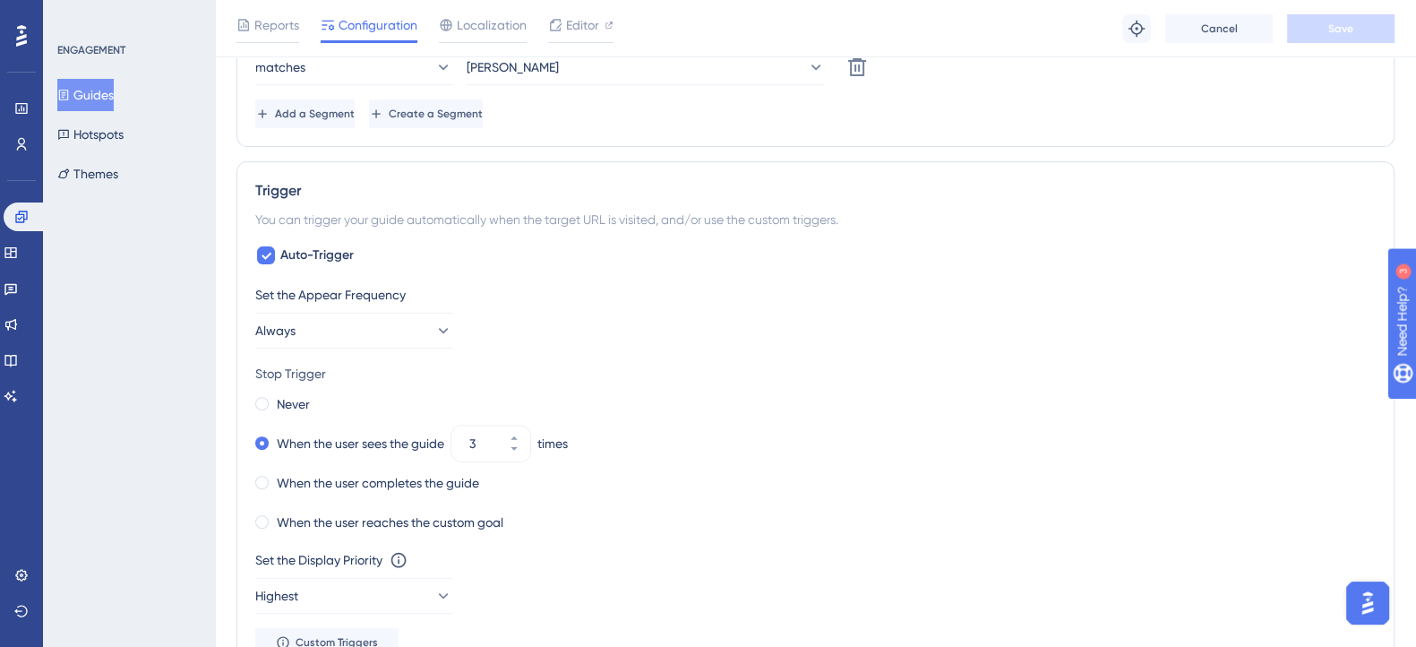
scroll to position [895, 0]
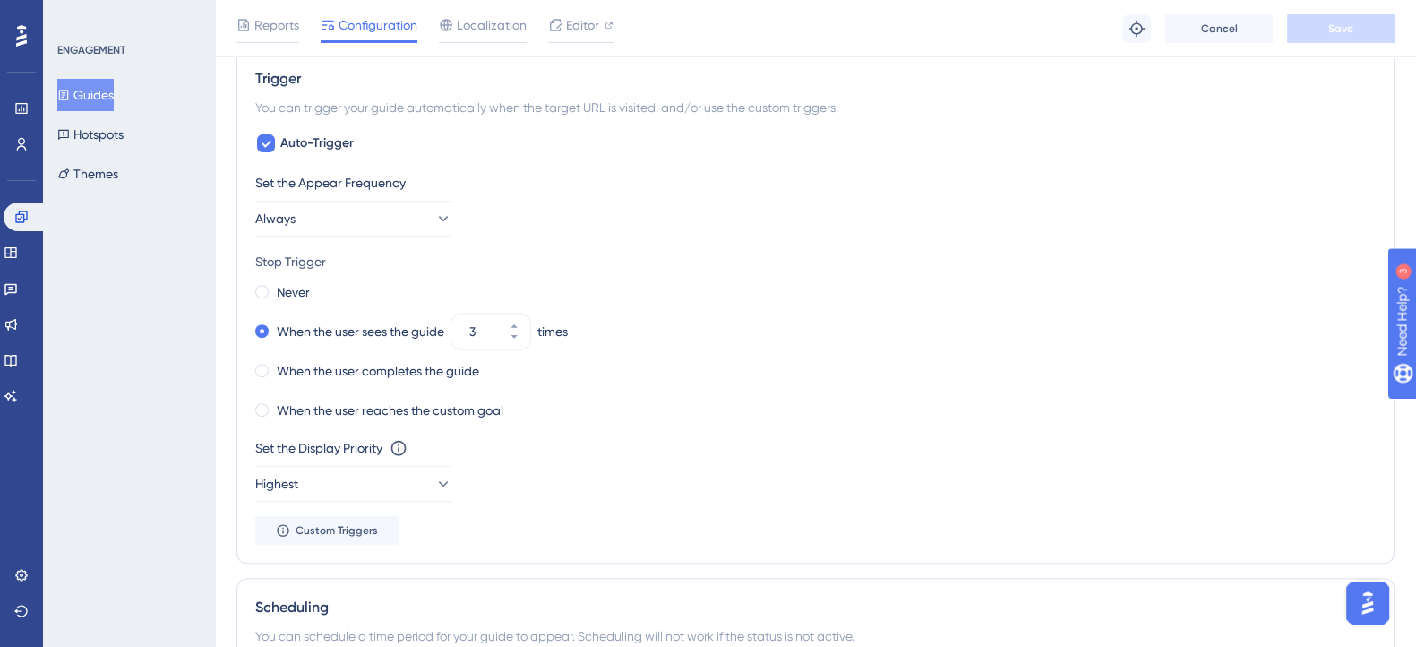
click at [255, 281] on div "Never" at bounding box center [815, 291] width 1120 height 25
click at [277, 284] on label "Never" at bounding box center [293, 291] width 33 height 21
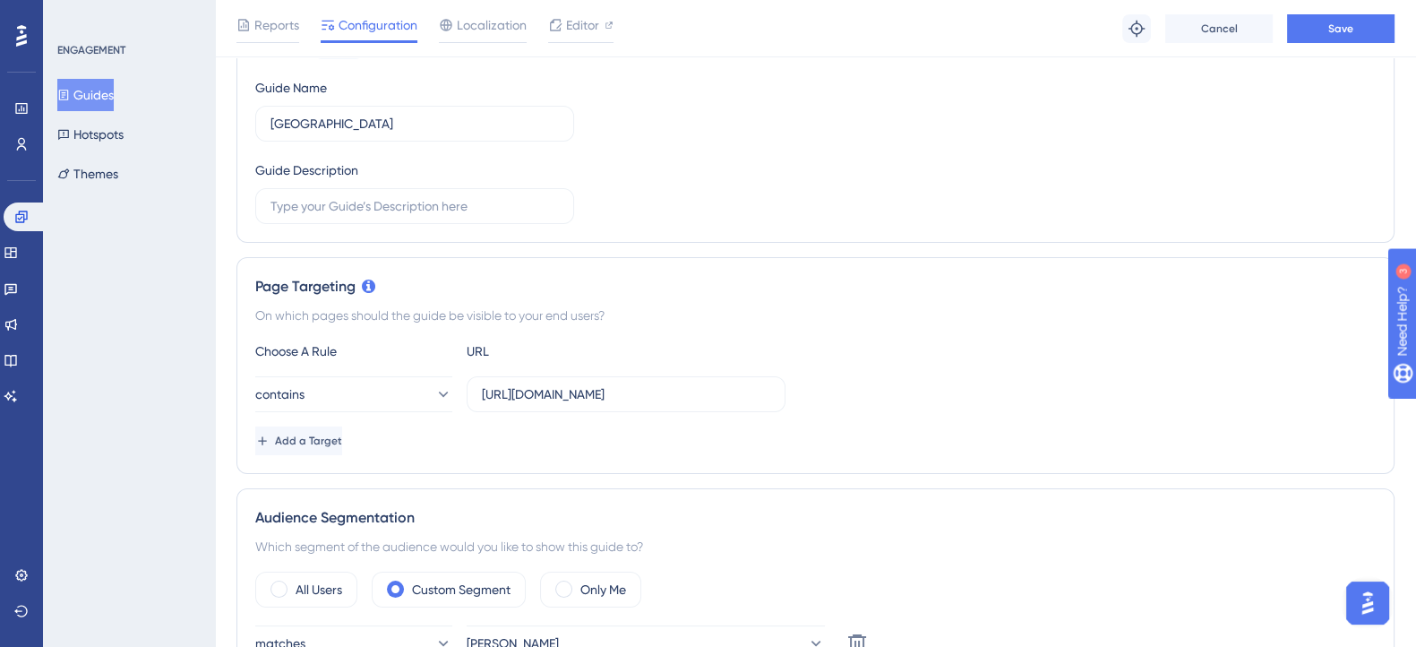
scroll to position [319, 0]
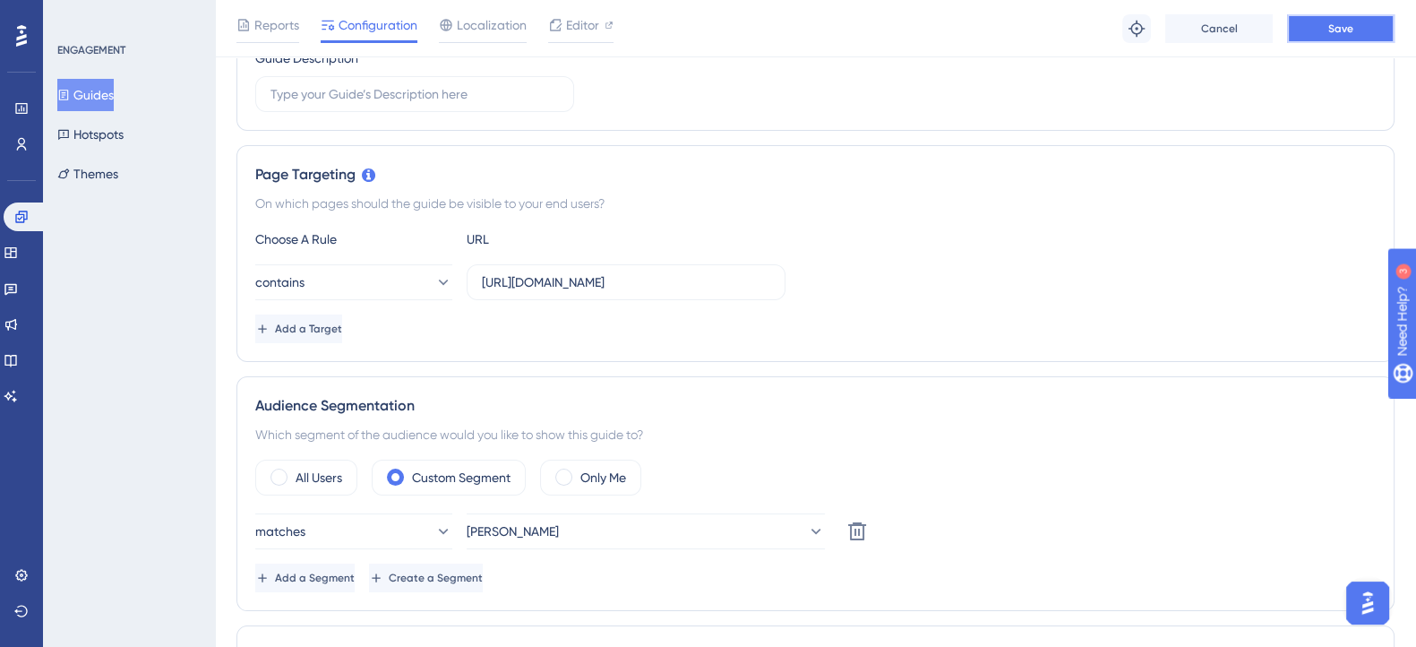
click at [1307, 28] on button "Save" at bounding box center [1340, 28] width 107 height 29
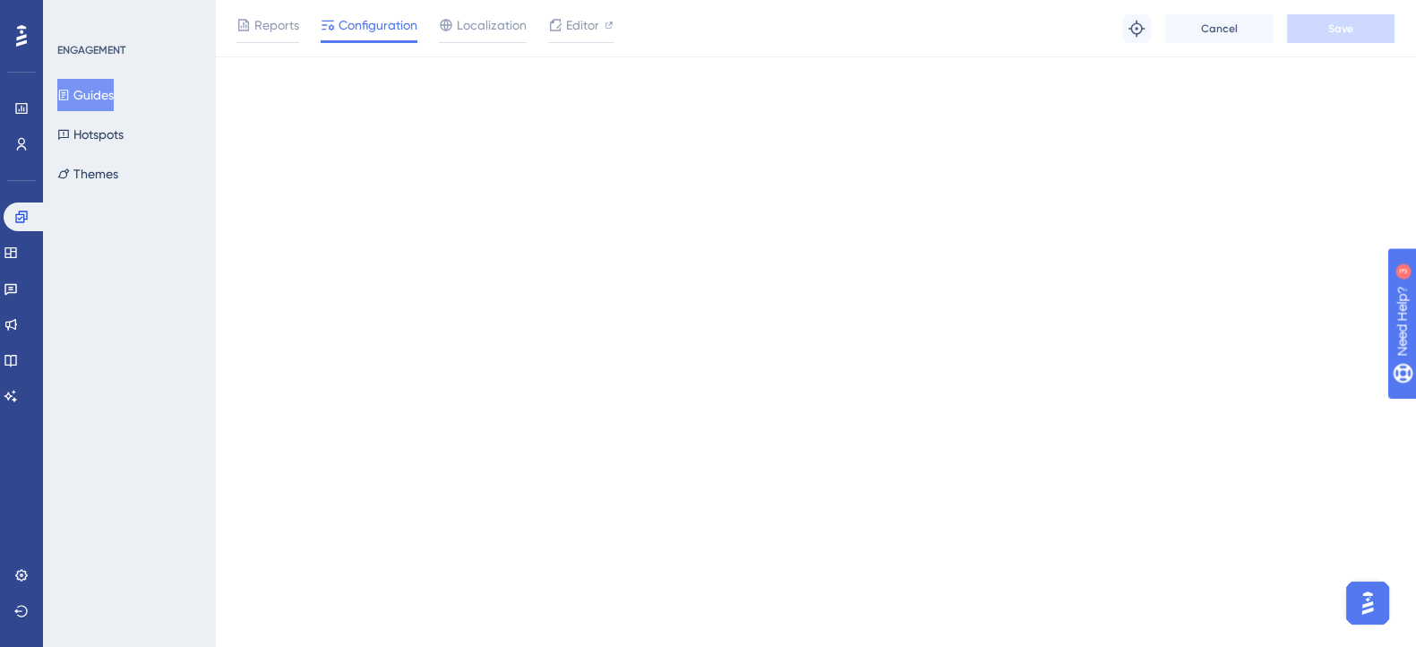
scroll to position [0, 0]
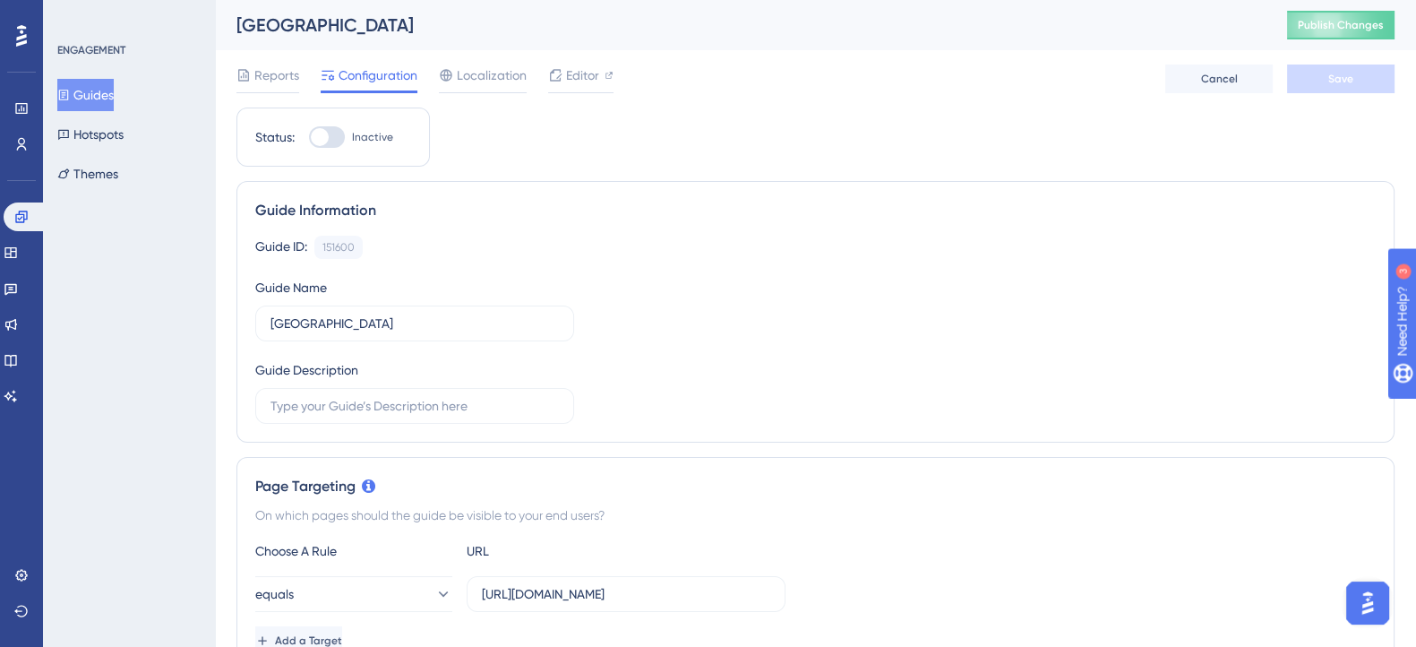
click at [336, 133] on div at bounding box center [327, 136] width 36 height 21
click at [309, 137] on input "Inactive" at bounding box center [308, 137] width 1 height 1
checkbox input "true"
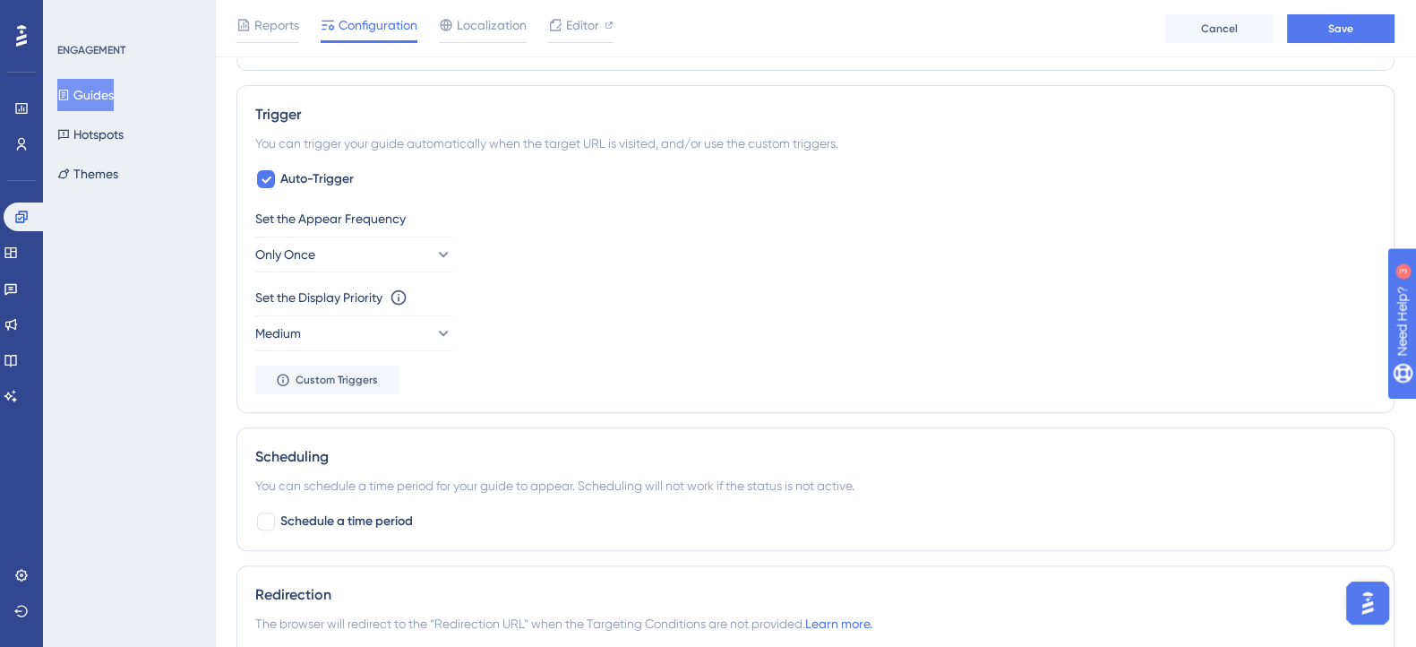
scroll to position [783, 0]
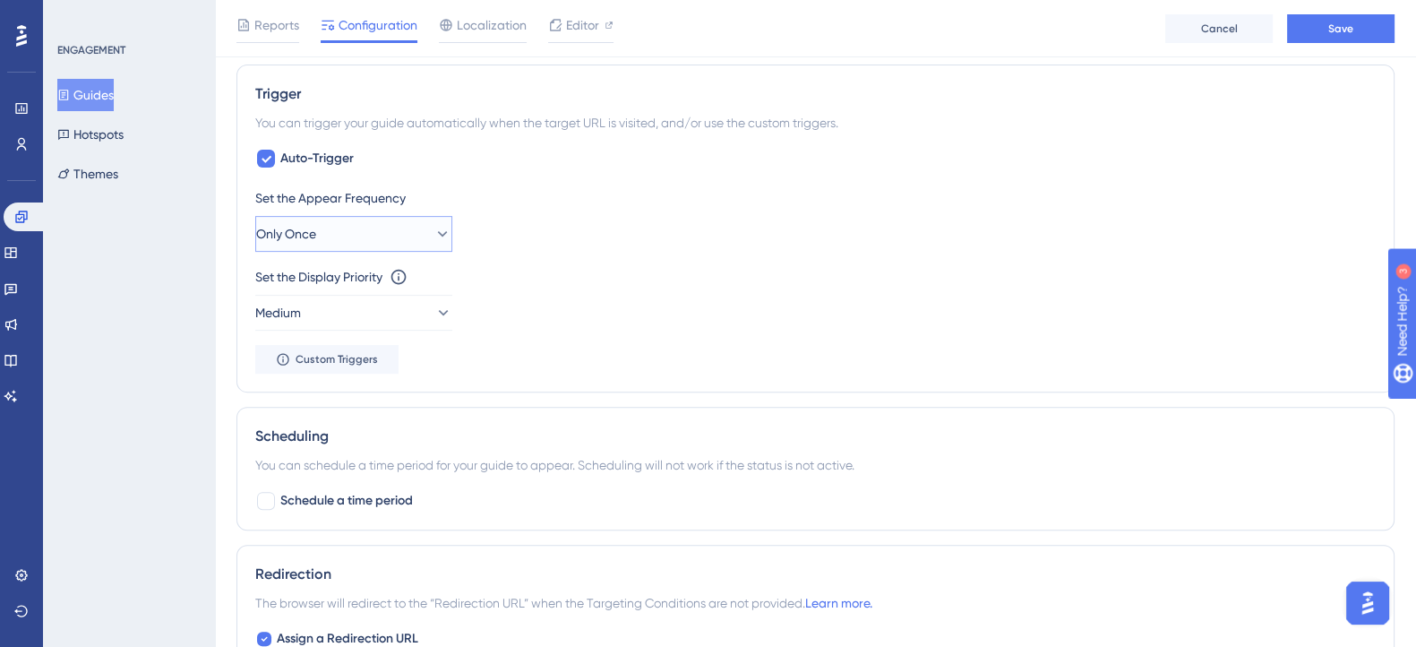
click at [423, 217] on button "Only Once" at bounding box center [353, 234] width 197 height 36
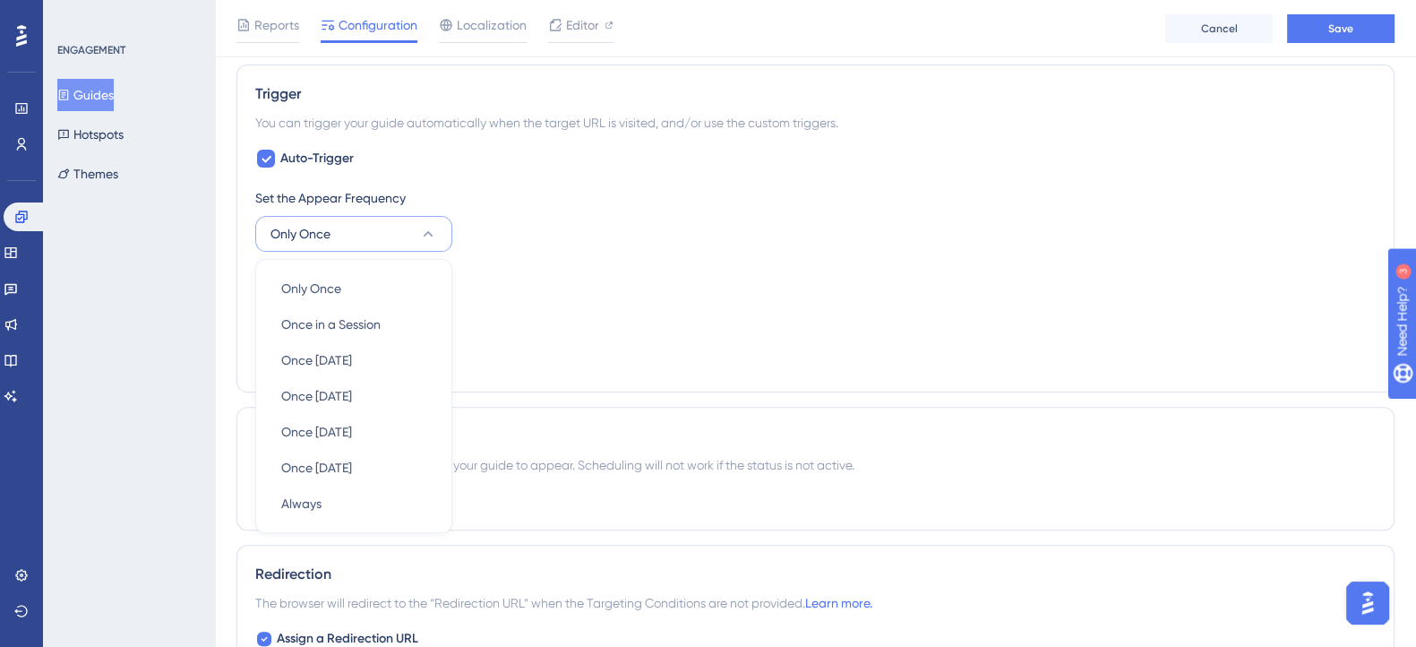
scroll to position [853, 0]
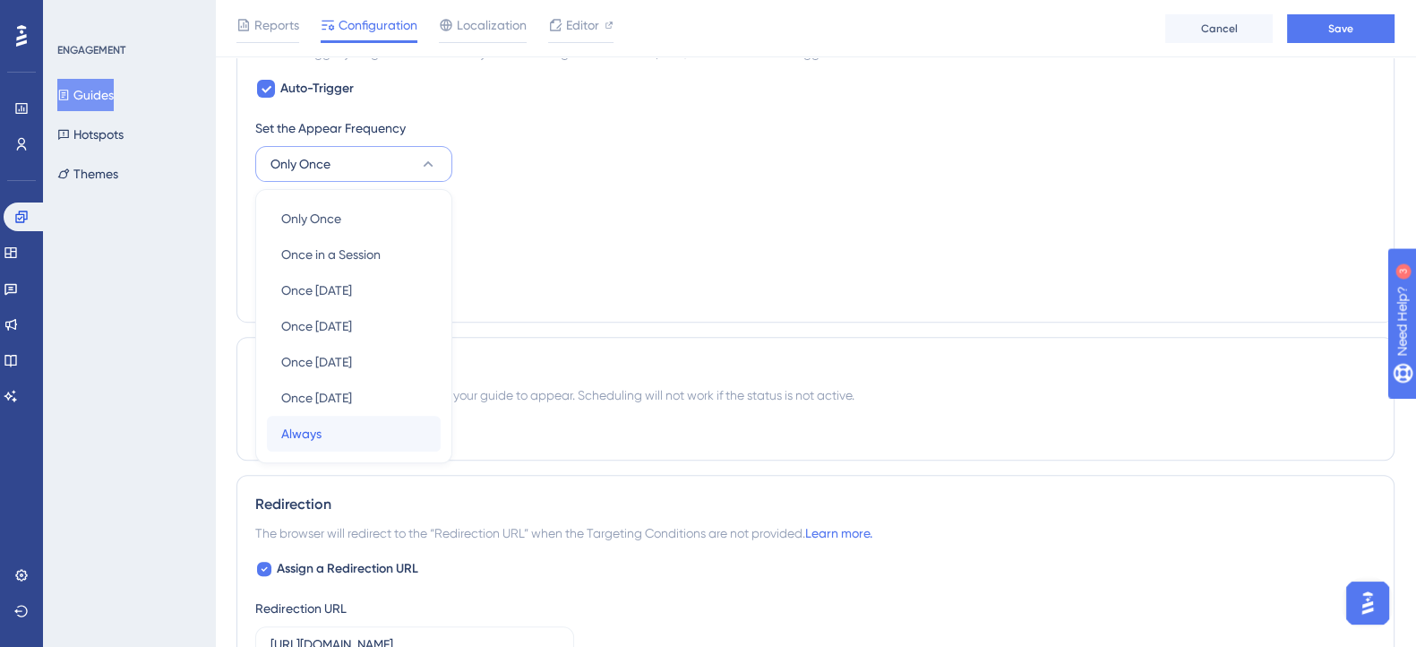
click at [330, 425] on div "Always Always" at bounding box center [353, 434] width 145 height 36
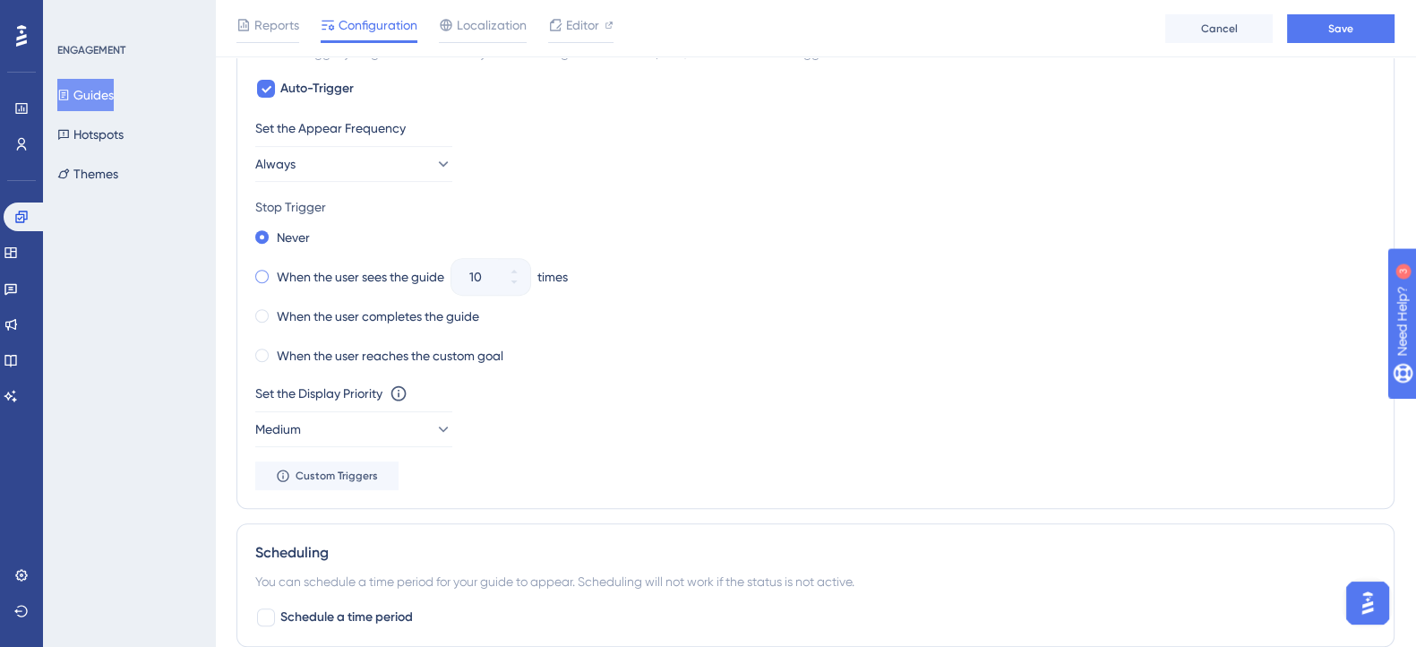
click at [265, 270] on span at bounding box center [261, 276] width 13 height 13
click at [274, 272] on input "radio" at bounding box center [274, 272] width 0 height 0
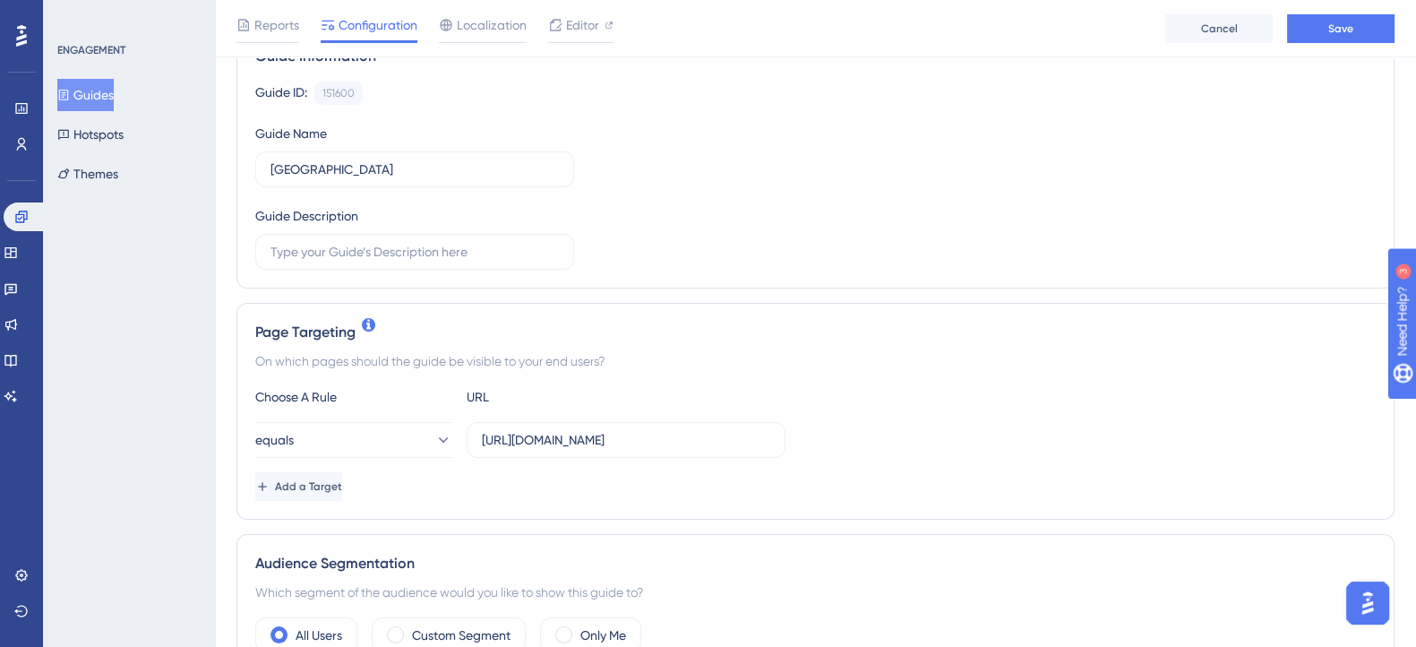
scroll to position [447, 0]
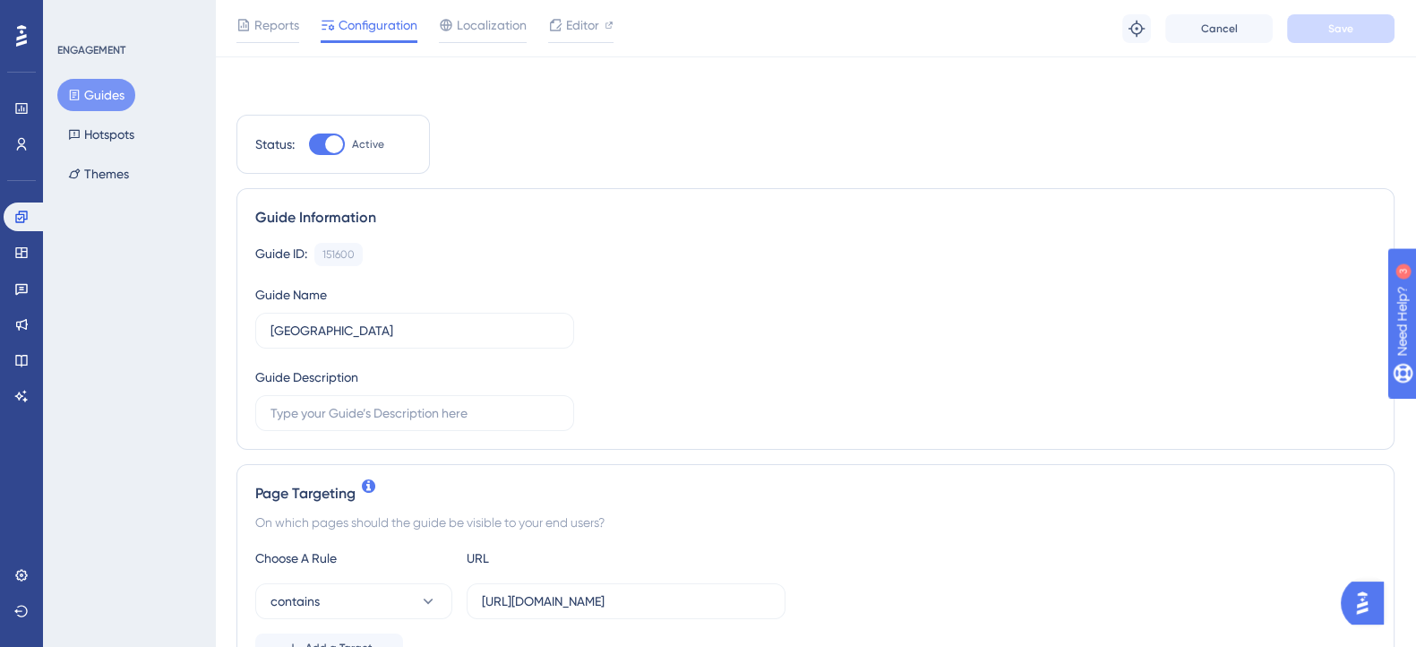
scroll to position [223, 0]
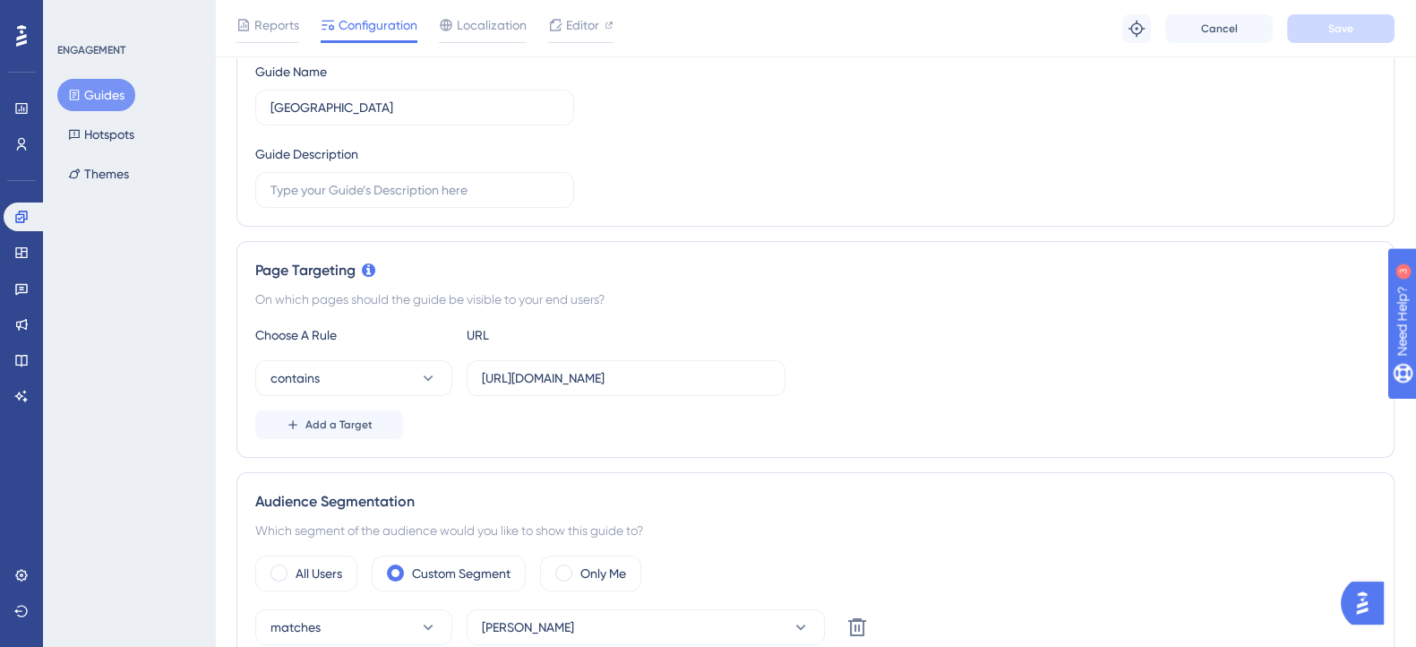
click at [813, 325] on div "Choose A Rule URL" at bounding box center [815, 334] width 1120 height 21
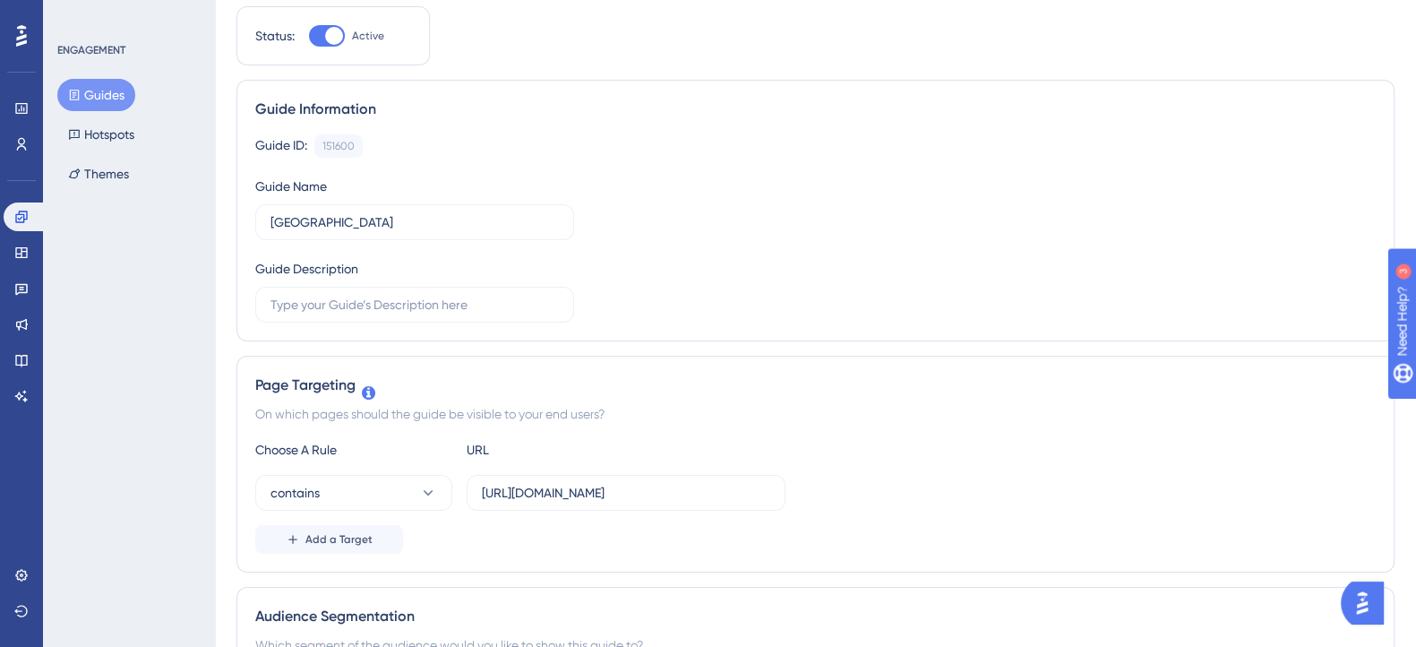
scroll to position [0, 0]
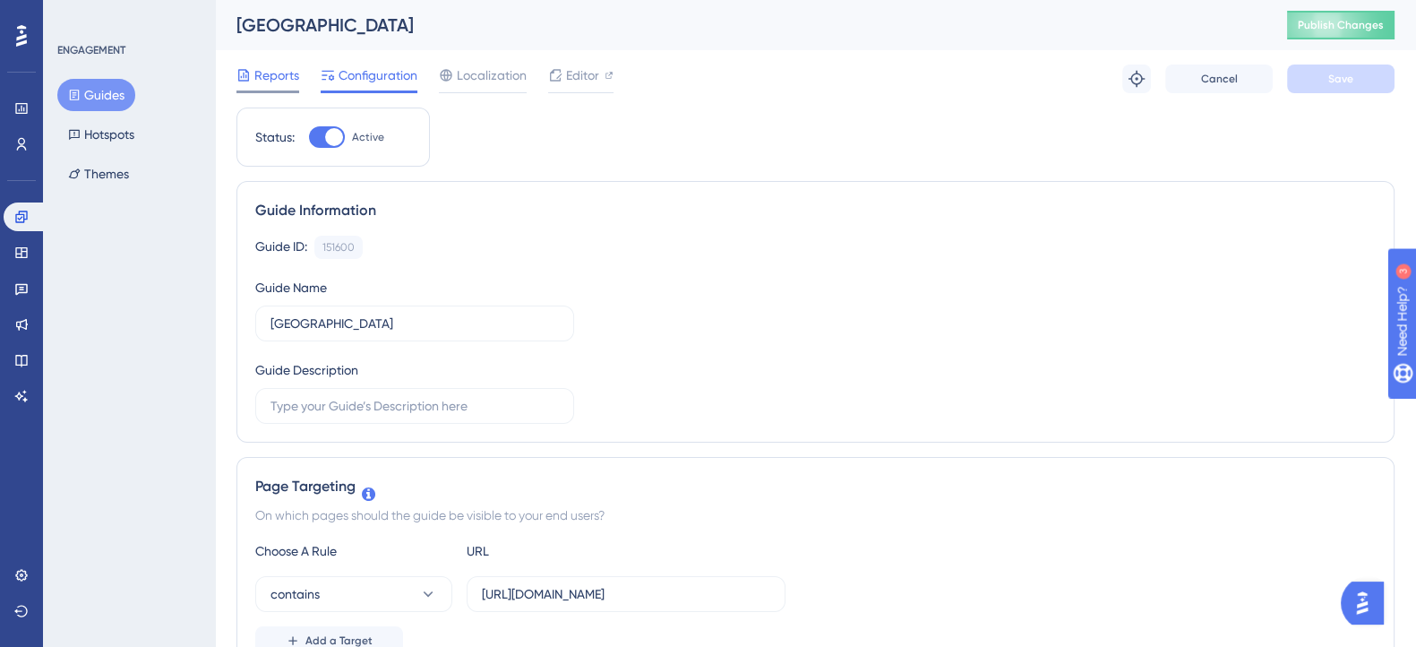
click at [278, 78] on span "Reports" at bounding box center [276, 74] width 45 height 21
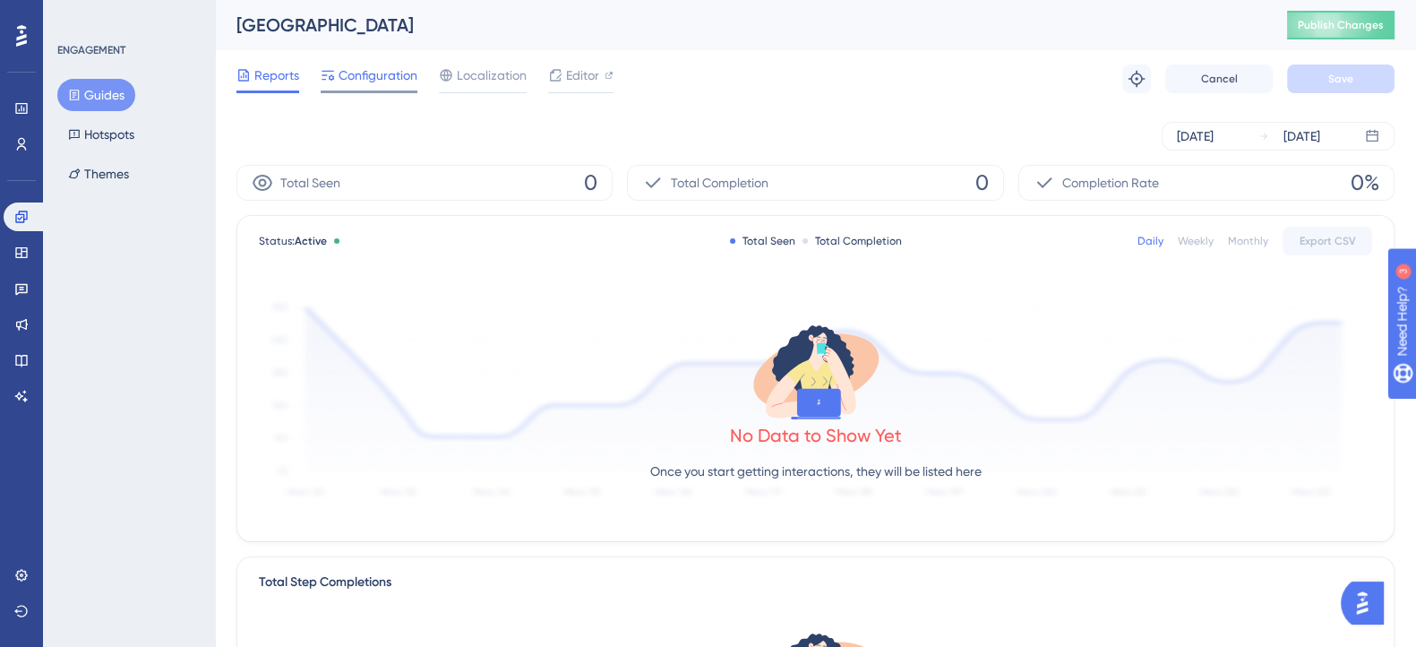
click at [353, 78] on span "Configuration" at bounding box center [378, 74] width 79 height 21
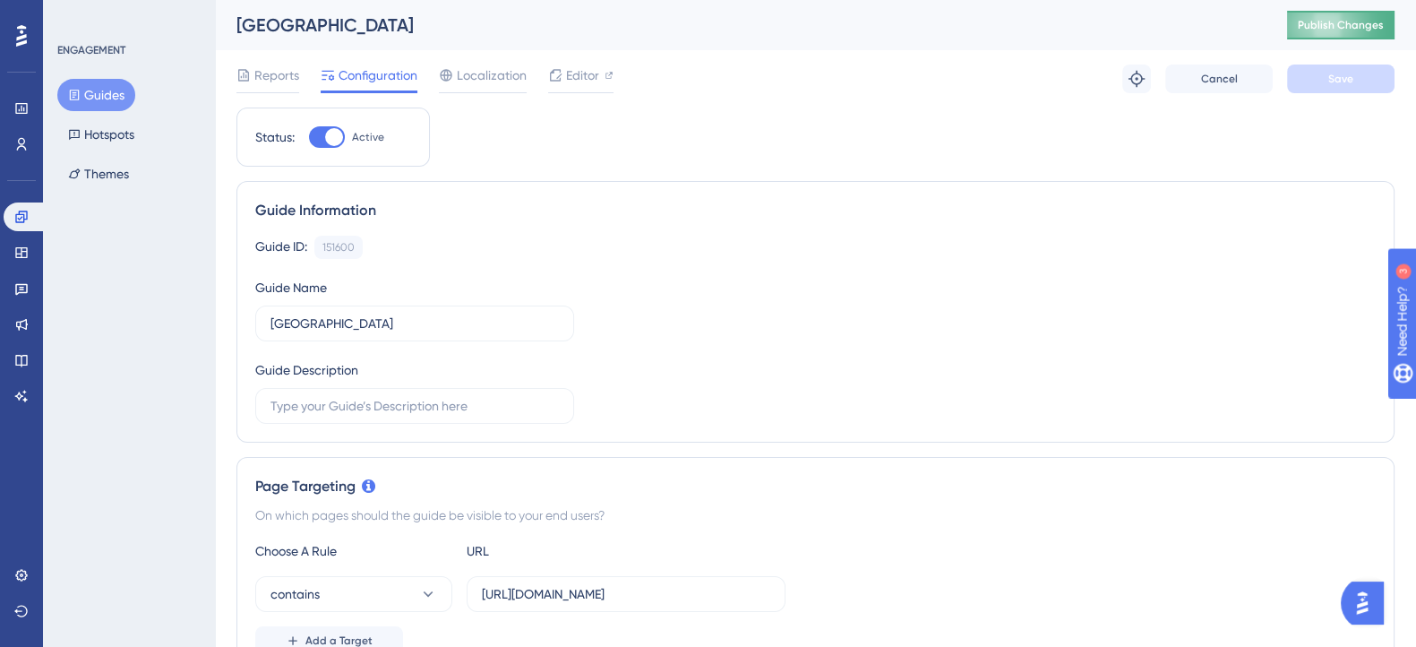
click at [1378, 20] on span "Publish Changes" at bounding box center [1341, 25] width 86 height 14
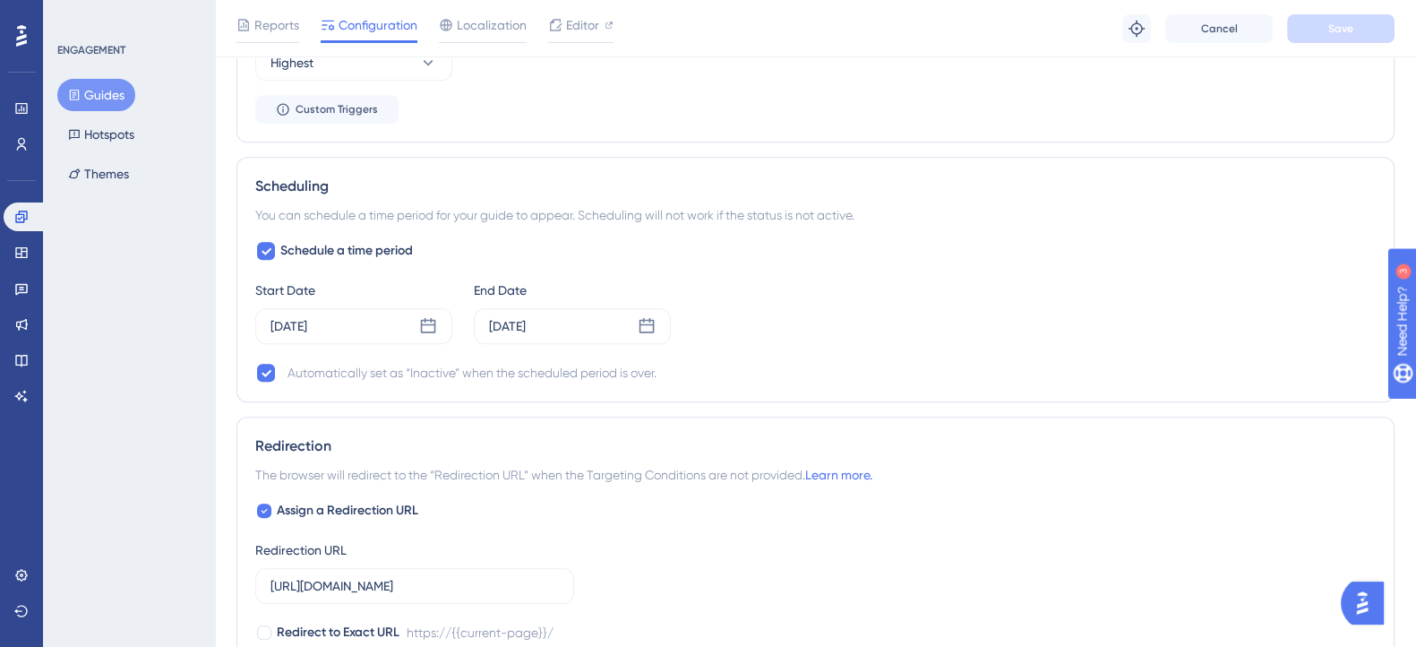
scroll to position [1343, 0]
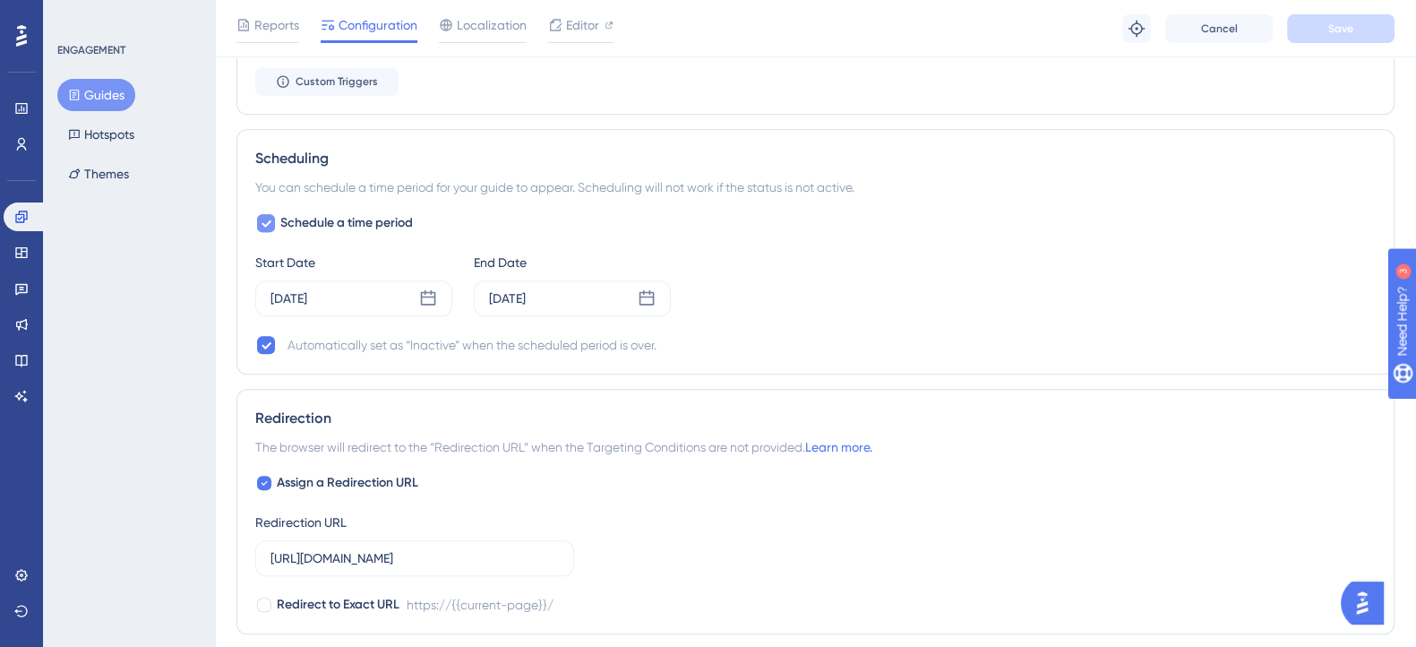
click at [264, 216] on icon at bounding box center [266, 223] width 11 height 14
checkbox input "false"
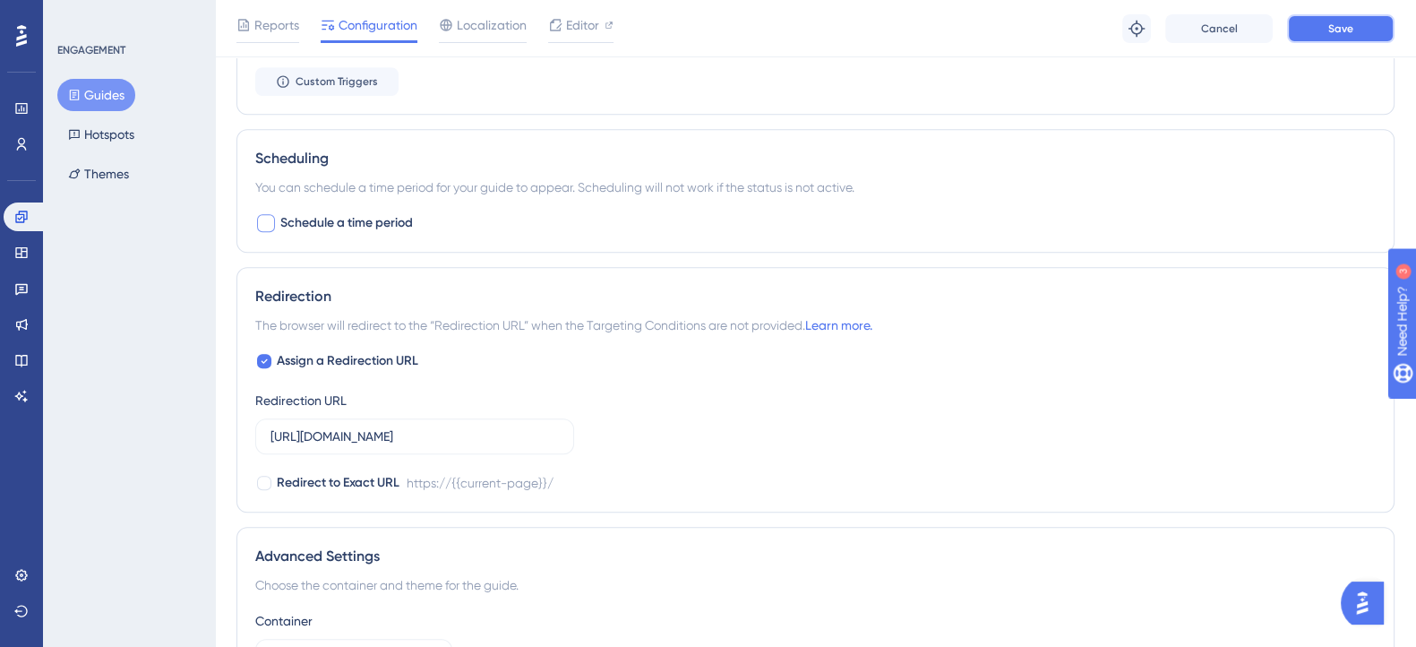
click at [1302, 23] on button "Save" at bounding box center [1340, 28] width 107 height 29
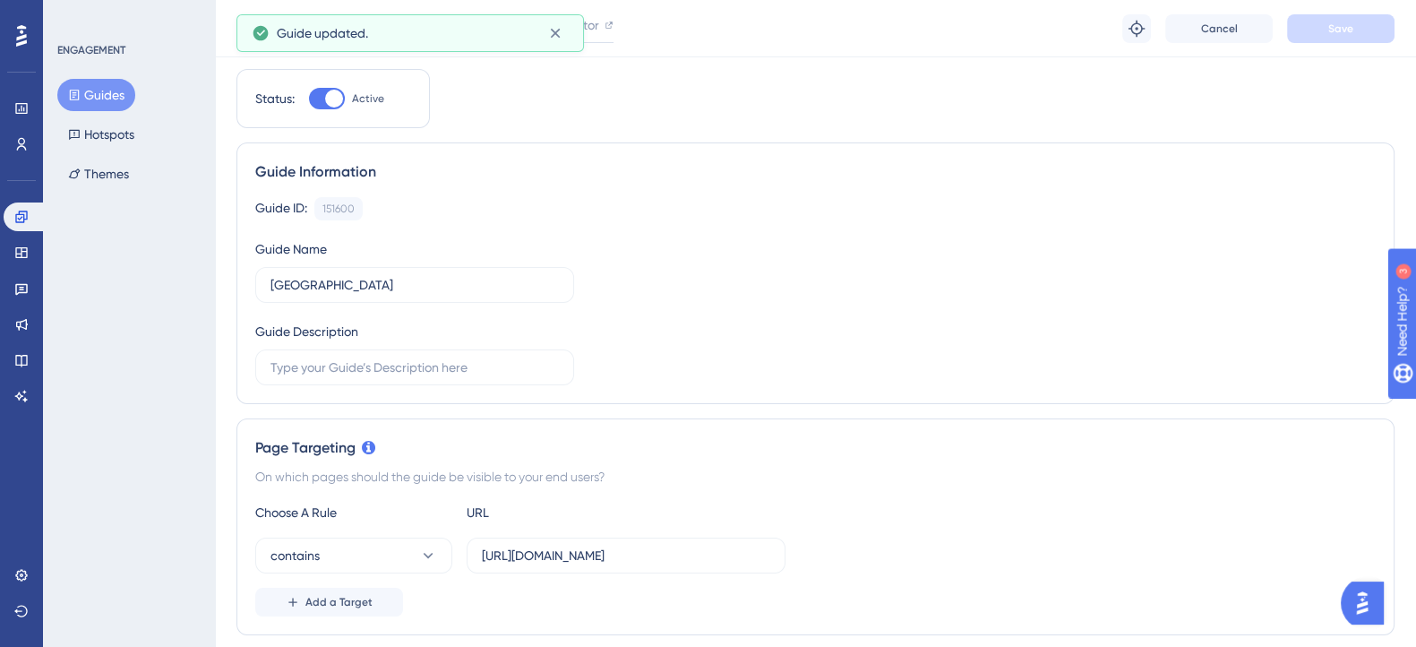
scroll to position [0, 0]
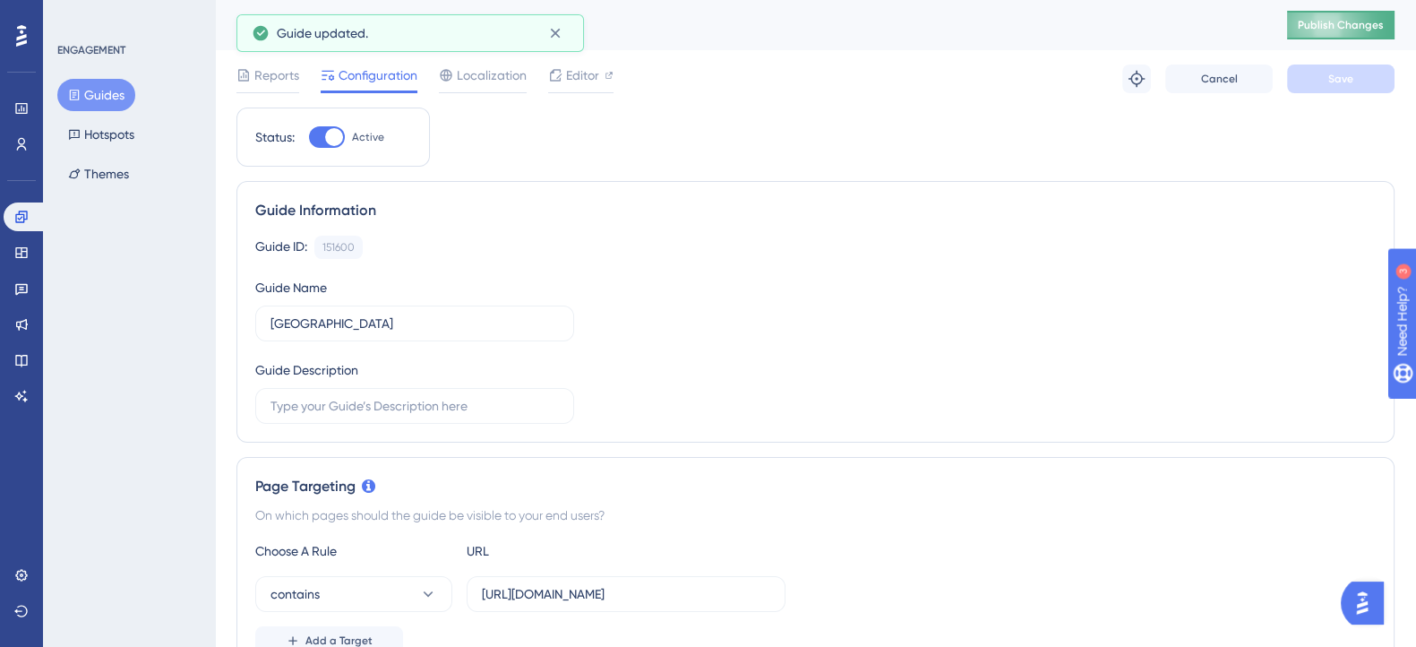
click at [1364, 29] on span "Publish Changes" at bounding box center [1341, 25] width 86 height 14
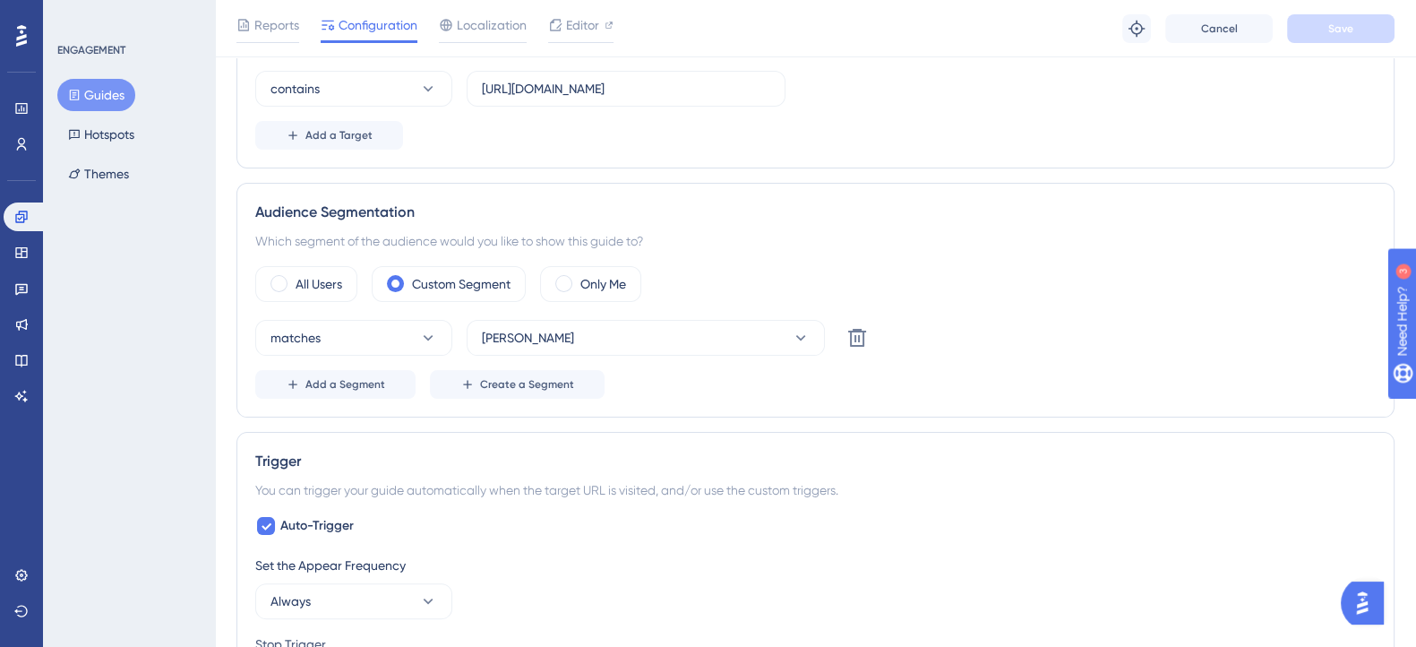
scroll to position [560, 0]
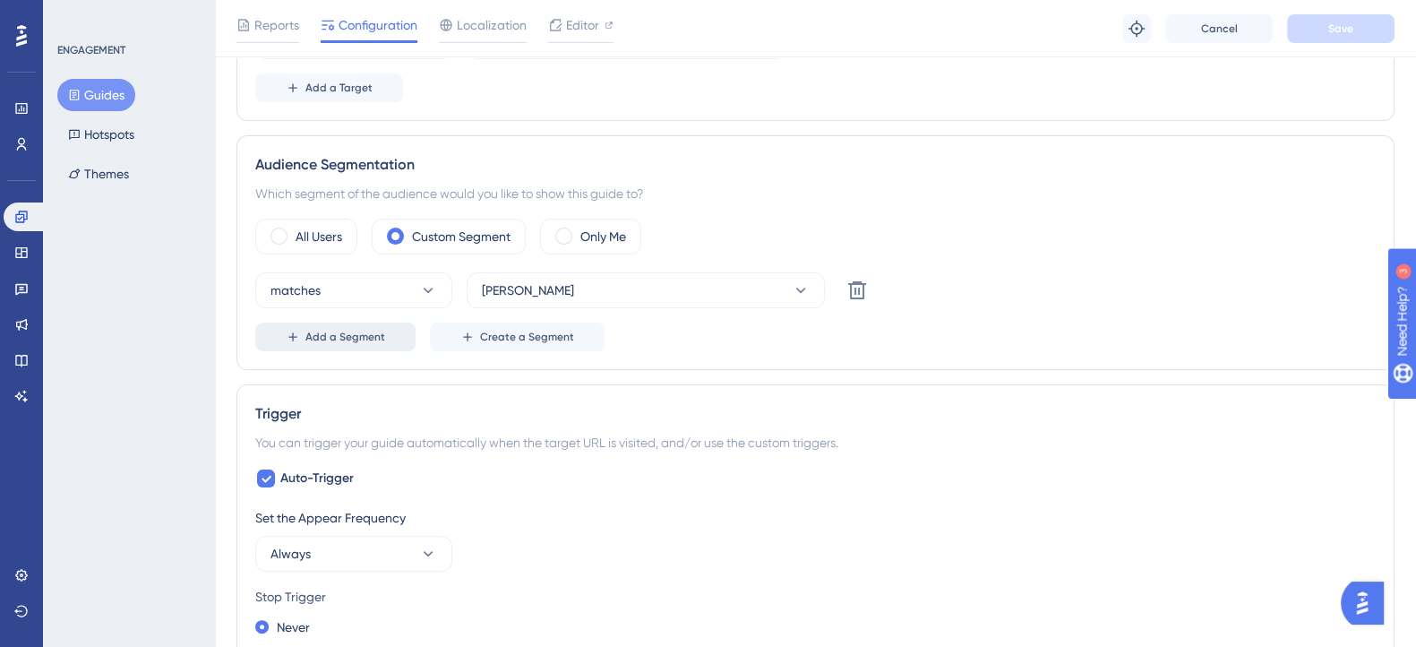
click at [391, 339] on button "Add a Segment" at bounding box center [335, 336] width 160 height 29
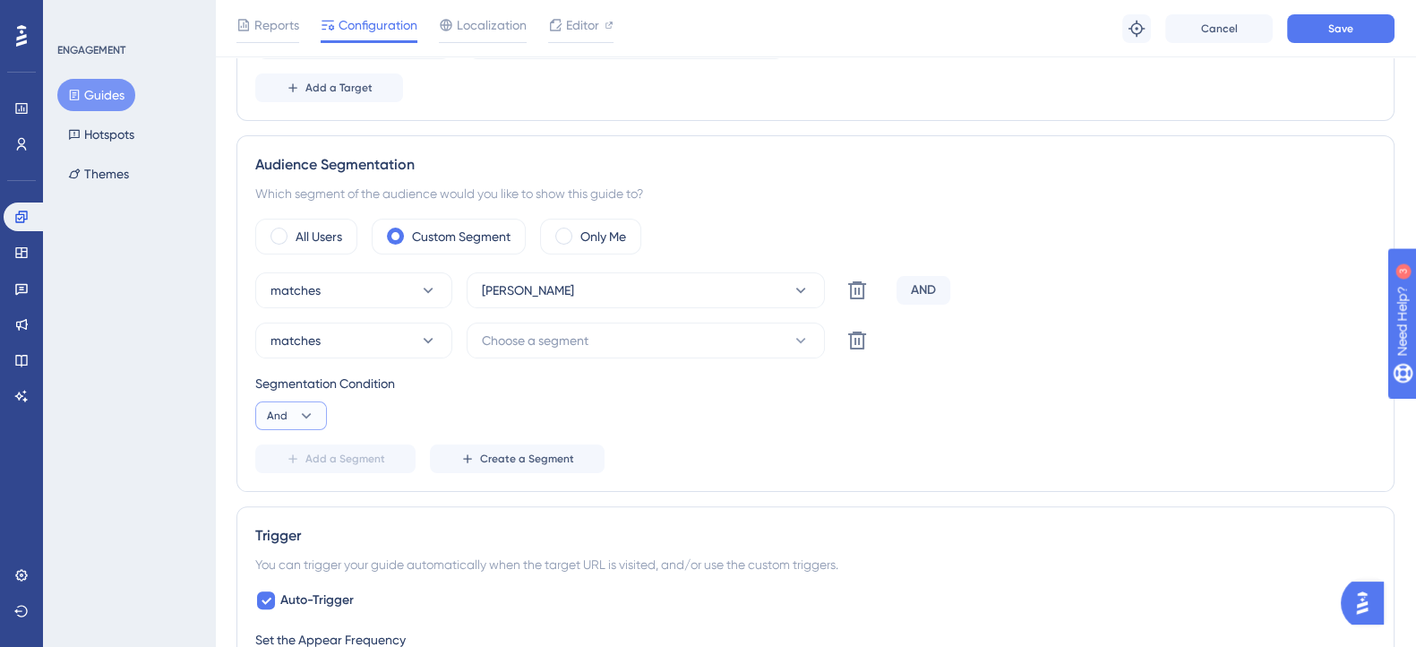
click at [297, 418] on icon at bounding box center [306, 416] width 18 height 18
click at [297, 499] on div "Or Or" at bounding box center [291, 503] width 34 height 36
click at [637, 351] on button "Choose a segment" at bounding box center [646, 340] width 358 height 36
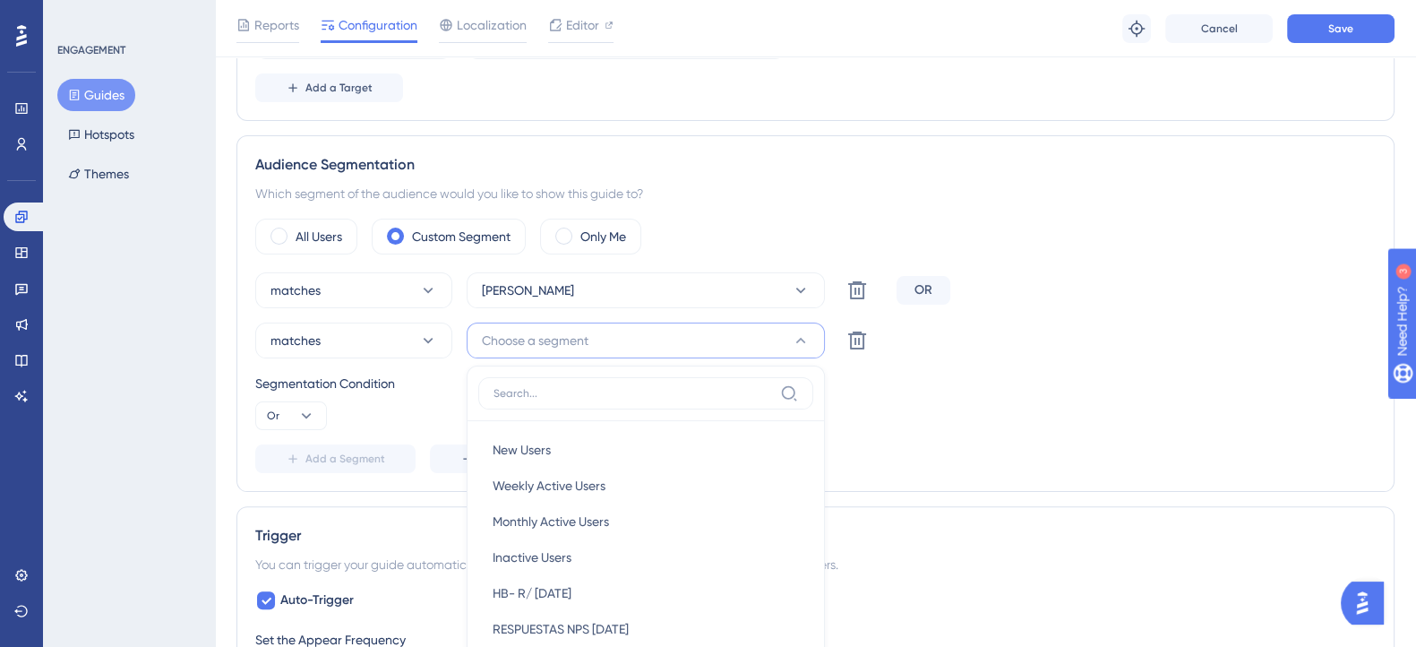
scroll to position [702, 0]
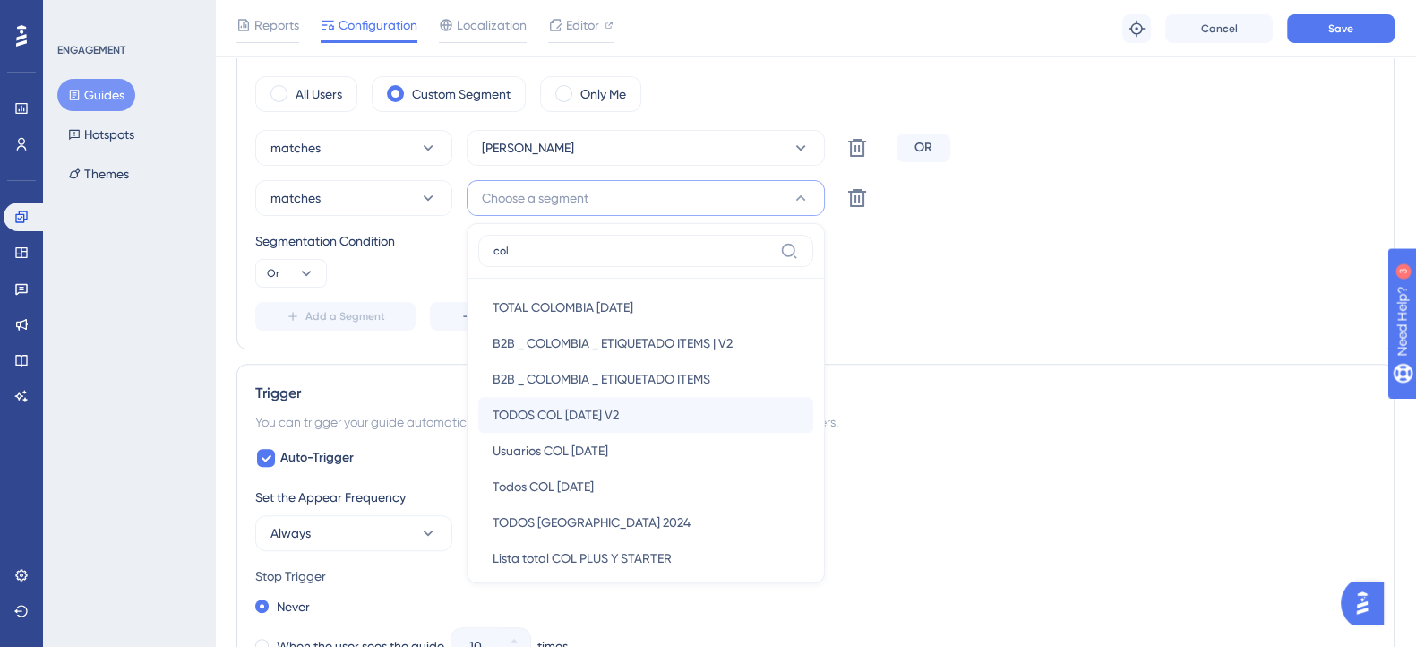
type input "col"
click at [564, 422] on span "TODOS COL 10JUN V2" at bounding box center [556, 414] width 126 height 21
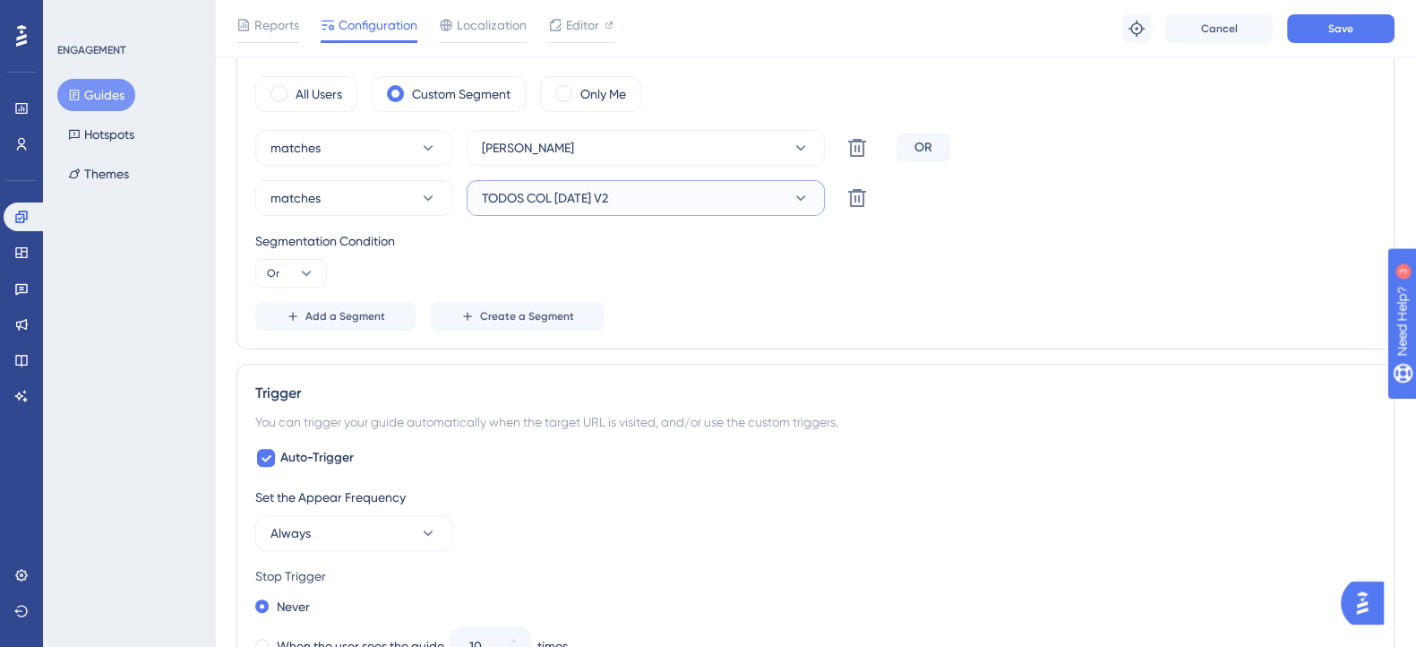
click at [688, 199] on button "TODOS COL 10JUN V2" at bounding box center [646, 198] width 358 height 36
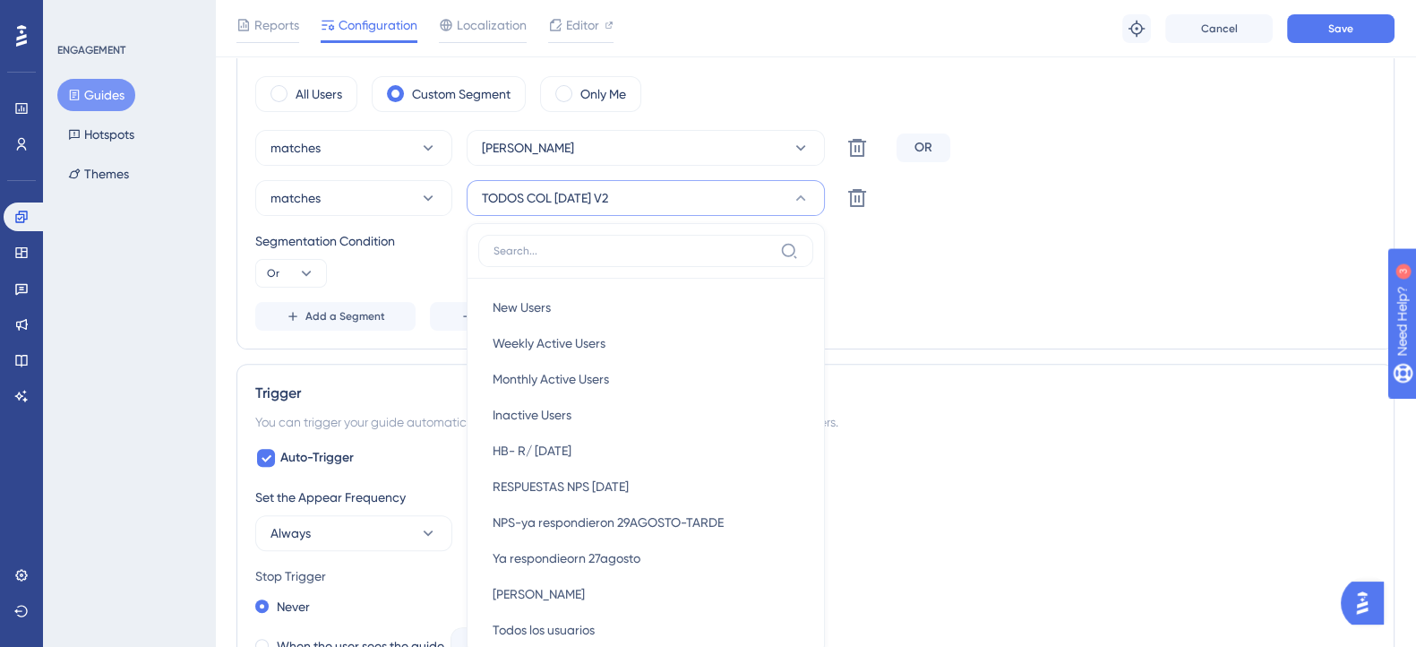
scroll to position [773, 0]
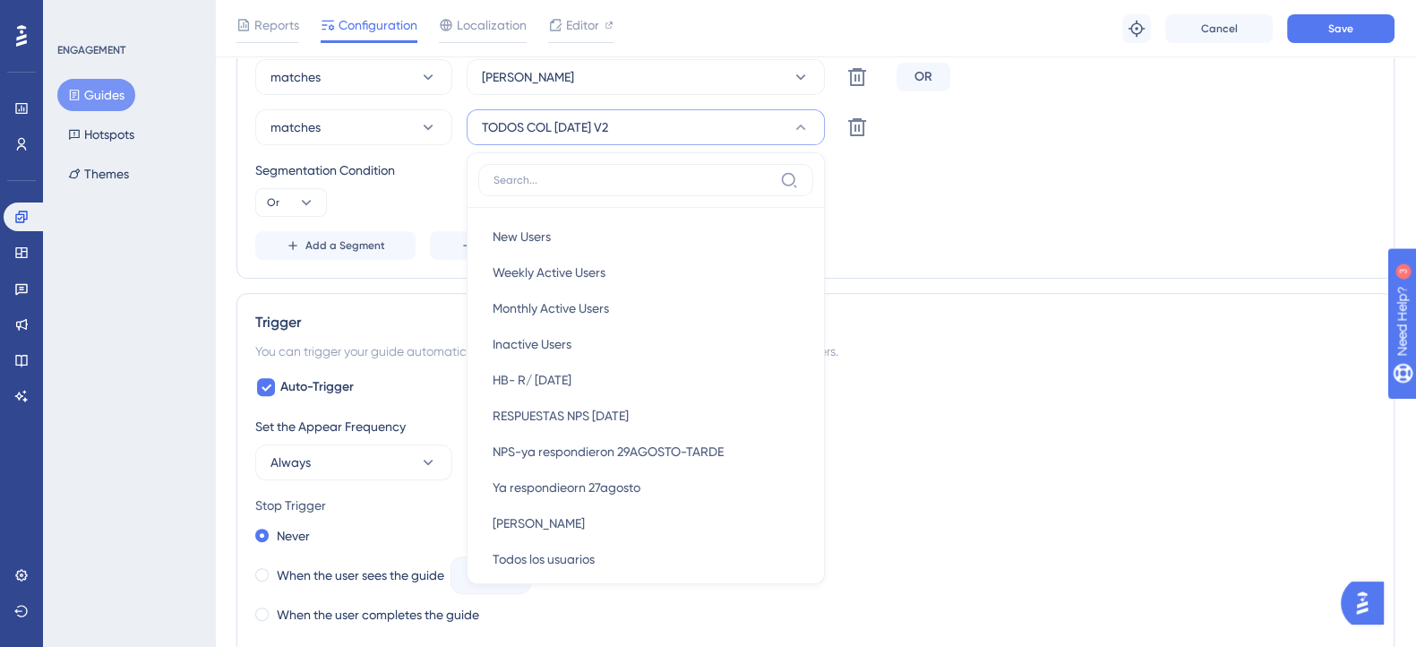
click at [658, 177] on input at bounding box center [633, 180] width 279 height 14
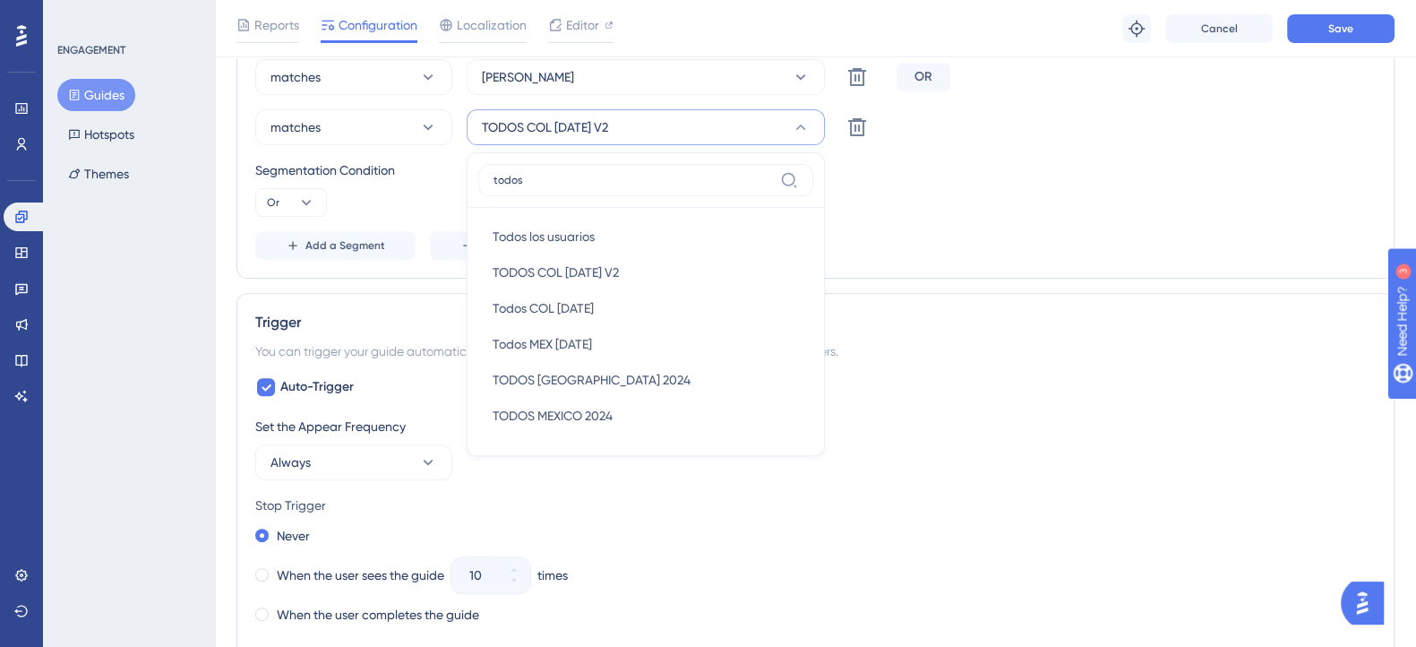
type input "todos"
click at [949, 231] on div "Add a Segment Create a Segment" at bounding box center [815, 245] width 1120 height 29
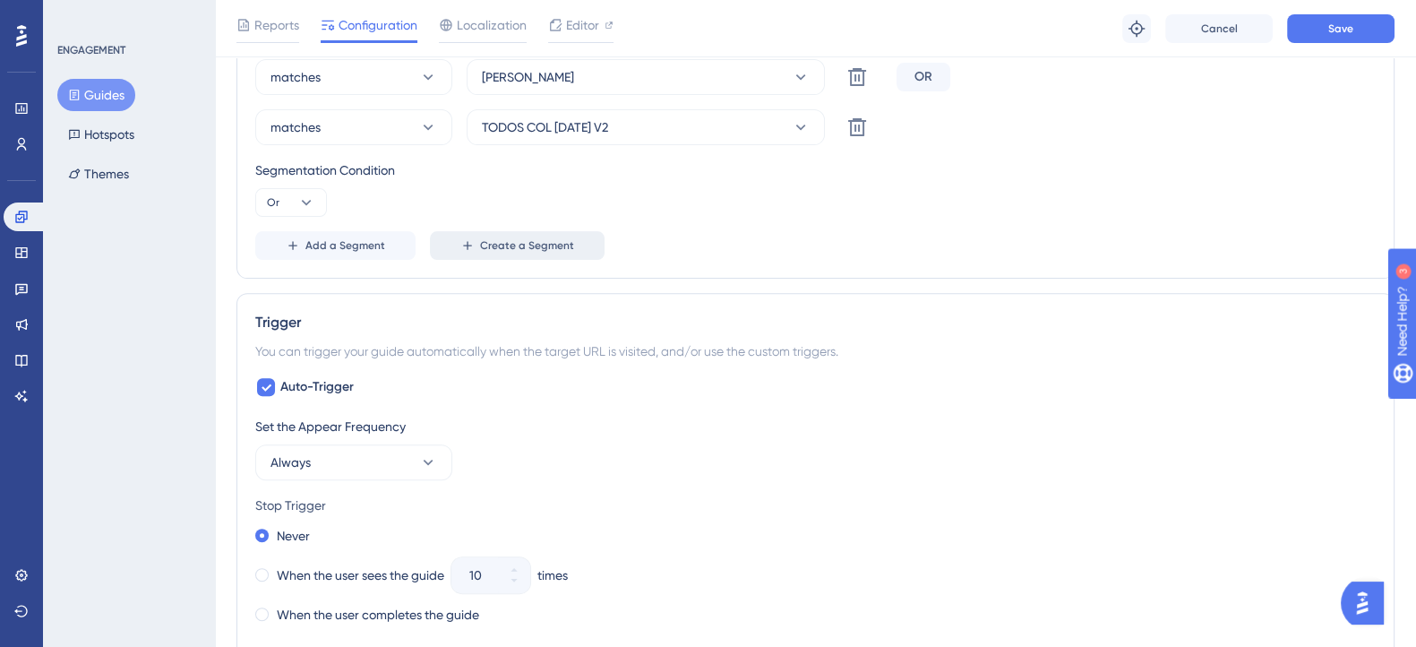
click at [560, 248] on span "Create a Segment" at bounding box center [527, 245] width 94 height 14
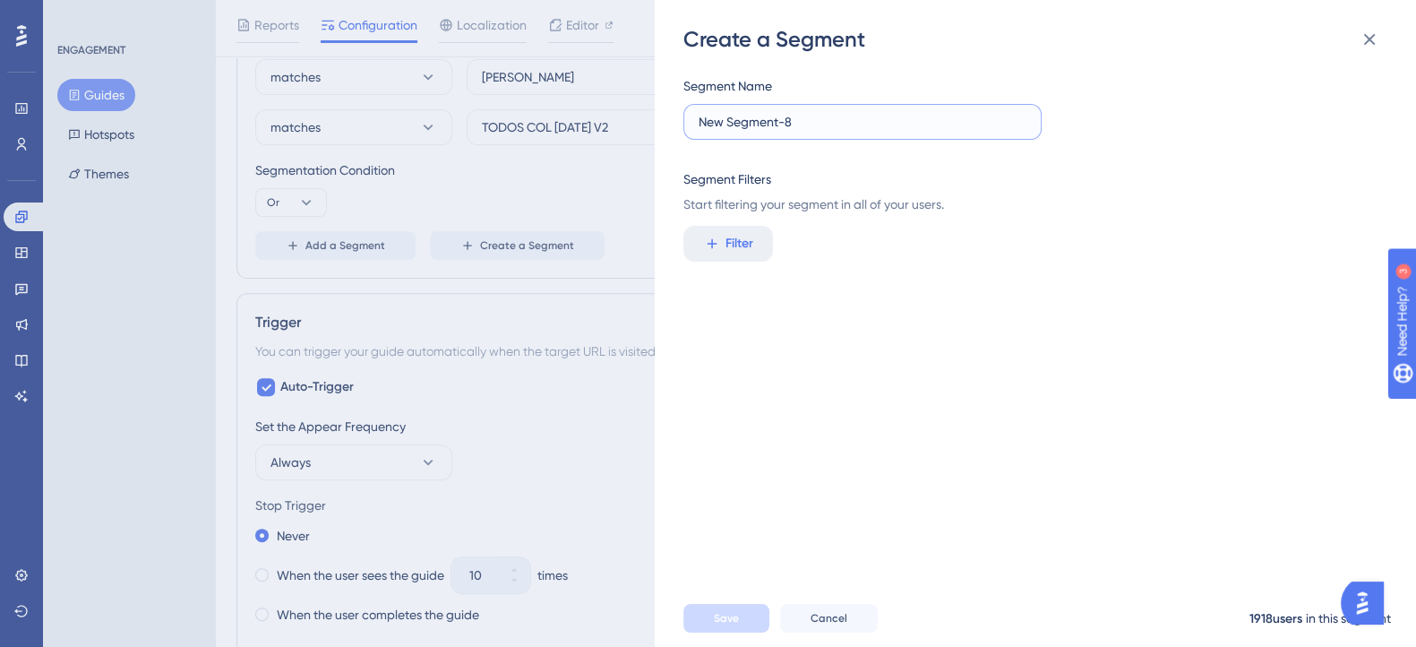
drag, startPoint x: 810, startPoint y: 118, endPoint x: 672, endPoint y: 131, distance: 138.5
click at [672, 131] on div "Create a Segment Segment Name New Segment-8 Segment Filters Start filtering you…" at bounding box center [1035, 323] width 761 height 647
type input "C"
type input "Todos Col"
click at [727, 244] on span "Filter" at bounding box center [739, 243] width 28 height 21
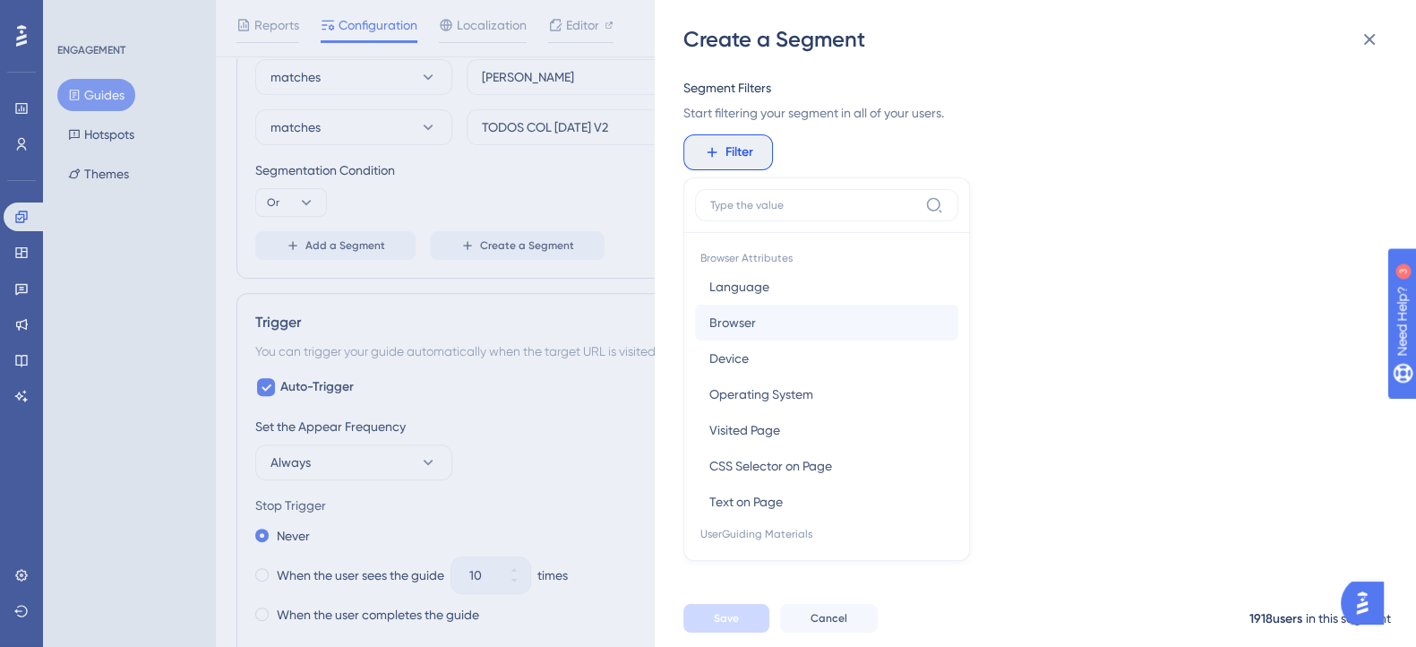
scroll to position [0, 0]
click at [1192, 181] on div "Segment Name Todos Col Segment Filters Start filtering your segment in all of y…" at bounding box center [1044, 322] width 722 height 536
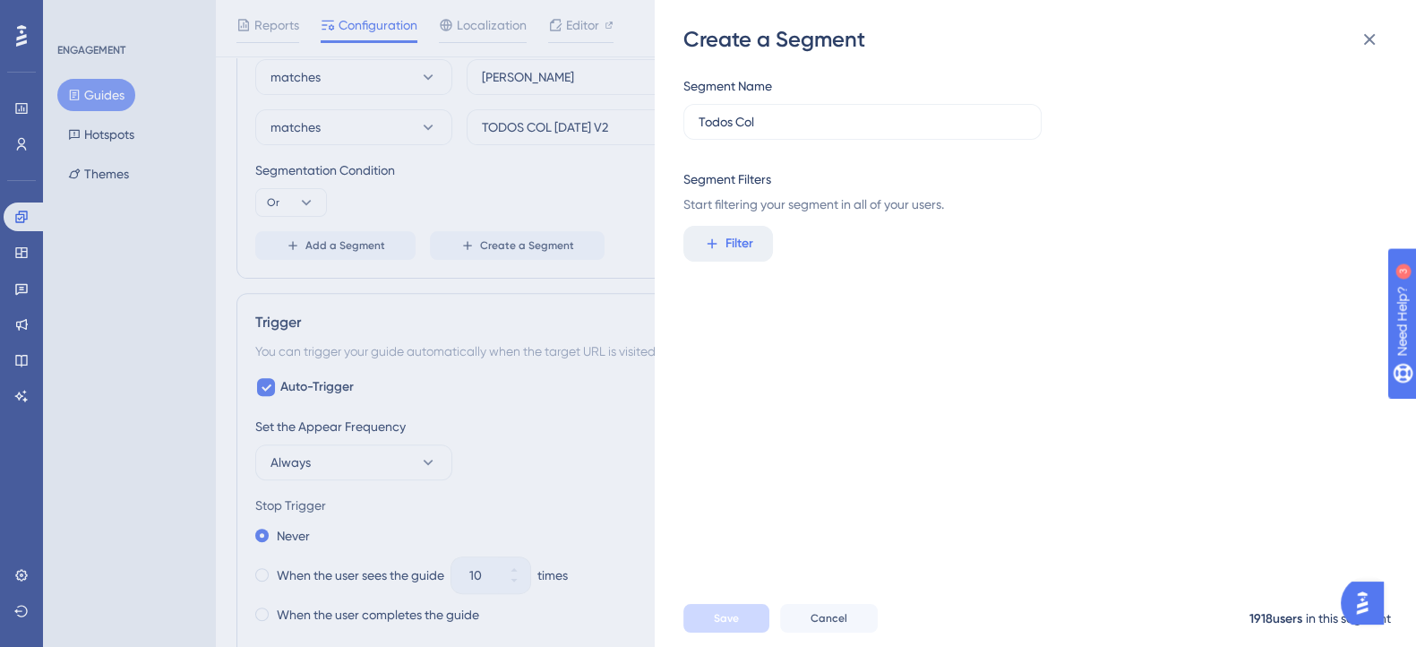
click at [999, 253] on div "Filter" at bounding box center [1029, 244] width 693 height 36
click at [736, 248] on span "Filter" at bounding box center [739, 243] width 28 height 21
type input "cs"
click at [1067, 248] on div "Filter cs Browser Attributes CSS Selector on Page CSS Selector on Page" at bounding box center [1029, 244] width 693 height 36
click at [1373, 45] on icon at bounding box center [1369, 39] width 21 height 21
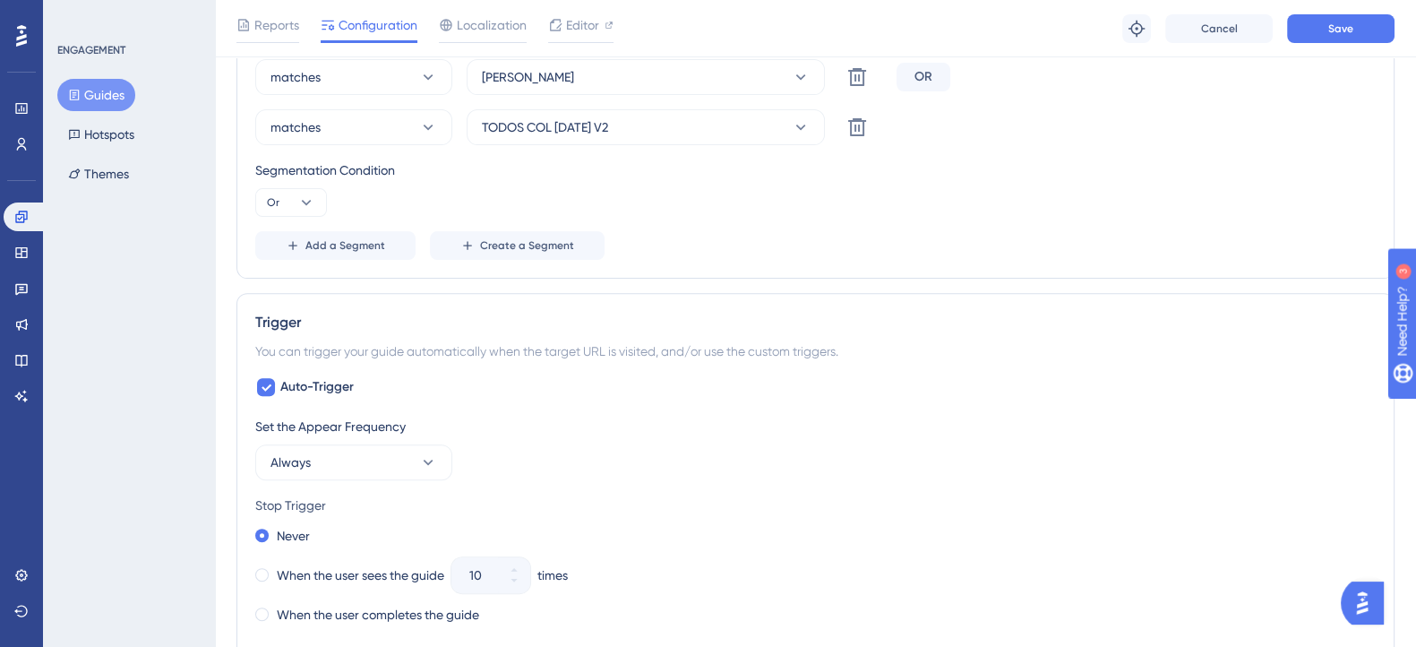
scroll to position [885, 0]
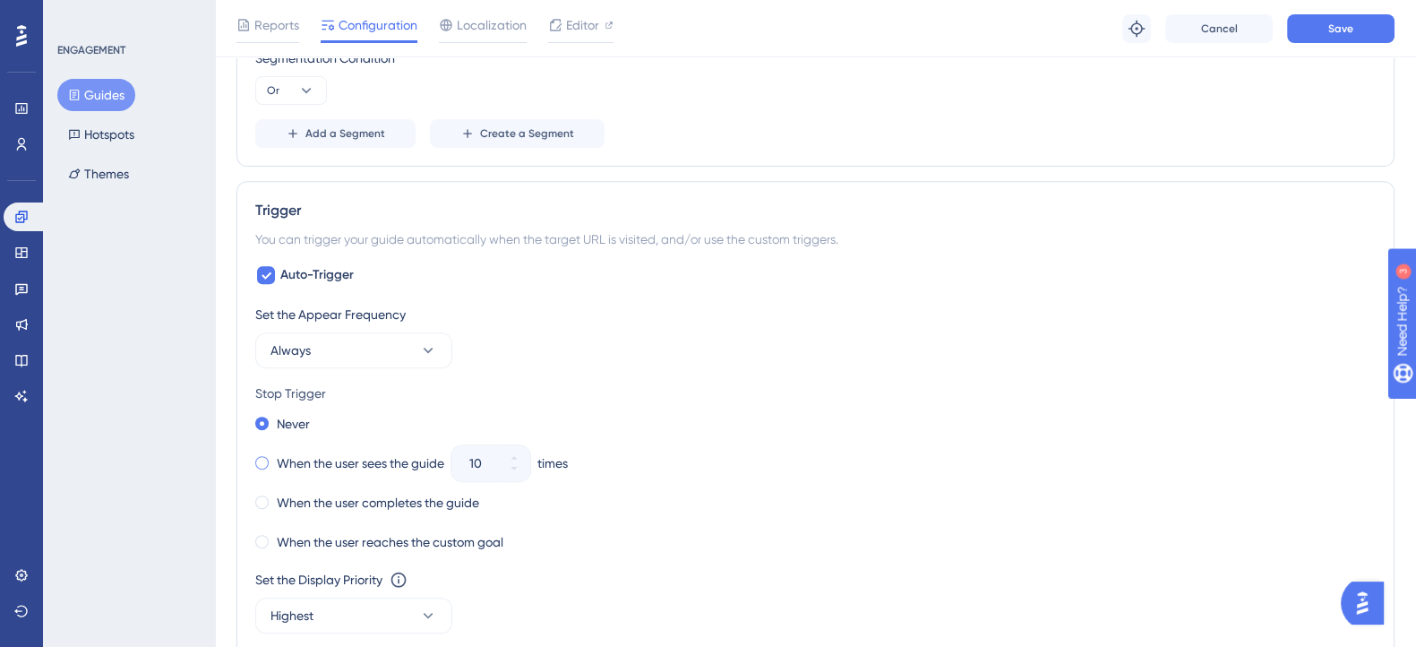
click at [262, 459] on span at bounding box center [261, 462] width 13 height 13
click at [274, 459] on input "radio" at bounding box center [274, 459] width 0 height 0
click at [511, 469] on icon at bounding box center [514, 468] width 11 height 11
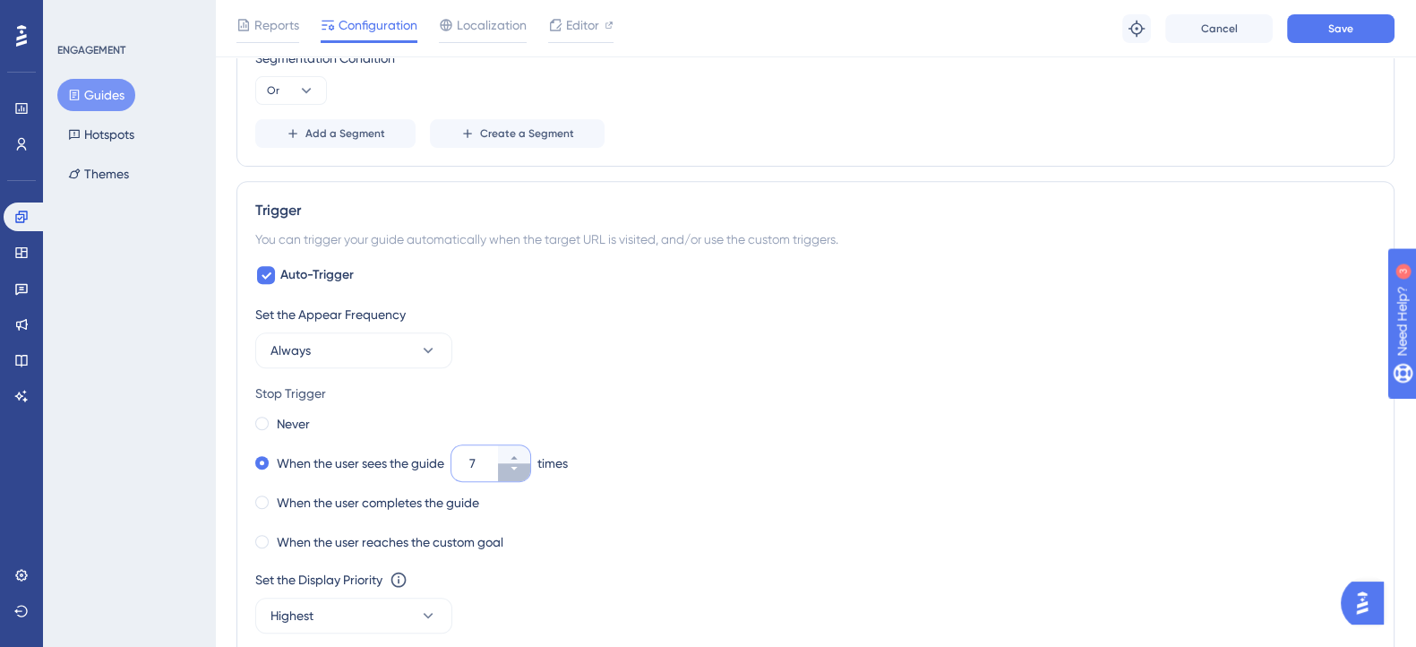
click at [511, 469] on icon at bounding box center [514, 468] width 11 height 11
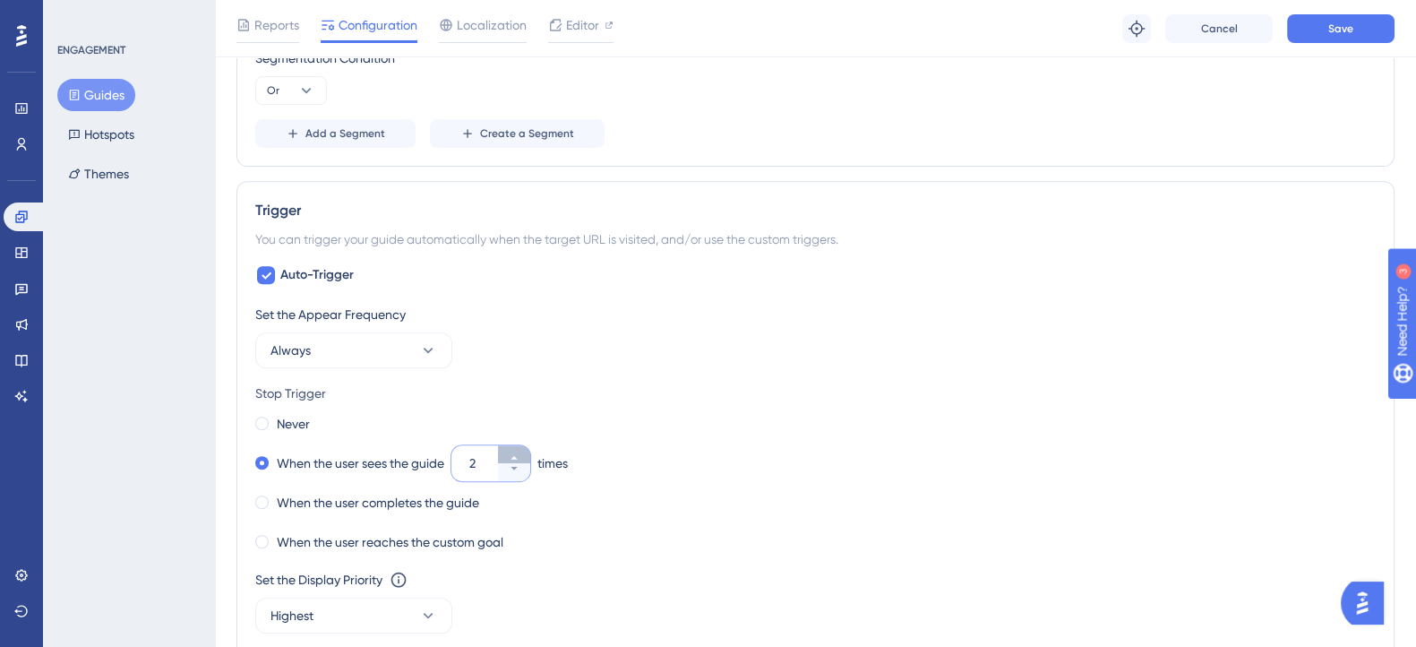
click at [516, 449] on button "2" at bounding box center [514, 454] width 32 height 18
type input "3"
click at [433, 346] on icon at bounding box center [428, 350] width 18 height 18
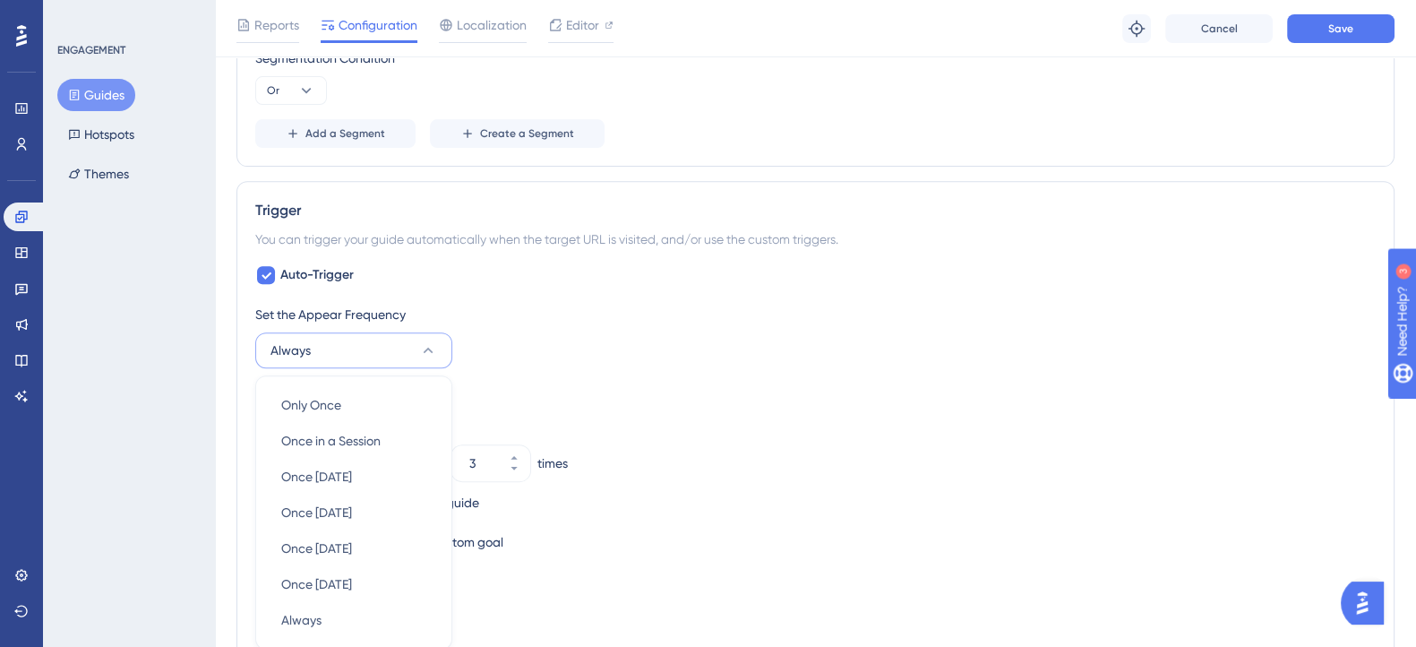
scroll to position [1070, 0]
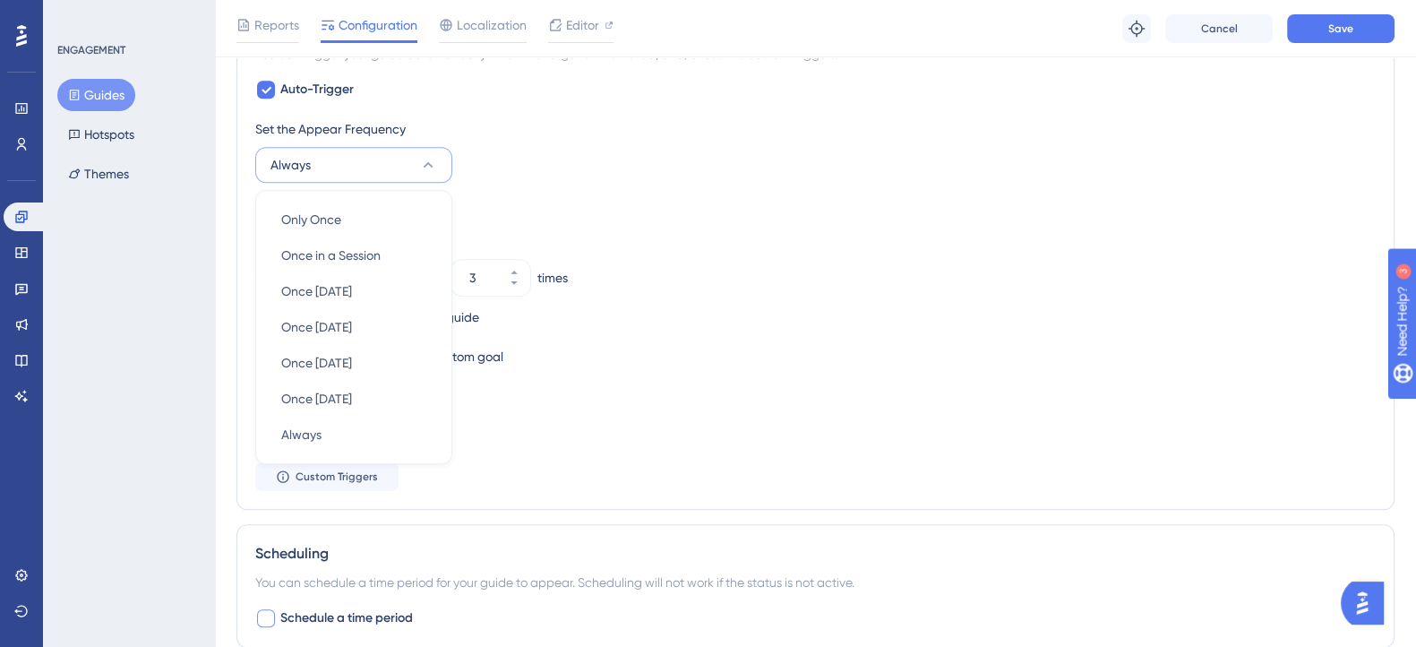
click at [608, 230] on div "Never" at bounding box center [815, 238] width 1120 height 25
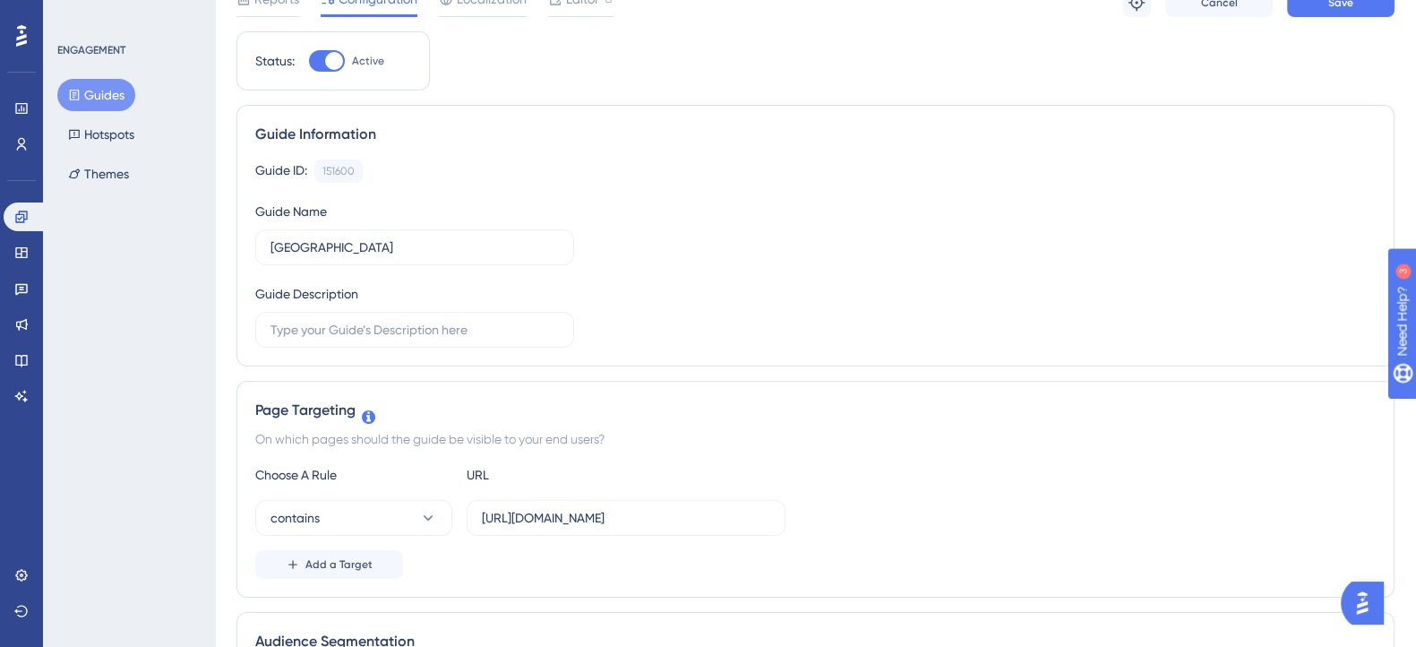
scroll to position [0, 0]
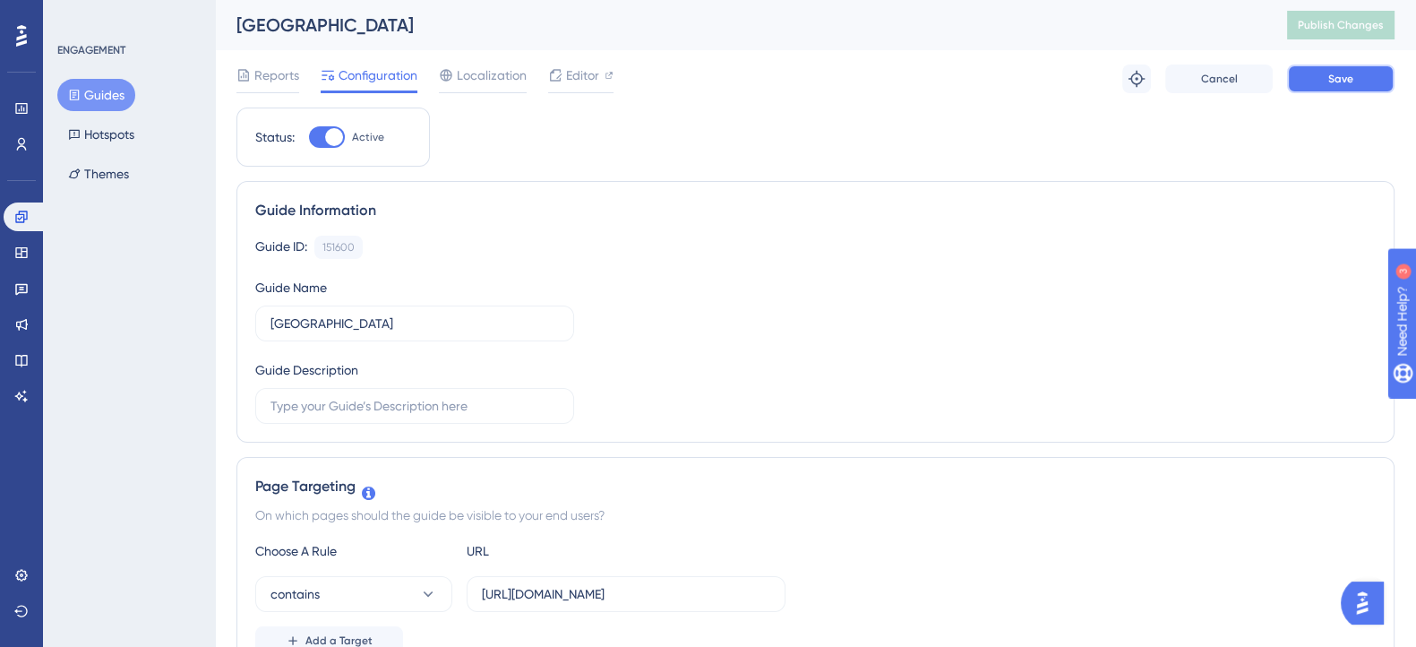
click at [1308, 87] on button "Save" at bounding box center [1340, 78] width 107 height 29
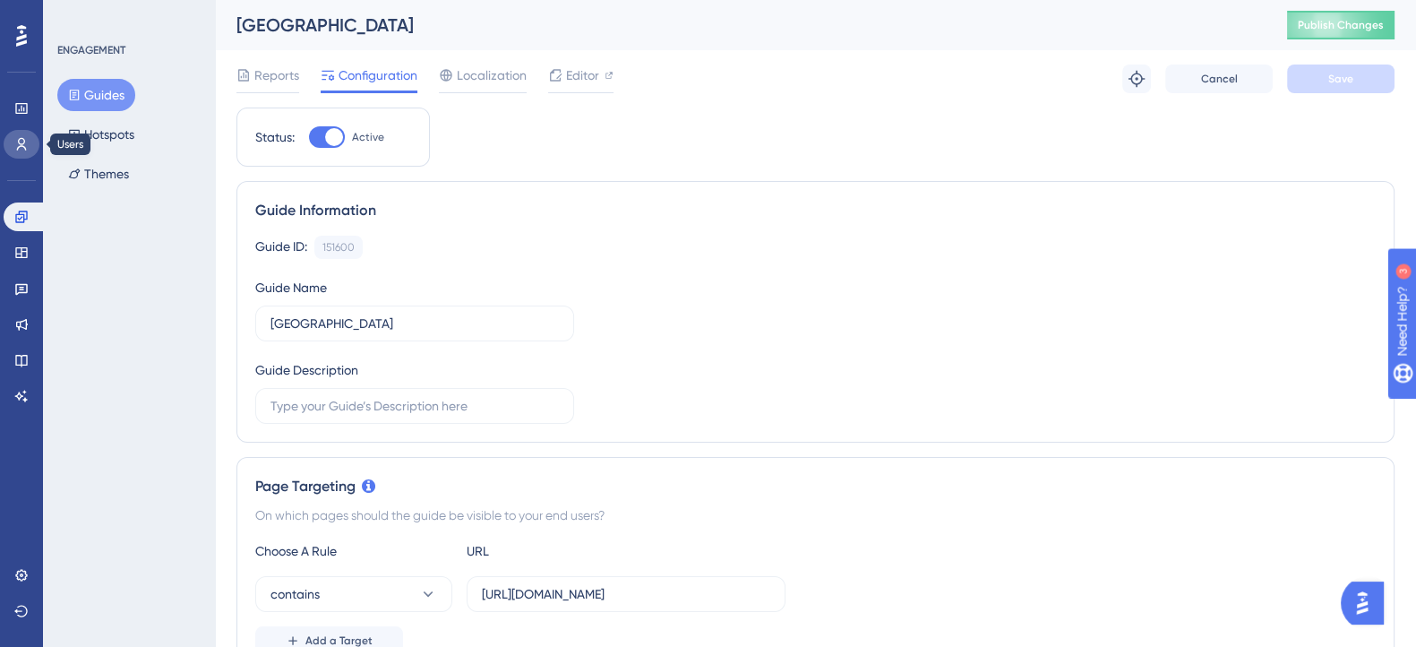
click at [27, 139] on icon at bounding box center [21, 144] width 14 height 14
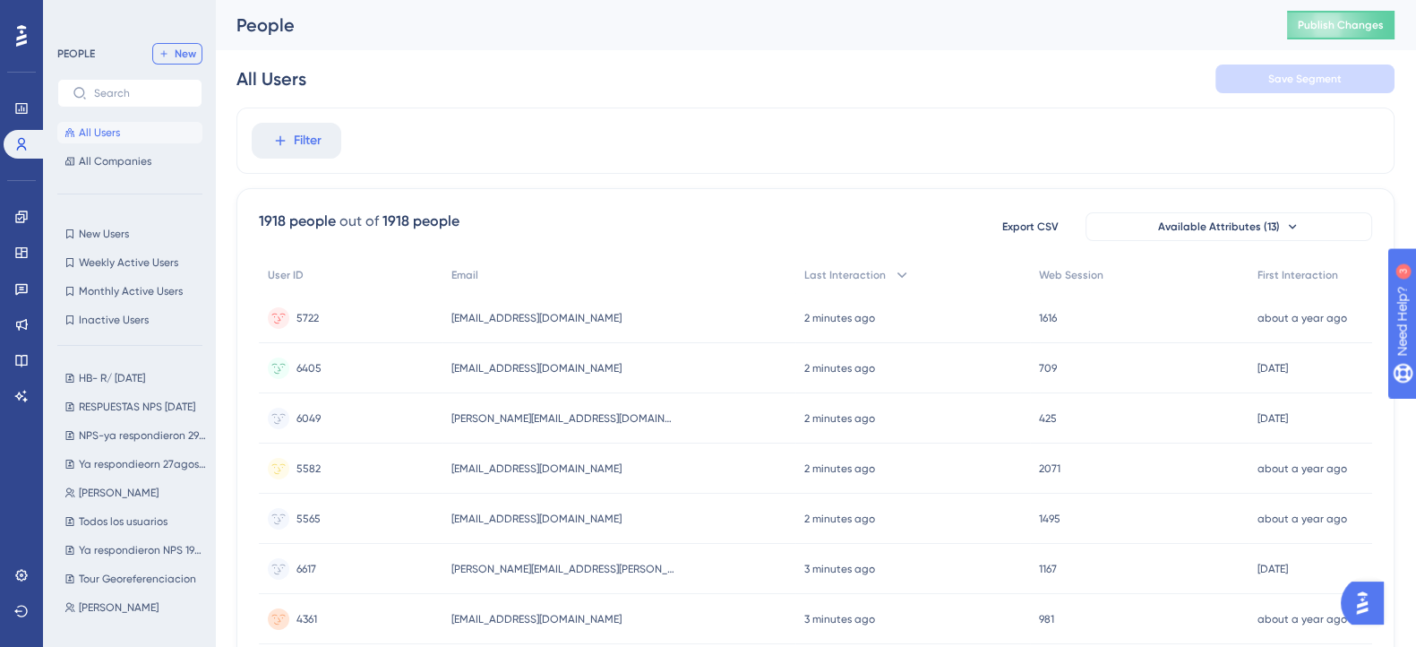
click at [164, 50] on icon at bounding box center [164, 53] width 11 height 11
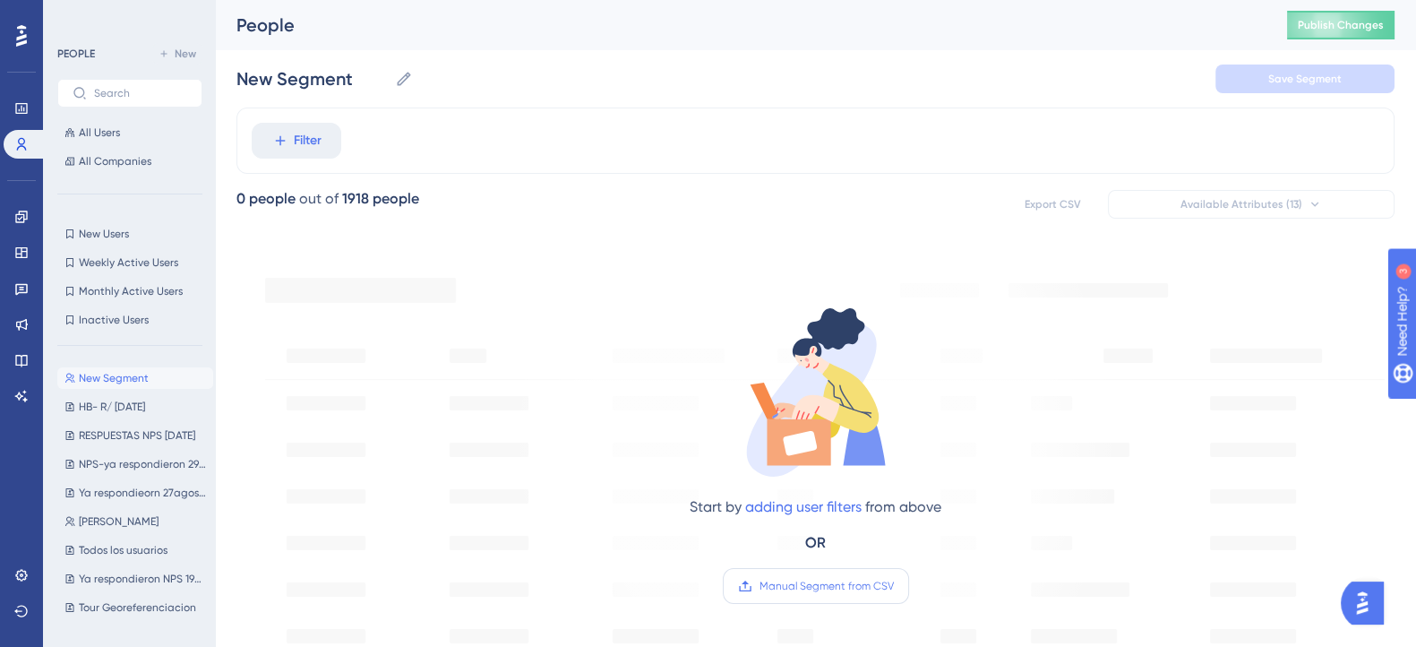
click at [786, 575] on label "Manual Segment from CSV" at bounding box center [816, 586] width 186 height 36
click at [894, 586] on input "Manual Segment from CSV" at bounding box center [894, 586] width 0 height 0
click at [21, 211] on icon at bounding box center [21, 216] width 12 height 12
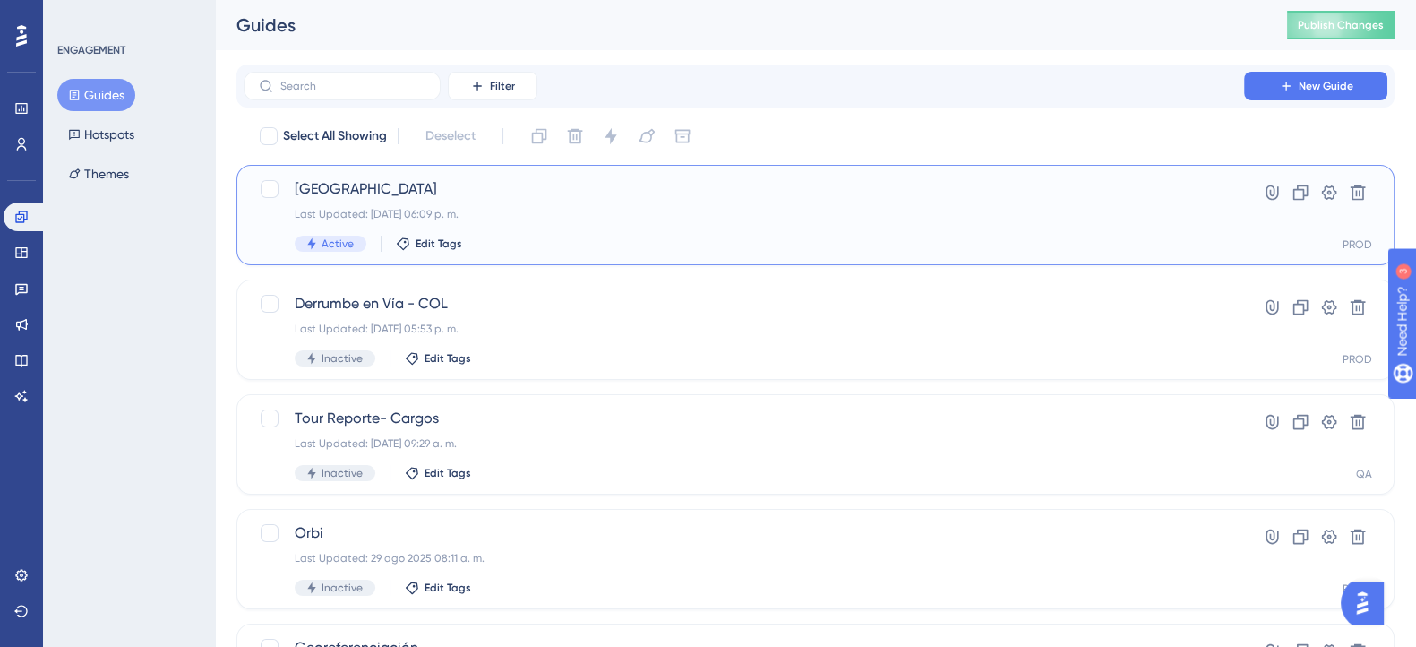
click at [476, 191] on span "[GEOGRAPHIC_DATA]" at bounding box center [744, 188] width 898 height 21
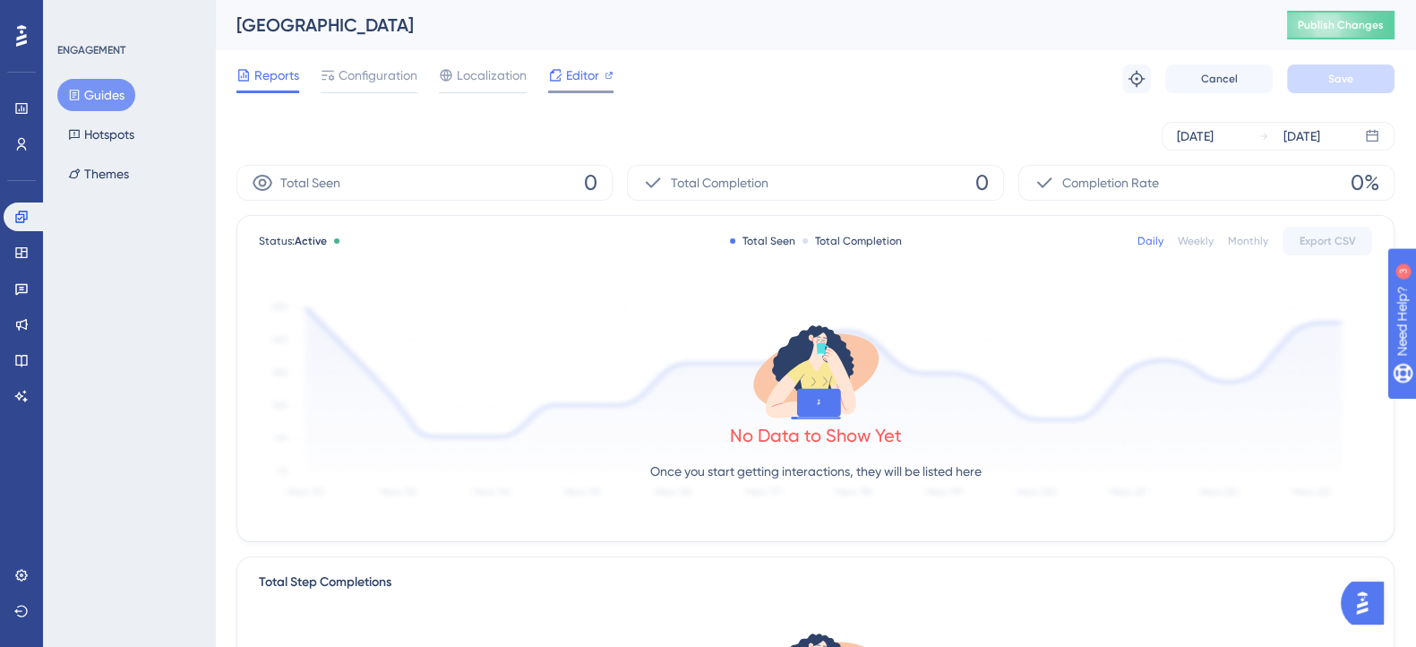
click at [573, 80] on span "Editor" at bounding box center [582, 74] width 33 height 21
